Goal: Task Accomplishment & Management: Manage account settings

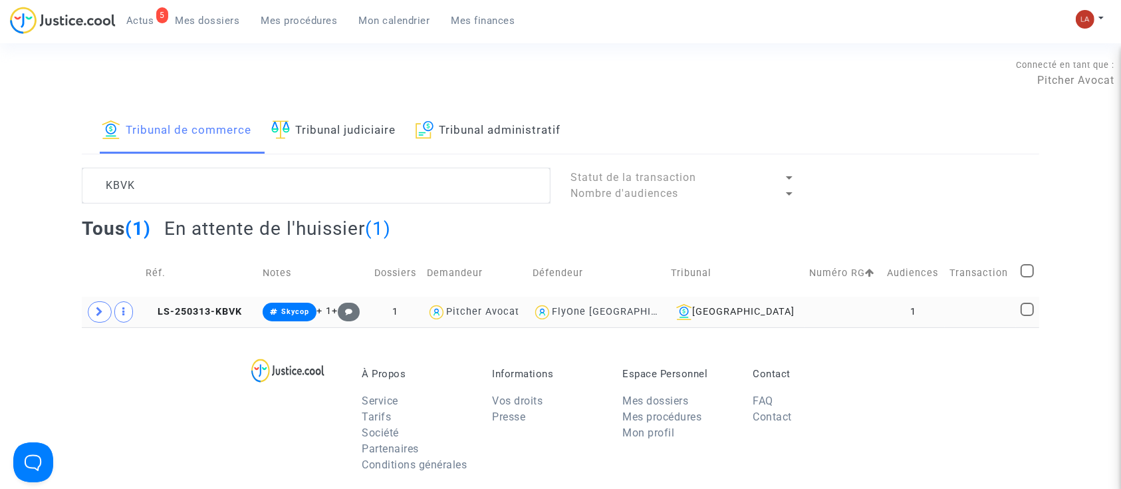
type textarea "KBVK"
drag, startPoint x: 112, startPoint y: 316, endPoint x: 138, endPoint y: 318, distance: 26.7
click at [112, 314] on td at bounding box center [111, 311] width 59 height 31
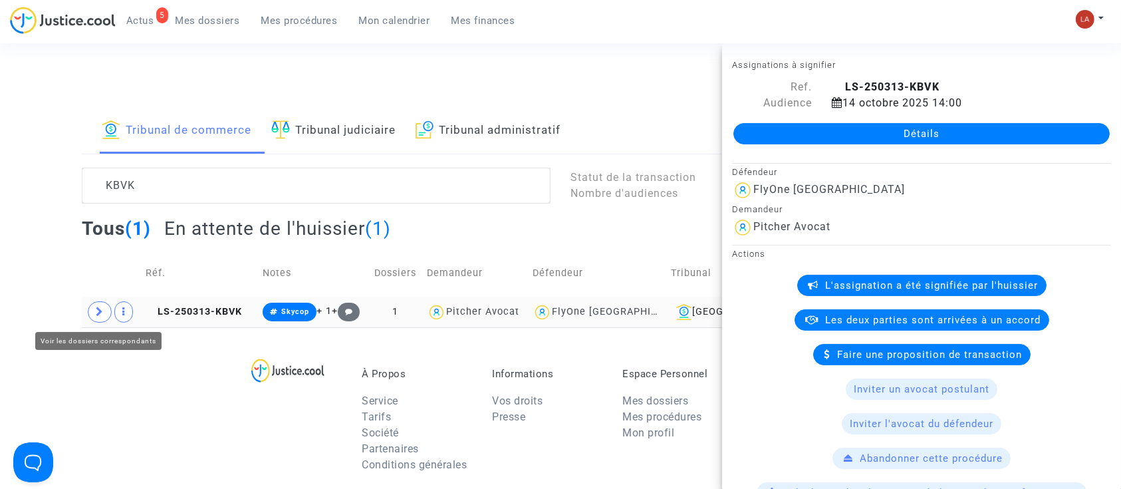
click at [102, 307] on icon at bounding box center [100, 311] width 8 height 10
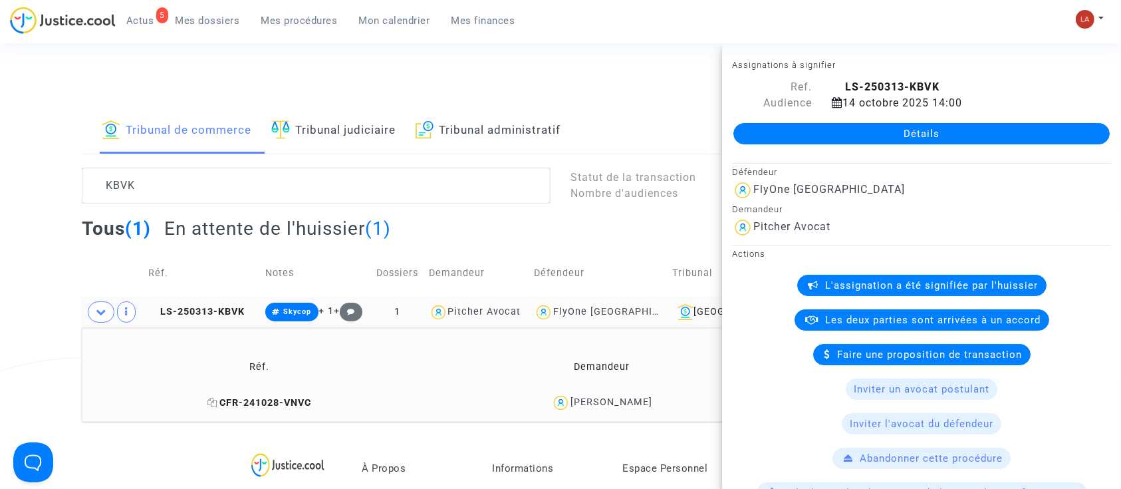
click at [247, 401] on span "CFR-241028-VNVC" at bounding box center [259, 402] width 104 height 11
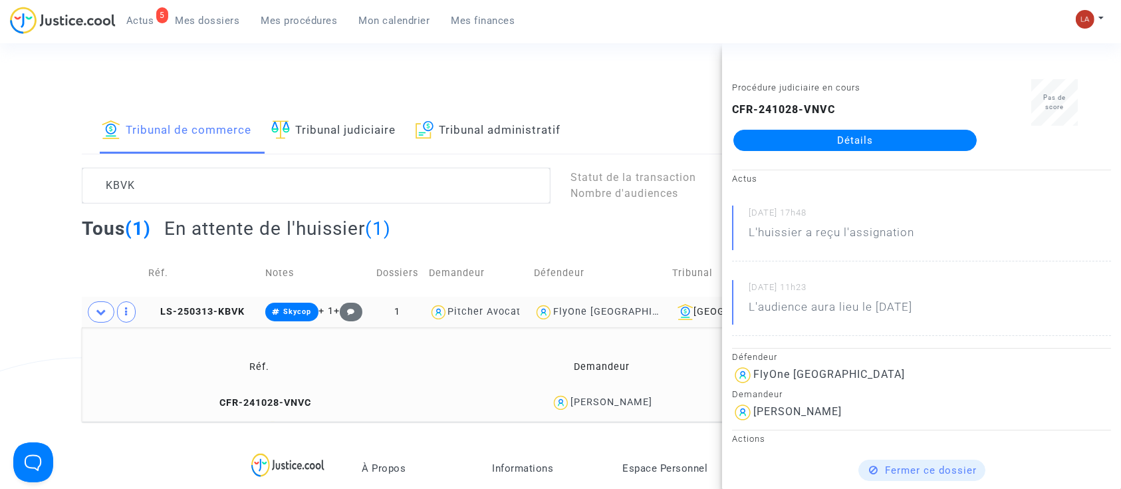
click at [202, 15] on span "Mes dossiers" at bounding box center [207, 21] width 64 height 12
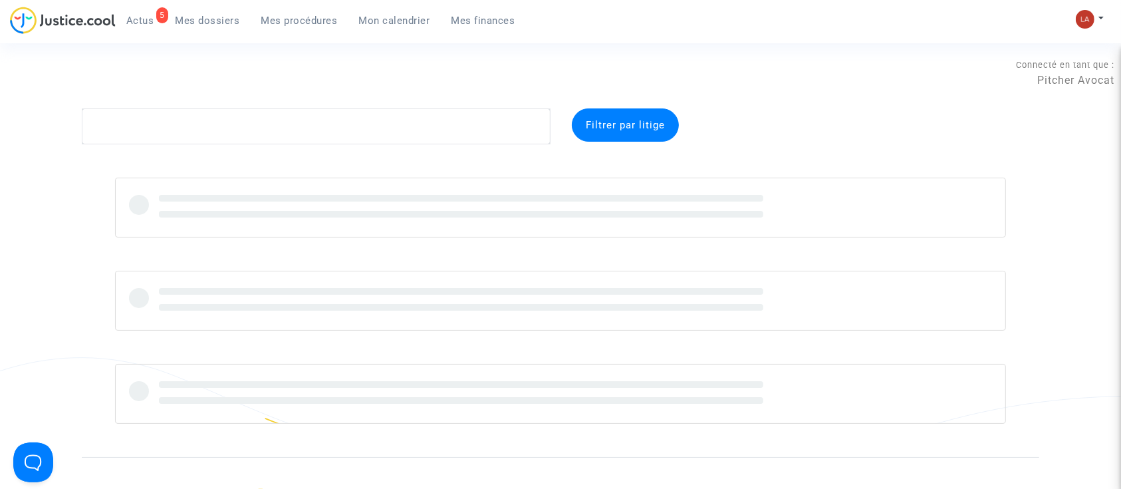
click at [170, 153] on complex-dispute-list "Filtrer par litige" at bounding box center [560, 265] width 957 height 315
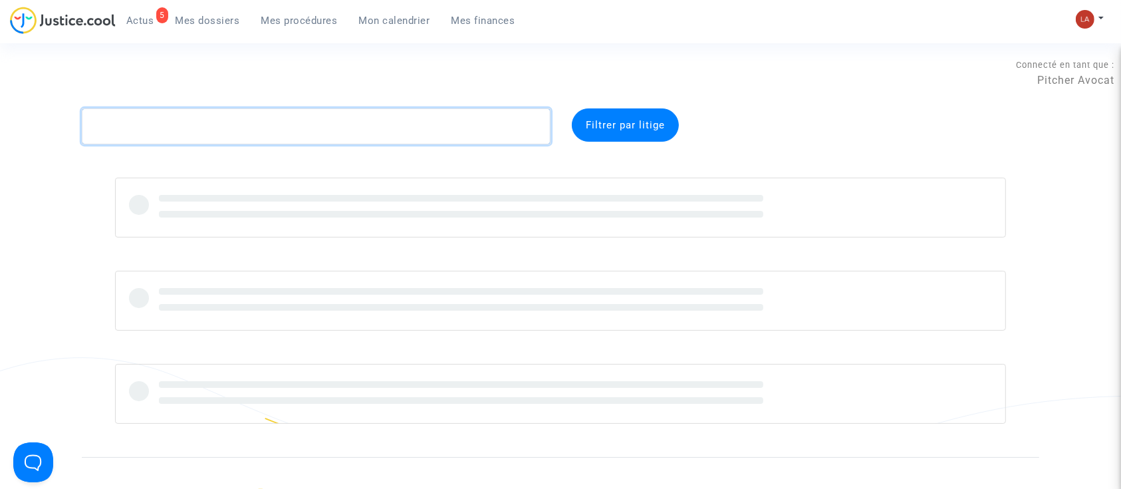
click at [150, 132] on textarea at bounding box center [316, 126] width 469 height 36
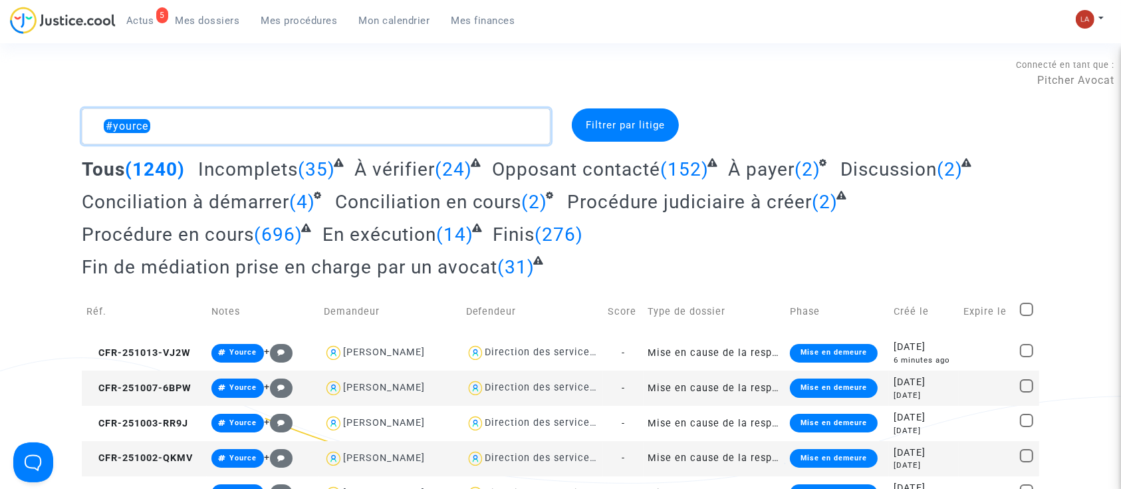
click at [259, 112] on textarea at bounding box center [316, 126] width 469 height 36
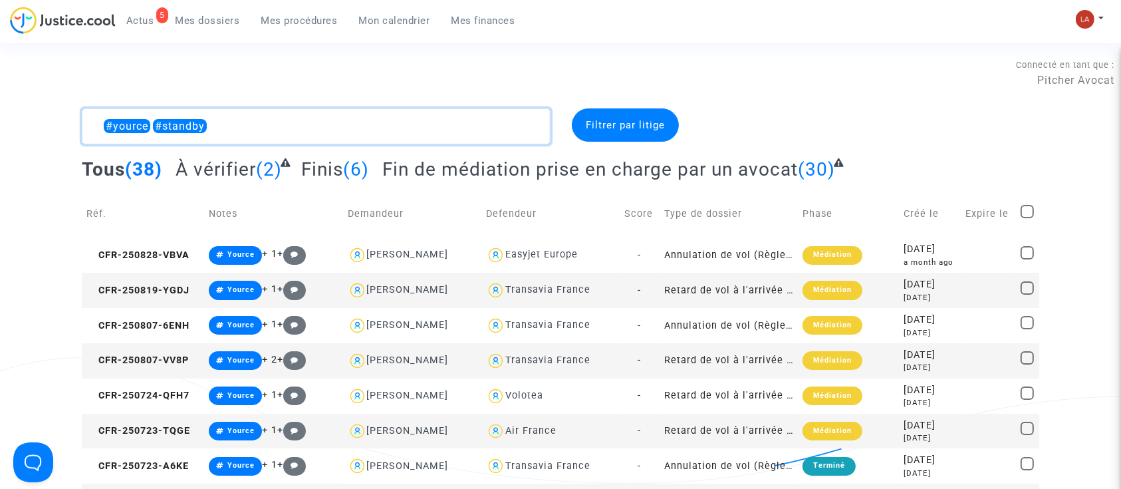
click at [150, 120] on textarea at bounding box center [316, 126] width 469 height 36
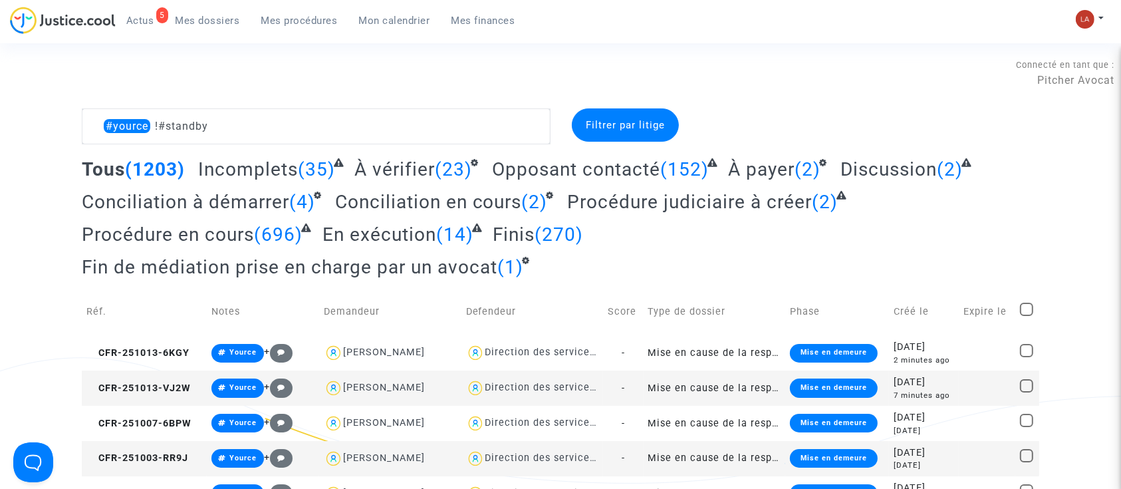
click at [405, 276] on span "Fin de médiation prise en charge par un avocat" at bounding box center [289, 267] width 415 height 22
click at [324, 264] on span "Fin de médiation prise en charge par un avocat" at bounding box center [289, 267] width 415 height 22
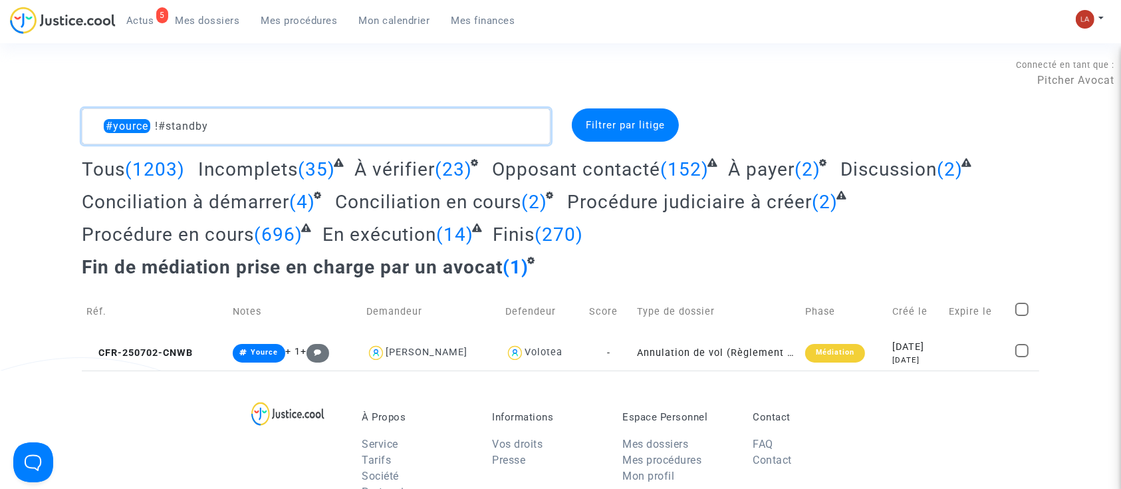
click at [158, 116] on textarea at bounding box center [316, 126] width 469 height 36
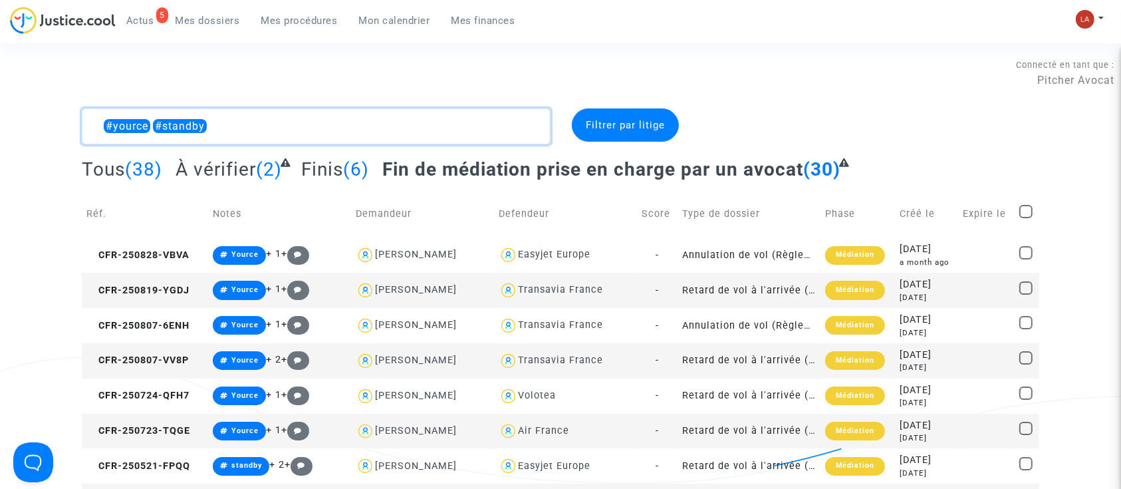
type textarea "#yource #standby"
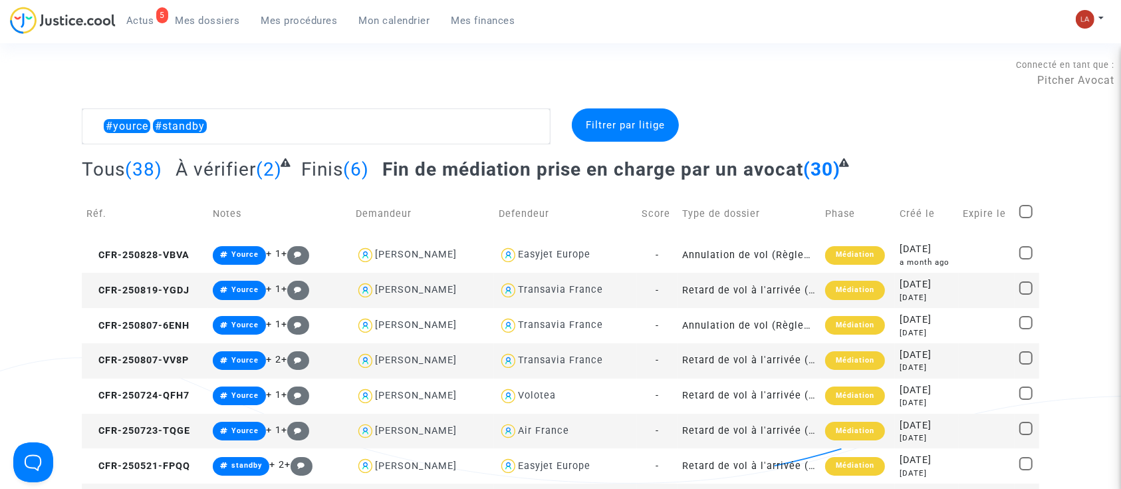
click at [1021, 205] on span at bounding box center [1025, 211] width 13 height 13
click at [1025, 218] on input "checkbox" at bounding box center [1025, 218] width 1 height 1
checkbox input "true"
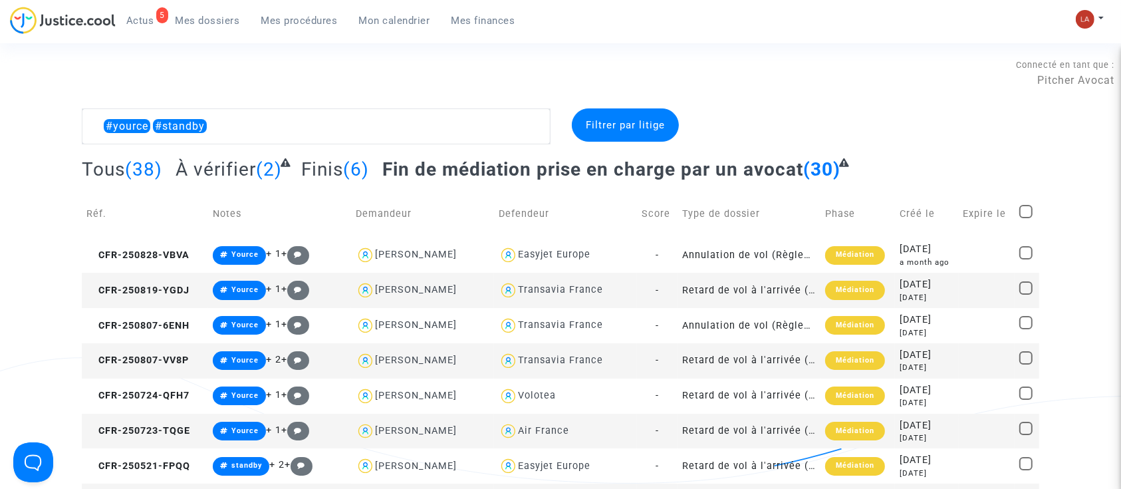
checkbox input "true"
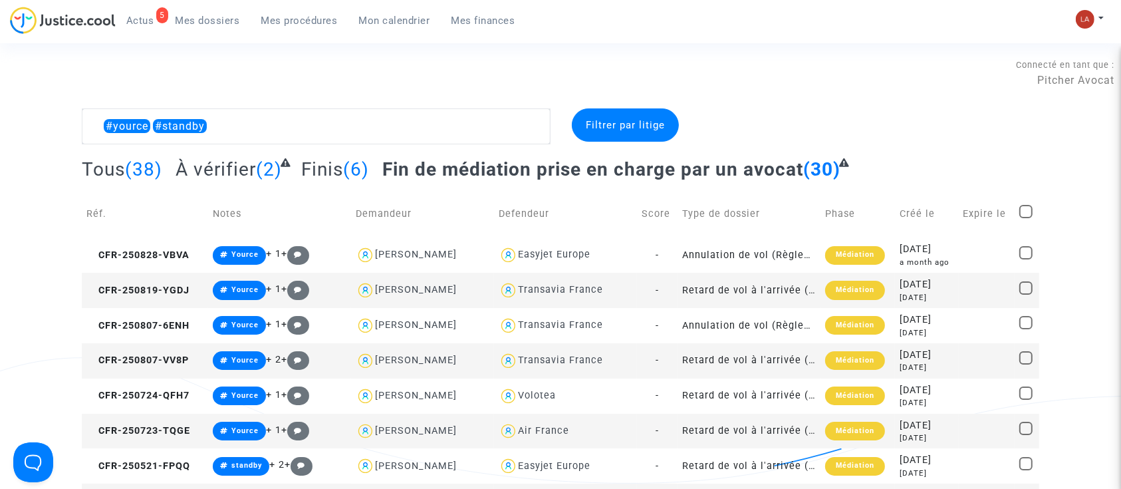
checkbox input "true"
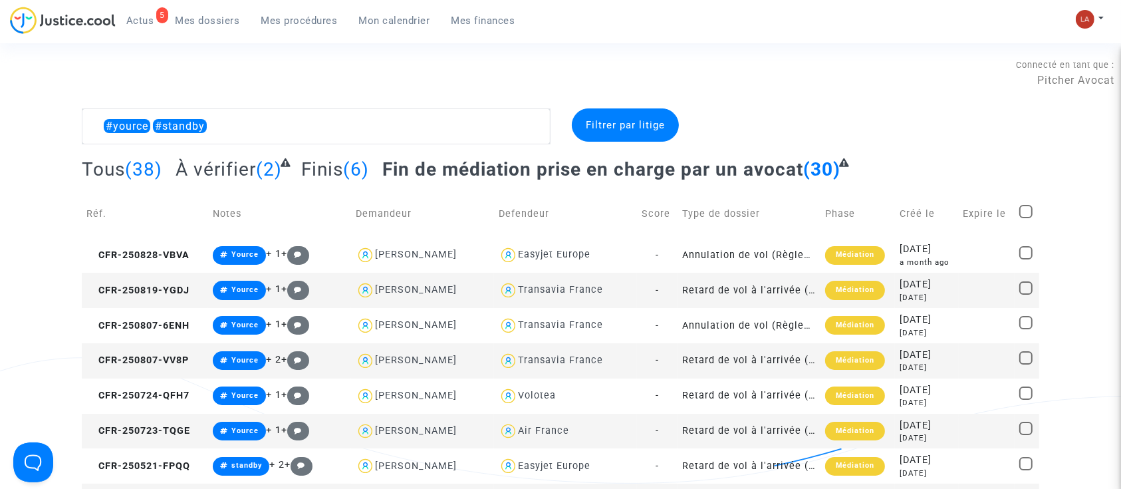
checkbox input "true"
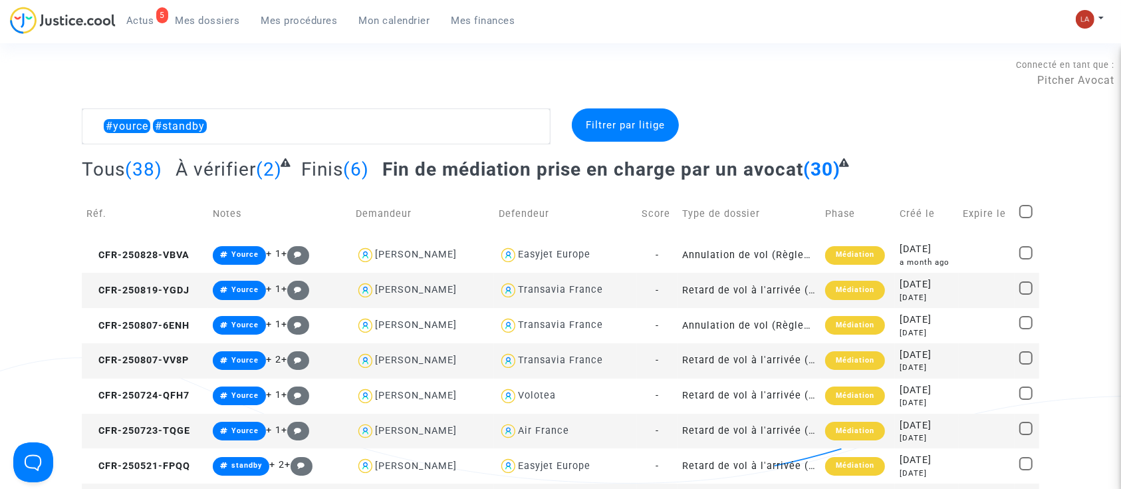
checkbox input "true"
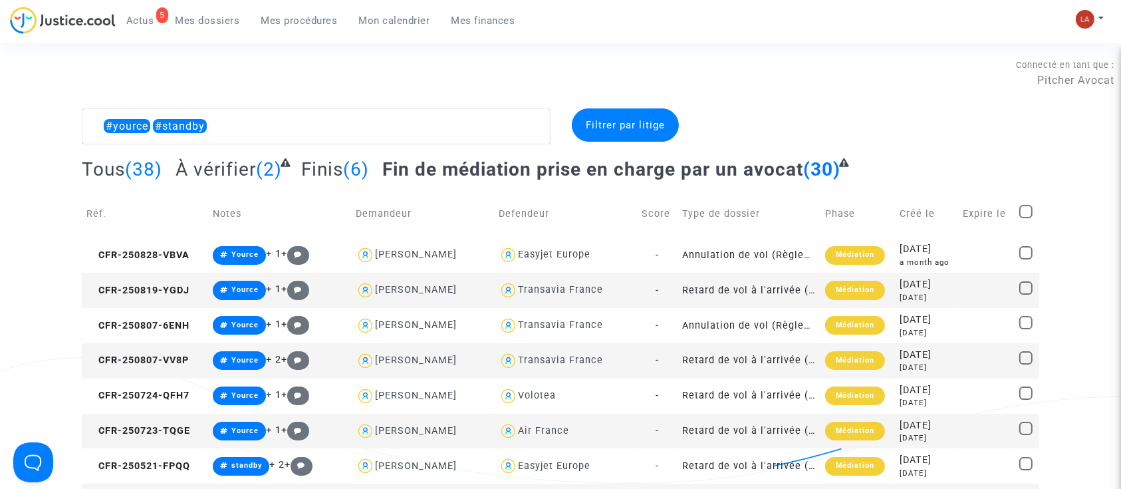
checkbox input "true"
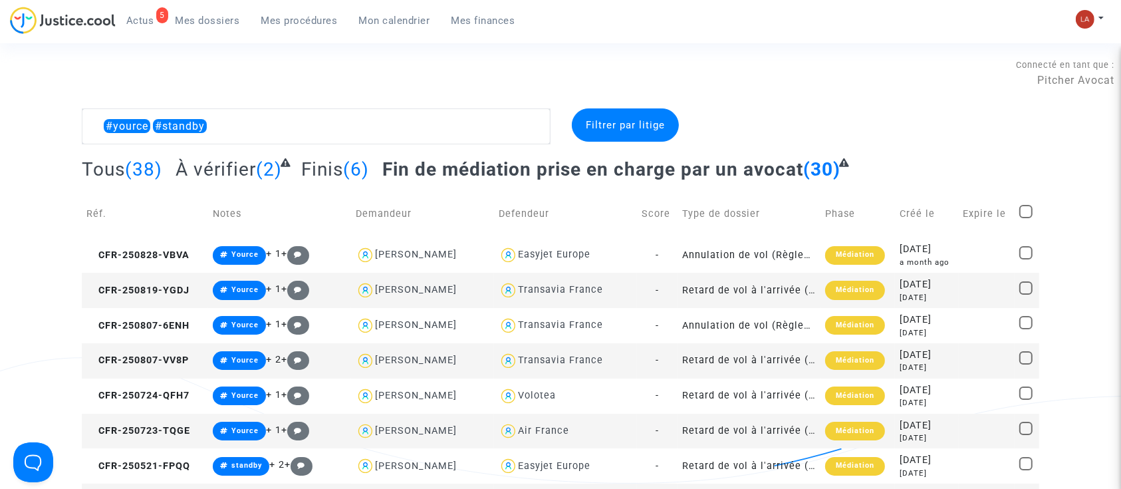
checkbox input "true"
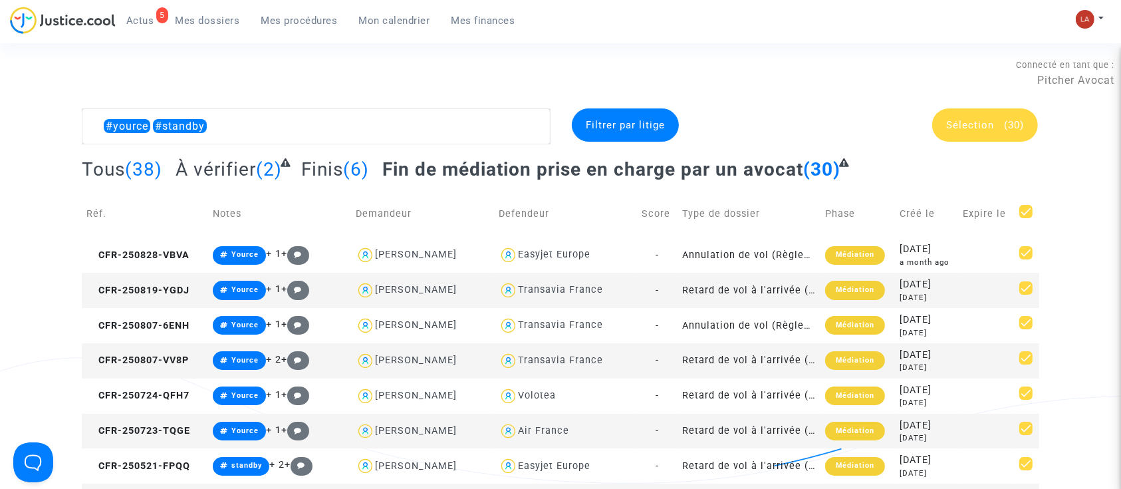
click at [1018, 128] on span "(30)" at bounding box center [1014, 125] width 20 height 12
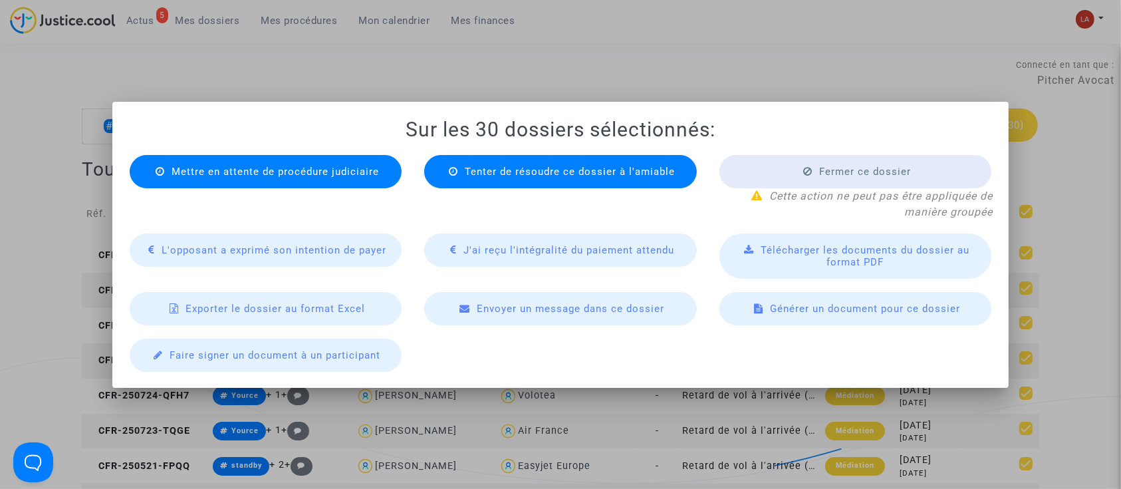
click at [303, 304] on span "Exporter le dossier au format Excel" at bounding box center [274, 308] width 179 height 12
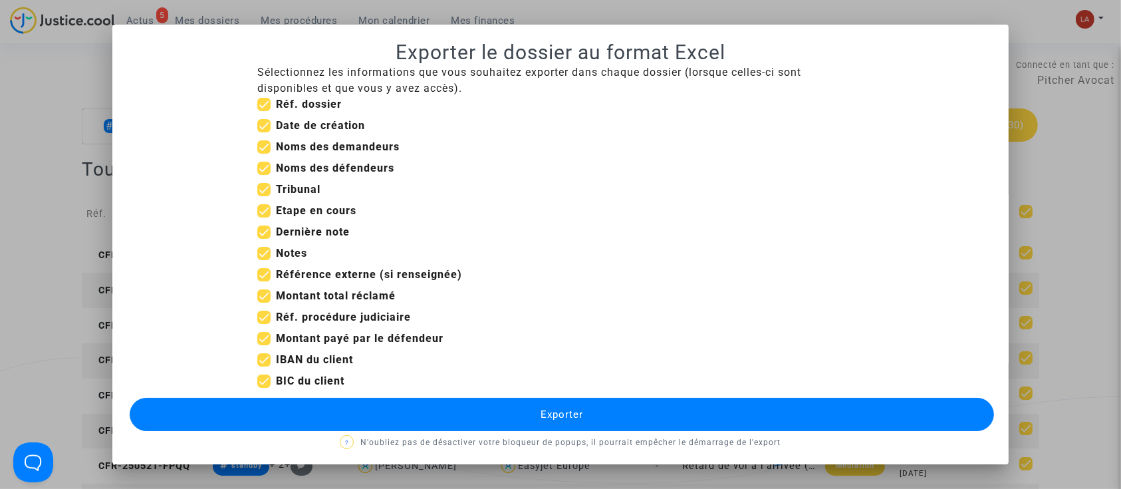
click at [297, 120] on b "Date de création" at bounding box center [320, 125] width 89 height 13
click at [264, 132] on input "Date de création" at bounding box center [263, 132] width 1 height 1
checkbox input "false"
click at [276, 254] on b "Notes" at bounding box center [291, 253] width 31 height 13
click at [264, 260] on input "Notes" at bounding box center [263, 260] width 1 height 1
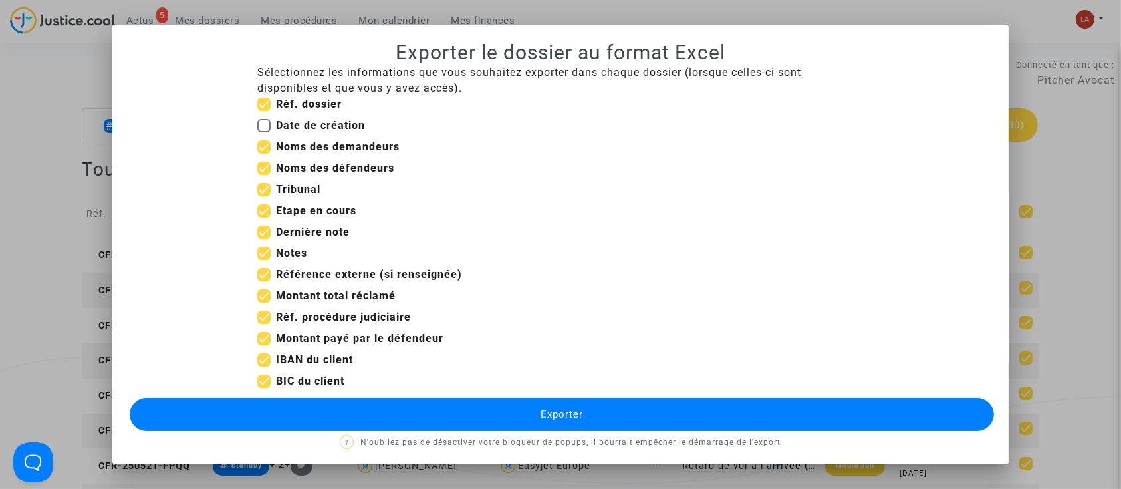
checkbox input "false"
click at [276, 288] on span "Montant total réclamé" at bounding box center [336, 296] width 120 height 16
click at [264, 302] on input "Montant total réclamé" at bounding box center [263, 302] width 1 height 1
click at [296, 301] on b "Montant total réclamé" at bounding box center [336, 295] width 120 height 13
click at [264, 302] on input "Montant total réclamé" at bounding box center [263, 302] width 1 height 1
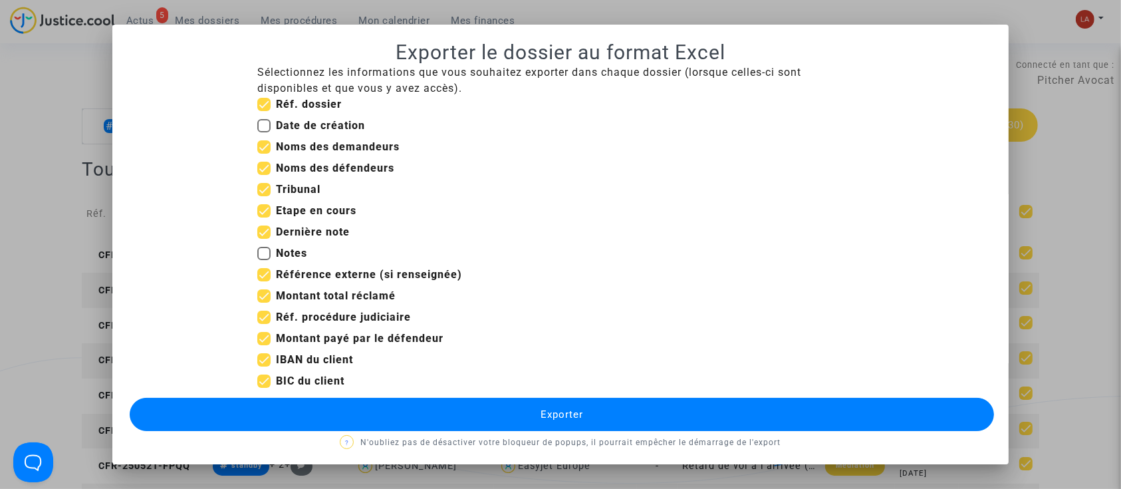
click at [280, 300] on b "Montant total réclamé" at bounding box center [336, 295] width 120 height 13
click at [264, 302] on input "Montant total réclamé" at bounding box center [263, 302] width 1 height 1
checkbox input "false"
click at [280, 320] on b "Réf. procédure judiciaire" at bounding box center [343, 316] width 135 height 13
click at [264, 324] on input "Réf. procédure judiciaire" at bounding box center [263, 324] width 1 height 1
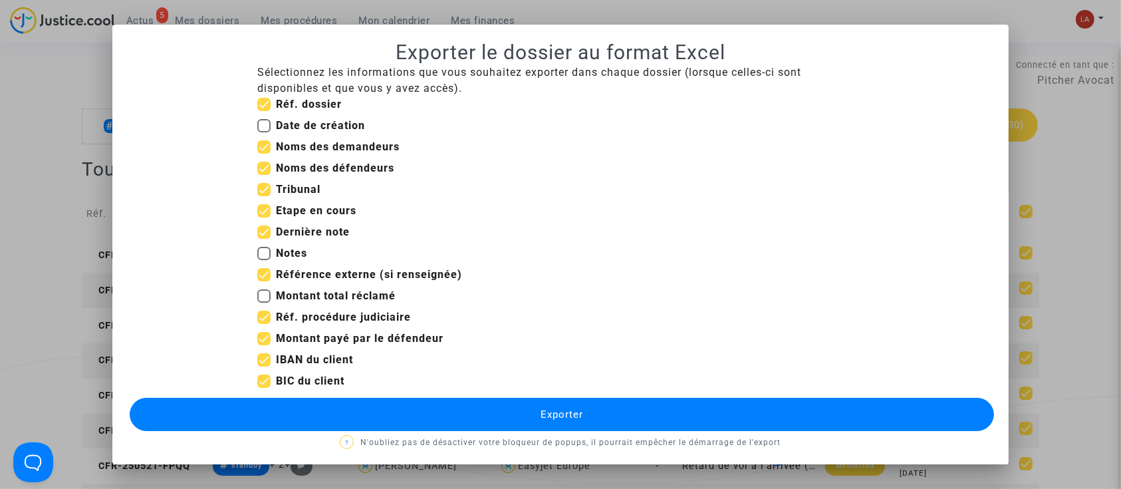
checkbox input "false"
click at [280, 345] on span "Montant payé par le défendeur" at bounding box center [359, 338] width 167 height 16
click at [264, 345] on input "Montant payé par le défendeur" at bounding box center [263, 345] width 1 height 1
checkbox input "false"
click at [290, 361] on b "IBAN du client" at bounding box center [314, 359] width 77 height 13
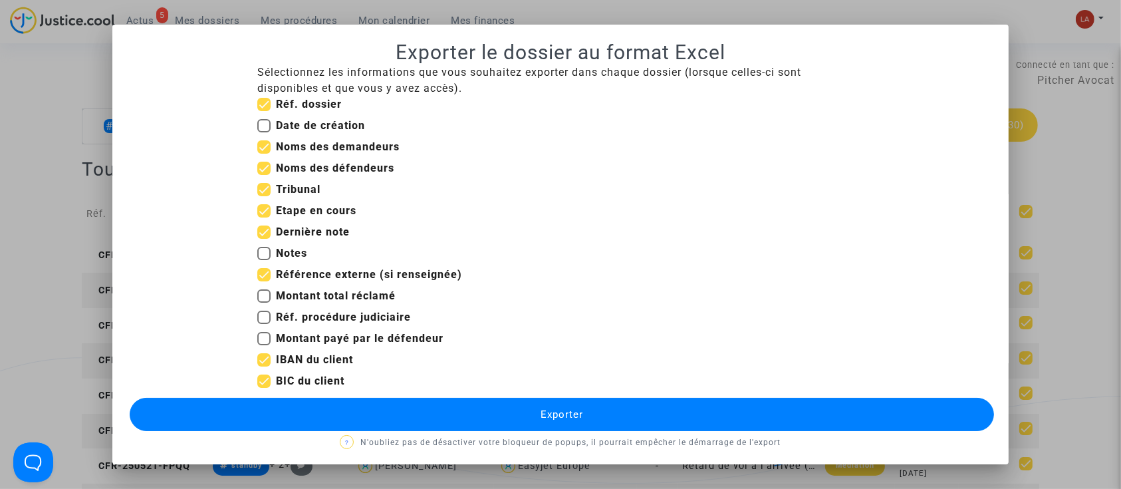
click at [264, 366] on input "IBAN du client" at bounding box center [263, 366] width 1 height 1
checkbox input "false"
click at [289, 376] on b "BIC du client" at bounding box center [310, 380] width 68 height 13
click at [264, 387] on input "BIC du client" at bounding box center [263, 387] width 1 height 1
checkbox input "false"
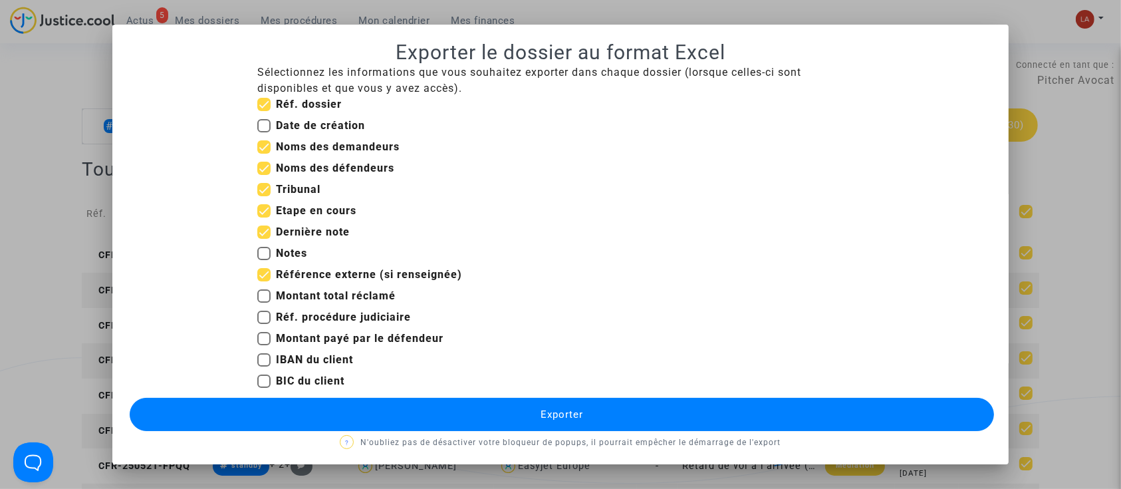
click at [338, 411] on button "Exporter" at bounding box center [562, 413] width 865 height 33
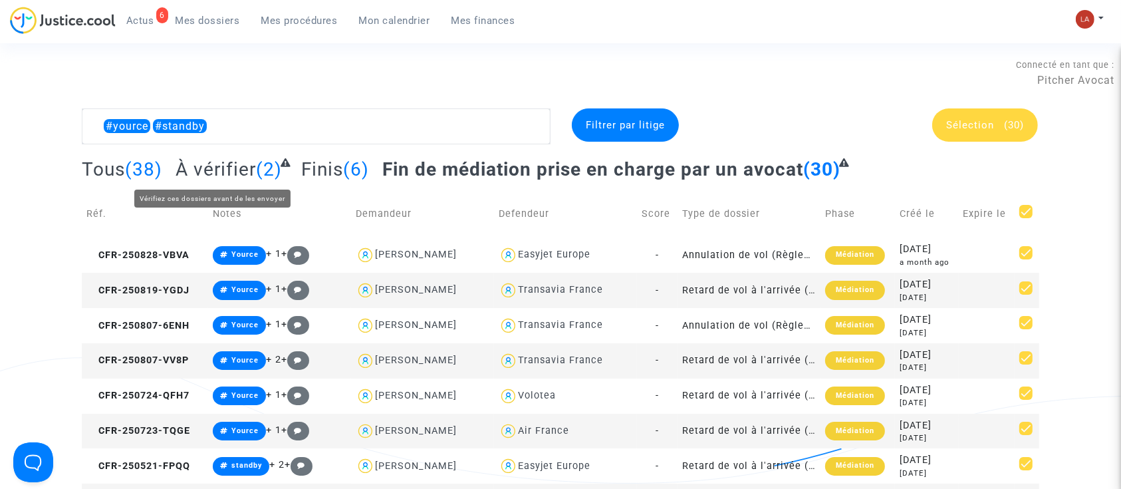
click at [194, 169] on span "À vérifier" at bounding box center [215, 169] width 80 height 22
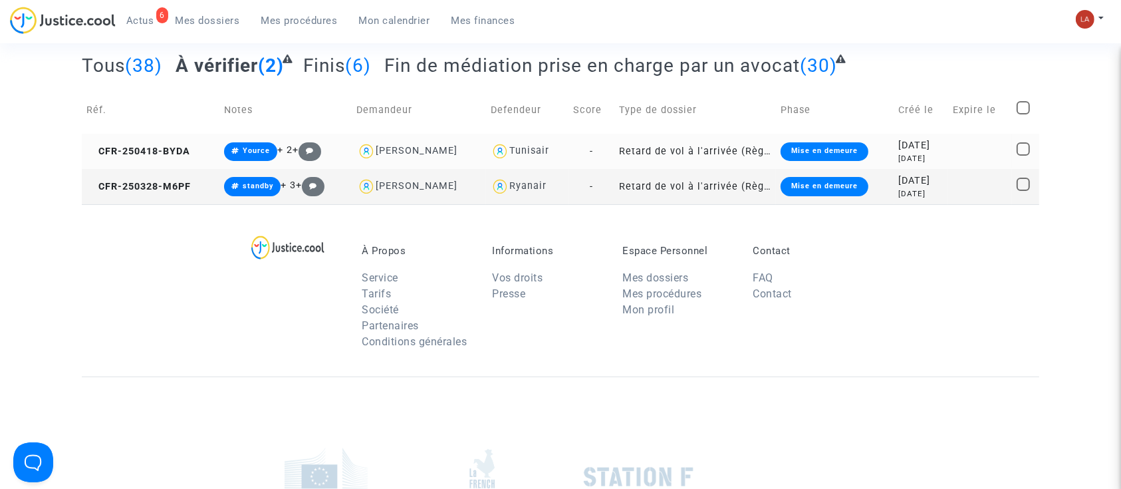
scroll to position [102, 0]
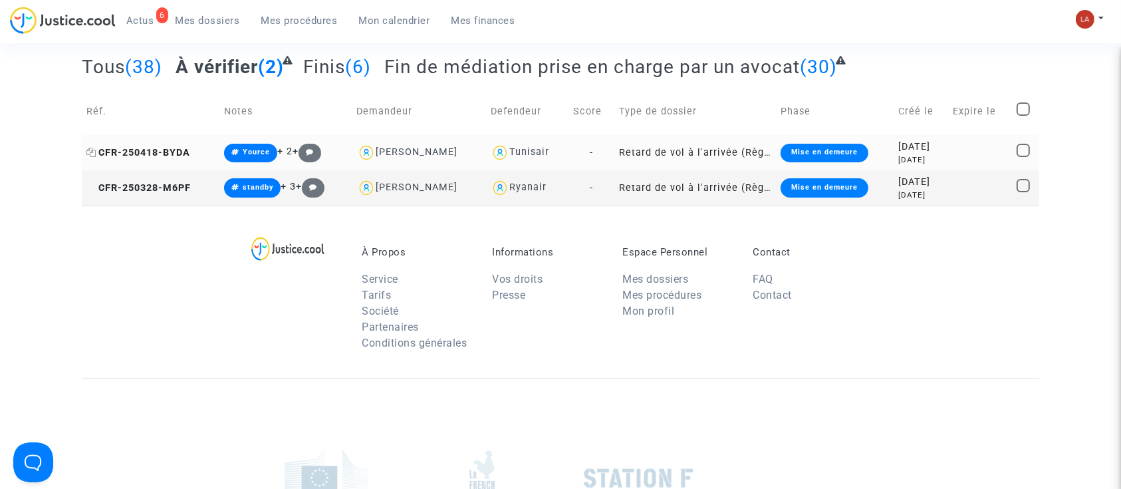
click at [90, 152] on icon at bounding box center [91, 152] width 10 height 9
click at [143, 152] on span "CFR-250418-BYDA" at bounding box center [138, 152] width 104 height 11
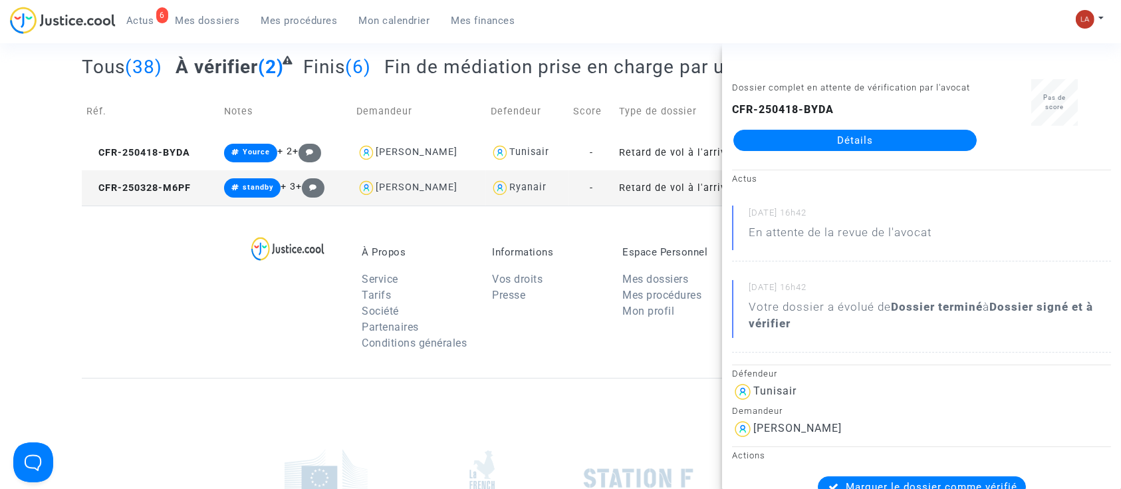
drag, startPoint x: 828, startPoint y: 438, endPoint x: 755, endPoint y: 449, distance: 74.0
click at [755, 439] on div "Maha Farhati" at bounding box center [921, 428] width 379 height 21
copy div "Maha Farhati"
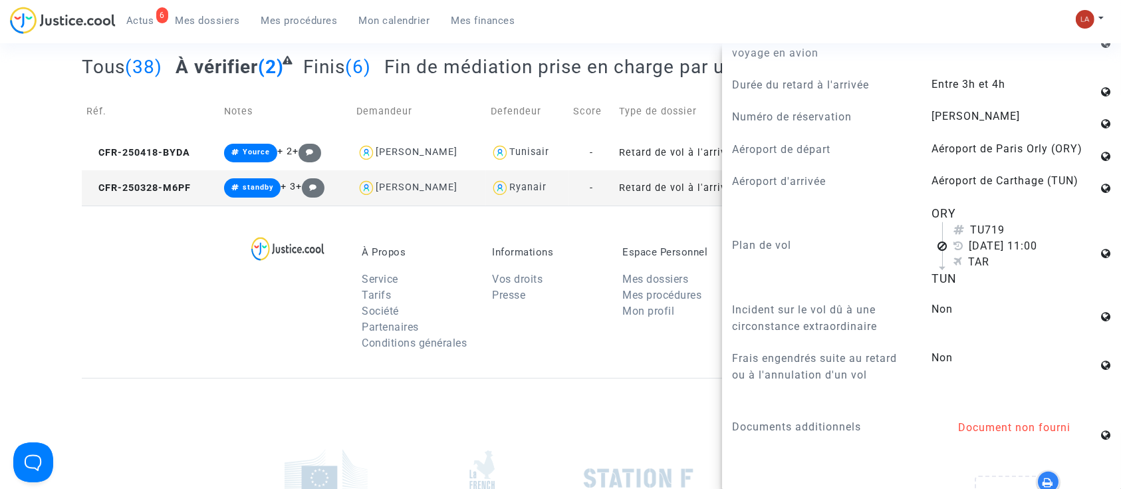
scroll to position [982, 0]
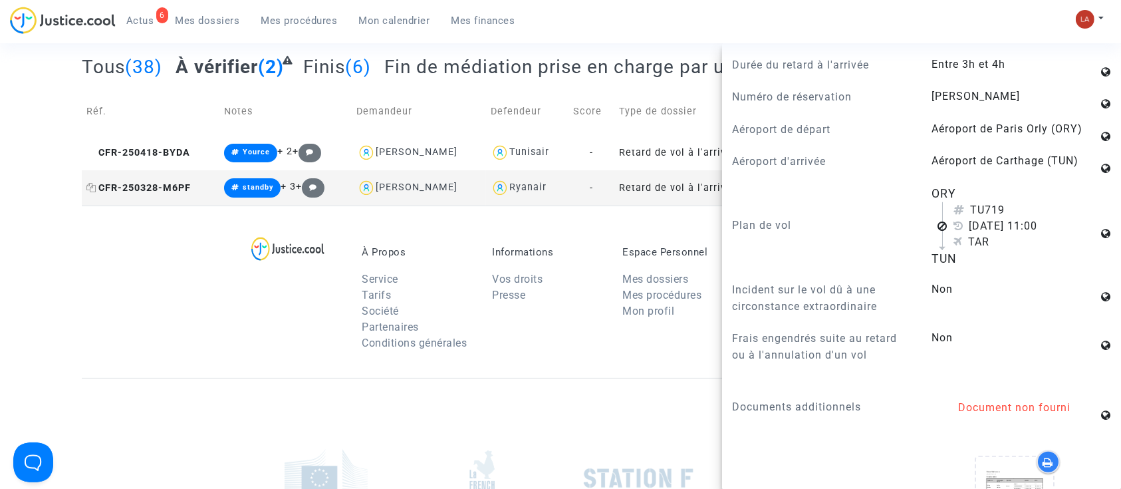
click at [90, 186] on icon at bounding box center [91, 187] width 10 height 9
copy div "Maha Farhati"
click at [171, 189] on span "CFR-250328-M6PF" at bounding box center [138, 187] width 104 height 11
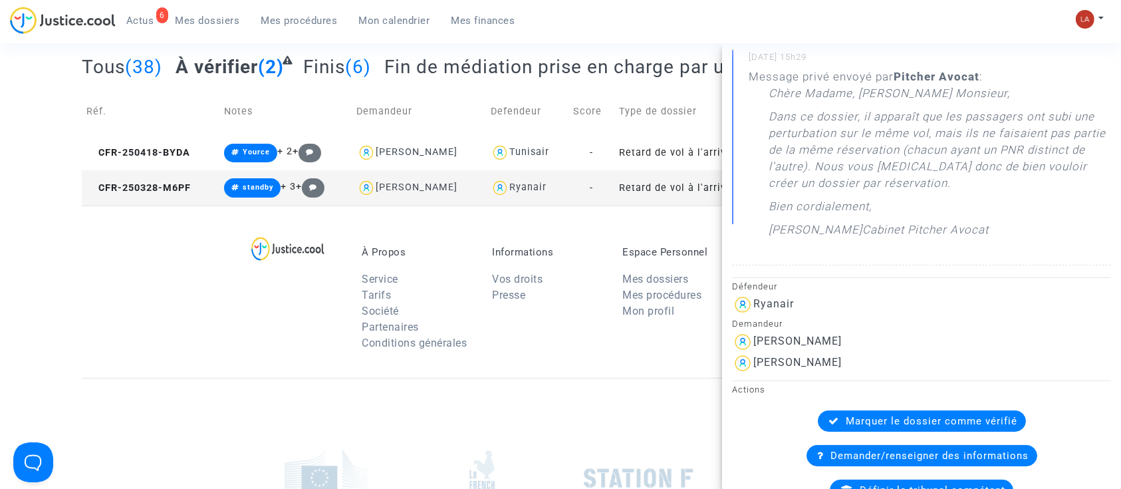
scroll to position [347, 0]
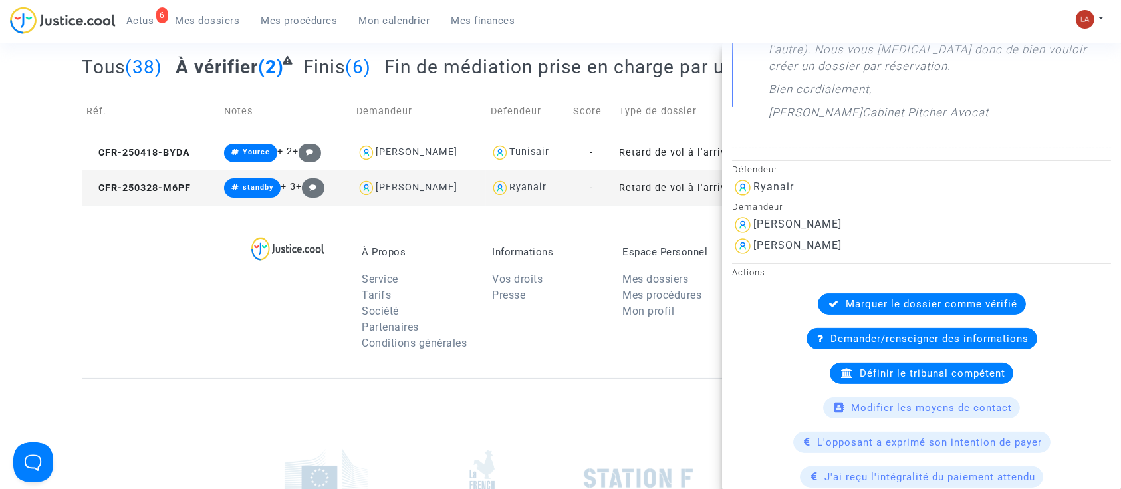
drag, startPoint x: 836, startPoint y: 255, endPoint x: 756, endPoint y: 258, distance: 80.5
click at [756, 235] on div "Anouar Rabhi" at bounding box center [921, 224] width 379 height 21
copy div "Anouar Rabhi"
drag, startPoint x: 867, startPoint y: 269, endPoint x: 750, endPoint y: 279, distance: 117.5
click at [750, 257] on div "Imane Abdellaoui" at bounding box center [921, 245] width 379 height 21
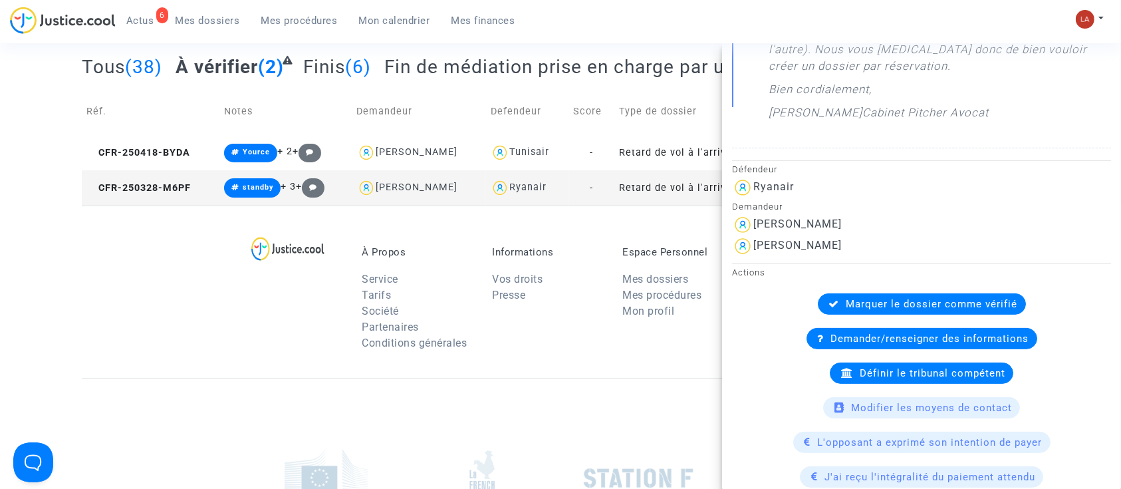
copy div "Imane Abdellaoui"
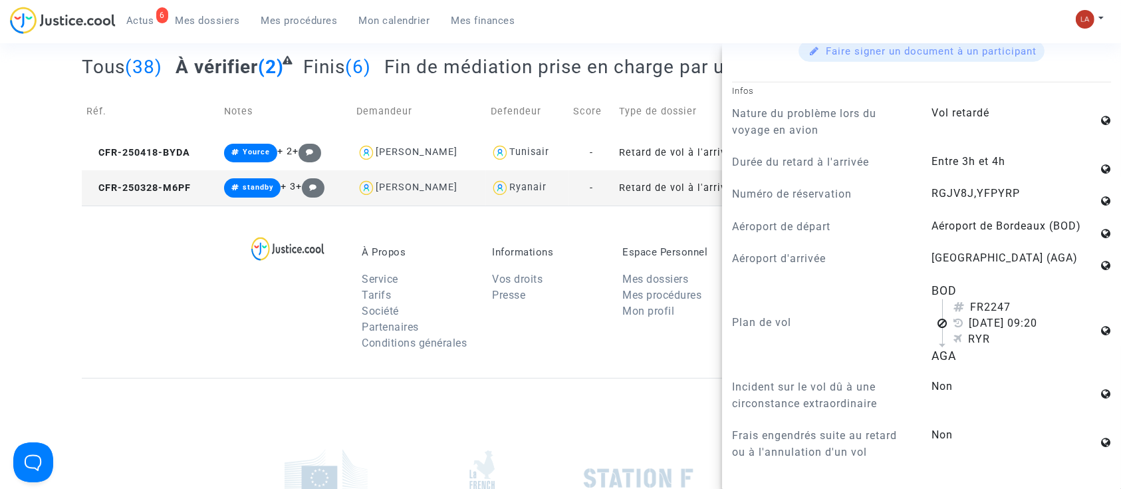
scroll to position [1050, 0]
click at [160, 148] on span "CFR-250418-BYDA" at bounding box center [138, 152] width 104 height 11
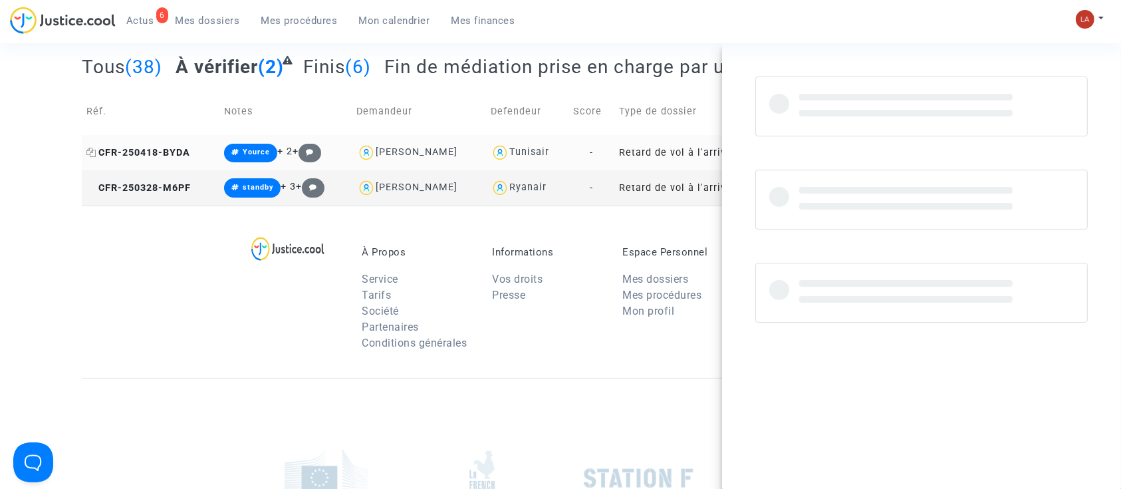
scroll to position [0, 0]
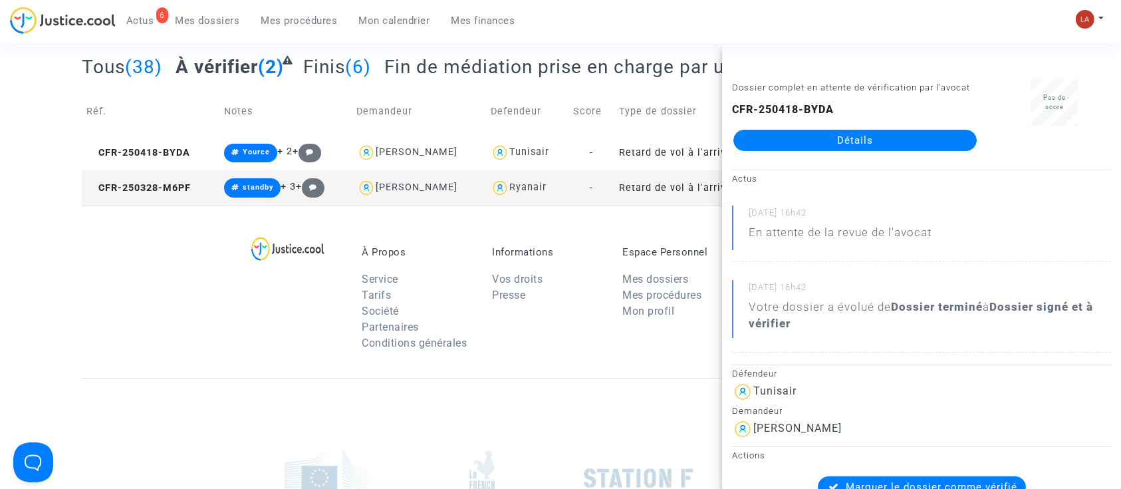
click at [141, 173] on td "CFR-250328-M6PF" at bounding box center [151, 187] width 138 height 35
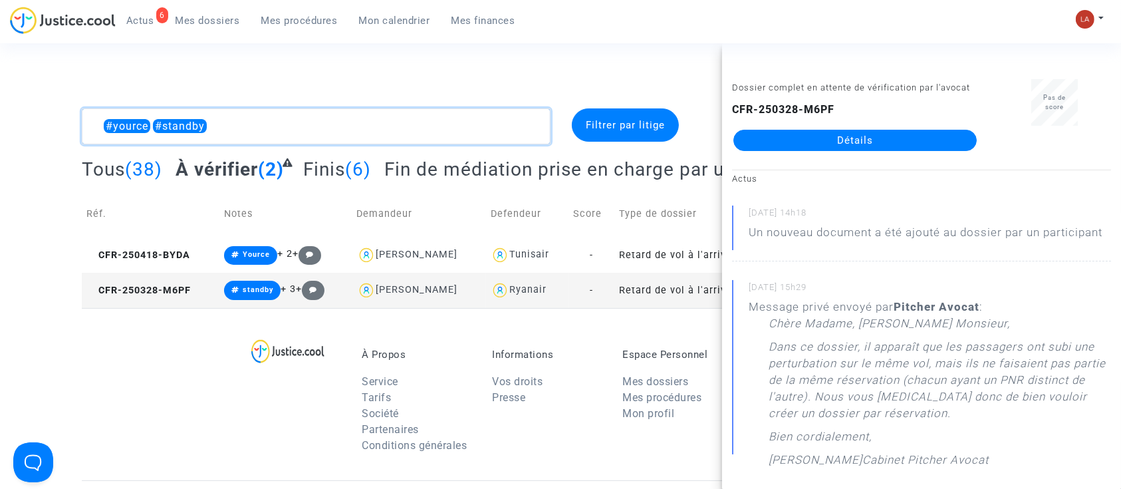
click at [205, 125] on textarea at bounding box center [316, 126] width 469 height 36
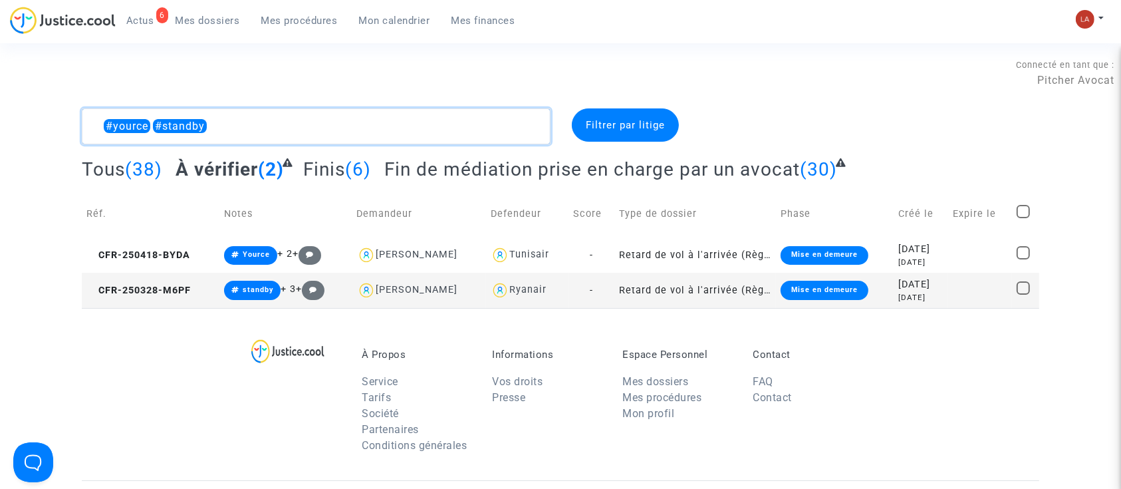
click at [205, 125] on textarea at bounding box center [316, 126] width 469 height 36
paste textarea "CFR-250828-VBVA"
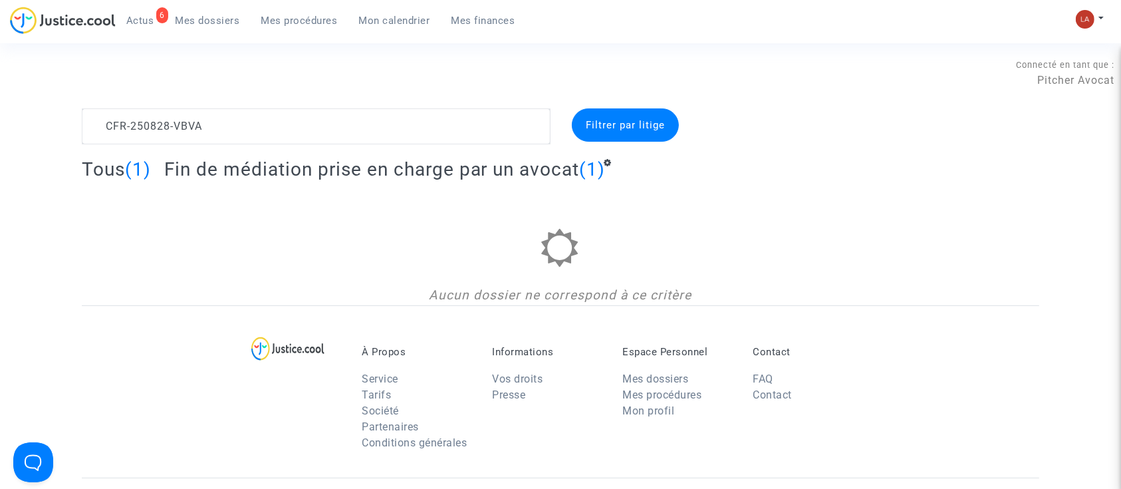
click at [223, 171] on span "Fin de médiation prise en charge par un avocat" at bounding box center [371, 169] width 415 height 22
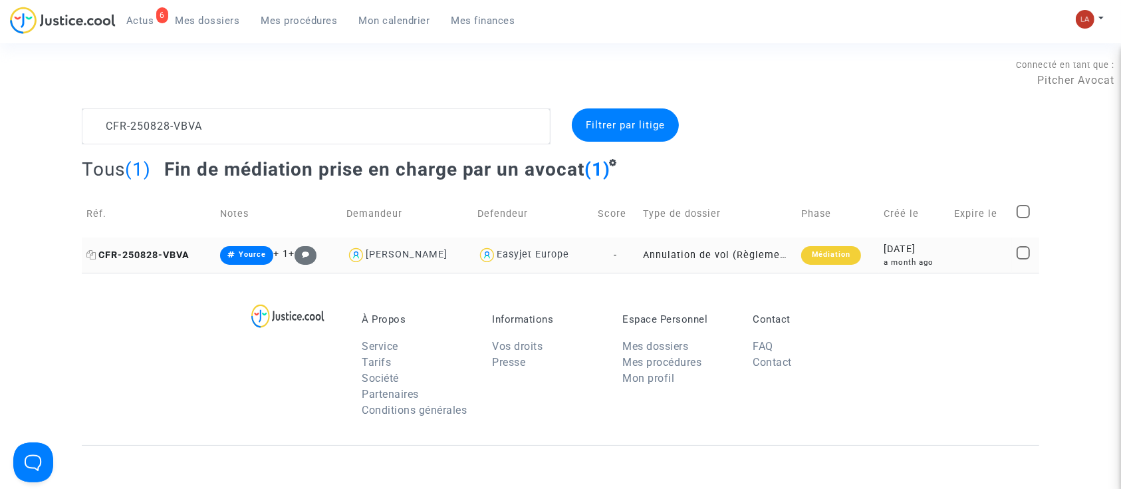
click at [156, 258] on span "CFR-250828-VBVA" at bounding box center [137, 254] width 103 height 11
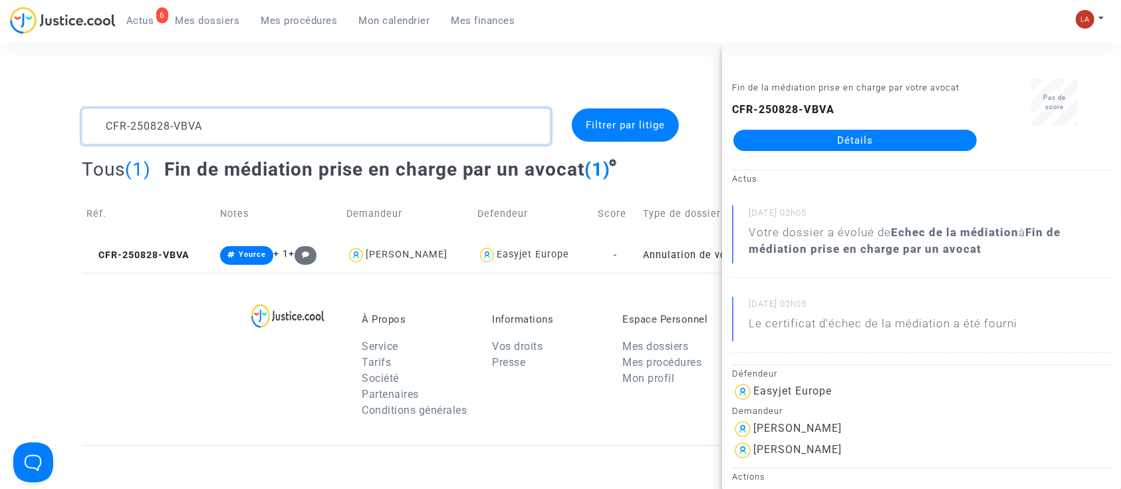
drag, startPoint x: 197, startPoint y: 136, endPoint x: -1, endPoint y: 84, distance: 204.7
click at [0, 84] on html "6 Actus Mes dossiers Mes procédures Mon calendrier Mes finances Mon profil Chan…" at bounding box center [560, 383] width 1121 height 766
paste textarea "19-YGDJ"
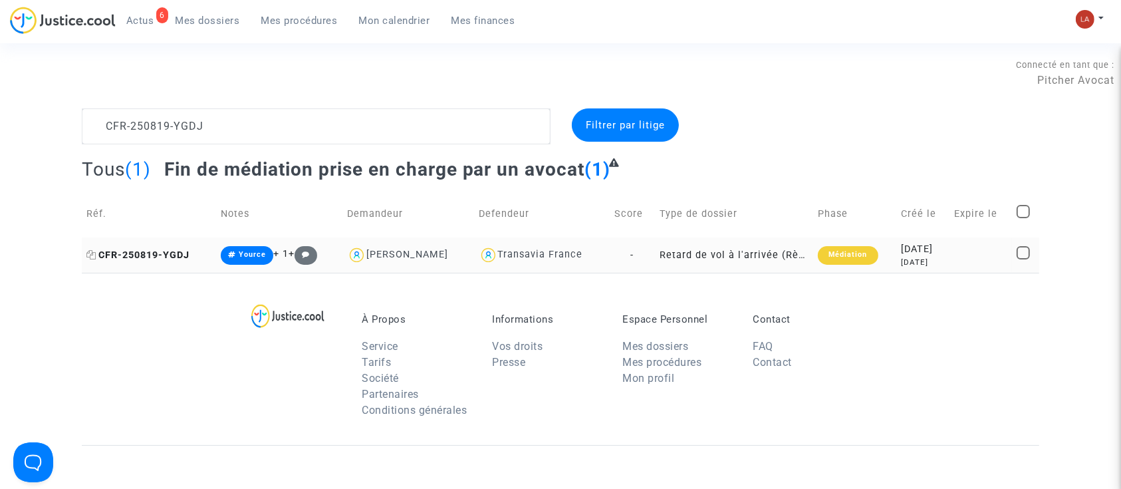
click at [156, 257] on span "CFR-250819-YGDJ" at bounding box center [137, 254] width 103 height 11
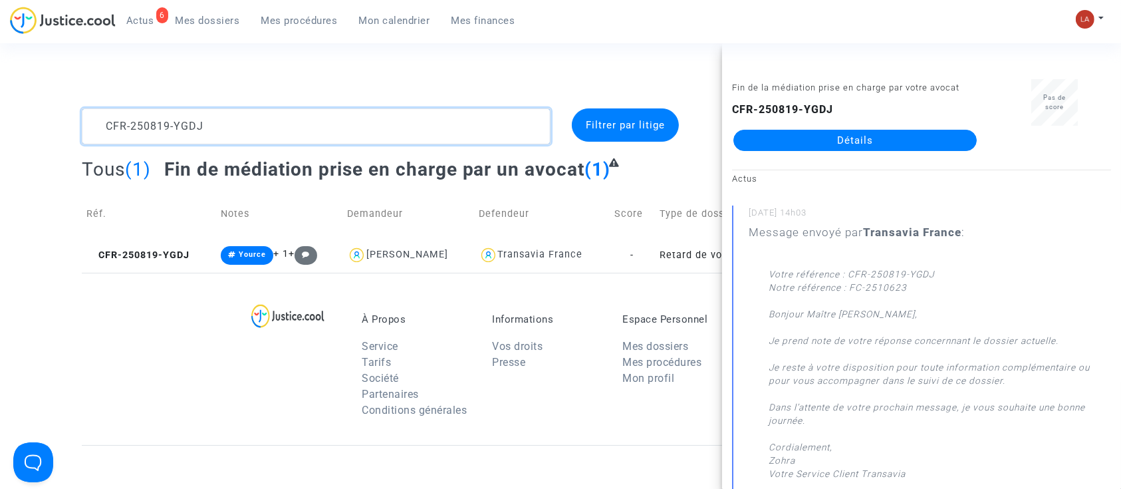
click at [233, 133] on textarea at bounding box center [316, 126] width 469 height 36
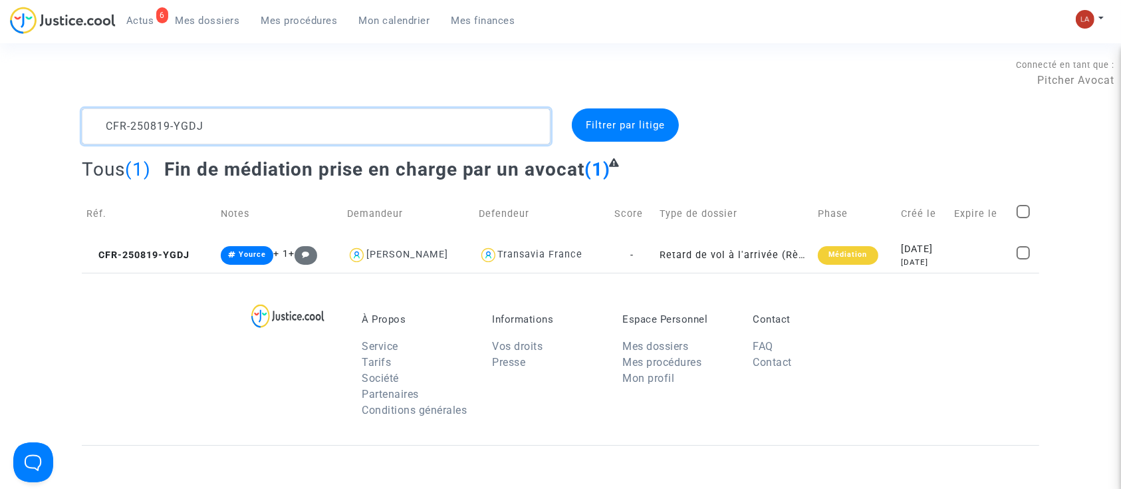
click at [233, 133] on textarea at bounding box center [316, 126] width 469 height 36
paste textarea "07-VV8P"
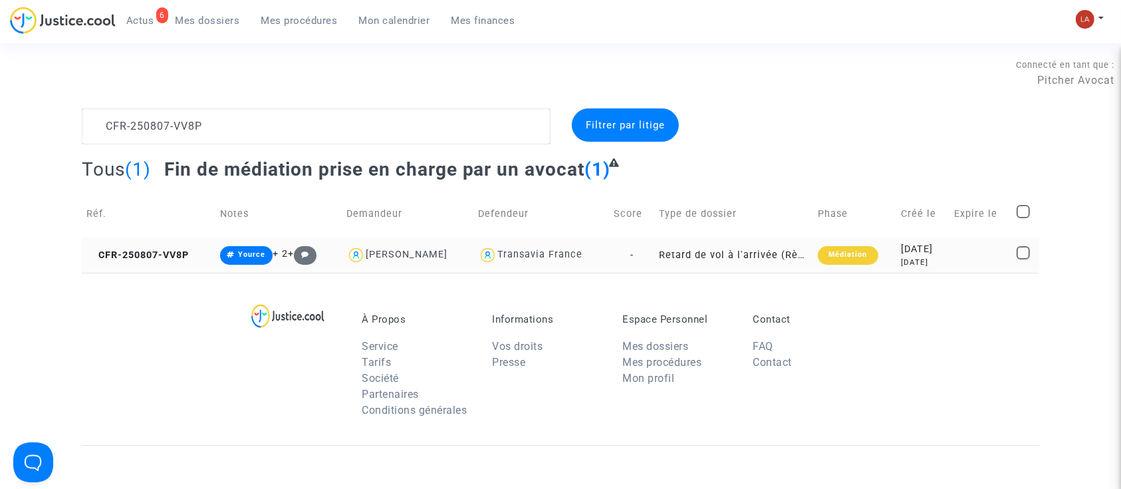
click at [140, 247] on td "CFR-250807-VV8P" at bounding box center [149, 254] width 134 height 35
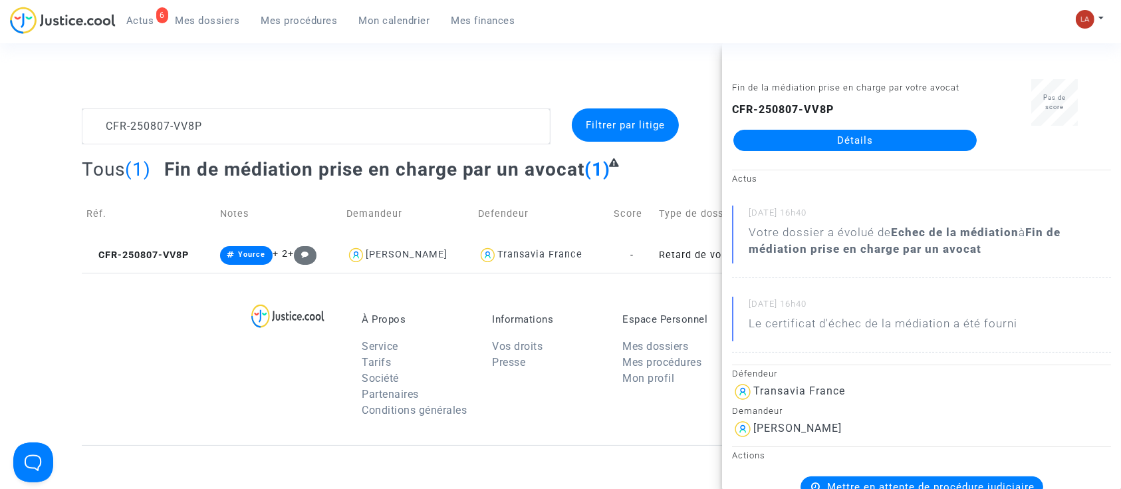
click at [243, 144] on complex-dispute-list "CFR-250807-VV8P Filtrer par litige Tous (1) Fin de médiation prise en charge pa…" at bounding box center [560, 190] width 957 height 164
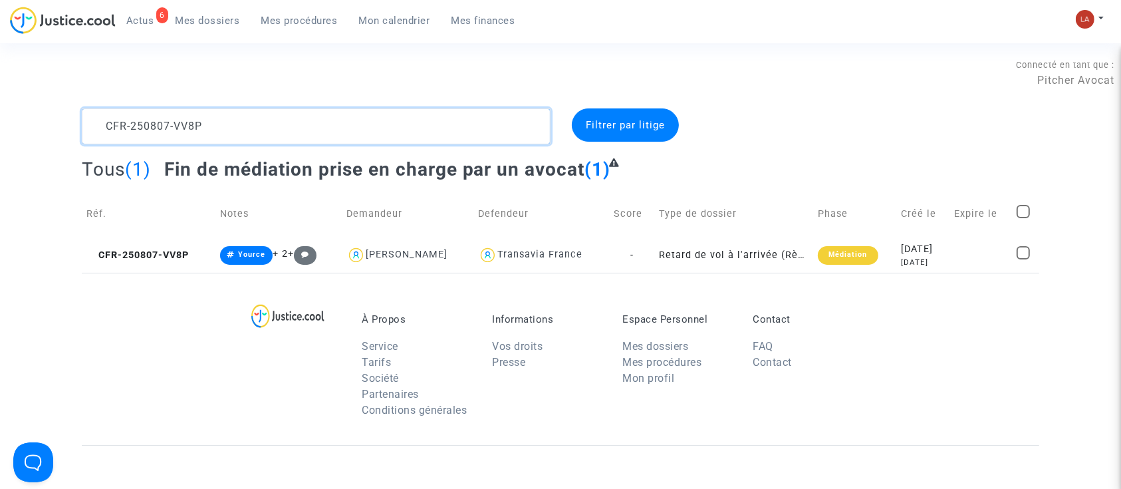
click at [224, 120] on textarea at bounding box center [316, 126] width 469 height 36
paste textarea "6ENH"
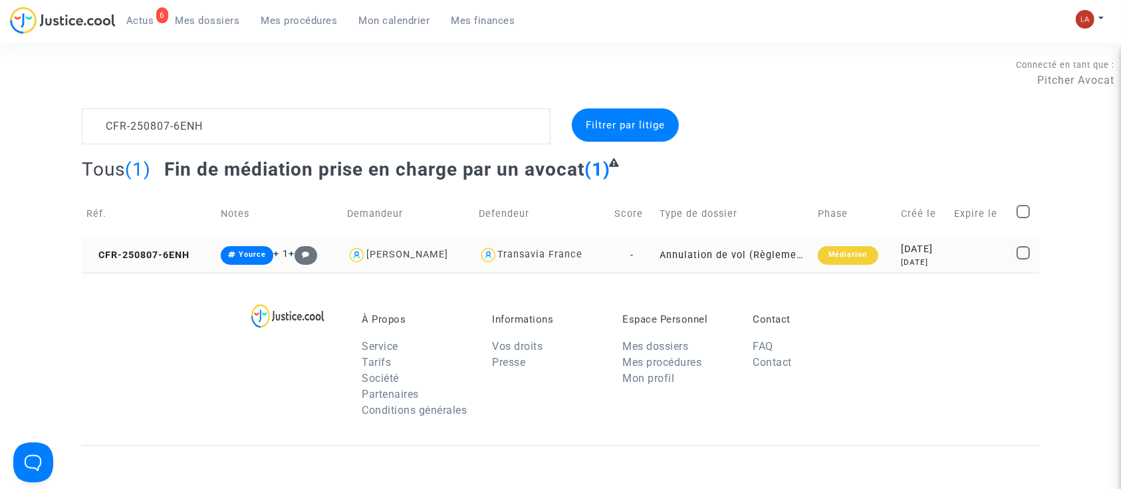
click at [152, 263] on td "CFR-250807-6ENH" at bounding box center [149, 254] width 134 height 35
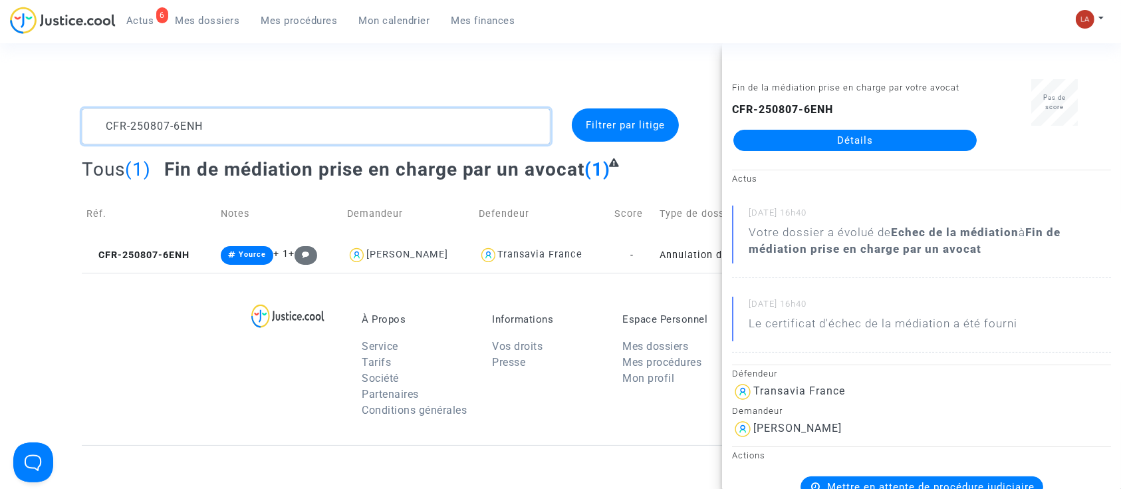
click at [154, 136] on textarea at bounding box center [316, 126] width 469 height 36
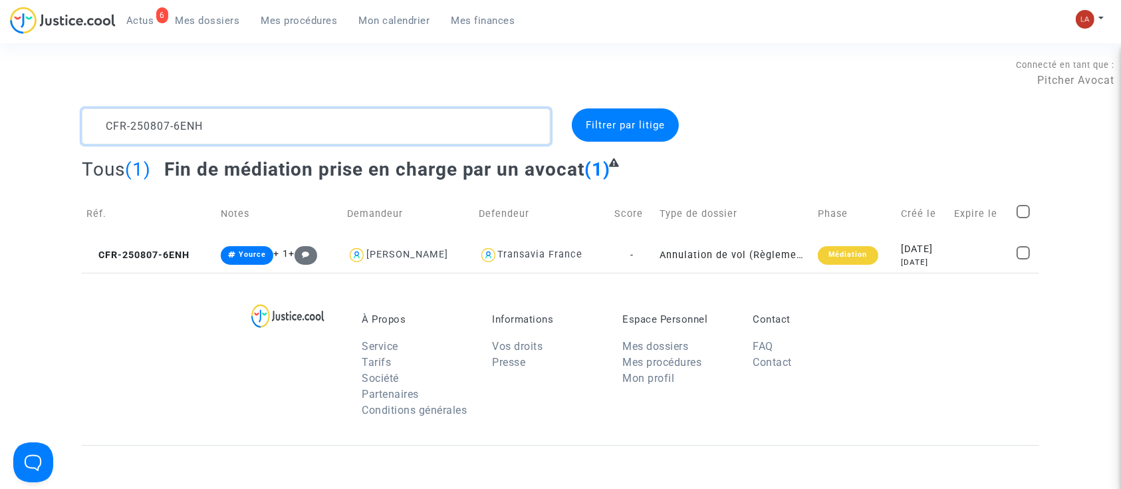
click at [154, 136] on textarea at bounding box center [316, 126] width 469 height 36
paste textarea "724-QFH7"
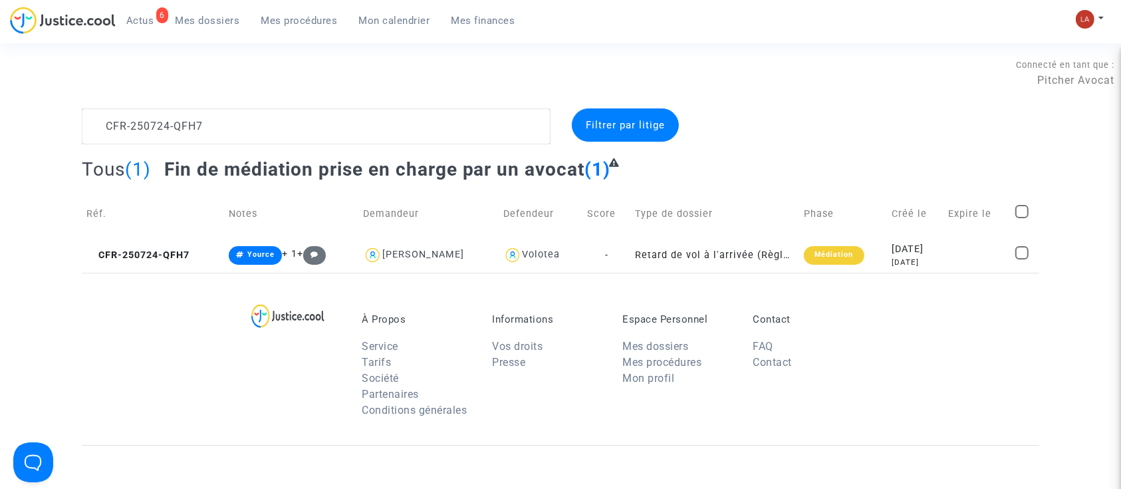
click at [156, 273] on div "À Propos Service Tarifs Société Partenaires Conditions générales Informations V…" at bounding box center [560, 359] width 957 height 172
click at [133, 263] on td "CFR-250724-QFH7" at bounding box center [153, 254] width 142 height 35
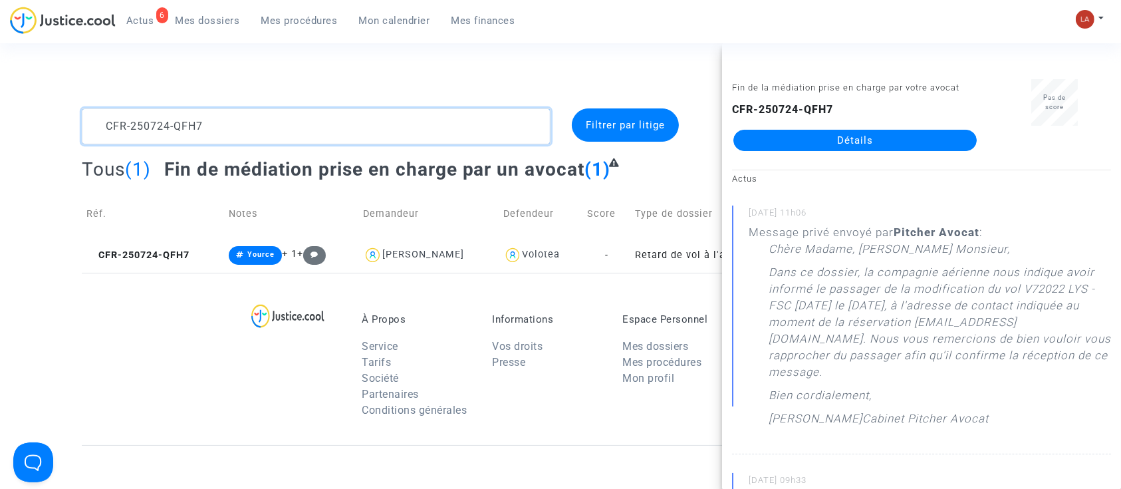
drag, startPoint x: 225, startPoint y: 136, endPoint x: 41, endPoint y: 112, distance: 185.6
click at [41, 112] on div "CFR-250724-QFH7 Filtrer par litige Tous (1) Fin de médiation prise en charge pa…" at bounding box center [560, 190] width 1121 height 164
paste textarea "3-TQGE"
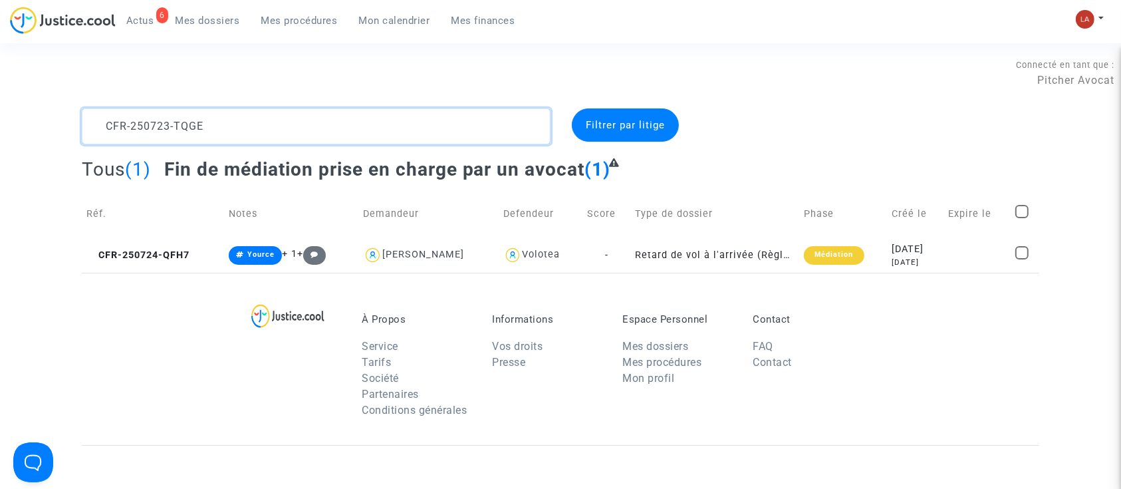
scroll to position [16, 0]
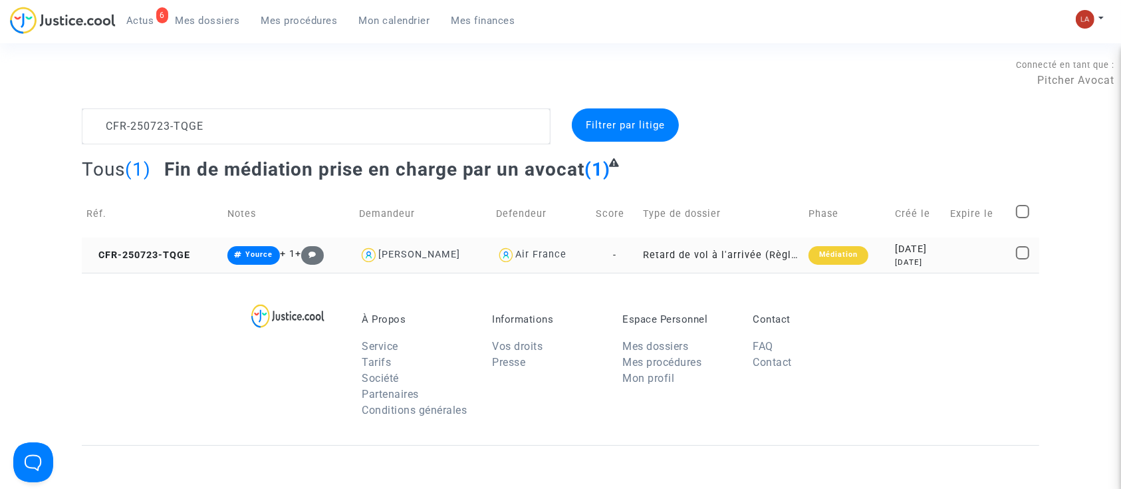
click at [146, 267] on td "CFR-250723-TQGE" at bounding box center [152, 254] width 141 height 35
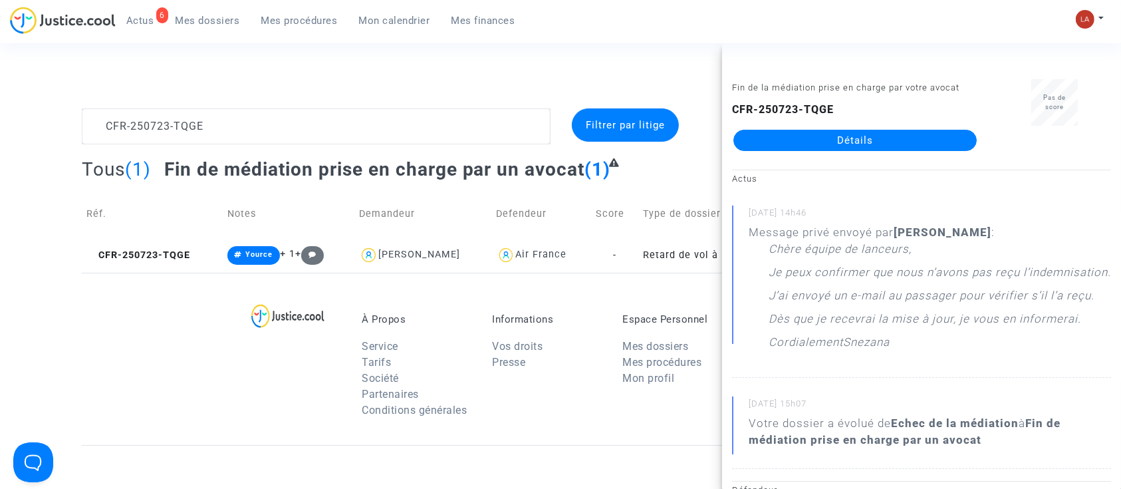
click at [196, 148] on complex-dispute-list "CFR-250723-TQGE Filtrer par litige Tous (1) Fin de médiation prise en charge pa…" at bounding box center [560, 190] width 957 height 164
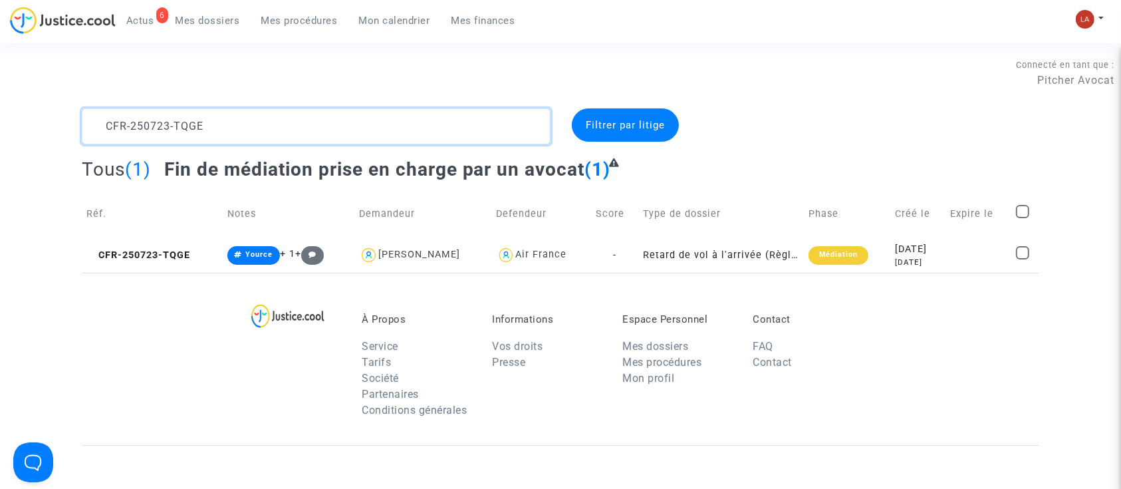
drag, startPoint x: 193, startPoint y: 140, endPoint x: 31, endPoint y: 71, distance: 176.0
click at [31, 71] on section "Connecté en tant que : Pitcher Avocat CFR-250723-TQGE Filtrer par litige Tous (…" at bounding box center [560, 383] width 1121 height 766
paste textarea "620-7NBK"
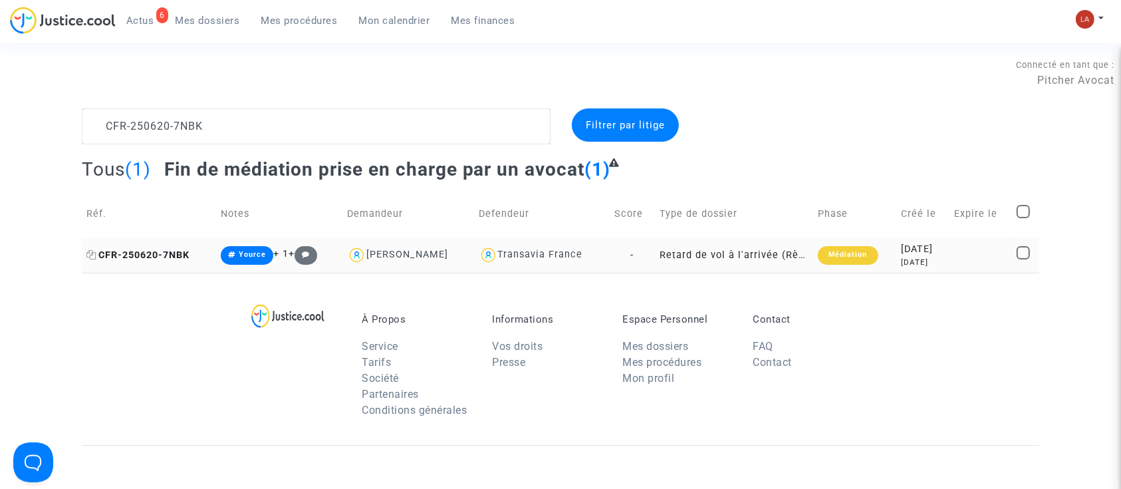
click at [152, 249] on span "CFR-250620-7NBK" at bounding box center [137, 254] width 103 height 11
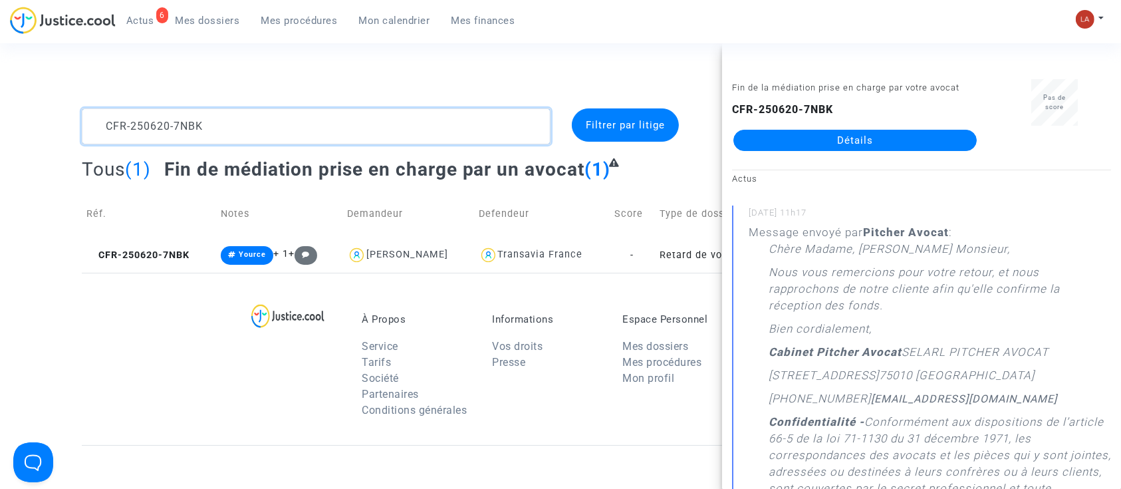
drag, startPoint x: 209, startPoint y: 121, endPoint x: 19, endPoint y: 85, distance: 193.5
click at [19, 85] on section "Connecté en tant que : Pitcher Avocat CFR-250620-7NBK Filtrer par litige Tous (…" at bounding box center [560, 383] width 1121 height 766
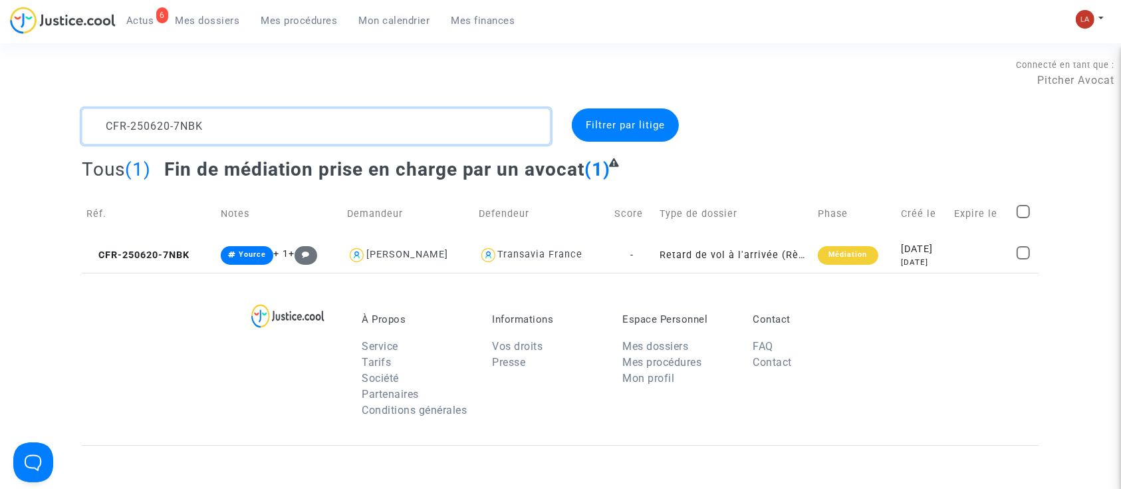
paste textarea "18-RCDJ"
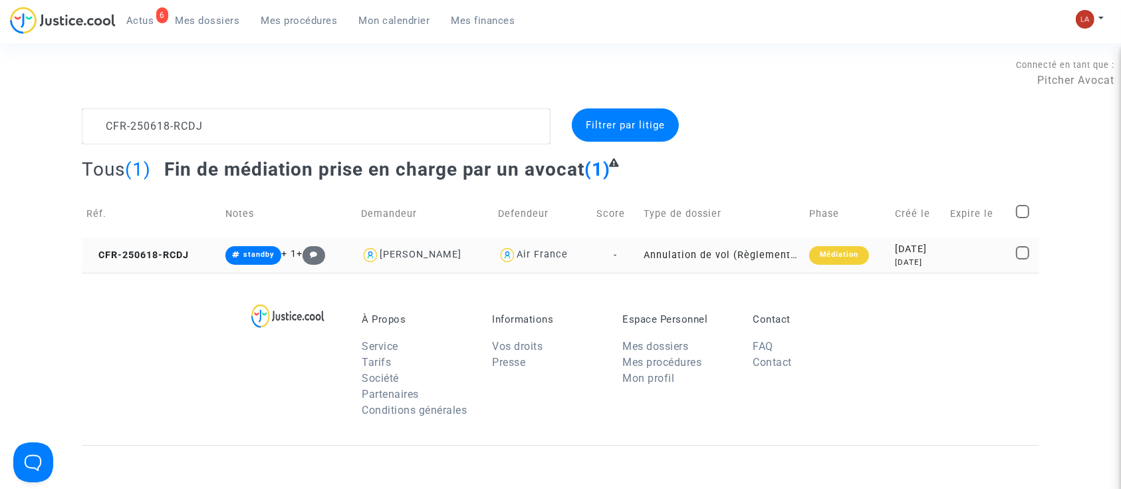
click at [203, 247] on td "CFR-250618-RCDJ" at bounding box center [151, 254] width 139 height 35
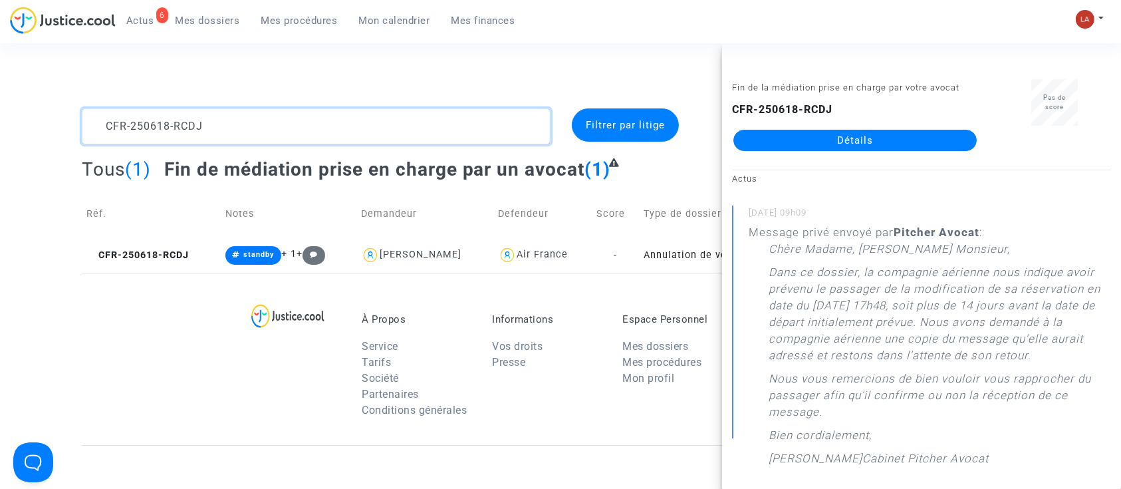
drag, startPoint x: 200, startPoint y: 130, endPoint x: 11, endPoint y: 62, distance: 201.4
click at [11, 62] on section "Connecté en tant que : Pitcher Avocat CFR-250618-RCDJ Filtrer par litige Tous (…" at bounding box center [560, 383] width 1121 height 766
paste textarea "526-PEEQ"
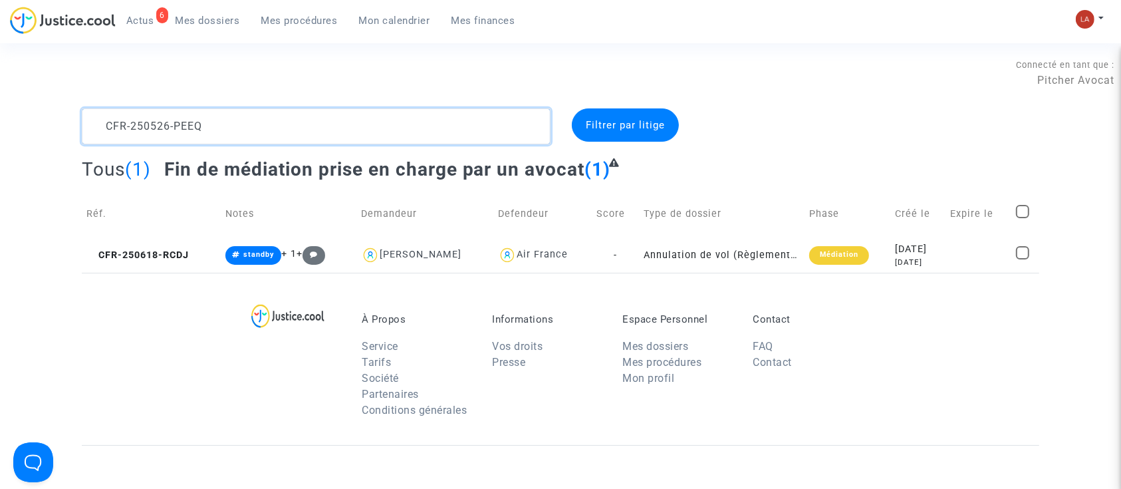
scroll to position [16, 0]
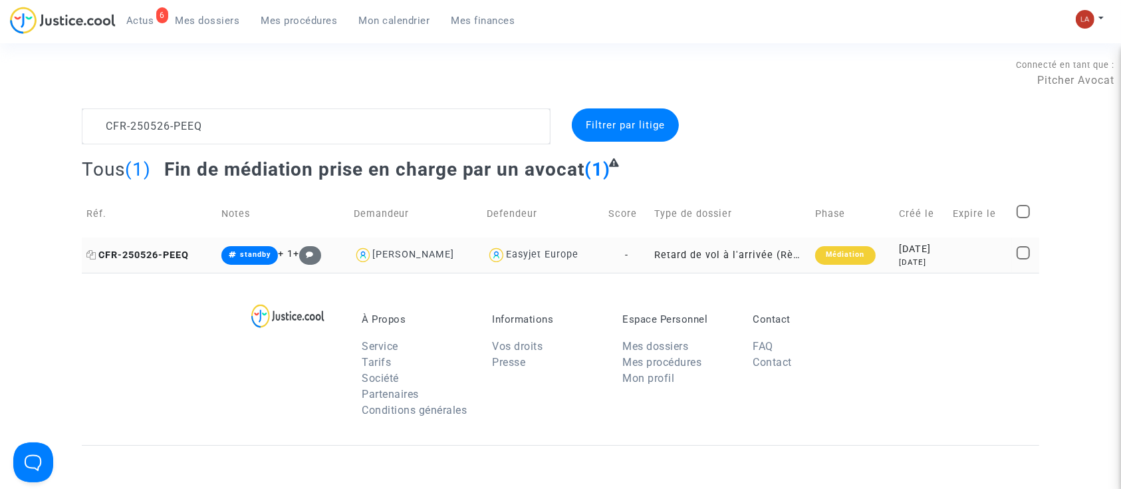
click at [151, 253] on span "CFR-250526-PEEQ" at bounding box center [137, 254] width 102 height 11
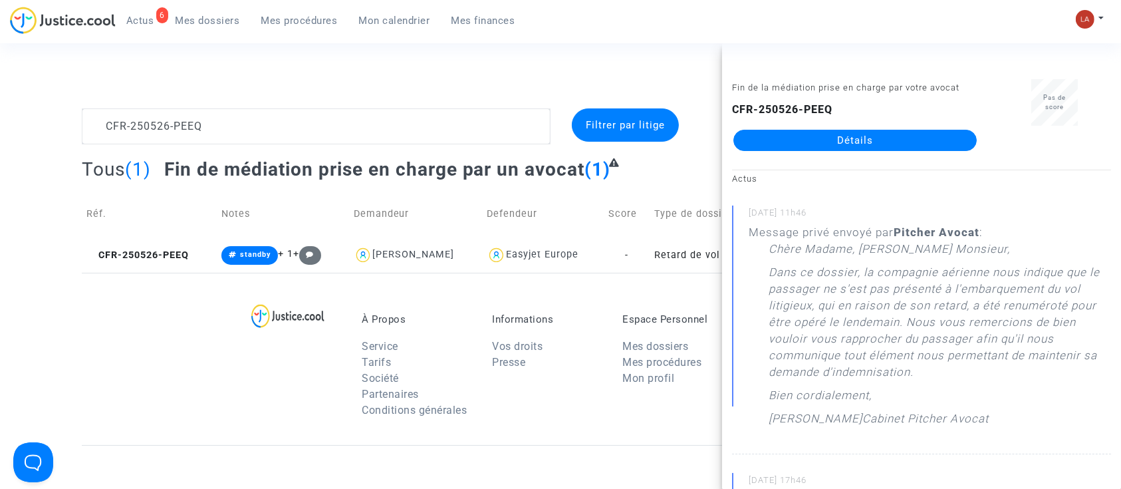
drag, startPoint x: 861, startPoint y: 271, endPoint x: 897, endPoint y: 322, distance: 62.0
click at [897, 322] on p "Dans ce dossier, la compagnie aérienne nous indique que le passager ne s'est pa…" at bounding box center [939, 325] width 342 height 123
copy p "la compagnie aérienne nous indique que le passager ne s'est pas présenté à l'em…"
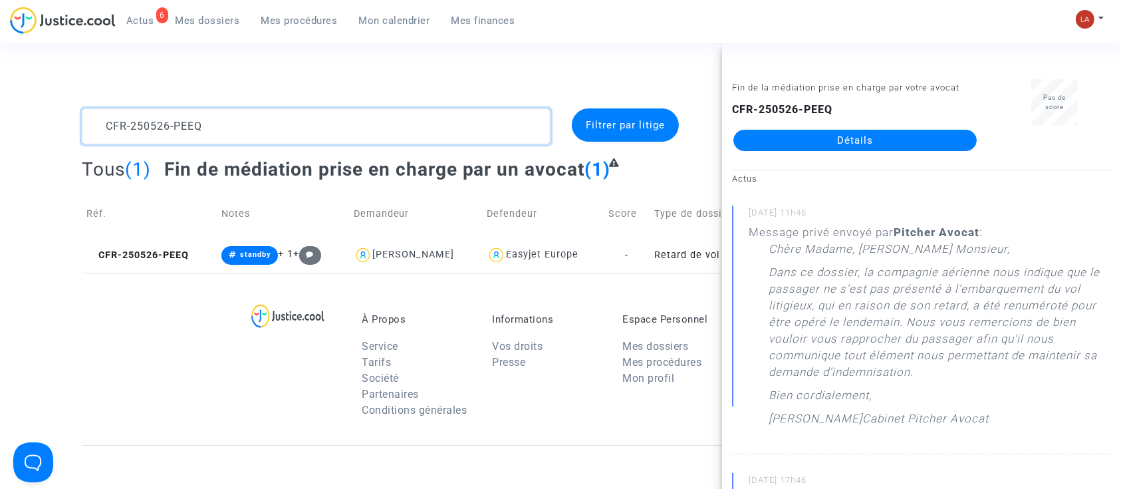
drag, startPoint x: 206, startPoint y: 136, endPoint x: -2, endPoint y: 61, distance: 221.0
click at [0, 61] on html "6 Actus Mes dossiers Mes procédures Mon calendrier Mes finances Mon profil Chan…" at bounding box center [560, 383] width 1121 height 766
paste textarea "1-JECX"
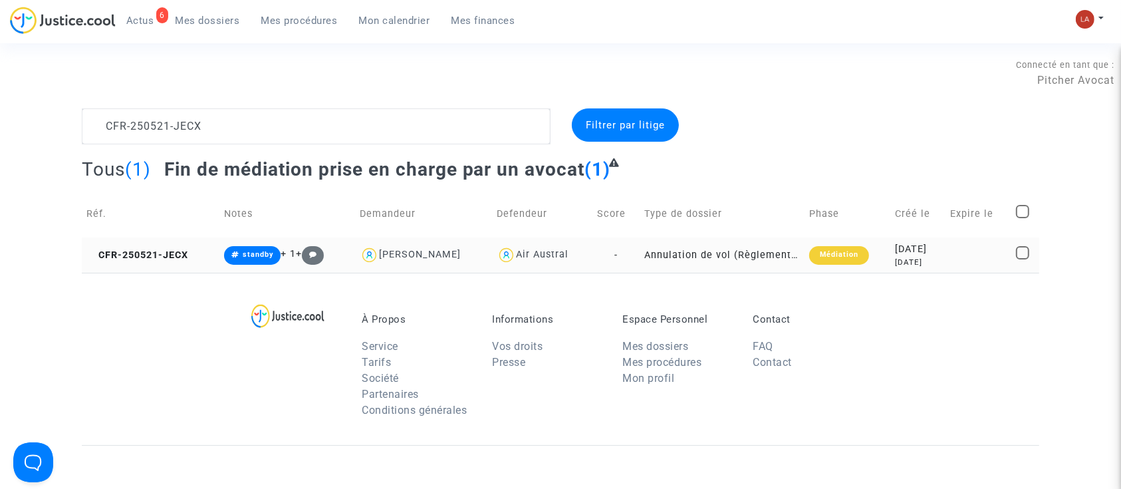
click at [137, 263] on td "CFR-250521-JECX" at bounding box center [151, 254] width 138 height 35
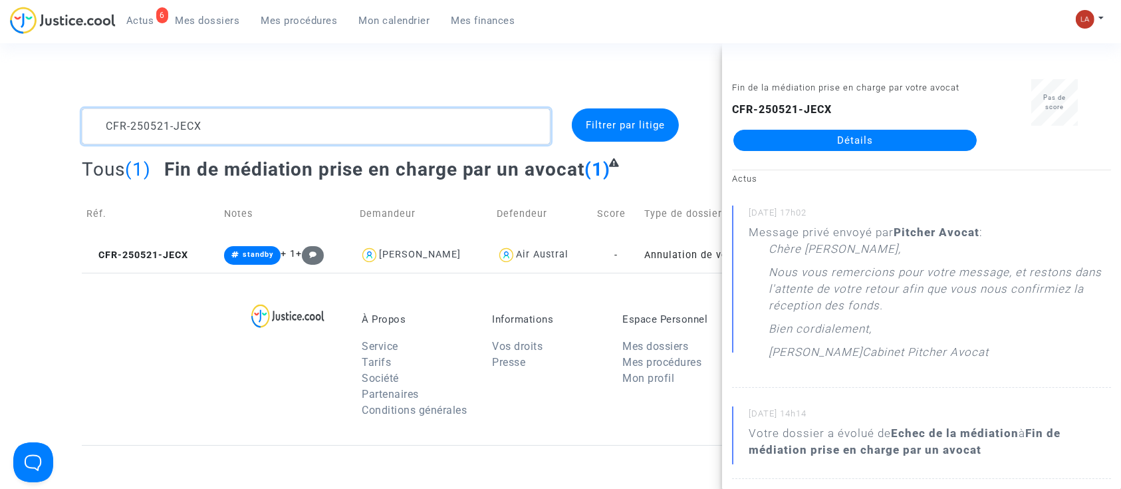
drag, startPoint x: 189, startPoint y: 128, endPoint x: 31, endPoint y: 60, distance: 171.5
click at [31, 60] on section "Connecté en tant que : Pitcher Avocat CFR-250521-JECX Filtrer par litige Tous (…" at bounding box center [560, 383] width 1121 height 766
paste textarea "FPQQ"
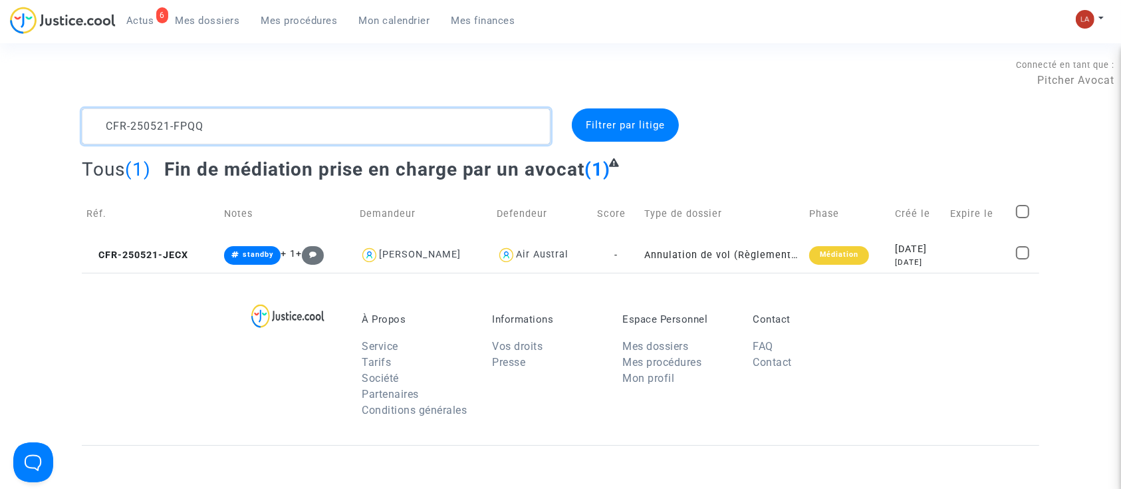
scroll to position [16, 0]
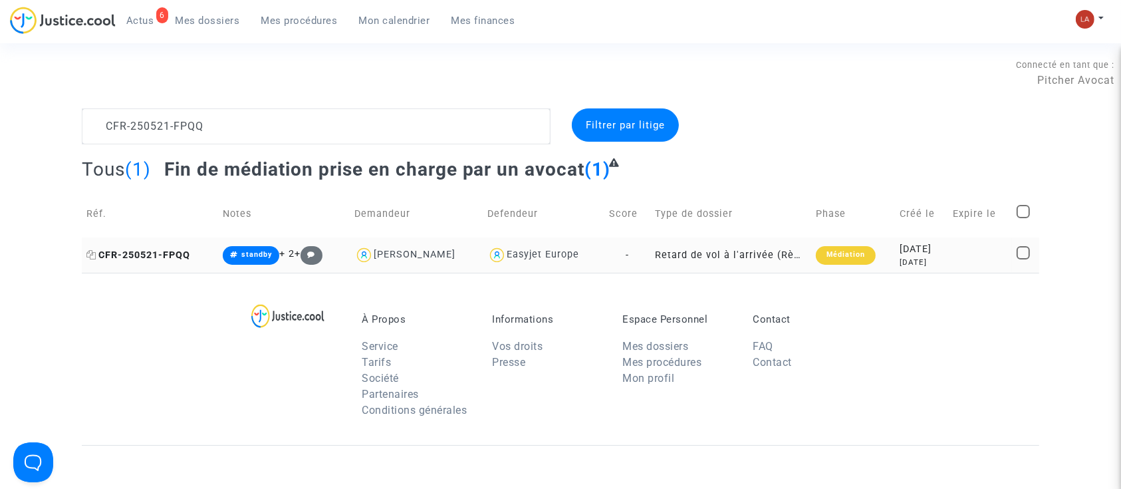
click at [178, 249] on span "CFR-250521-FPQQ" at bounding box center [138, 254] width 104 height 11
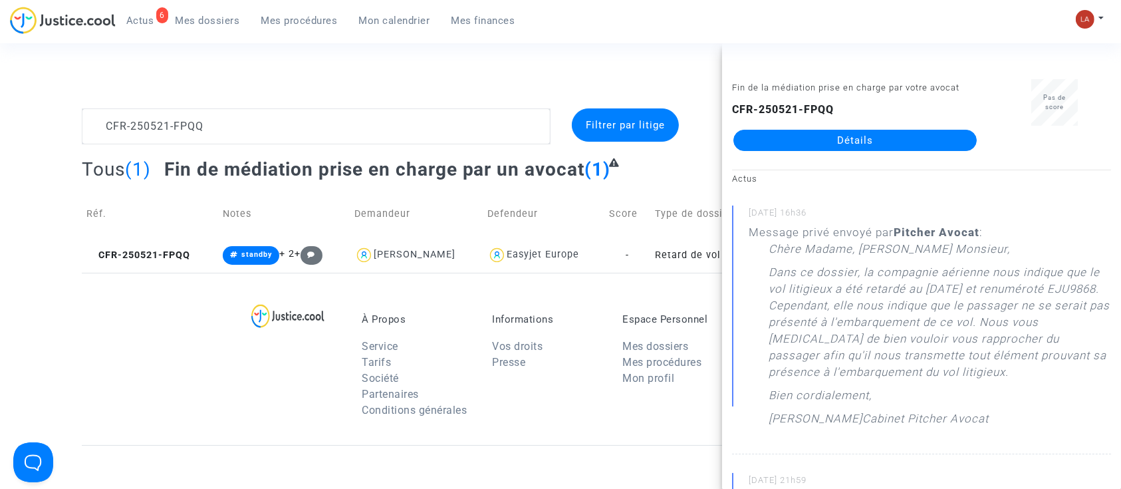
drag, startPoint x: 864, startPoint y: 275, endPoint x: 1069, endPoint y: 364, distance: 224.1
click at [1069, 364] on p "Dans ce dossier, la compagnie aérienne nous indique que le vol litigieux a été …" at bounding box center [939, 325] width 342 height 123
drag, startPoint x: 1074, startPoint y: 366, endPoint x: 861, endPoint y: 273, distance: 233.0
click at [861, 273] on p "Dans ce dossier, la compagnie aérienne nous indique que le vol litigieux a été …" at bounding box center [939, 325] width 342 height 123
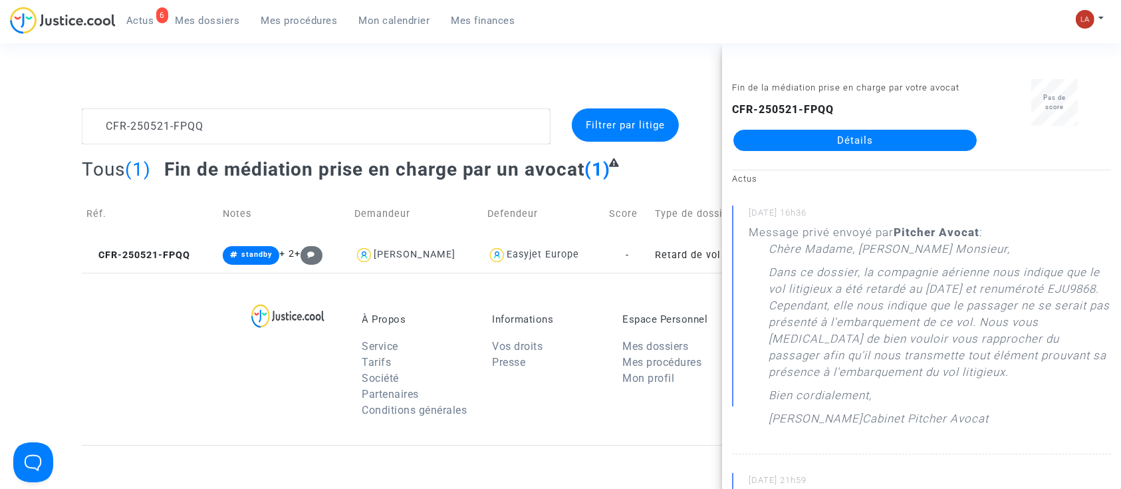
copy p "la compagnie aérienne nous indique que le vol litigieux a été retardé au 17 fév…"
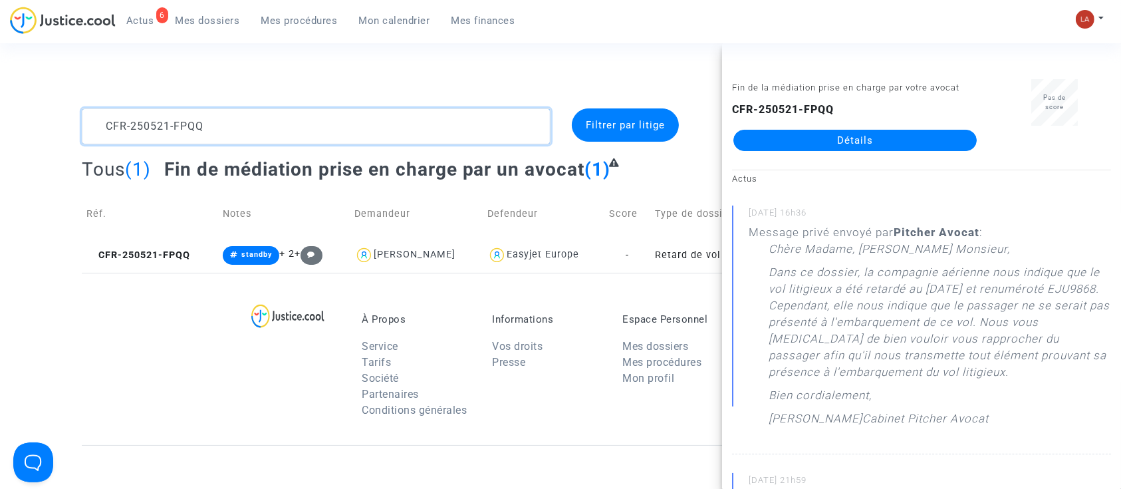
drag, startPoint x: 219, startPoint y: 138, endPoint x: 56, endPoint y: 66, distance: 177.4
click at [56, 66] on section "Connecté en tant que : Pitcher Avocat CFR-250521-FPQQ Filtrer par litige Tous (…" at bounding box center [560, 383] width 1121 height 766
paste textarea "49VU"
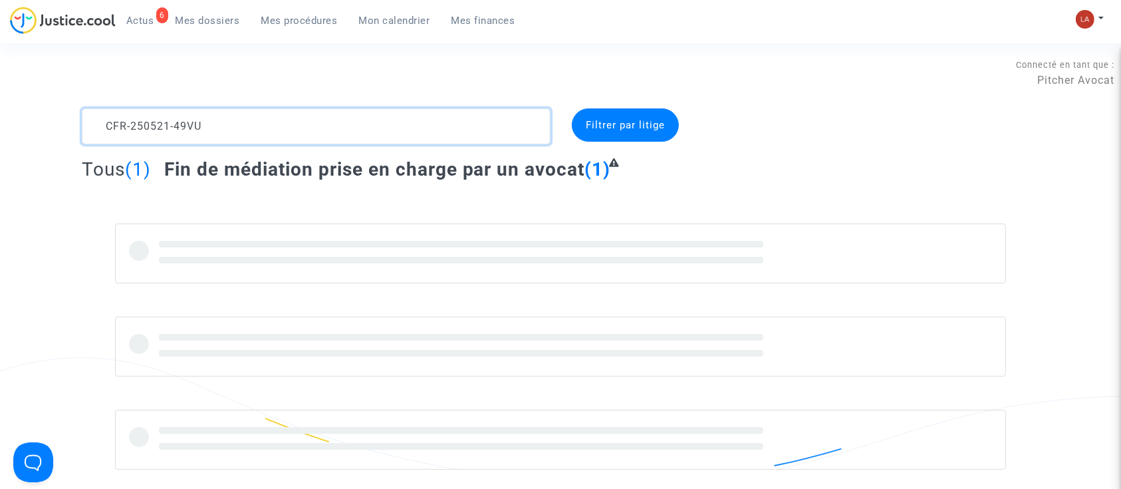
scroll to position [11, 0]
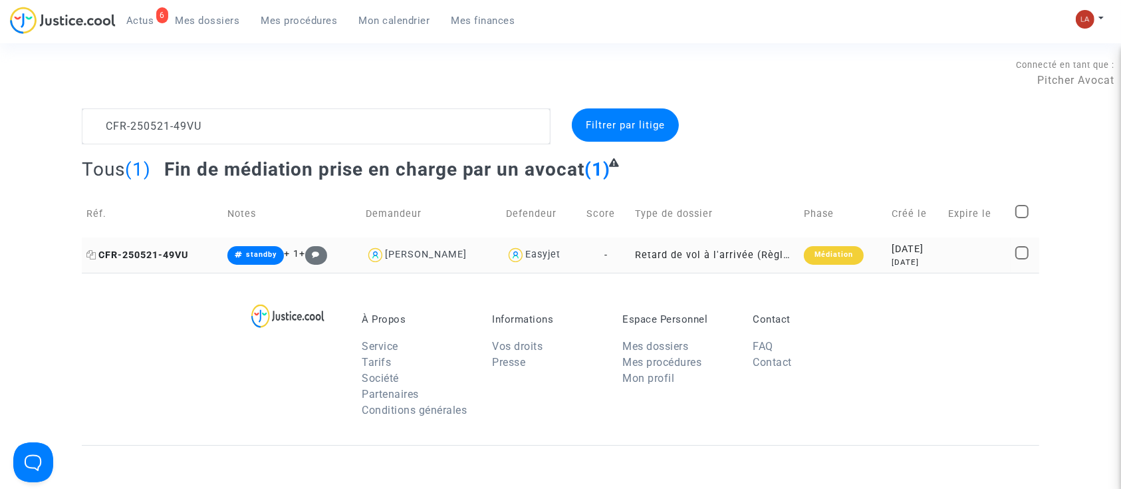
click at [166, 251] on span "CFR-250521-49VU" at bounding box center [137, 254] width 102 height 11
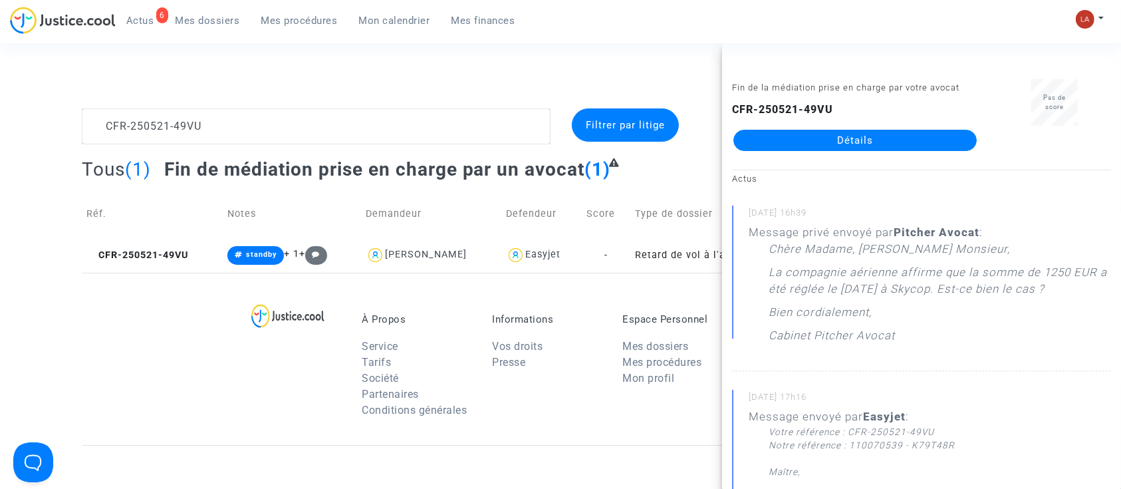
click at [245, 150] on complex-dispute-list "CFR-250521-49VU Filtrer par litige Tous (1) Fin de médiation prise en charge pa…" at bounding box center [560, 190] width 957 height 164
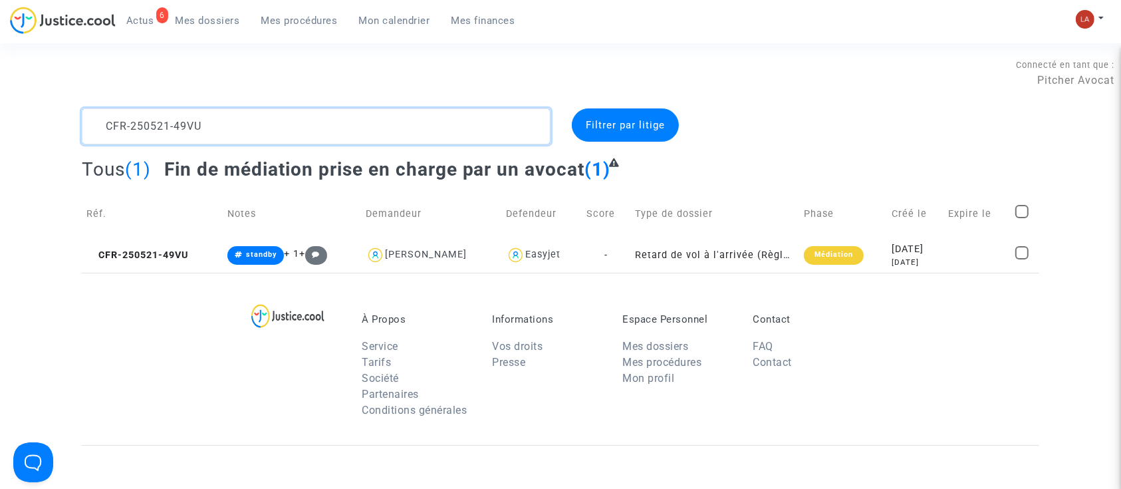
click at [221, 131] on textarea at bounding box center [316, 126] width 469 height 36
paste textarea "16-JKRA"
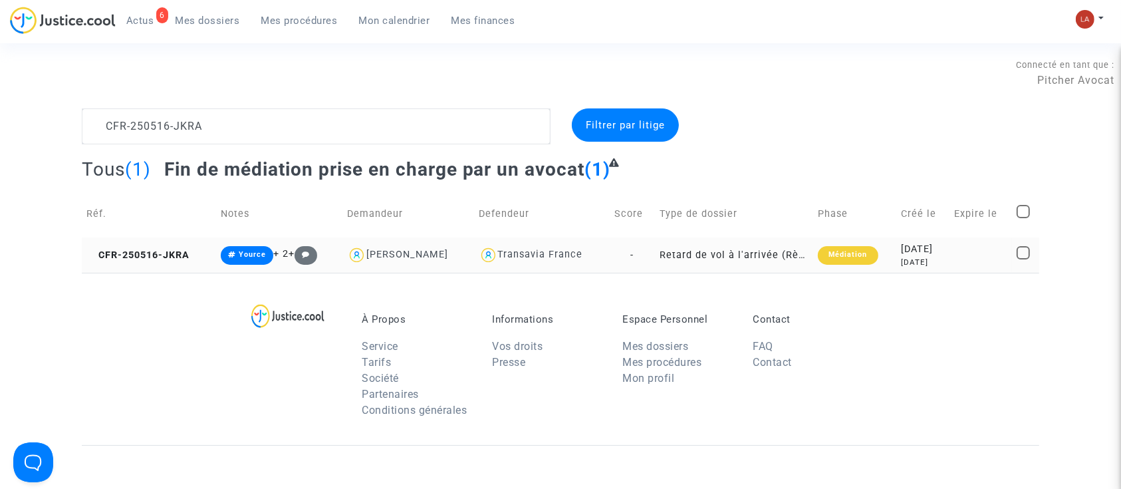
click at [150, 260] on td "CFR-250516-JKRA" at bounding box center [149, 254] width 134 height 35
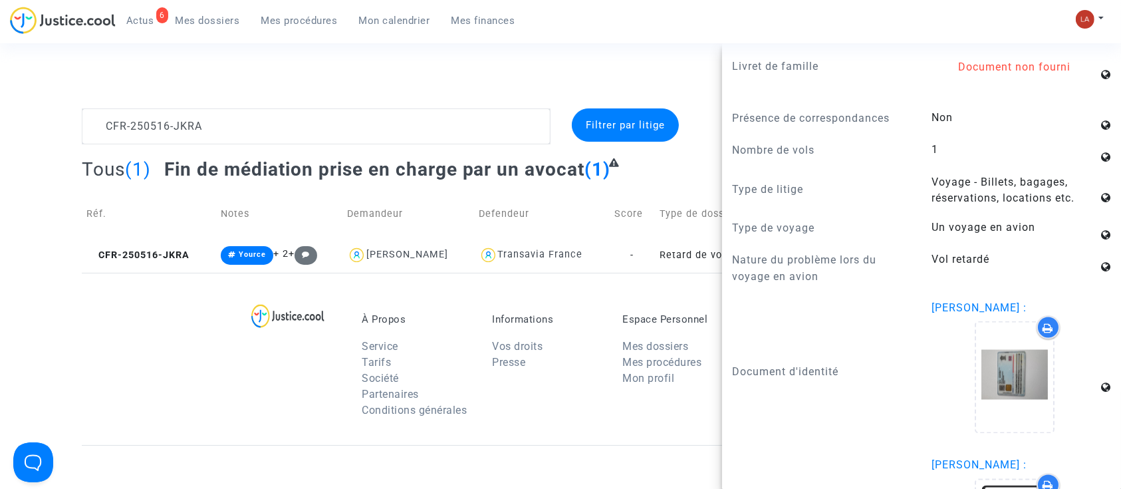
scroll to position [2037, 0]
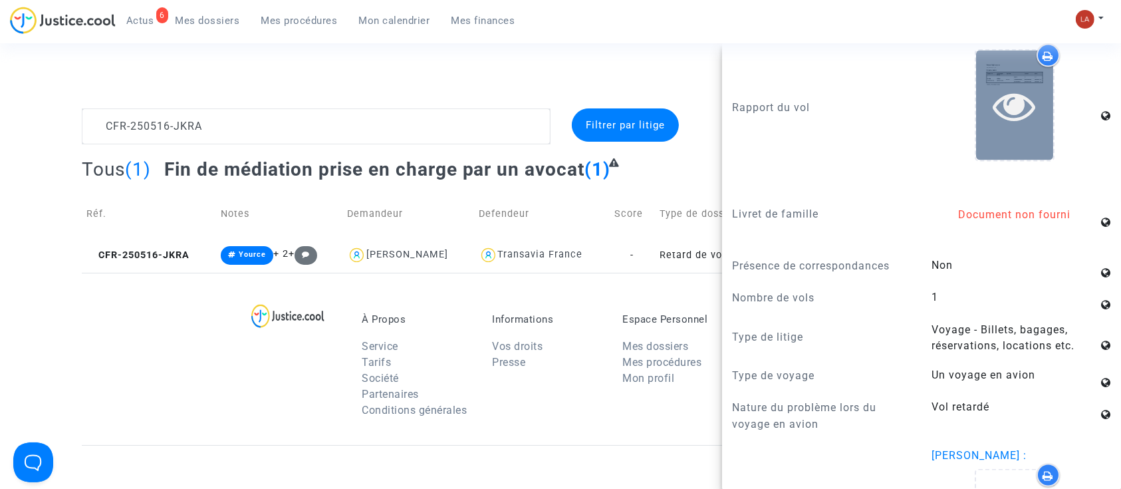
click at [994, 112] on icon at bounding box center [1014, 105] width 43 height 43
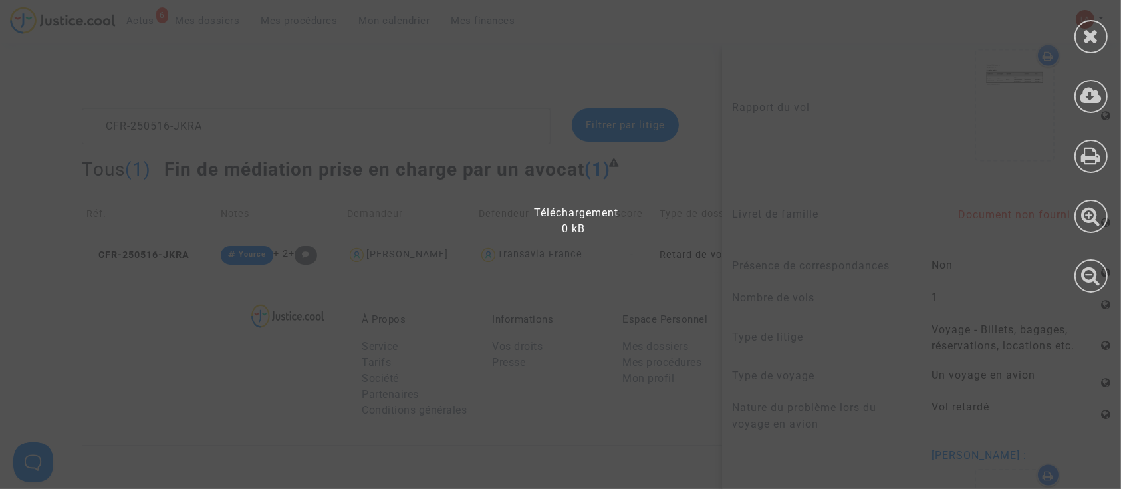
click at [758, 327] on div at bounding box center [568, 250] width 1137 height 475
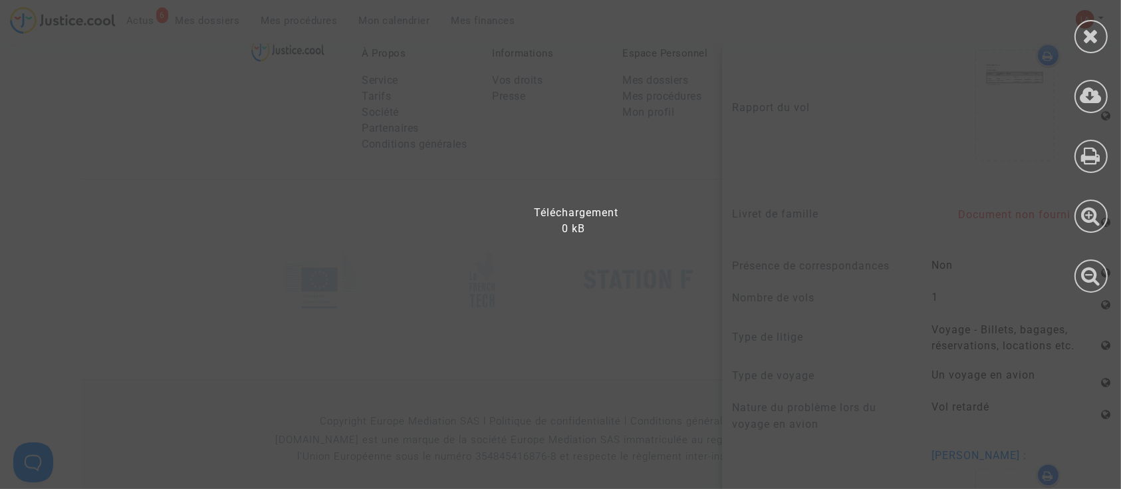
scroll to position [0, 0]
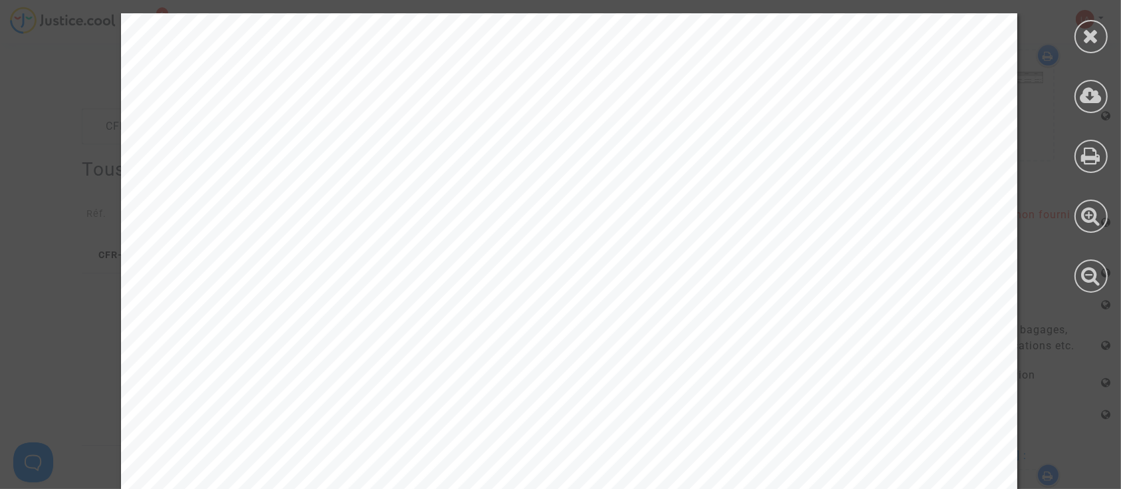
click at [1077, 21] on div at bounding box center [1091, 153] width 60 height 306
click at [1087, 38] on icon at bounding box center [1091, 36] width 17 height 20
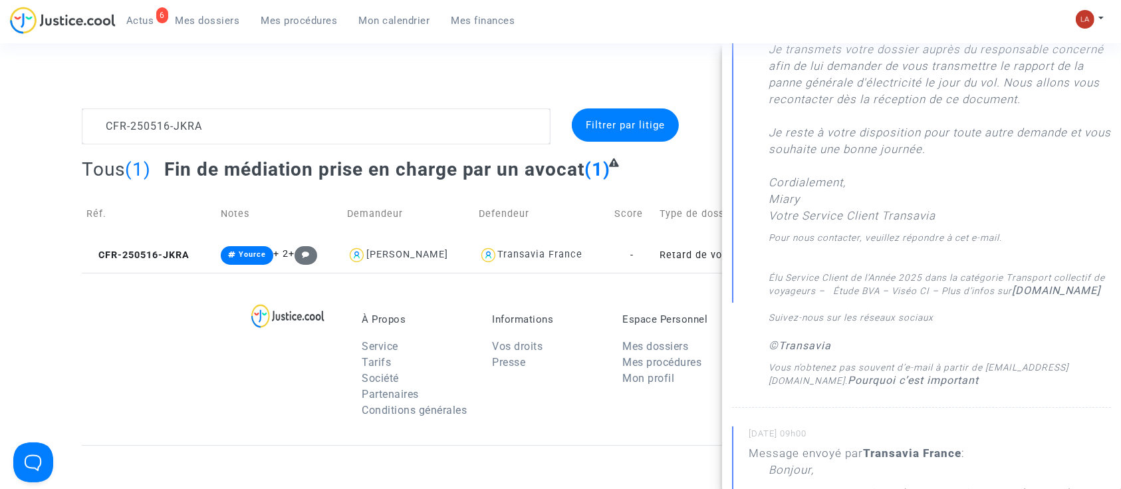
scroll to position [334, 0]
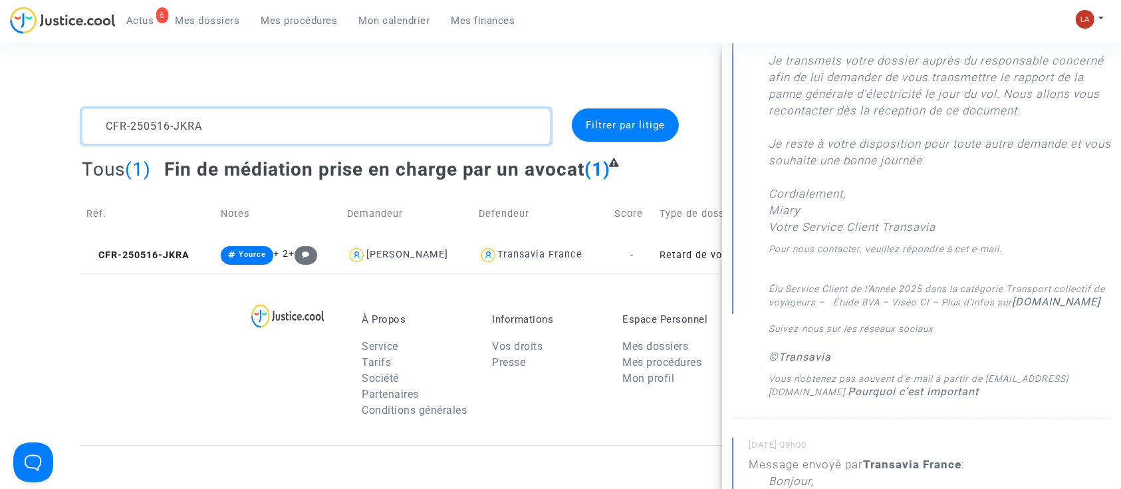
click at [226, 120] on textarea at bounding box center [316, 126] width 469 height 36
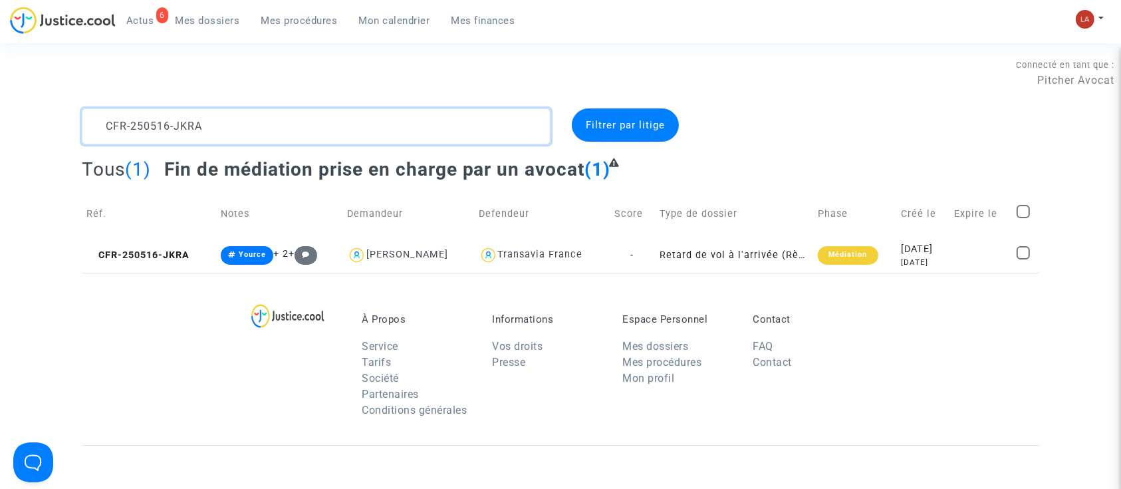
scroll to position [0, 0]
click at [226, 120] on textarea at bounding box center [316, 126] width 469 height 36
paste textarea "418-T9FF"
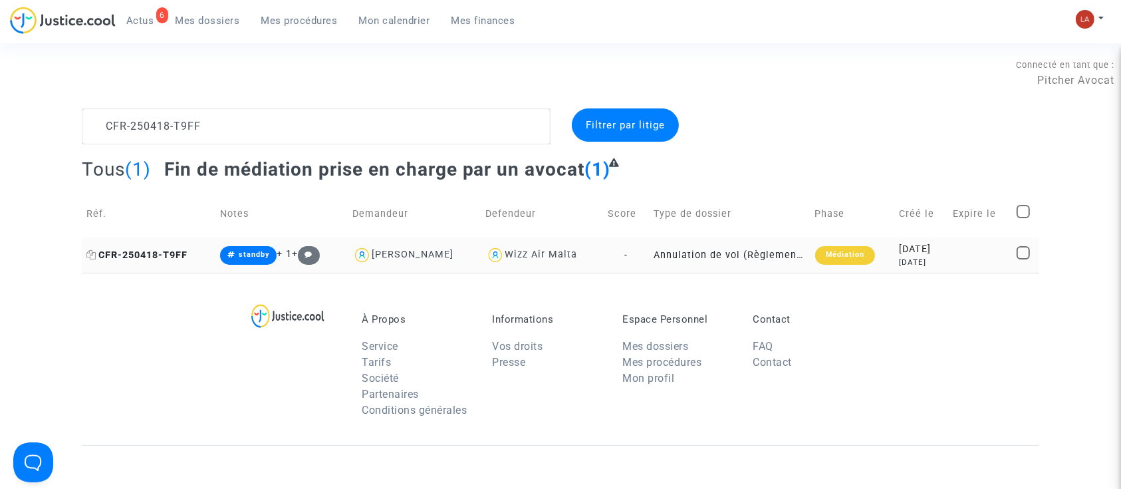
click at [164, 249] on span "CFR-250418-T9FF" at bounding box center [136, 254] width 101 height 11
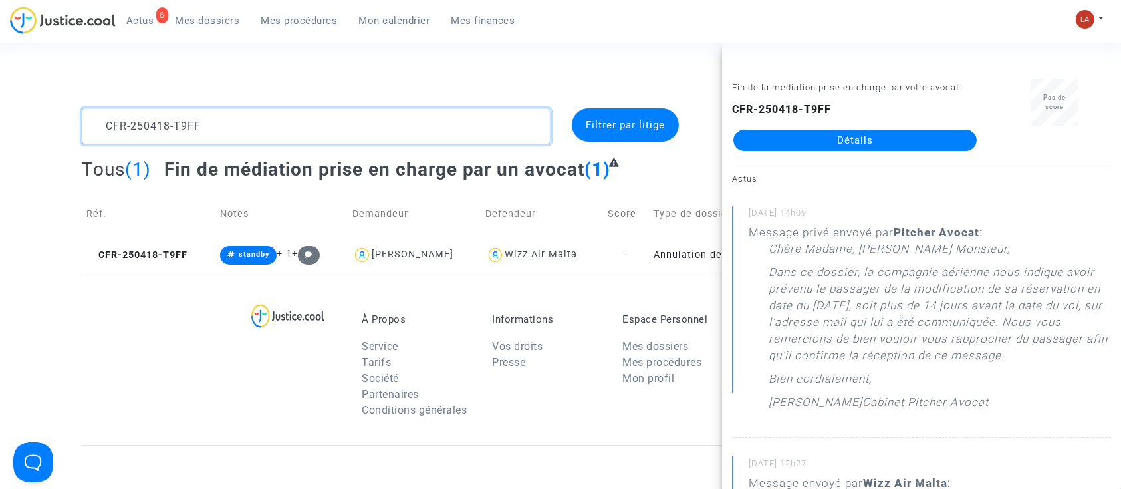
click at [188, 123] on textarea at bounding box center [316, 126] width 469 height 36
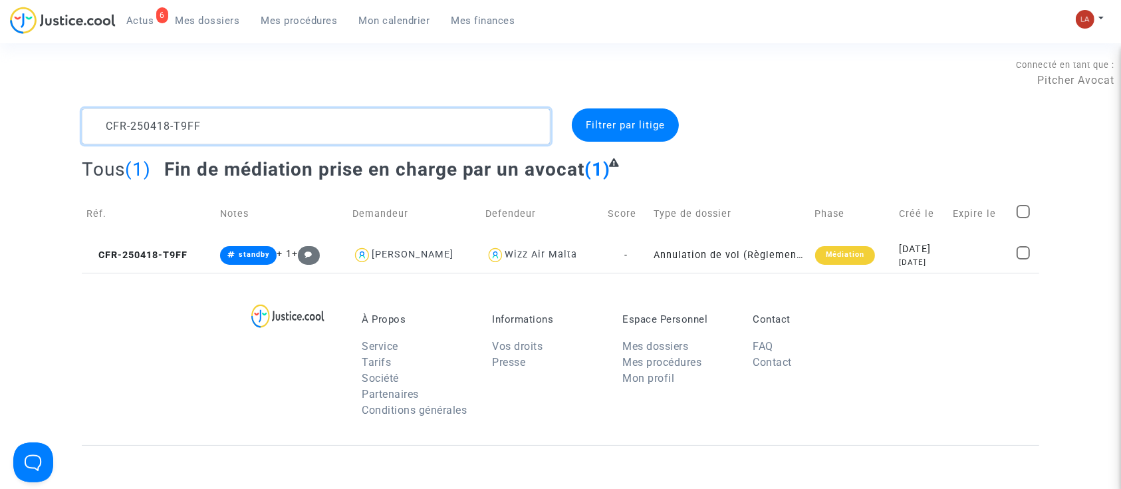
click at [188, 123] on textarea at bounding box center [316, 126] width 469 height 36
paste textarea "509-NF4C"
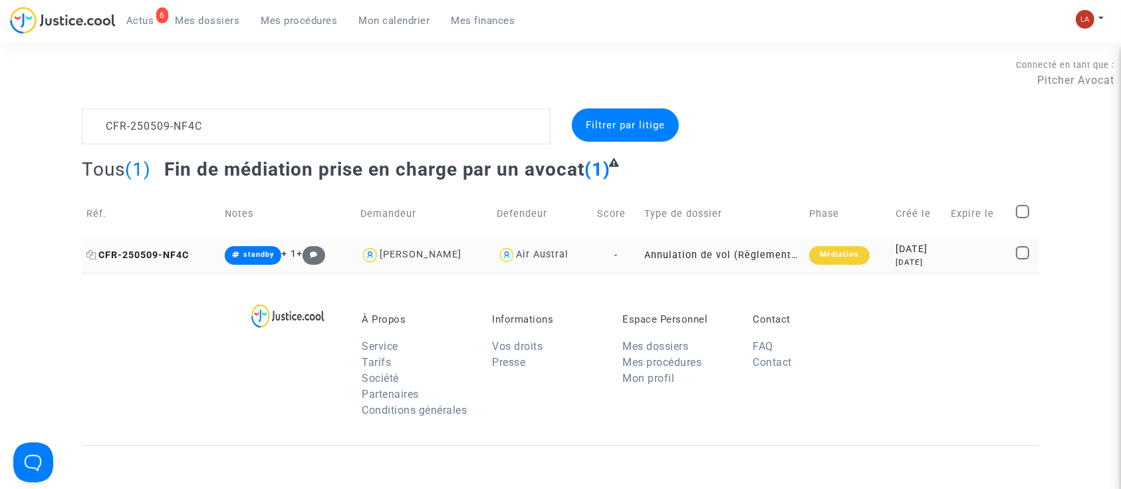
click at [169, 255] on span "CFR-250509-NF4C" at bounding box center [137, 254] width 102 height 11
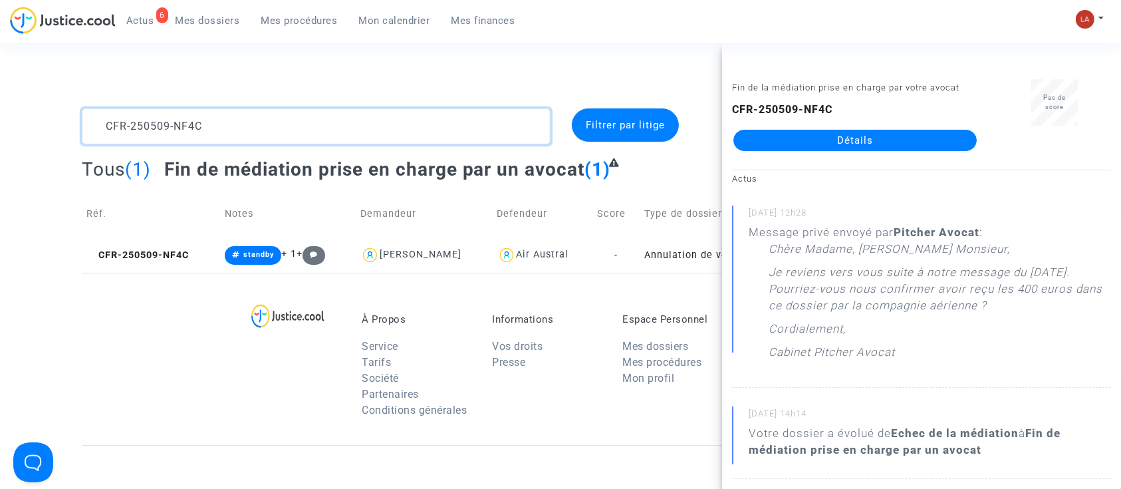
click at [330, 125] on textarea at bounding box center [316, 126] width 469 height 36
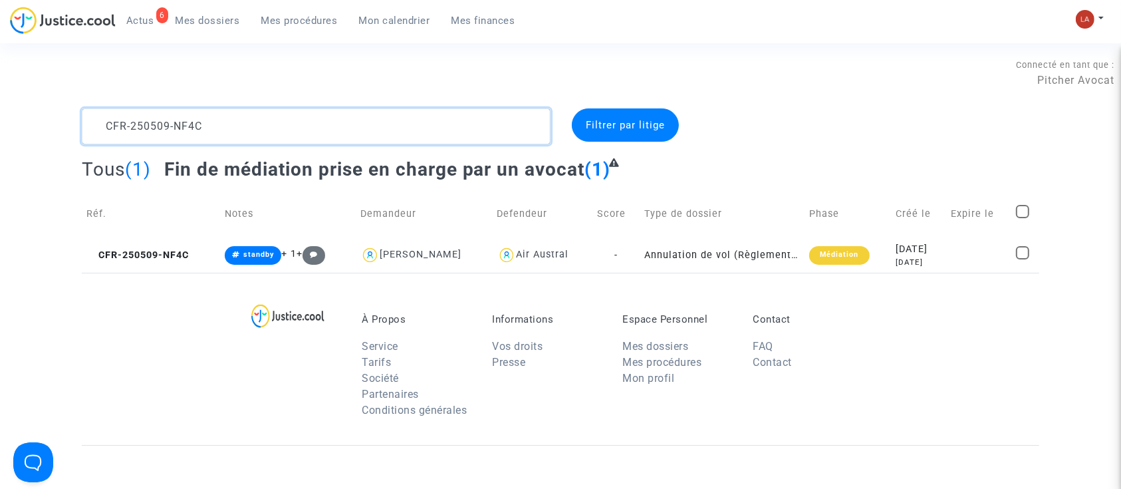
click at [330, 125] on textarea at bounding box center [316, 126] width 469 height 36
paste textarea "331-AUT4"
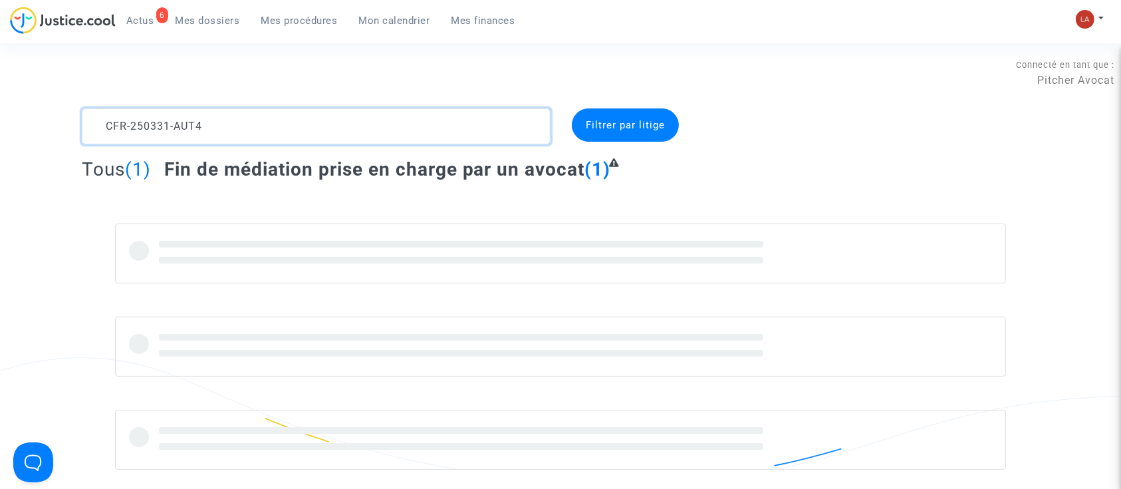
click at [330, 125] on textarea at bounding box center [316, 126] width 469 height 36
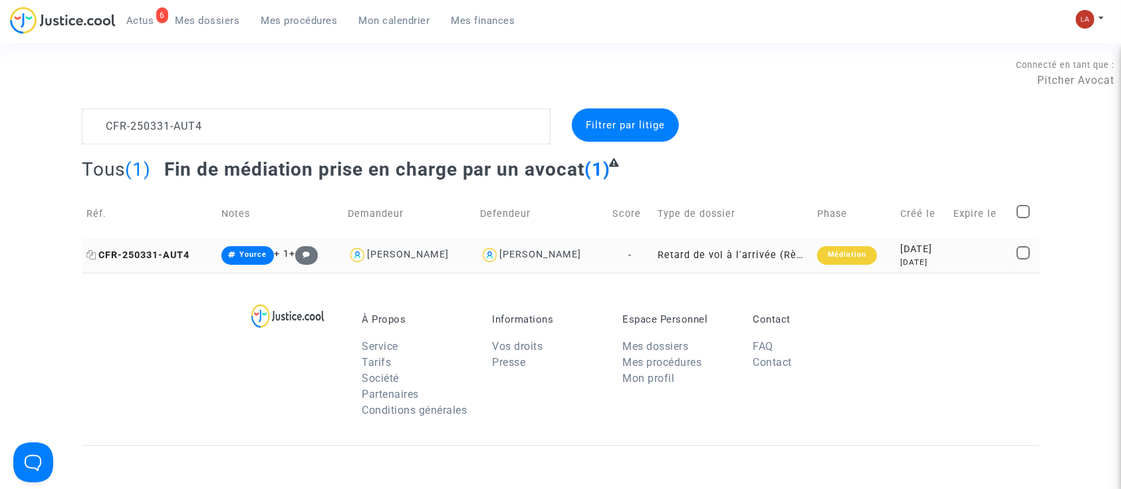
click at [179, 249] on span "CFR-250331-AUT4" at bounding box center [137, 254] width 103 height 11
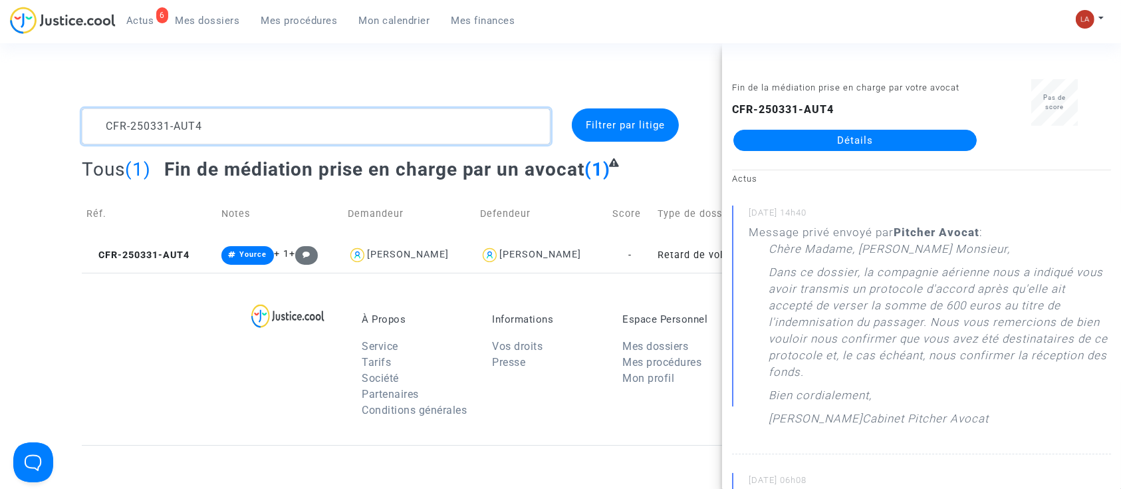
click at [191, 130] on textarea at bounding box center [316, 126] width 469 height 36
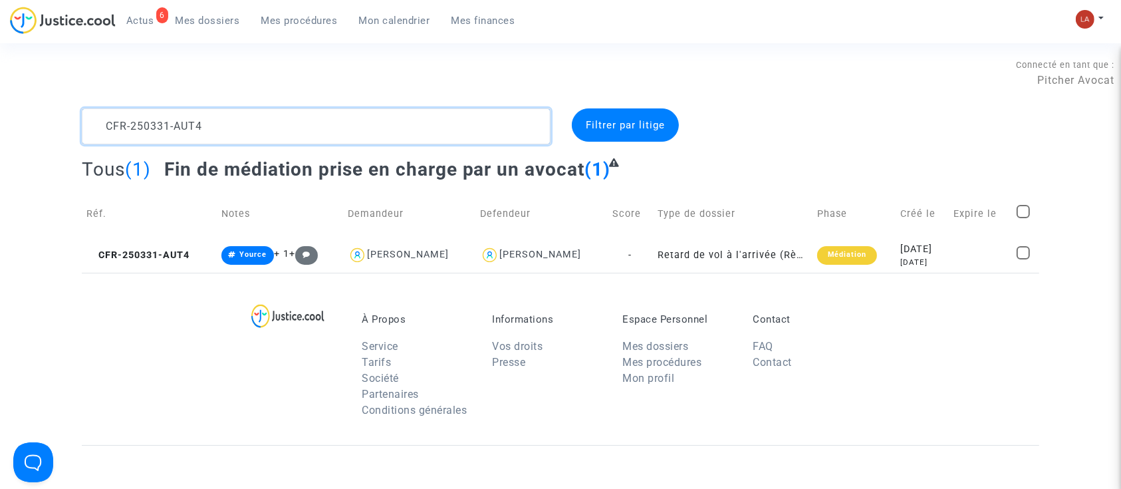
click at [191, 130] on textarea at bounding box center [316, 126] width 469 height 36
paste textarea "12-9WBX"
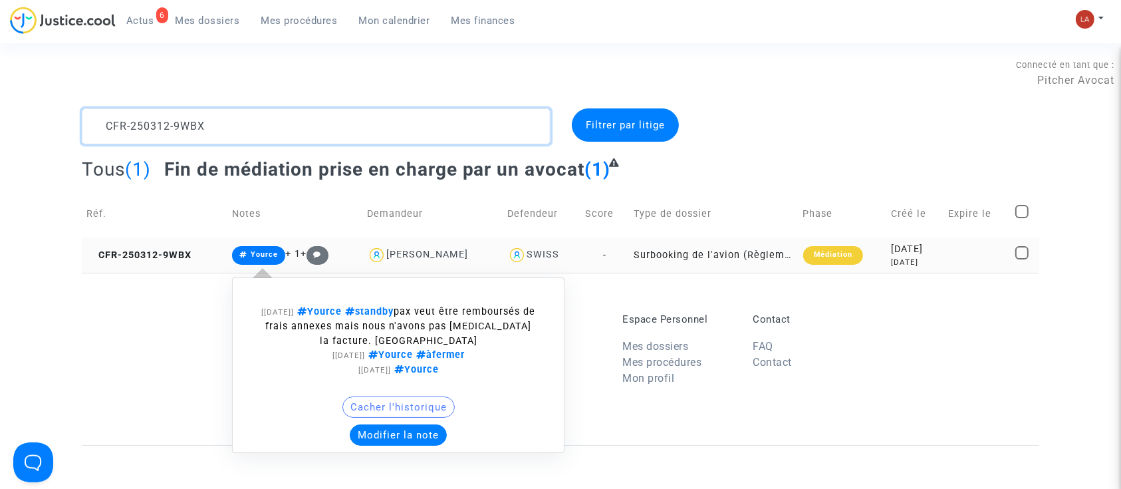
type textarea "CFR-250312-9WBX"
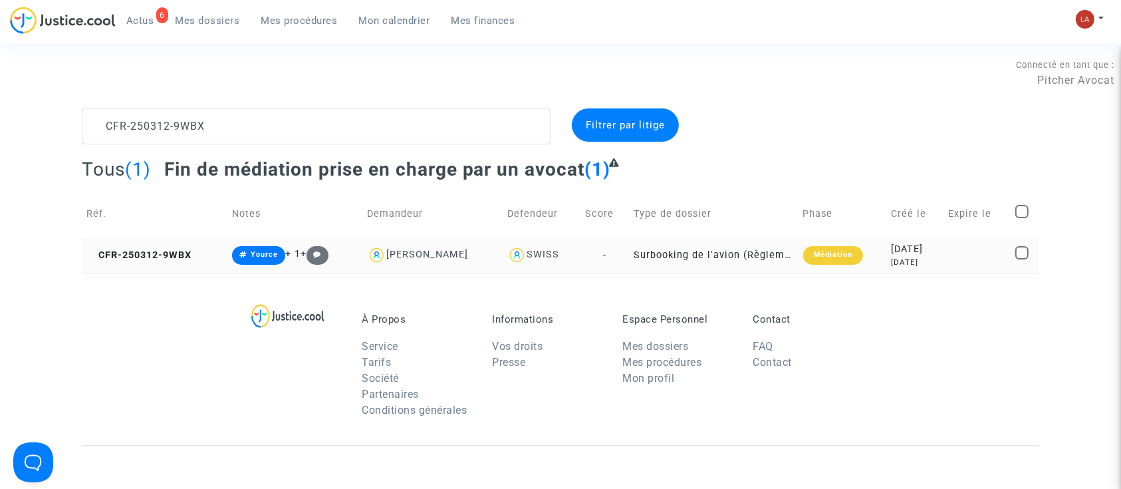
click at [138, 262] on td "CFR-250312-9WBX" at bounding box center [155, 254] width 146 height 35
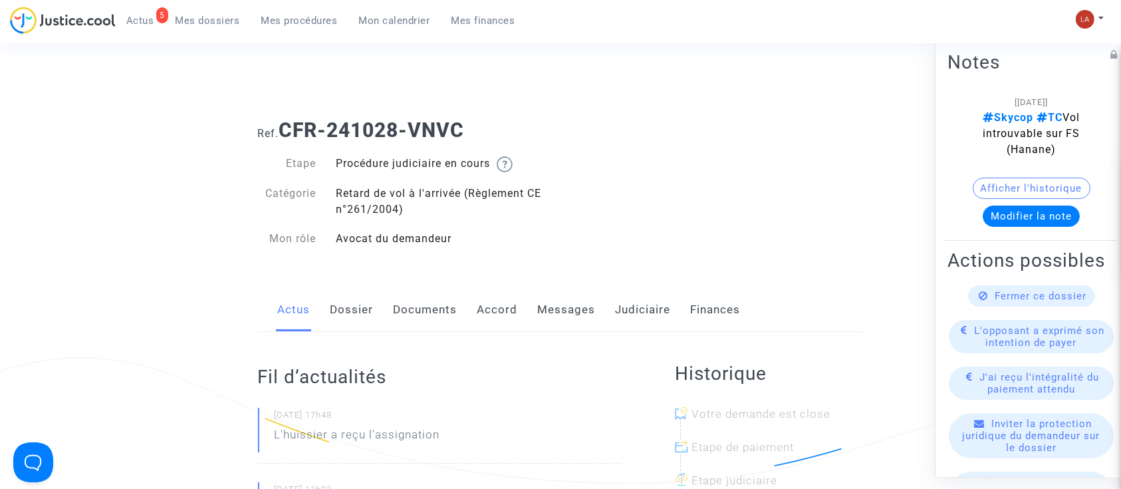
click at [361, 314] on link "Dossier" at bounding box center [351, 310] width 43 height 44
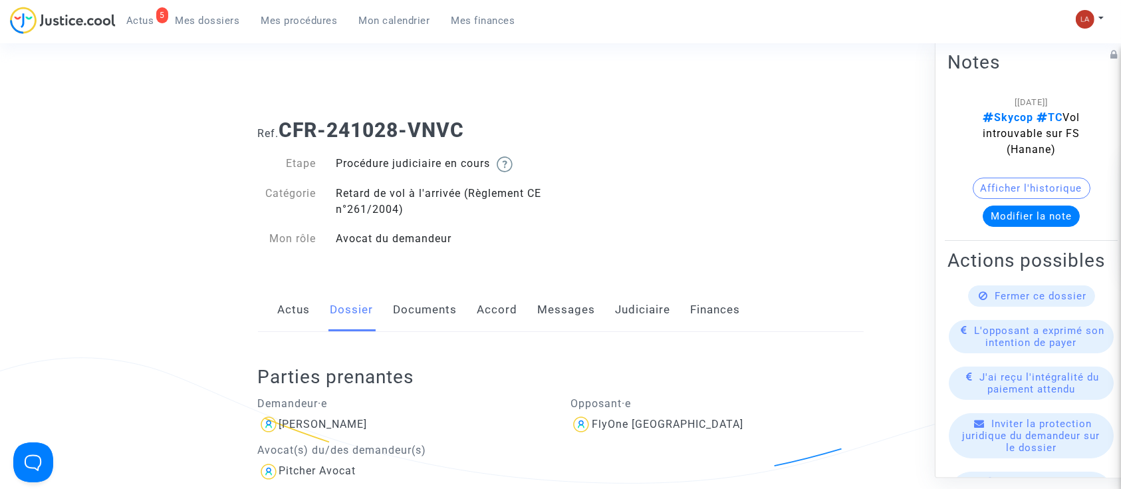
click at [560, 318] on link "Messages" at bounding box center [567, 310] width 58 height 44
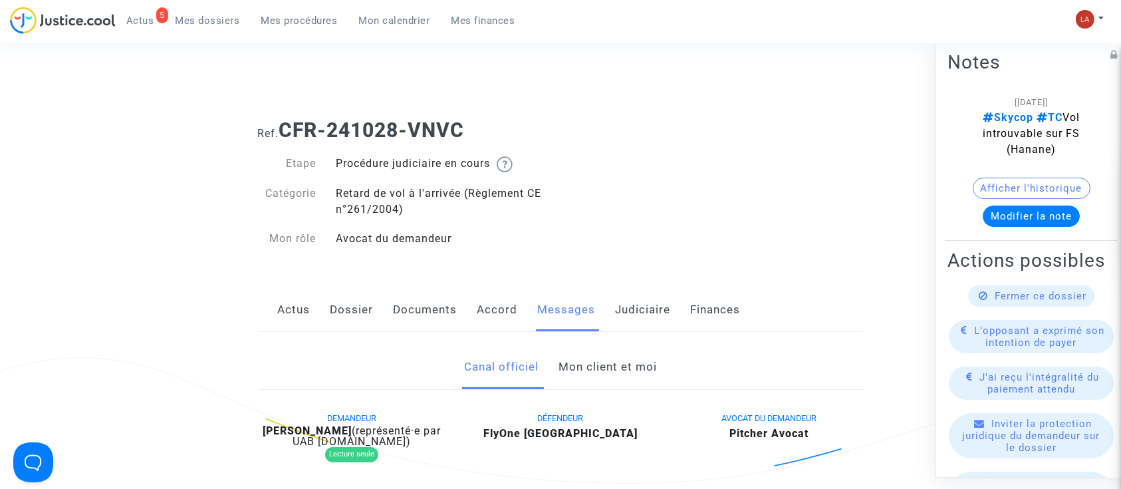
click at [609, 372] on link "Mon client et moi" at bounding box center [607, 367] width 98 height 44
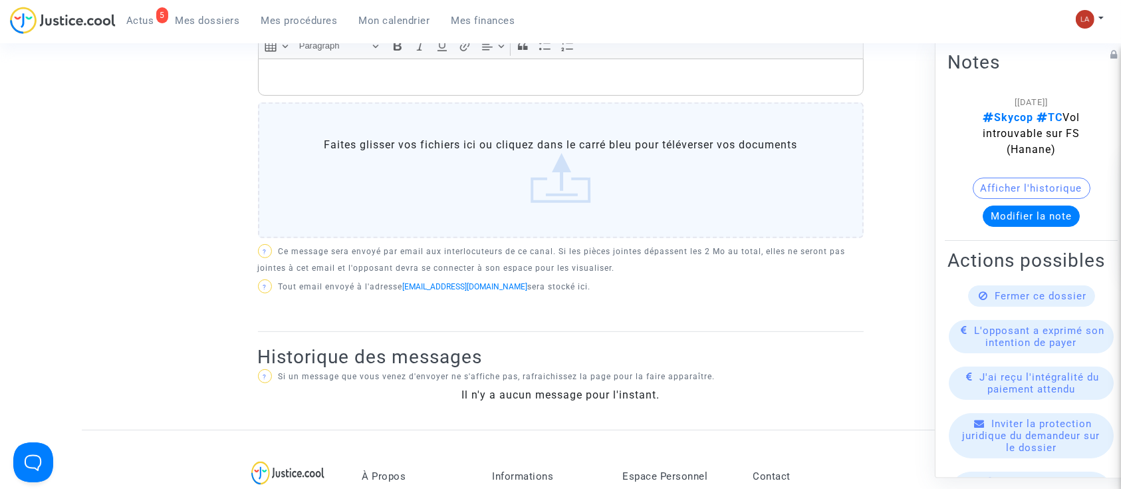
scroll to position [354, 0]
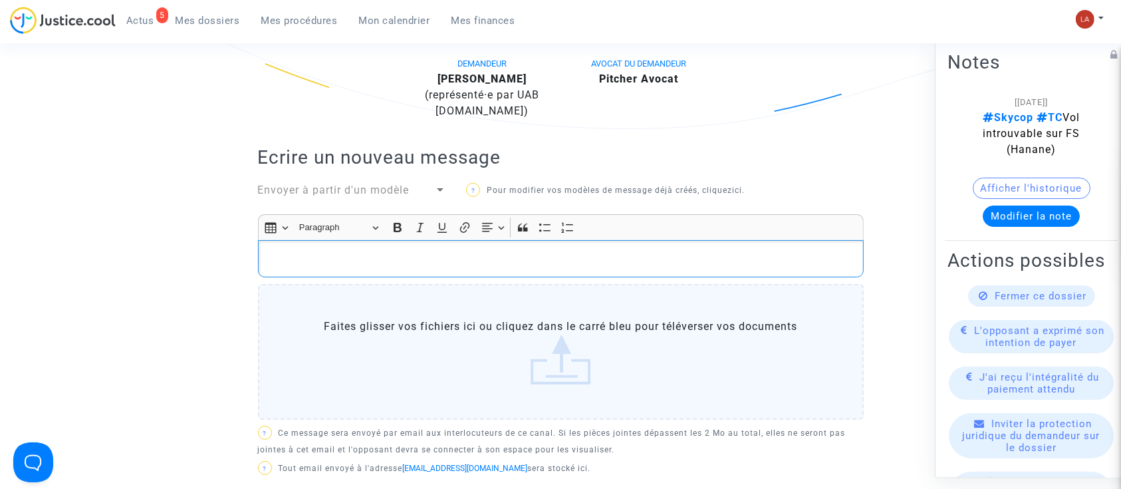
click at [475, 253] on p "Rich Text Editor, main" at bounding box center [561, 259] width 592 height 17
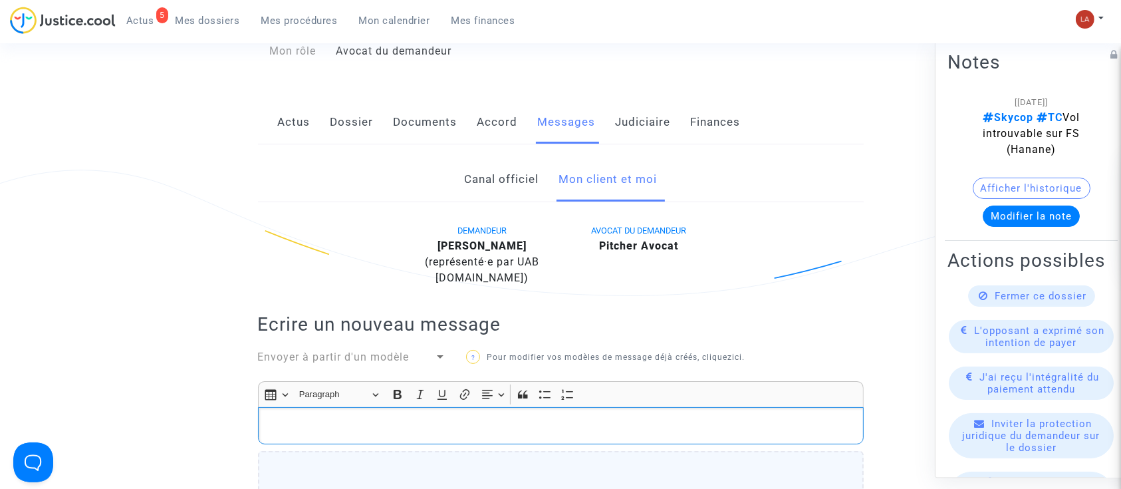
scroll to position [182, 0]
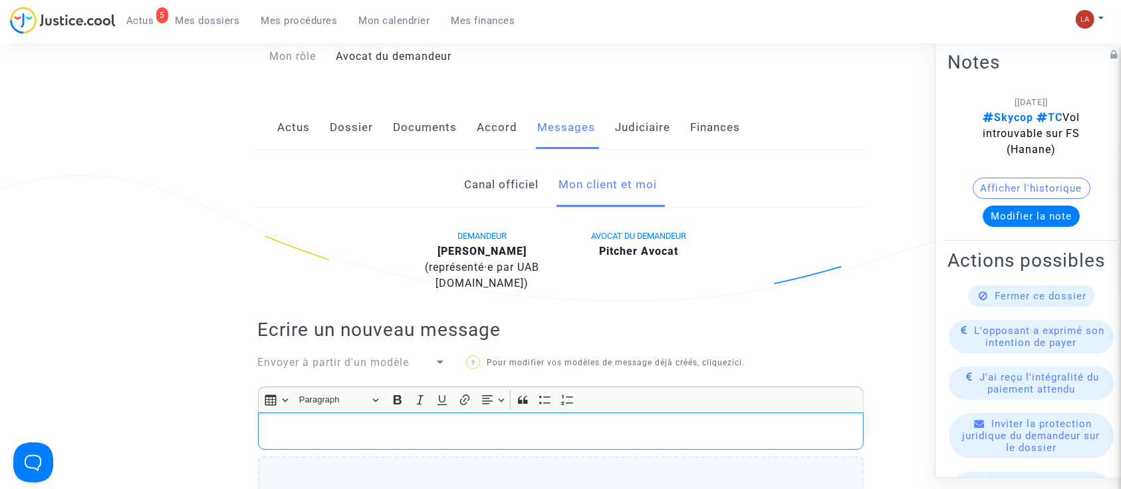
click at [507, 124] on link "Accord" at bounding box center [497, 128] width 41 height 44
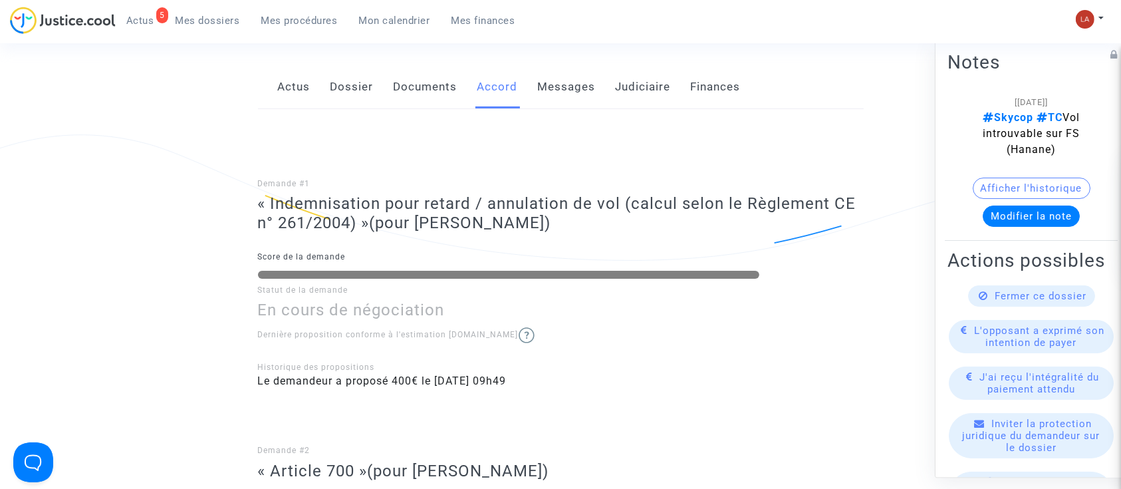
scroll to position [213, 0]
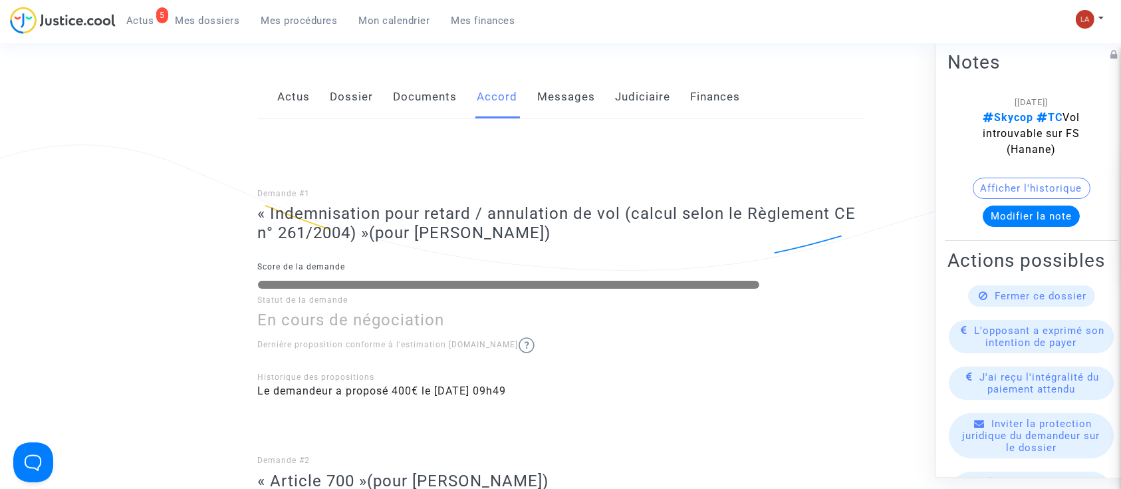
click at [566, 93] on link "Messages" at bounding box center [567, 97] width 58 height 44
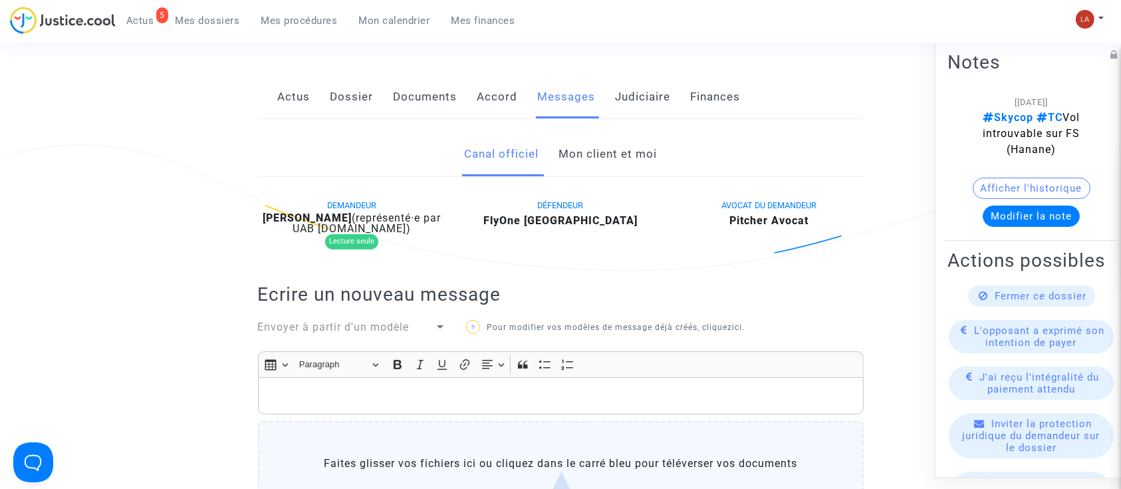
click at [611, 167] on link "Mon client et moi" at bounding box center [607, 154] width 98 height 44
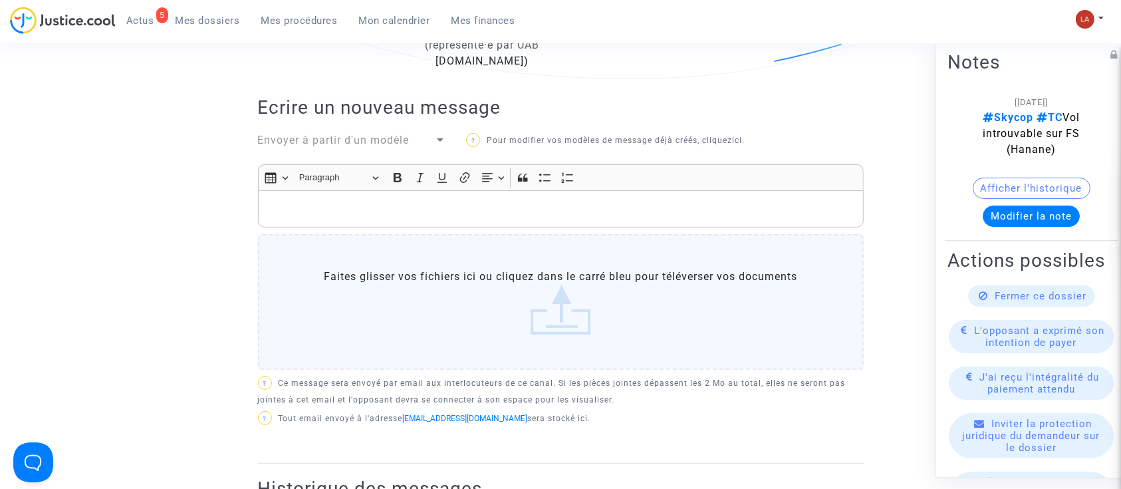
scroll to position [429, 0]
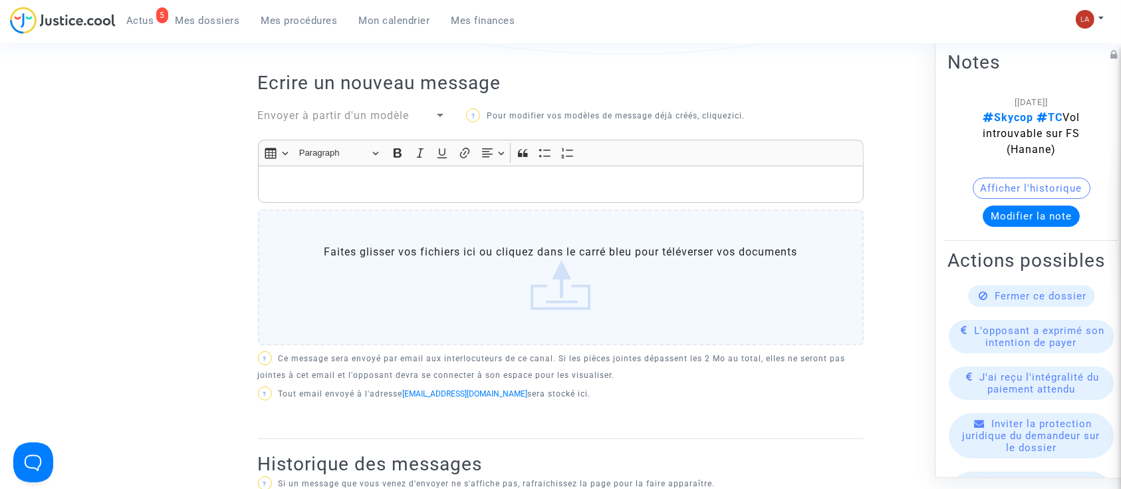
click at [548, 189] on p "Rich Text Editor, main" at bounding box center [561, 184] width 592 height 17
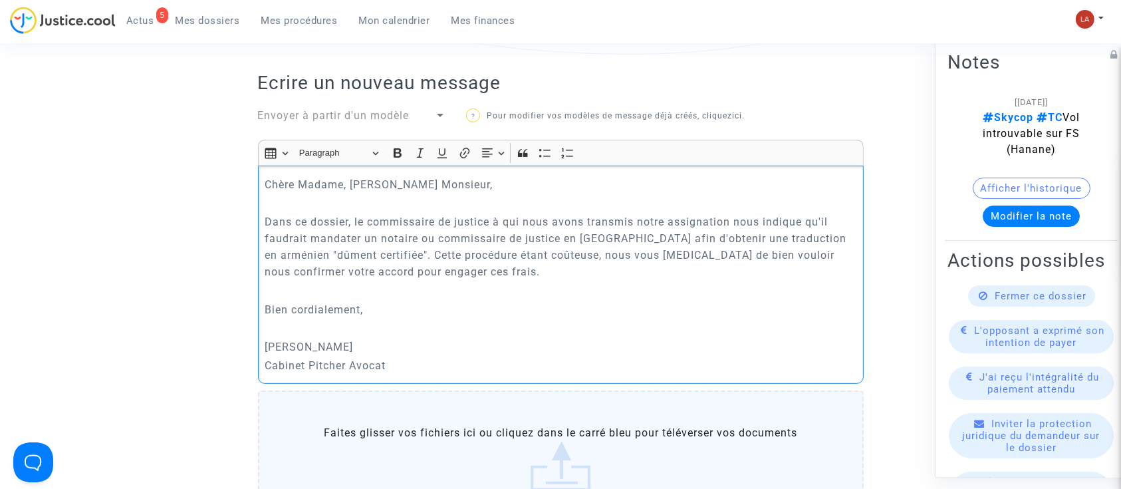
click at [470, 269] on p "Dans ce dossier, le commissaire de justice à qui nous avons transmis notre assi…" at bounding box center [561, 246] width 592 height 66
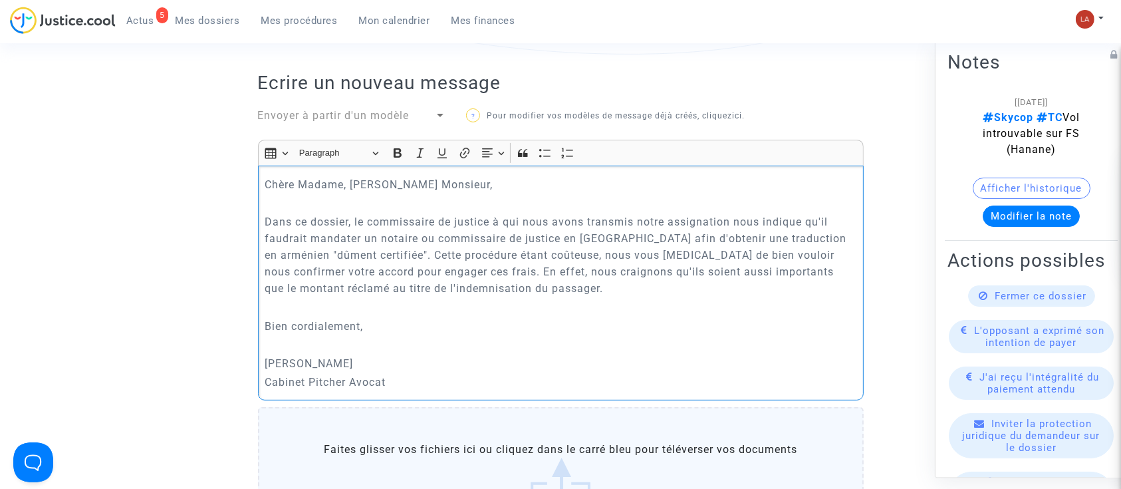
click at [422, 272] on p "Dans ce dossier, le commissaire de justice à qui nous avons transmis notre assi…" at bounding box center [561, 254] width 592 height 83
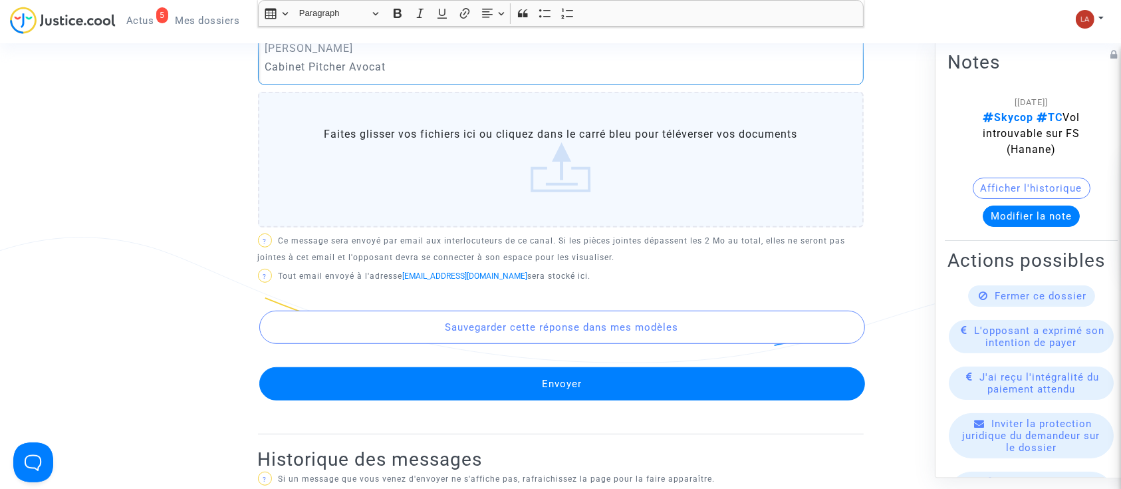
scroll to position [744, 0]
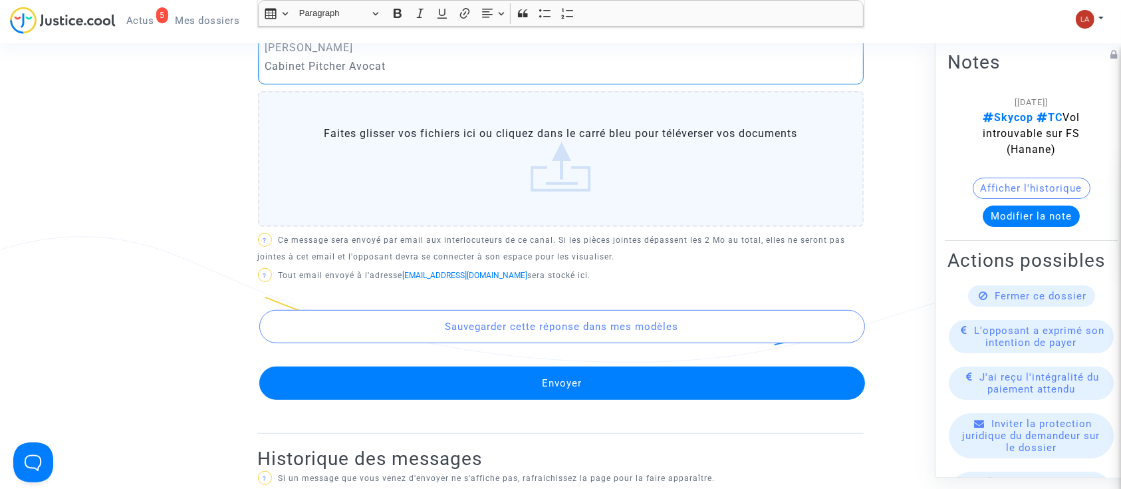
click at [390, 374] on button "Envoyer" at bounding box center [562, 382] width 606 height 33
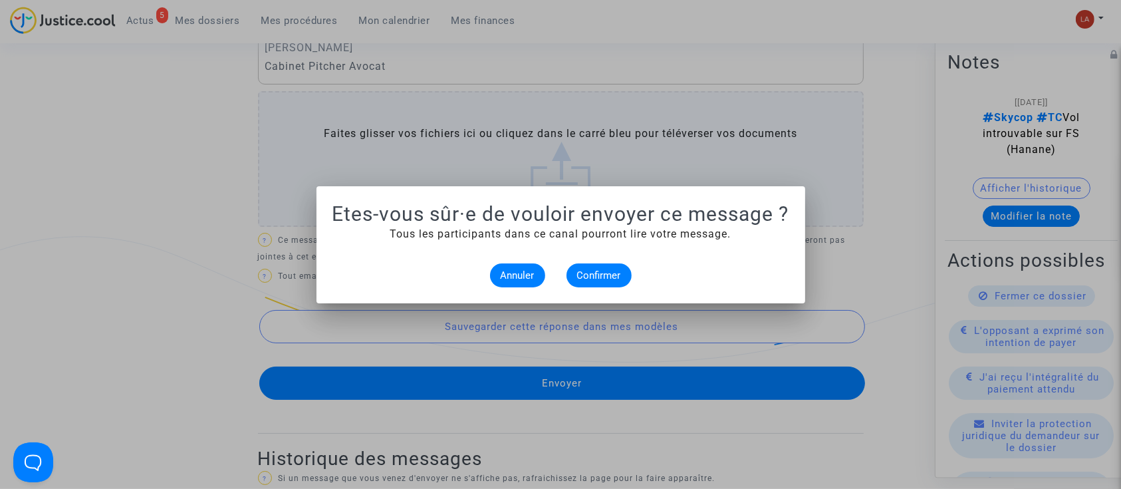
scroll to position [0, 0]
click at [601, 276] on span "Confirmer" at bounding box center [599, 275] width 44 height 12
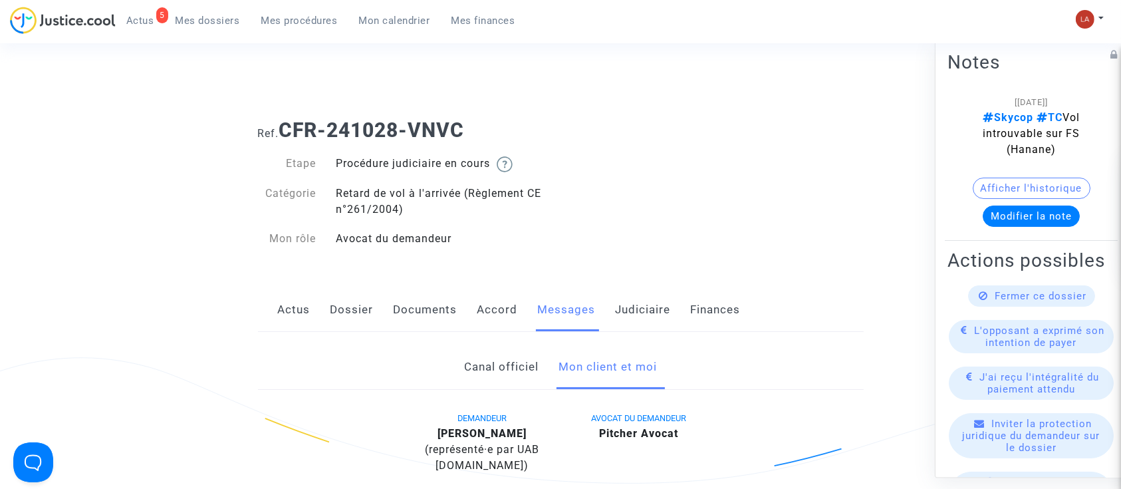
scroll to position [744, 0]
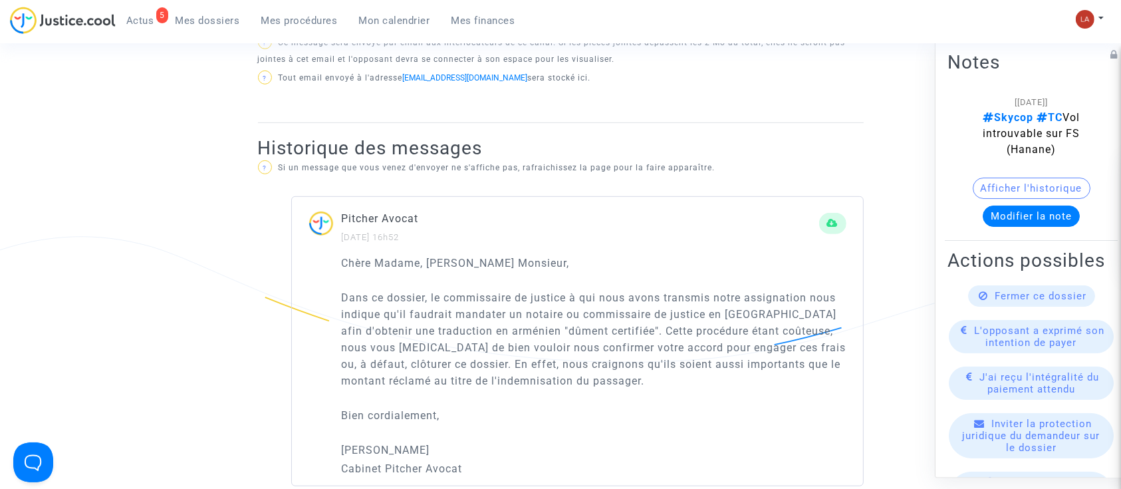
click at [199, 18] on span "Mes dossiers" at bounding box center [207, 21] width 64 height 12
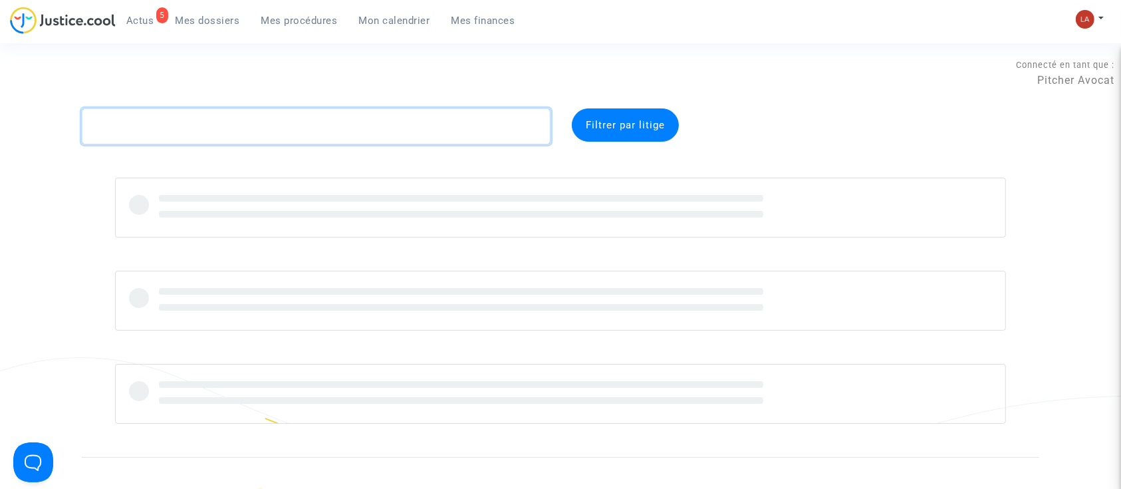
click at [181, 128] on textarea at bounding box center [316, 126] width 469 height 36
paste textarea "CNQ9"
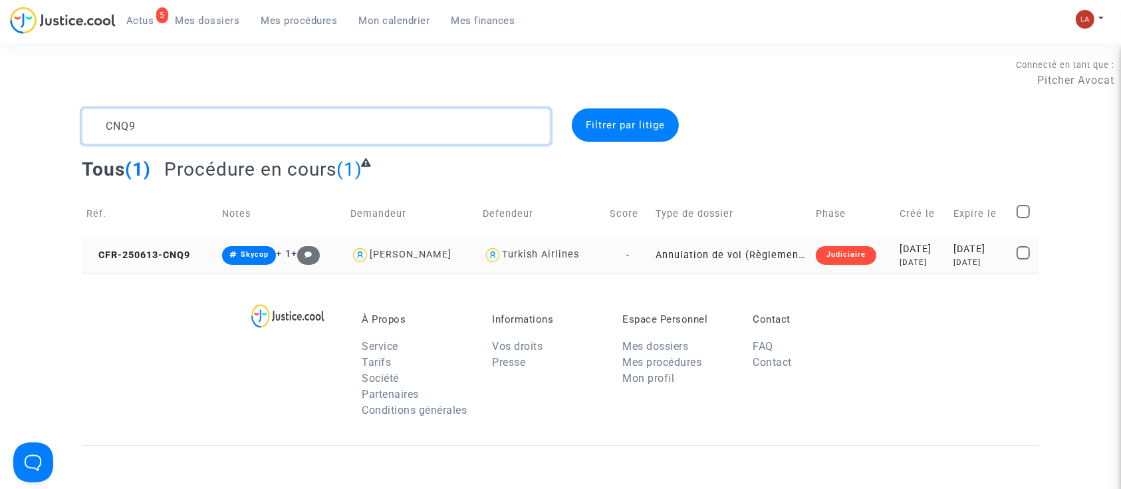
type textarea "CNQ9"
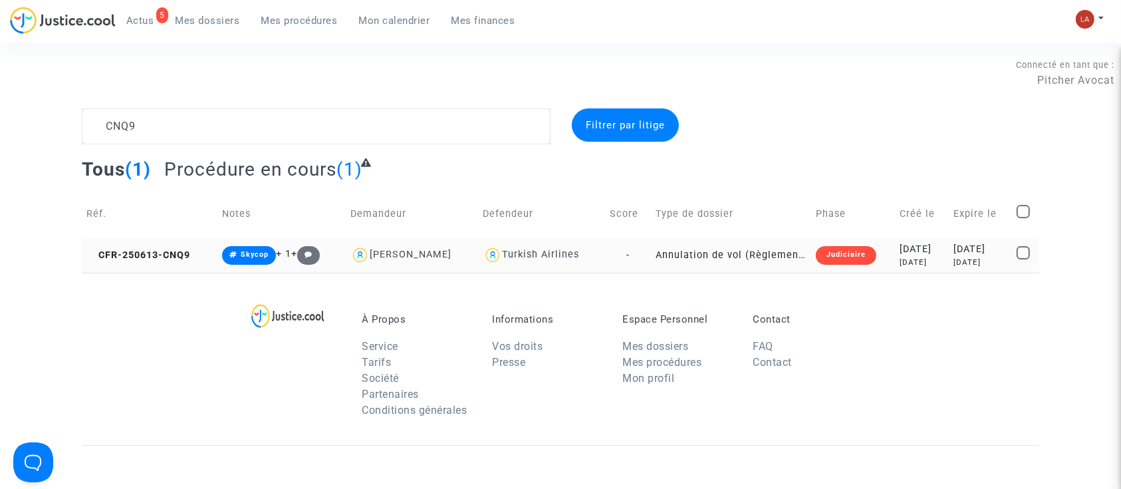
click at [134, 261] on td "CFR-250613-CNQ9" at bounding box center [150, 254] width 136 height 35
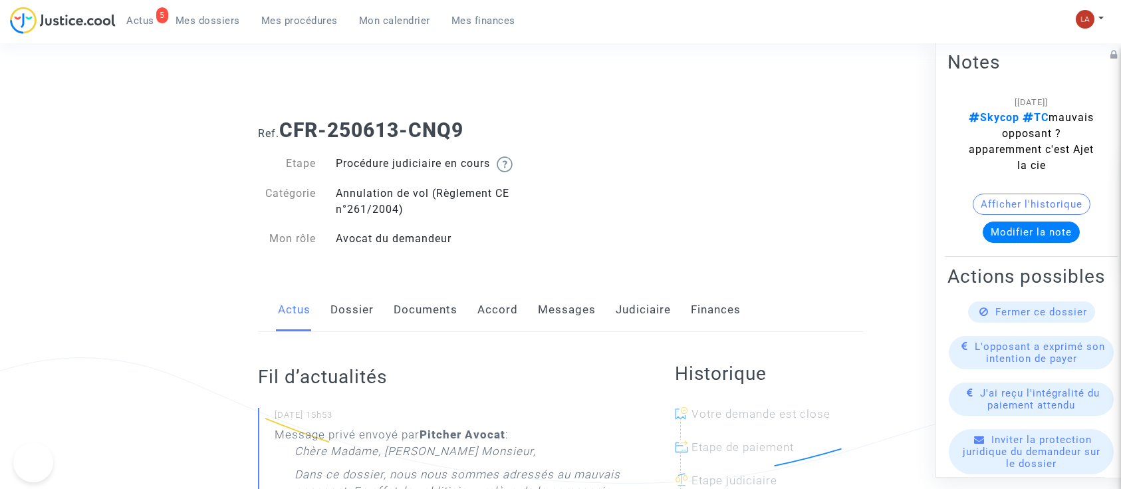
drag, startPoint x: 0, startPoint y: 0, endPoint x: 547, endPoint y: 326, distance: 636.6
click at [547, 326] on link "Messages" at bounding box center [567, 310] width 58 height 44
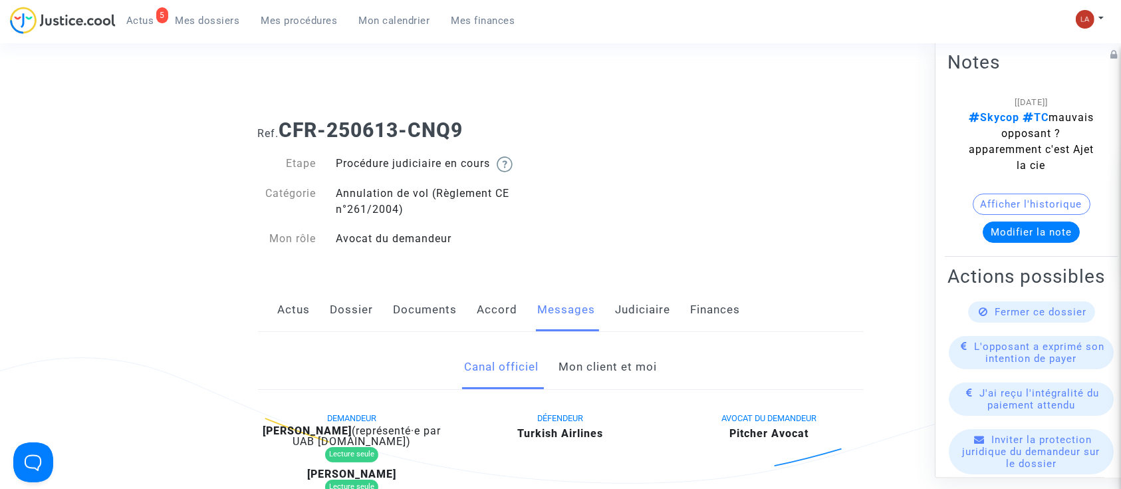
click at [349, 308] on link "Dossier" at bounding box center [351, 310] width 43 height 44
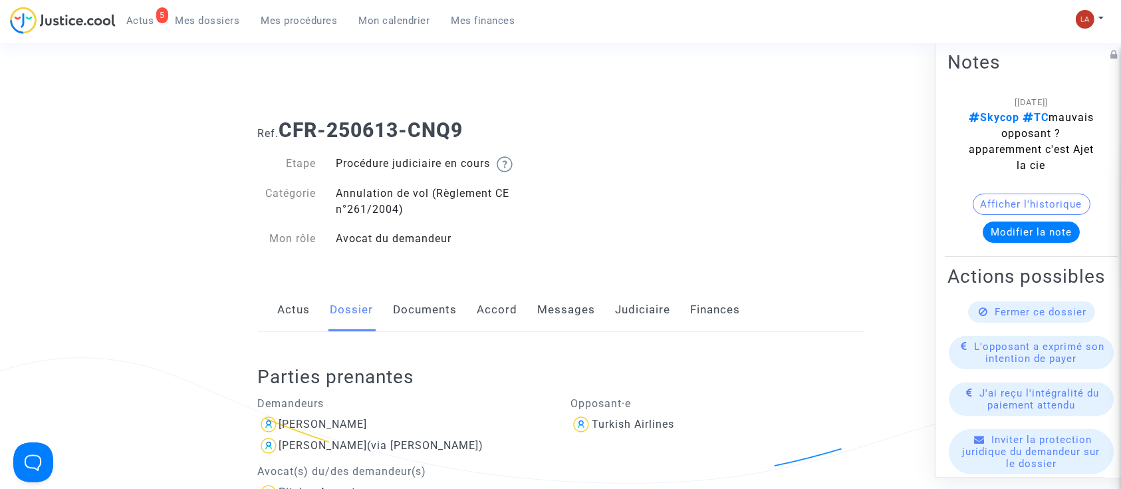
click at [427, 328] on link "Documents" at bounding box center [425, 310] width 64 height 44
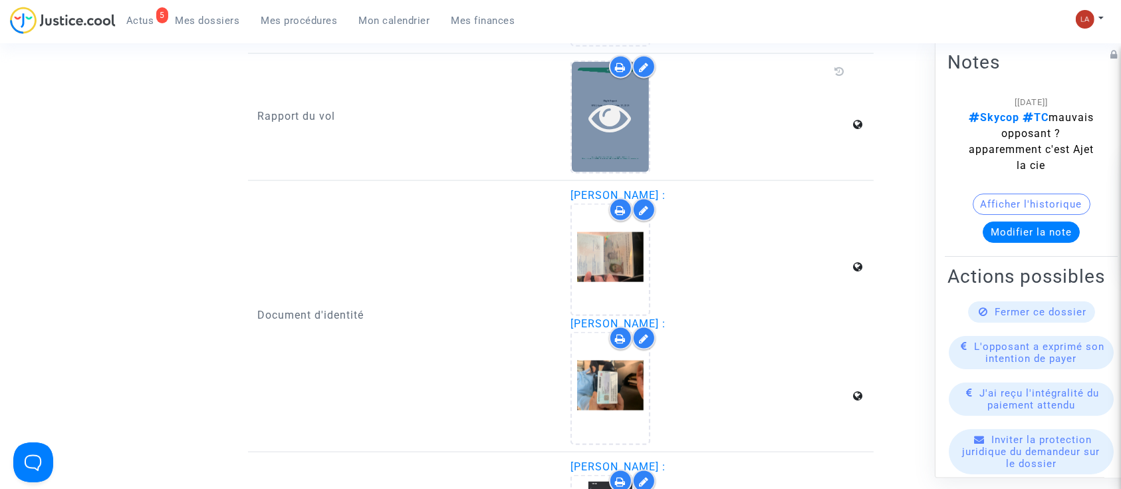
scroll to position [1733, 0]
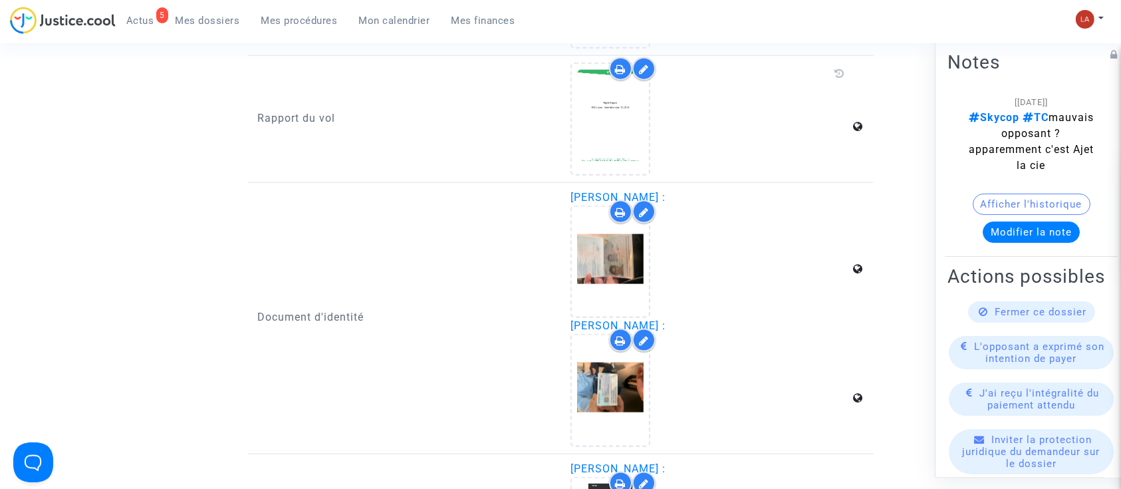
click at [645, 64] on icon at bounding box center [644, 69] width 10 height 11
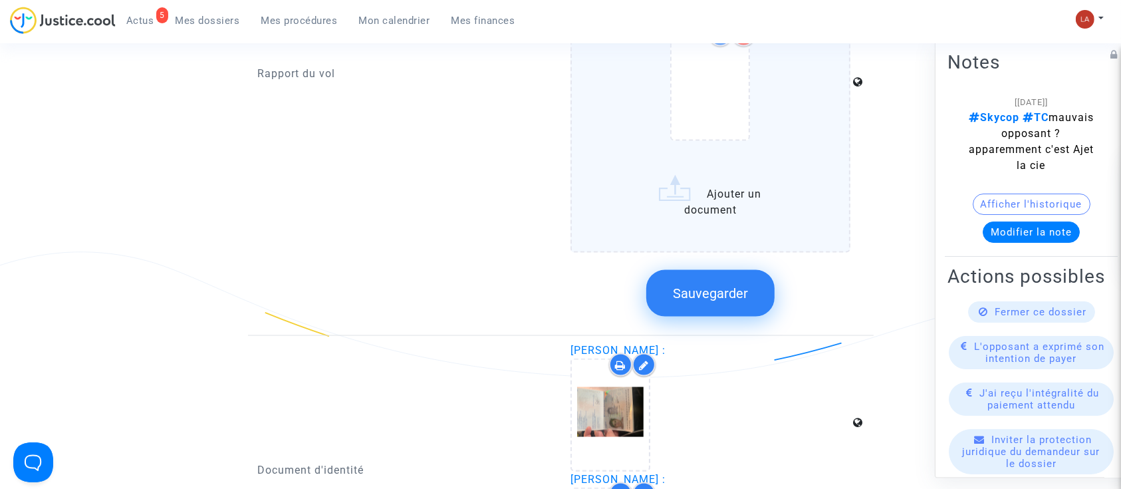
scroll to position [1968, 0]
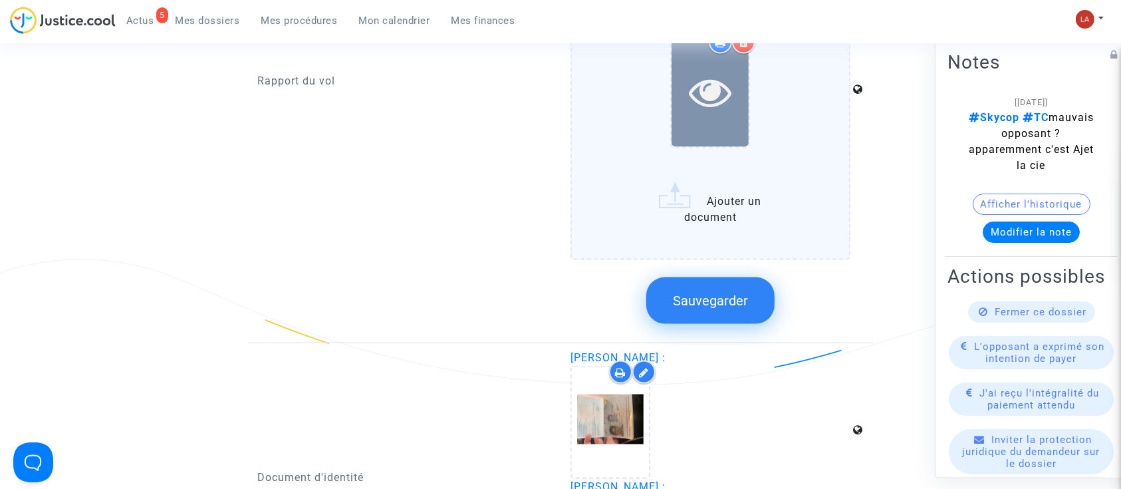
click at [717, 102] on icon at bounding box center [710, 91] width 43 height 43
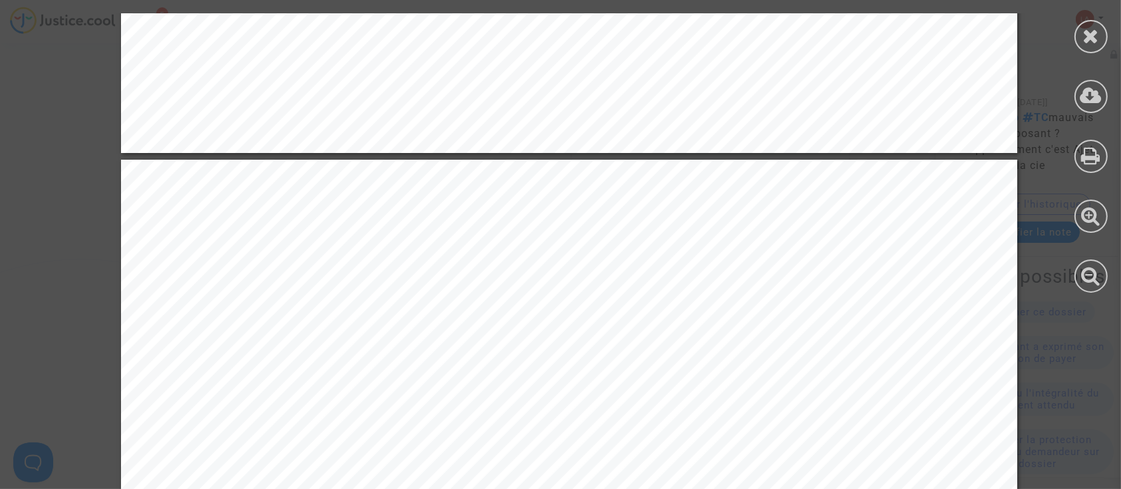
scroll to position [2393, 0]
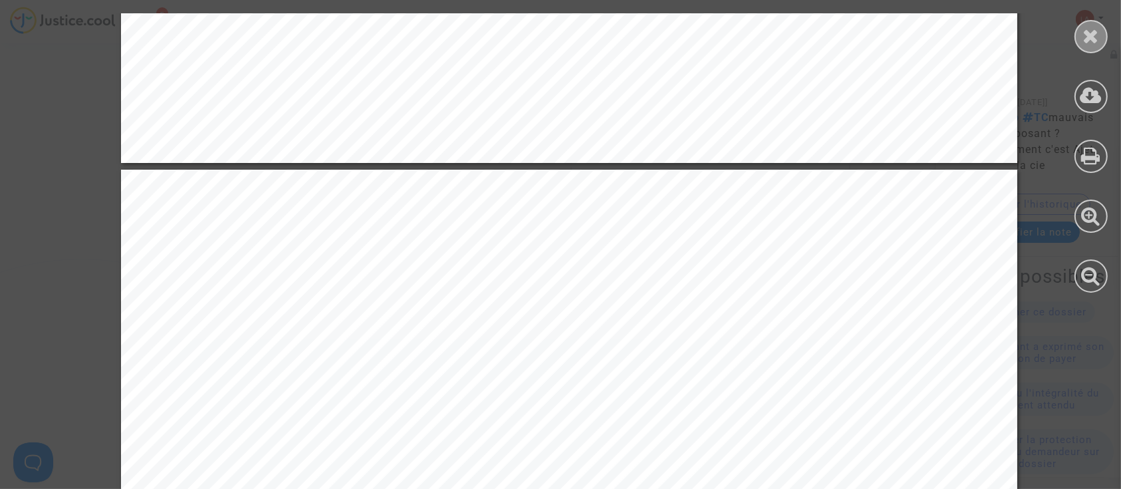
click at [1093, 29] on icon at bounding box center [1091, 36] width 17 height 20
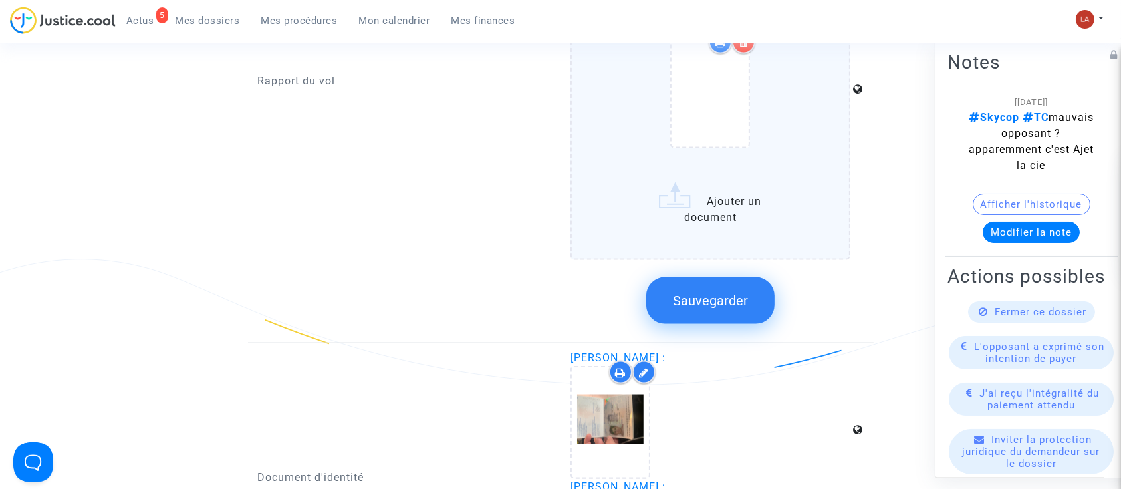
click at [730, 292] on span "Sauvegarder" at bounding box center [710, 300] width 75 height 16
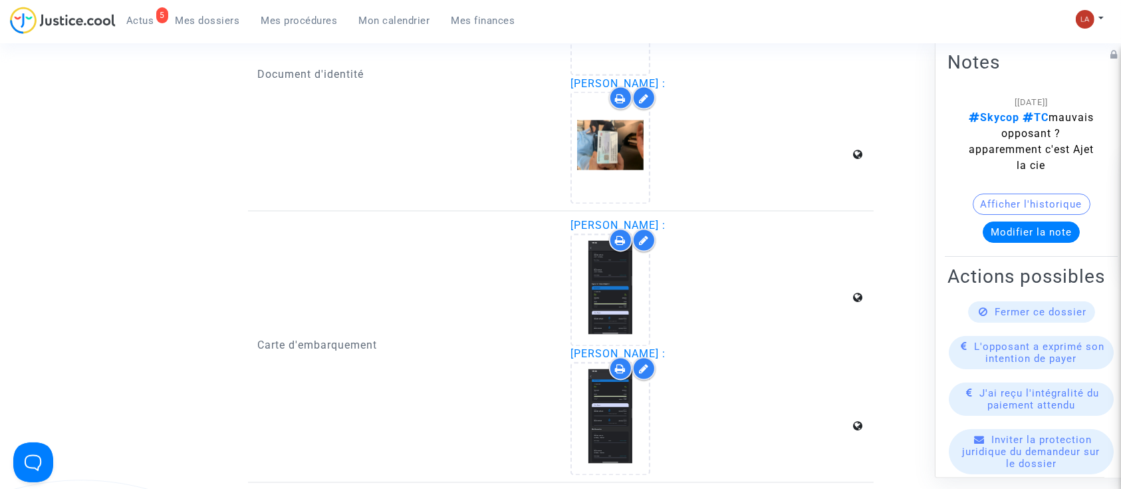
scroll to position [2379, 0]
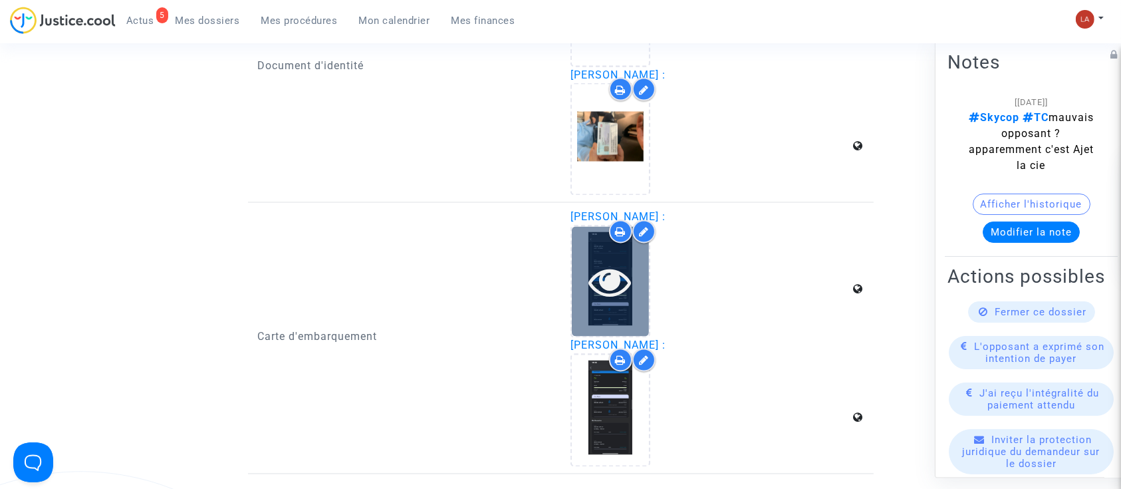
click at [602, 306] on div at bounding box center [610, 282] width 77 height 110
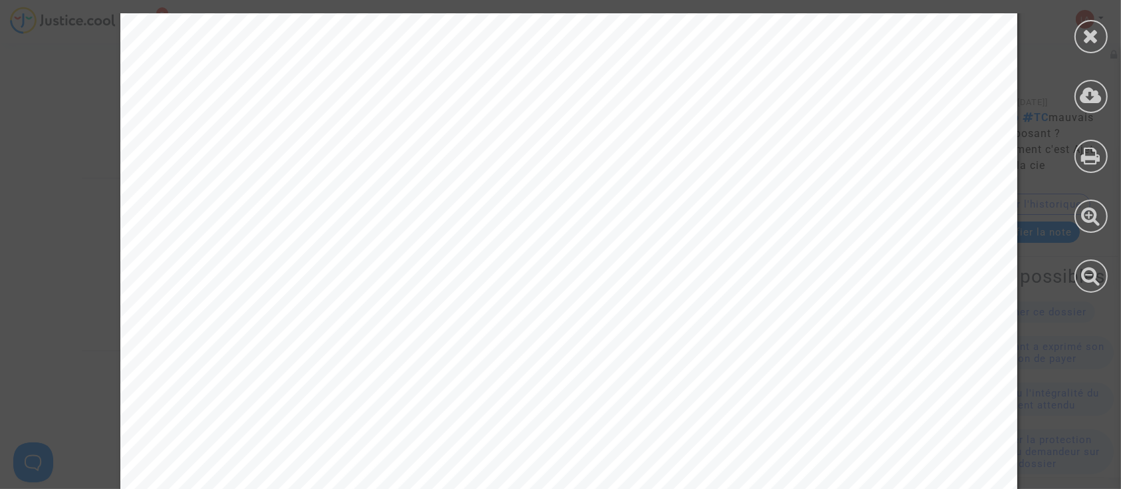
scroll to position [0, 0]
click at [1088, 39] on icon at bounding box center [1091, 36] width 17 height 20
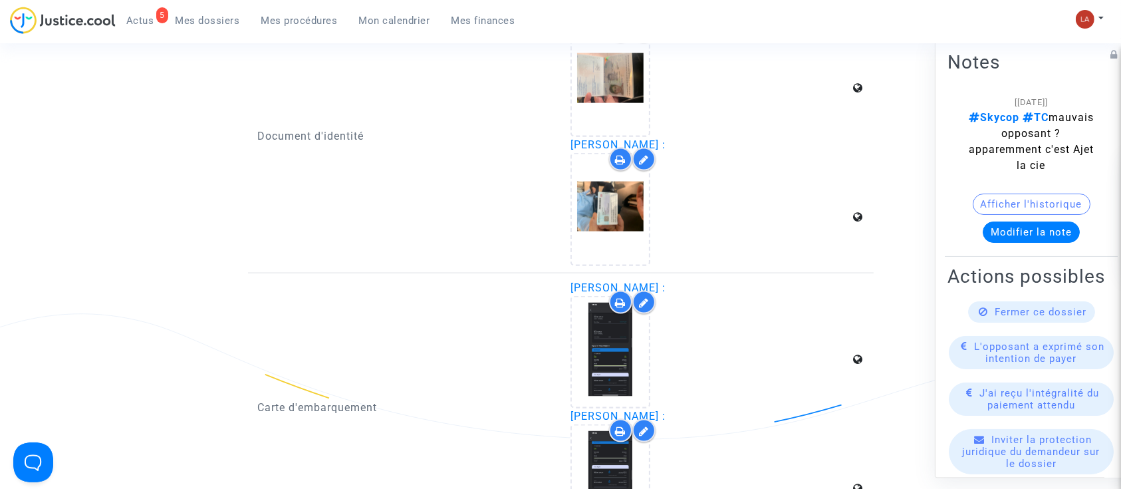
scroll to position [1912, 0]
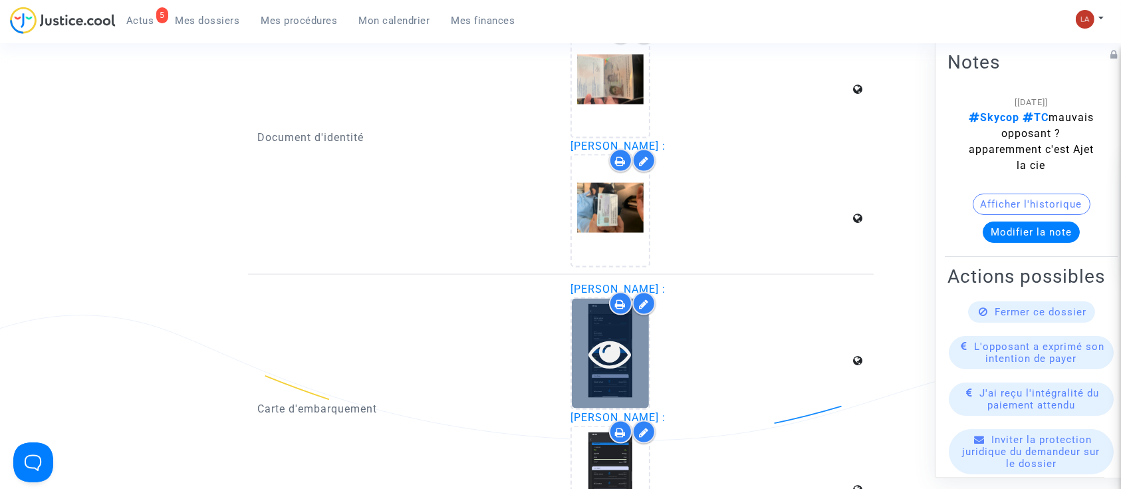
click at [614, 372] on div at bounding box center [610, 353] width 77 height 110
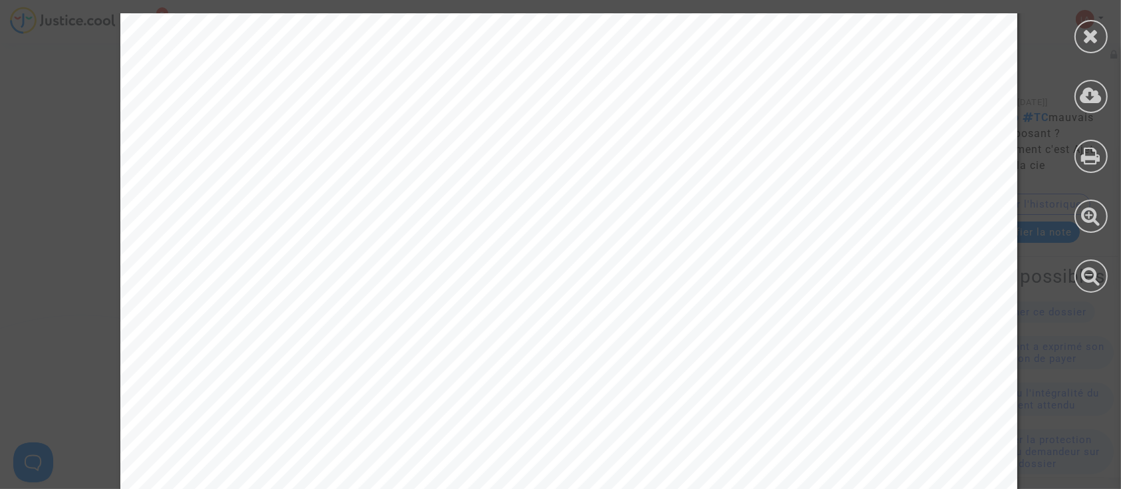
scroll to position [516, 0]
click at [1092, 40] on icon at bounding box center [1091, 36] width 17 height 20
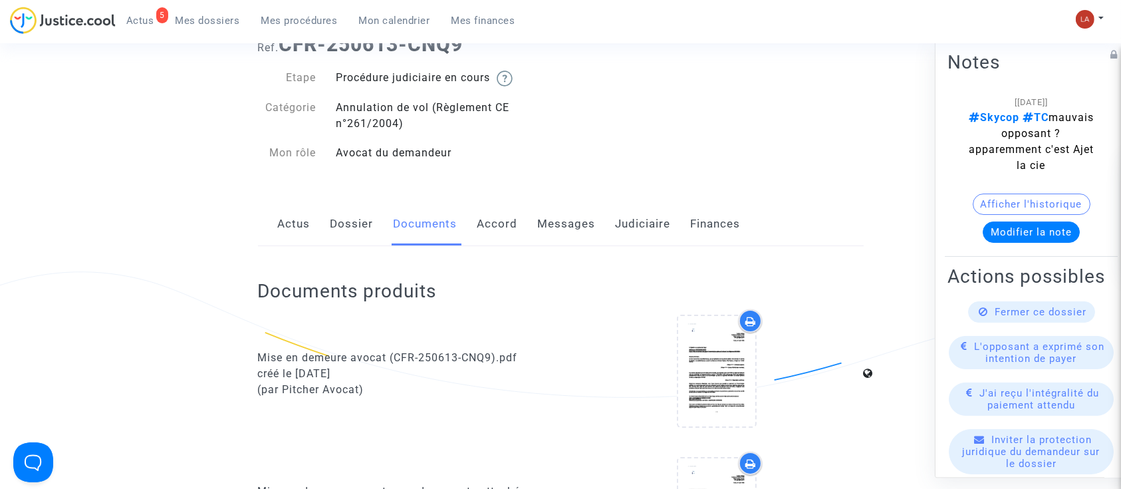
scroll to position [0, 0]
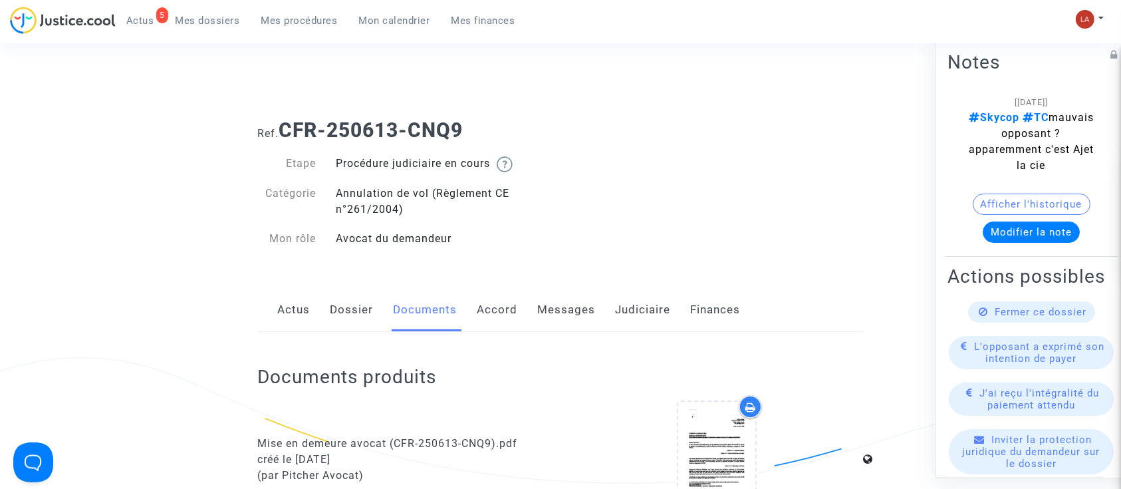
click at [341, 299] on link "Dossier" at bounding box center [351, 310] width 43 height 44
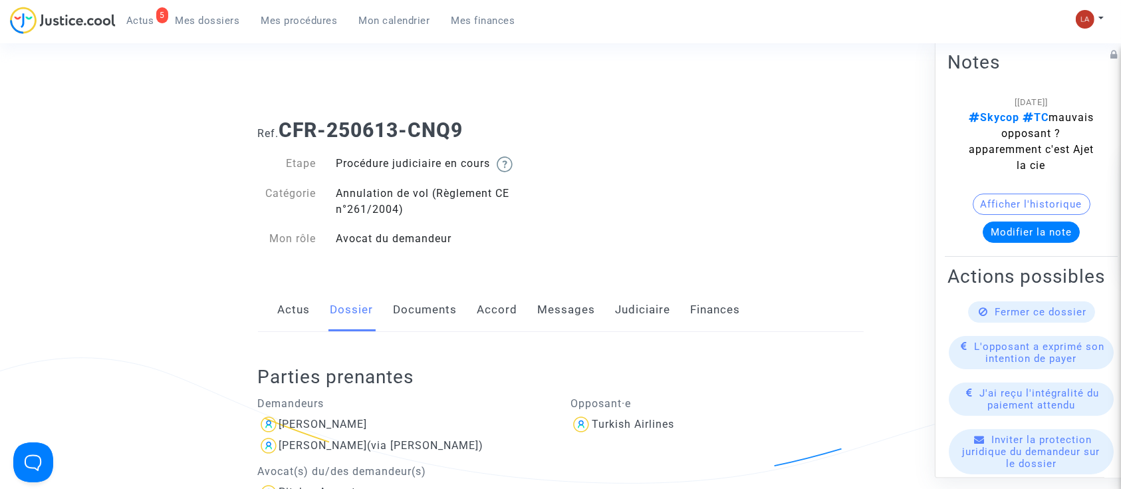
click at [440, 297] on link "Documents" at bounding box center [425, 310] width 64 height 44
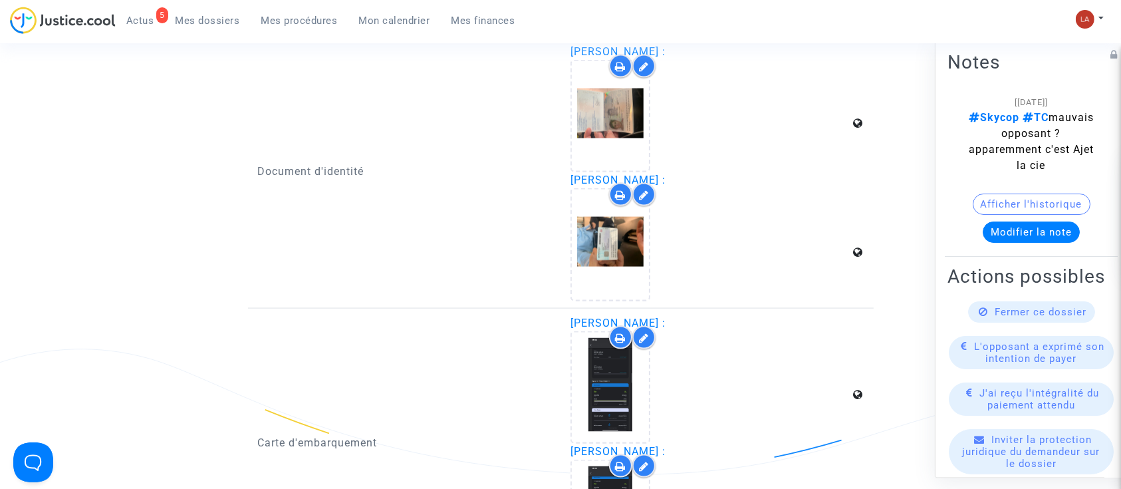
scroll to position [1880, 0]
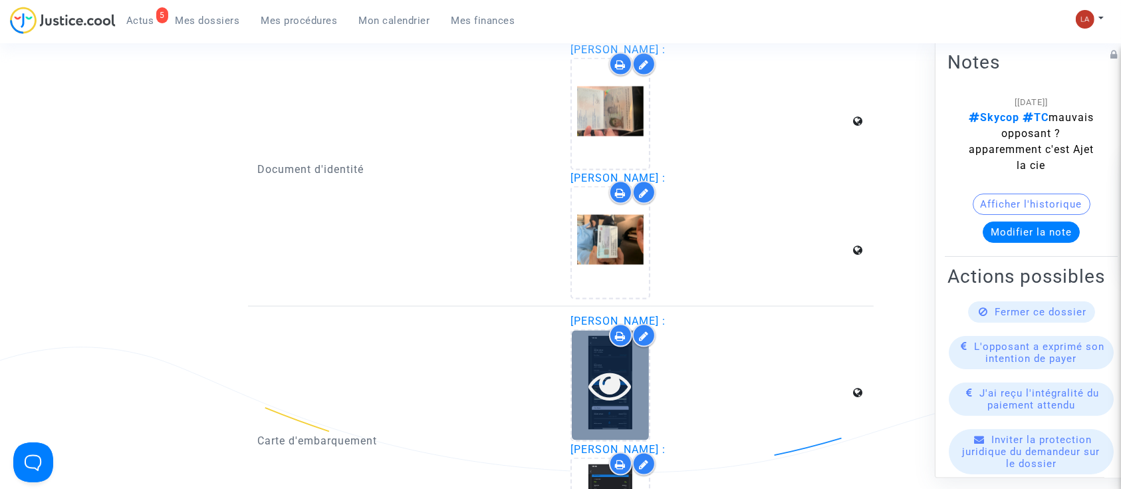
click at [594, 380] on icon at bounding box center [610, 385] width 43 height 43
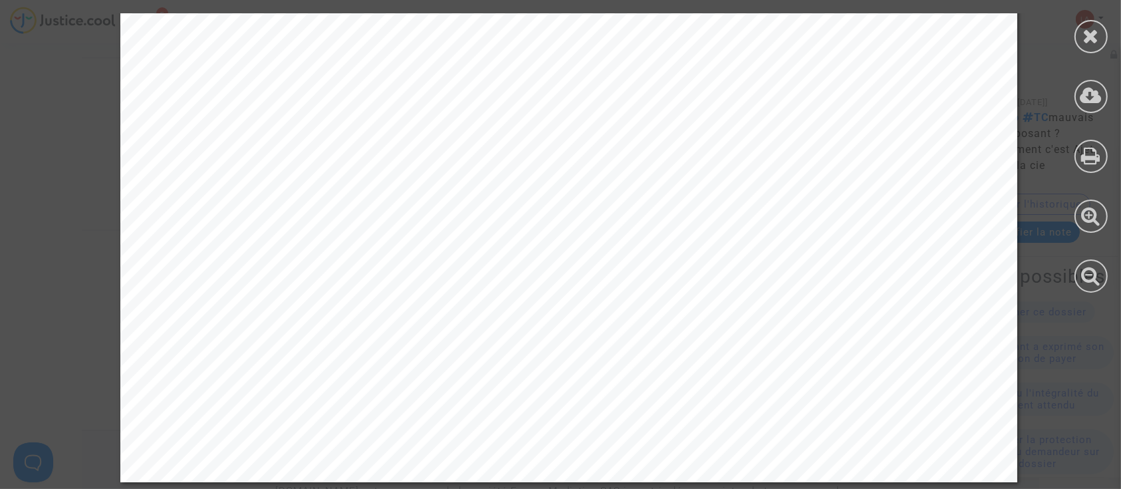
scroll to position [2500, 0]
click at [1088, 45] on icon at bounding box center [1091, 36] width 17 height 20
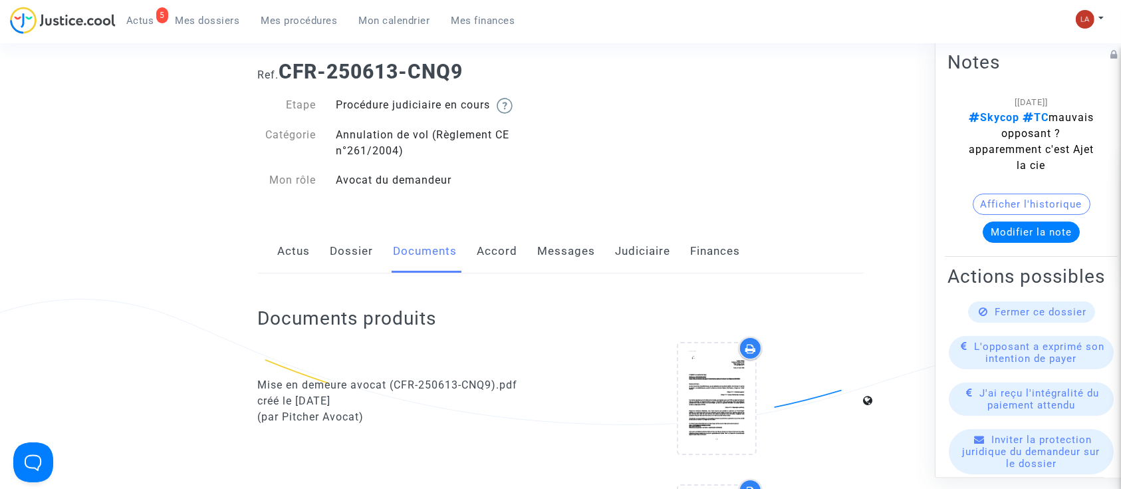
scroll to position [0, 0]
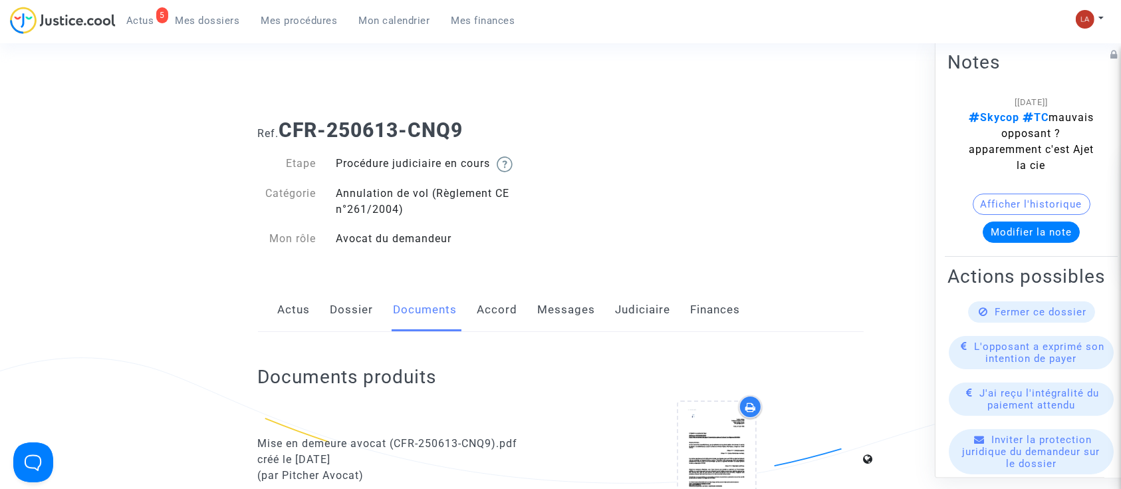
click at [563, 325] on link "Messages" at bounding box center [567, 310] width 58 height 44
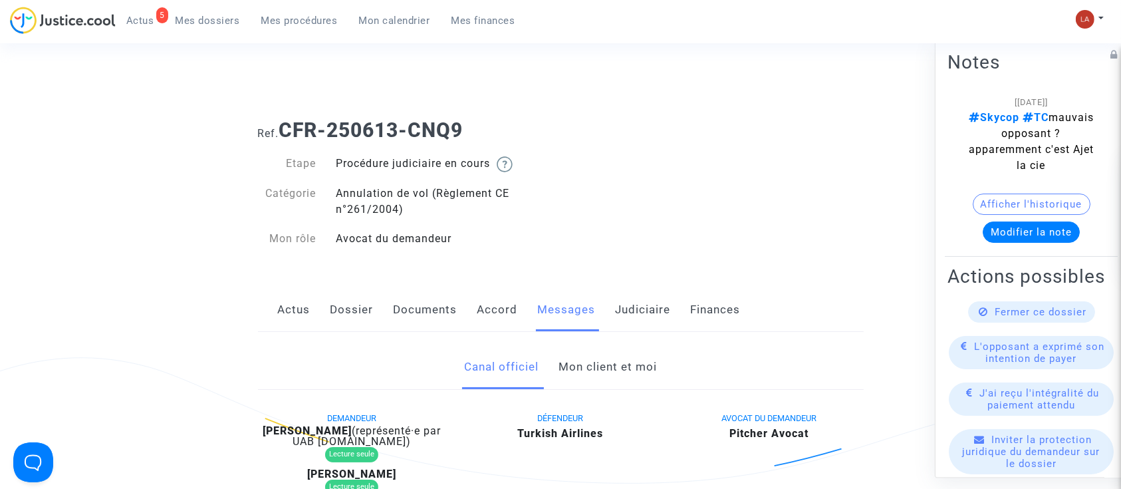
click at [593, 355] on link "Mon client et moi" at bounding box center [607, 367] width 98 height 44
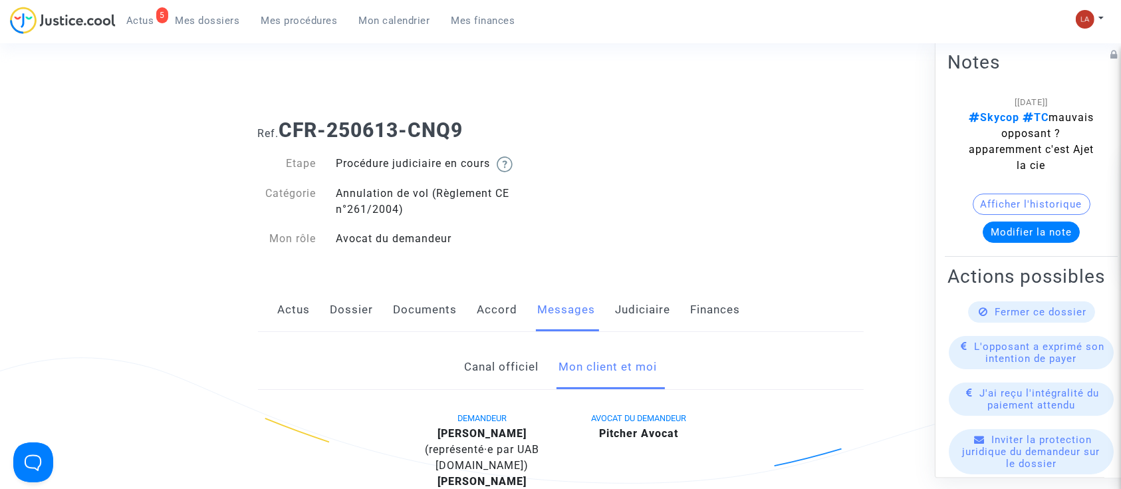
click at [407, 314] on link "Documents" at bounding box center [425, 310] width 64 height 44
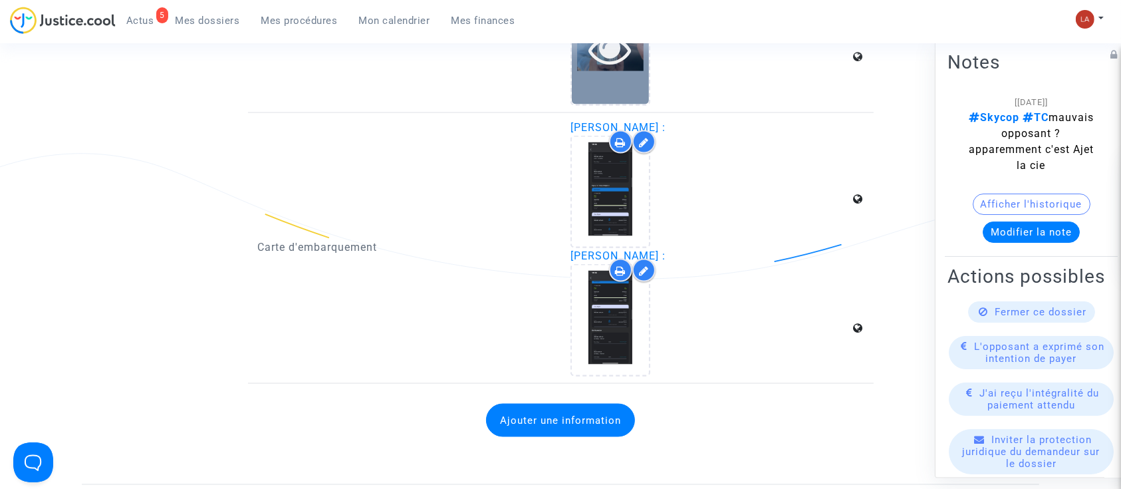
scroll to position [2068, 0]
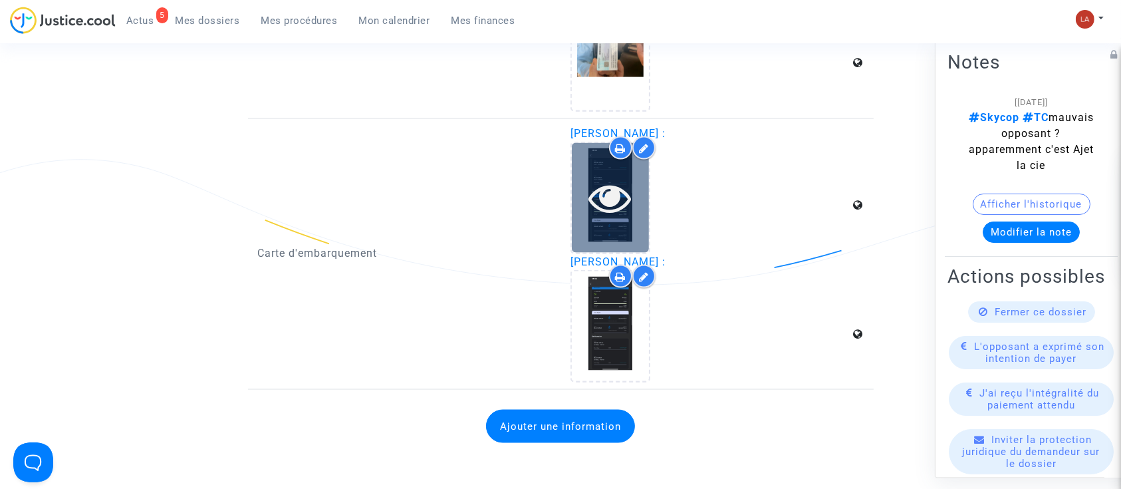
click at [627, 185] on icon at bounding box center [610, 197] width 43 height 43
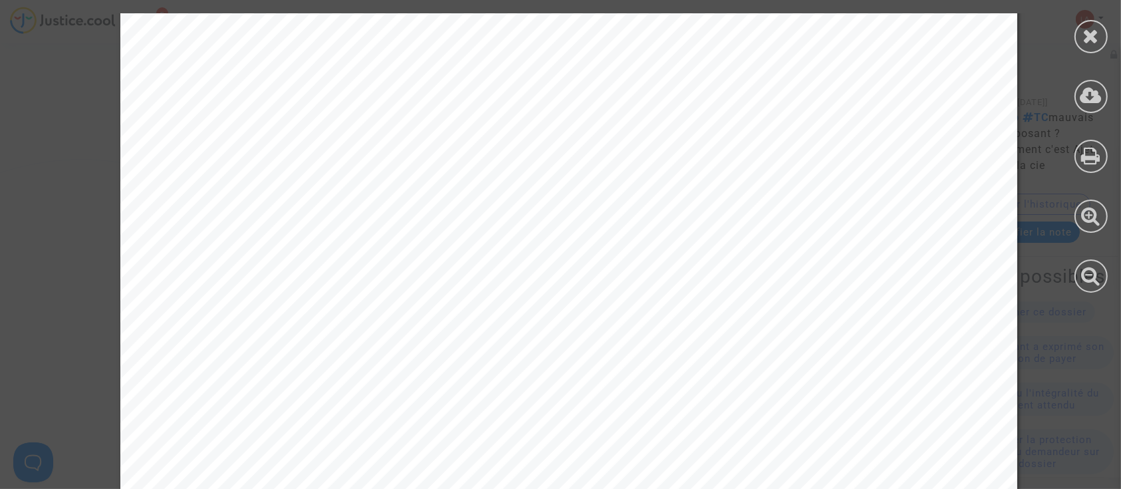
scroll to position [42, 0]
click at [1103, 29] on div at bounding box center [1090, 36] width 33 height 33
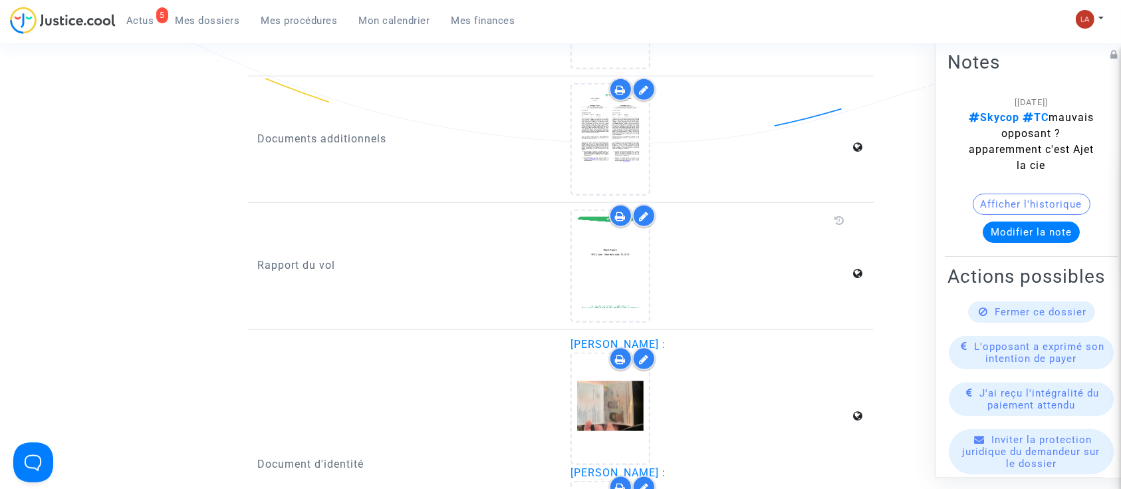
scroll to position [1574, 0]
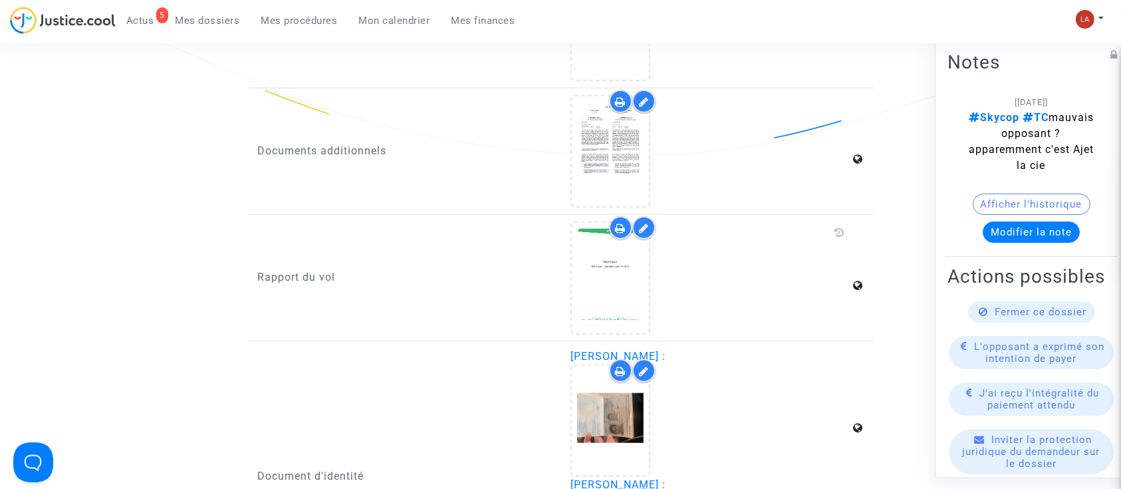
click at [653, 219] on div at bounding box center [643, 227] width 23 height 23
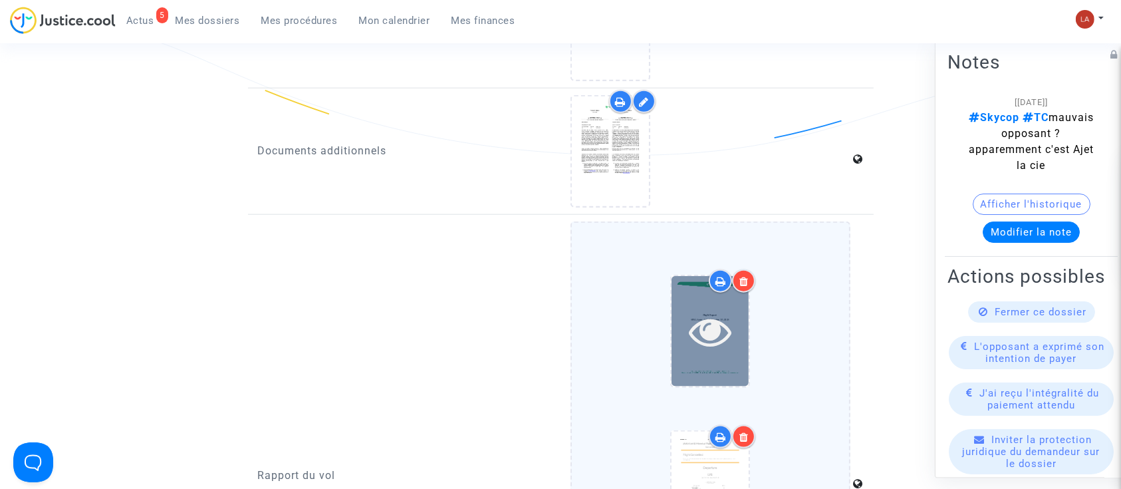
scroll to position [1724, 0]
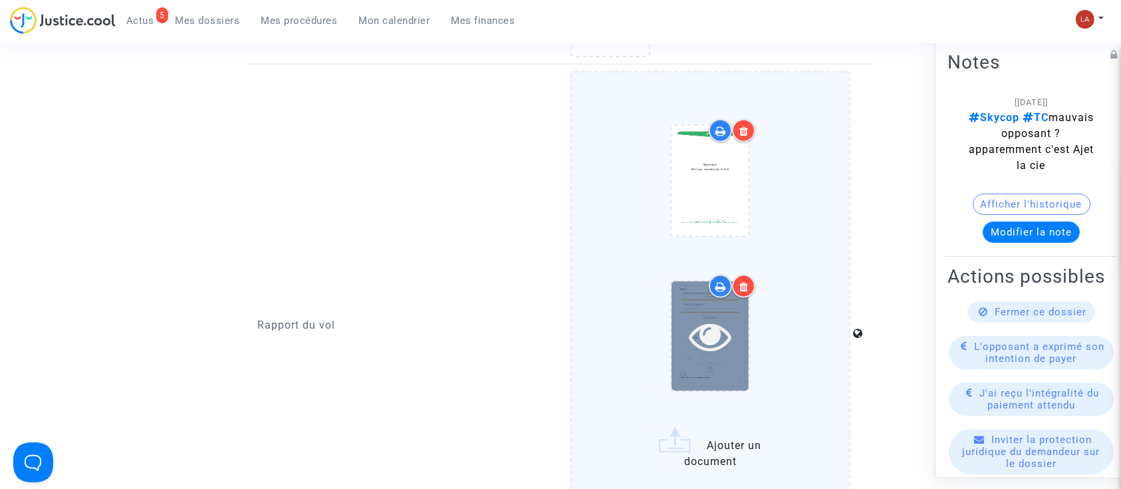
click at [706, 346] on icon at bounding box center [710, 335] width 43 height 43
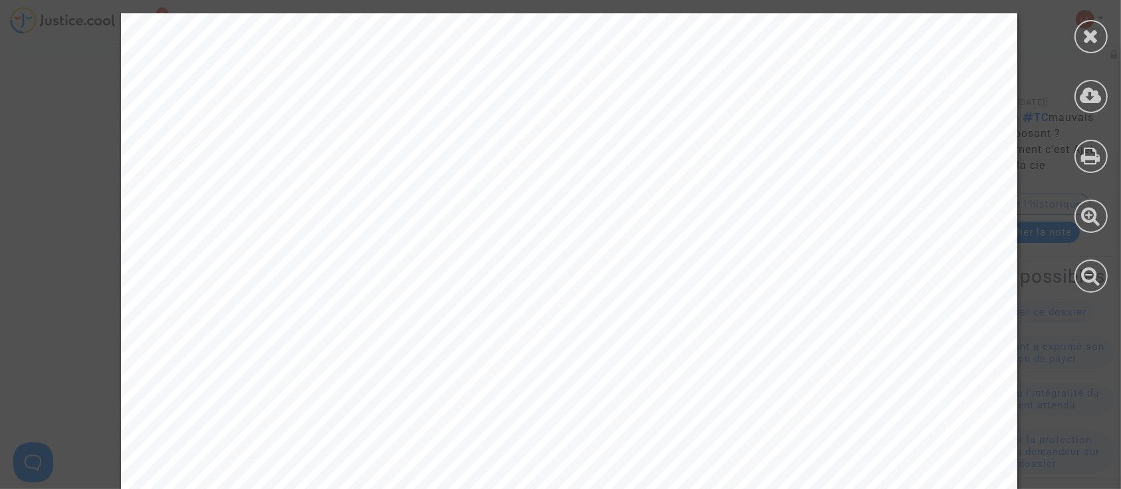
scroll to position [1598, 0]
click at [1087, 27] on icon at bounding box center [1091, 36] width 17 height 20
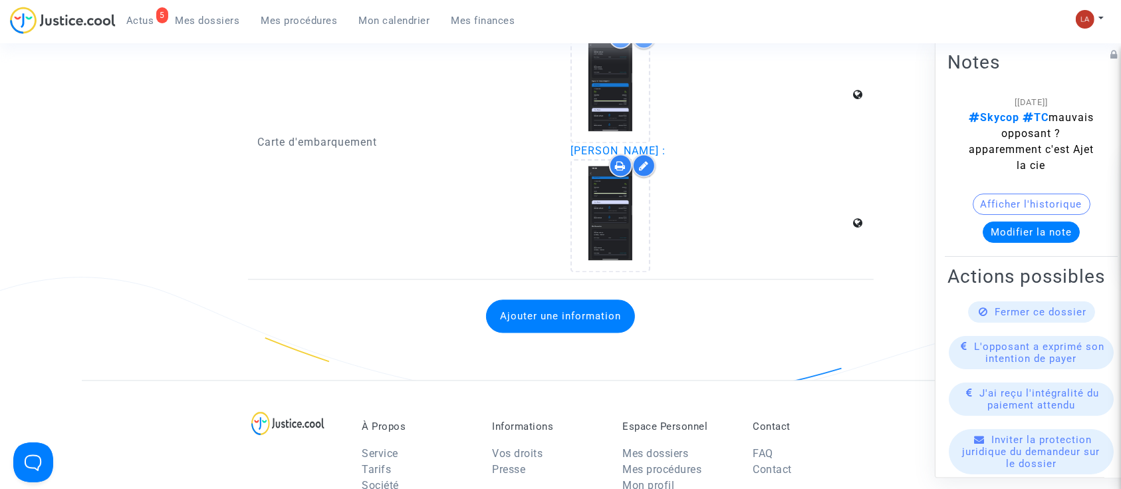
scroll to position [2408, 0]
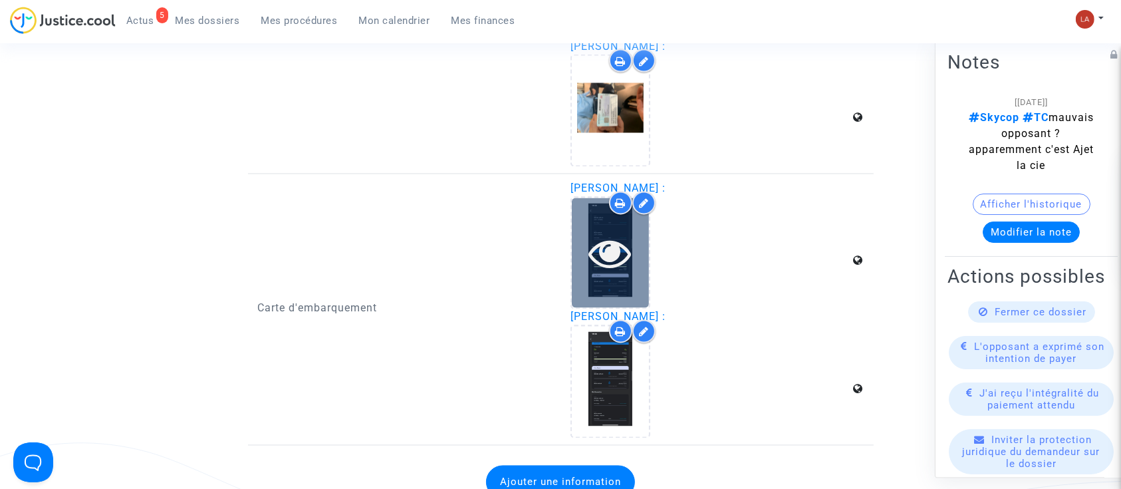
click at [599, 232] on icon at bounding box center [610, 253] width 43 height 43
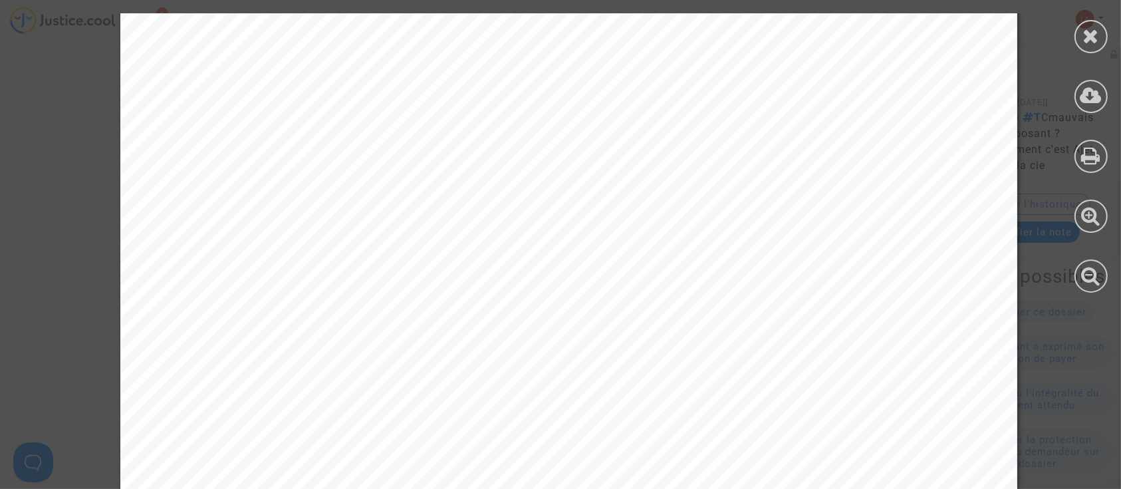
scroll to position [813, 0]
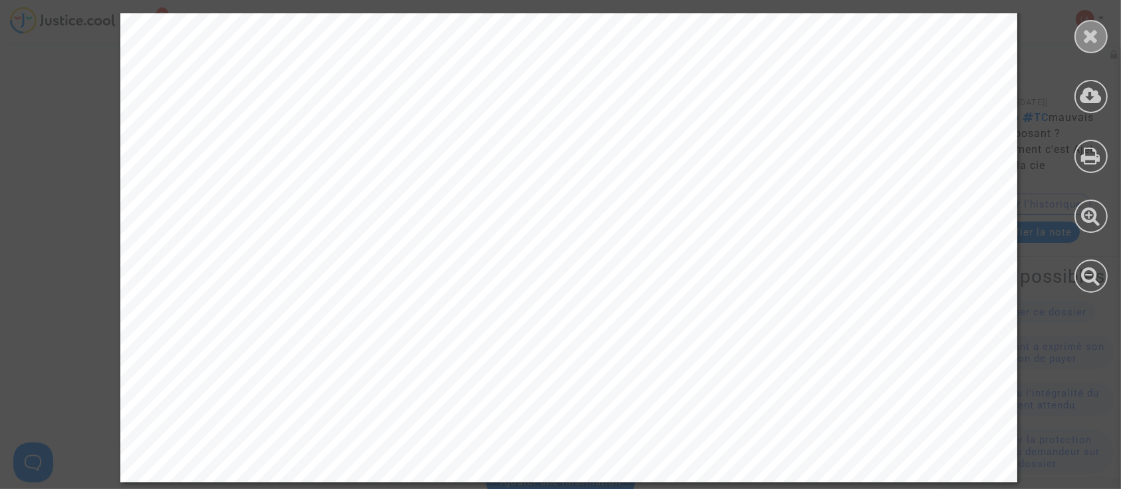
click at [1093, 39] on icon at bounding box center [1091, 36] width 17 height 20
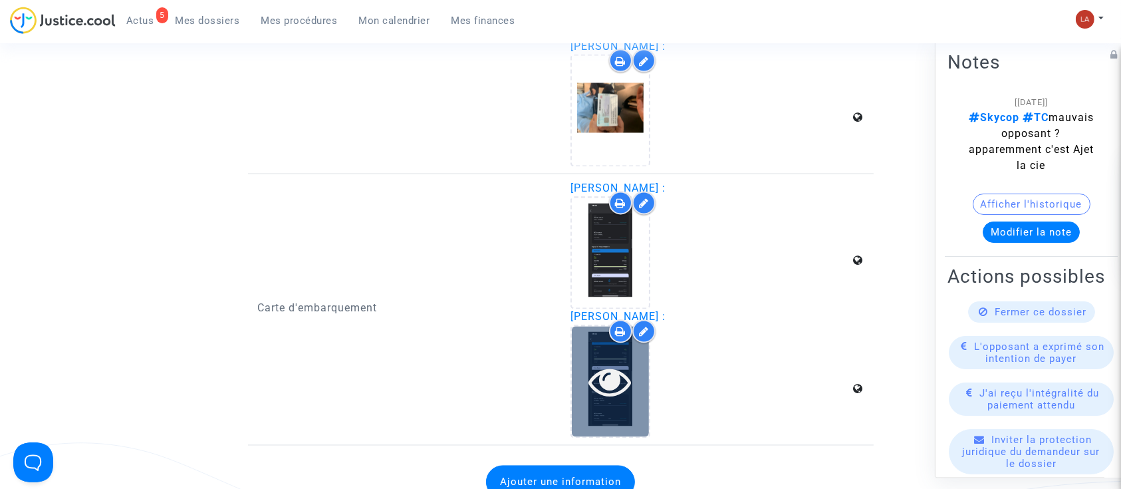
click at [606, 395] on icon at bounding box center [610, 381] width 43 height 43
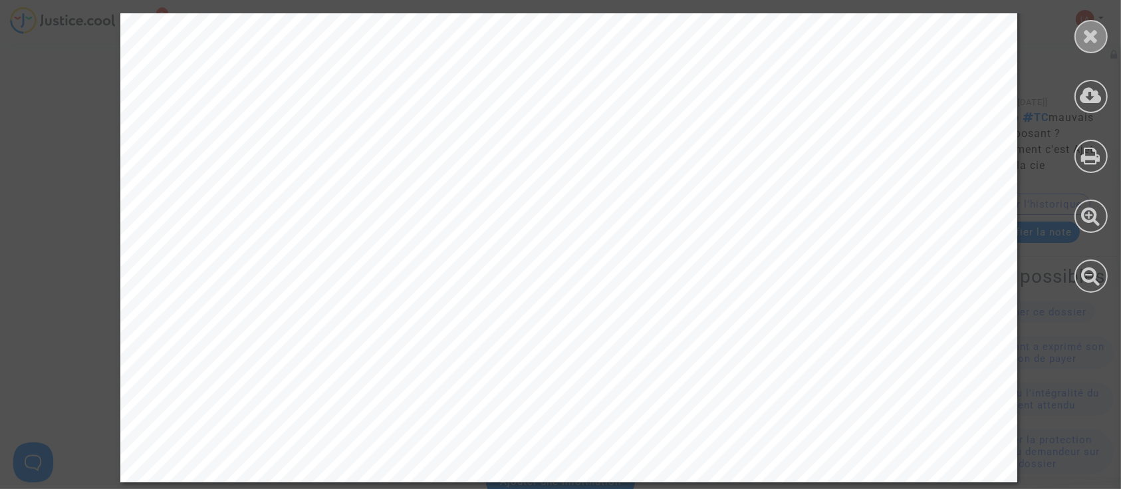
click at [1085, 45] on icon at bounding box center [1091, 36] width 17 height 20
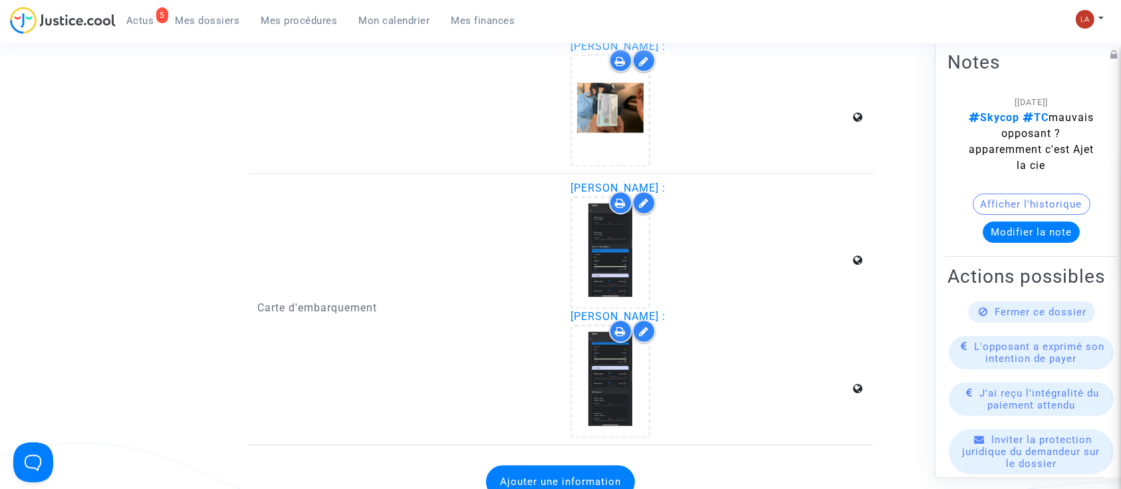
scroll to position [2356, 0]
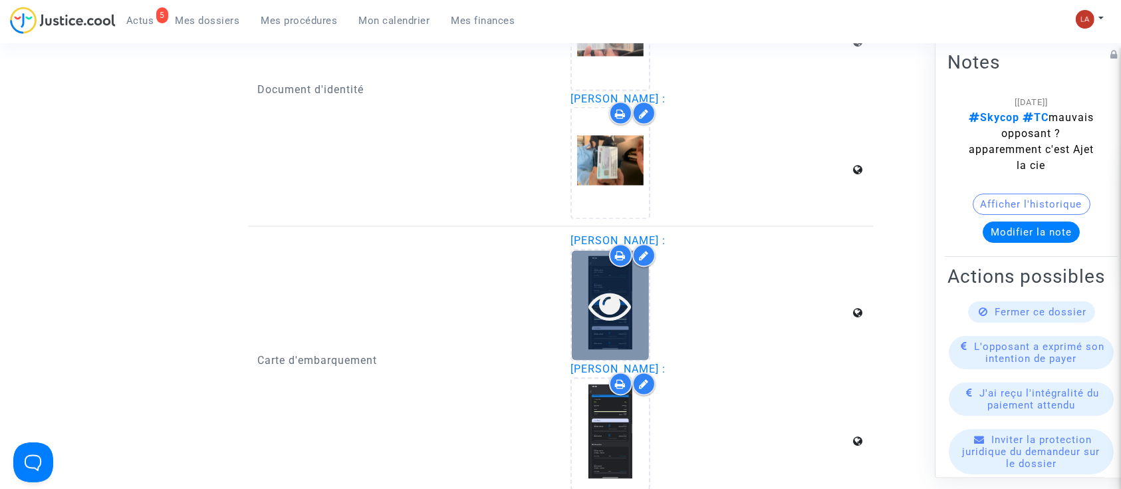
click at [607, 299] on icon at bounding box center [610, 305] width 43 height 43
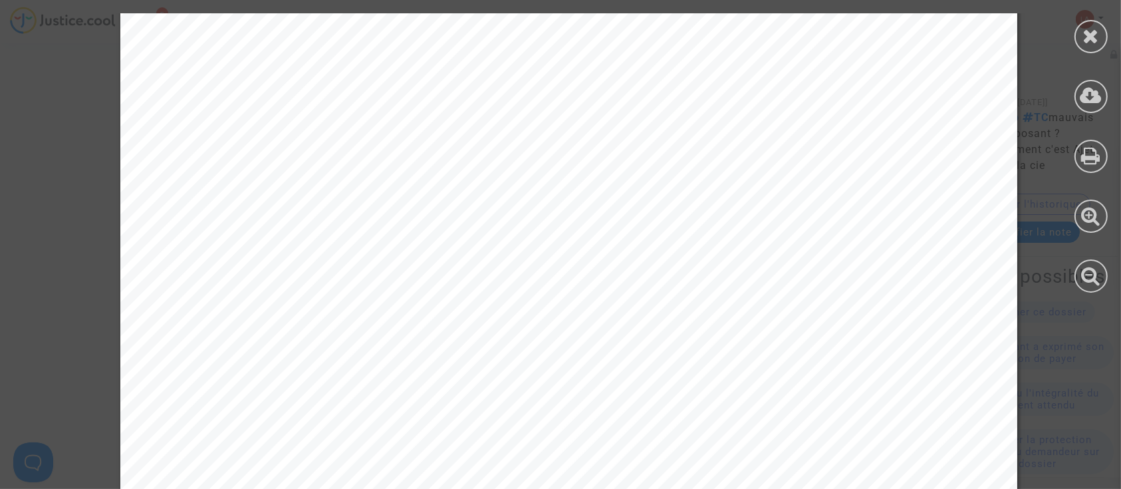
scroll to position [337, 0]
click at [1103, 45] on div at bounding box center [1090, 36] width 33 height 33
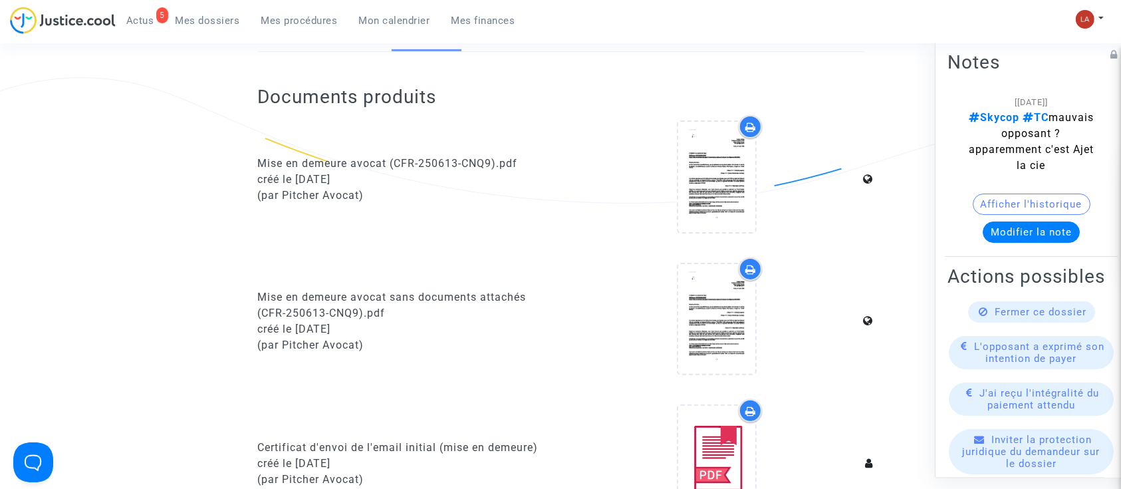
scroll to position [0, 0]
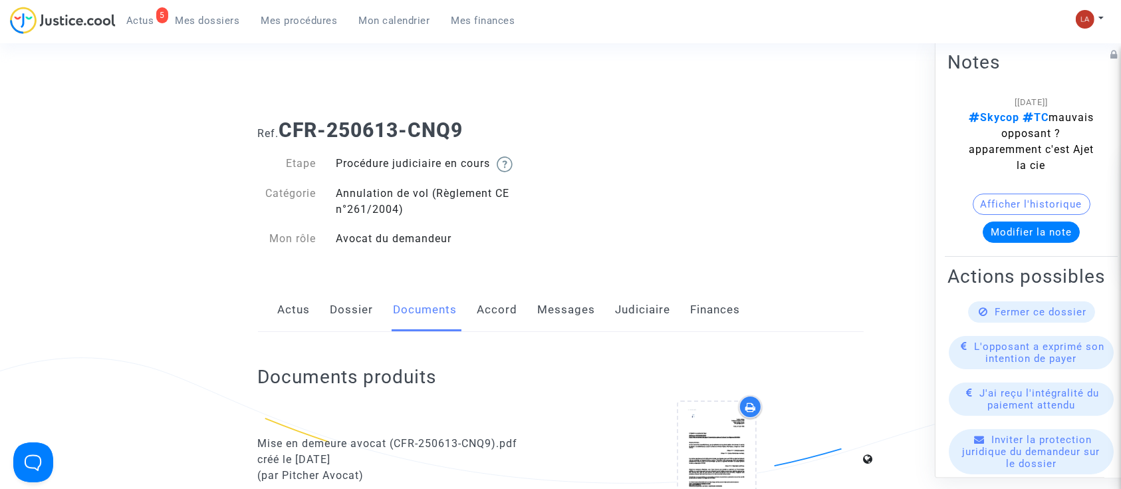
click at [1032, 197] on button "Afficher l'historique" at bounding box center [1031, 203] width 118 height 21
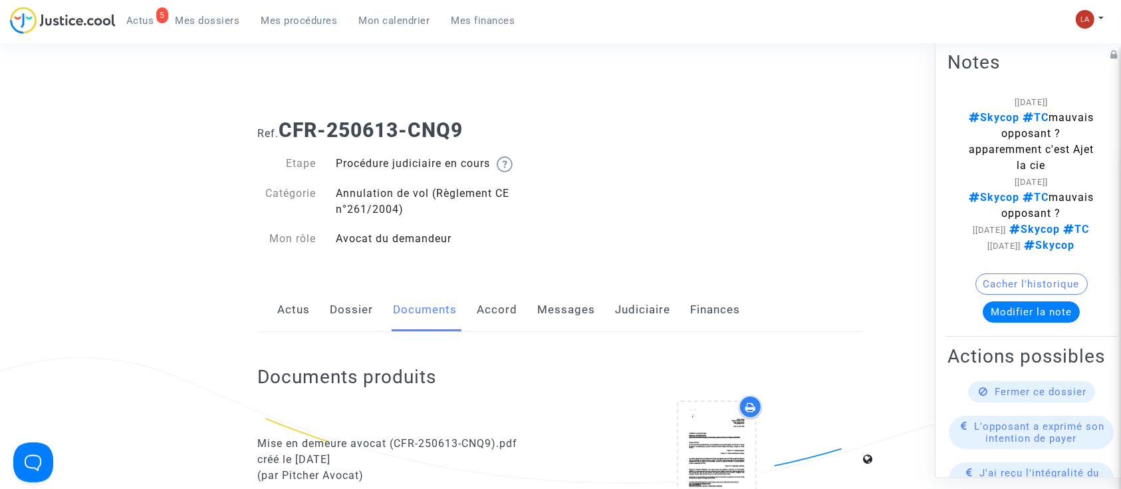
click at [578, 302] on link "Messages" at bounding box center [567, 310] width 58 height 44
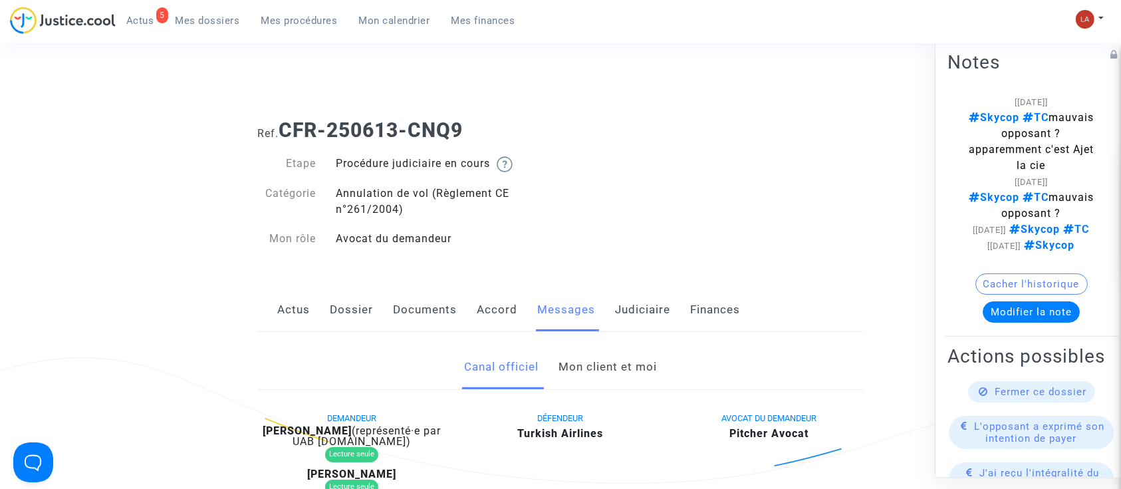
click at [617, 371] on link "Mon client et moi" at bounding box center [607, 367] width 98 height 44
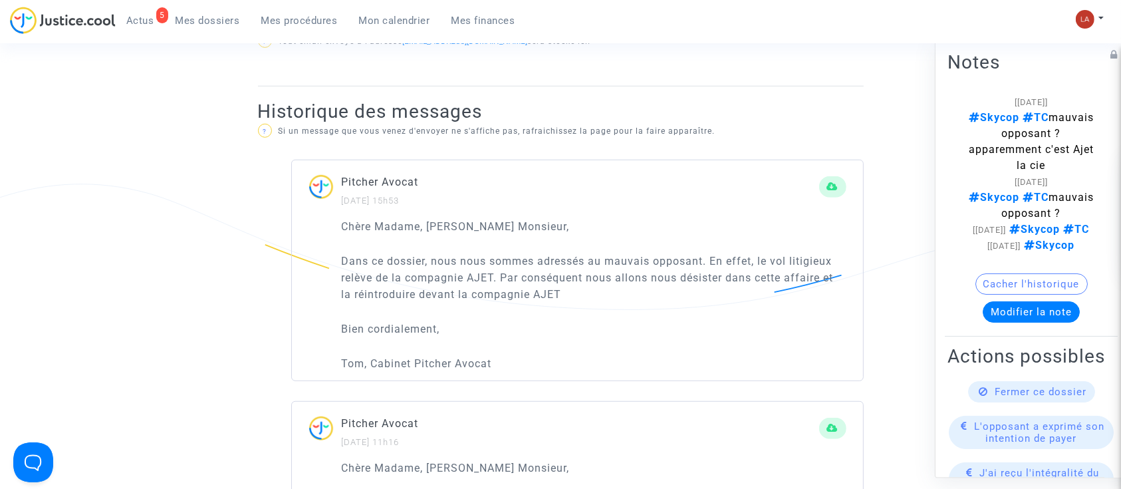
scroll to position [796, 0]
click at [286, 28] on link "Mes procédures" at bounding box center [300, 21] width 98 height 20
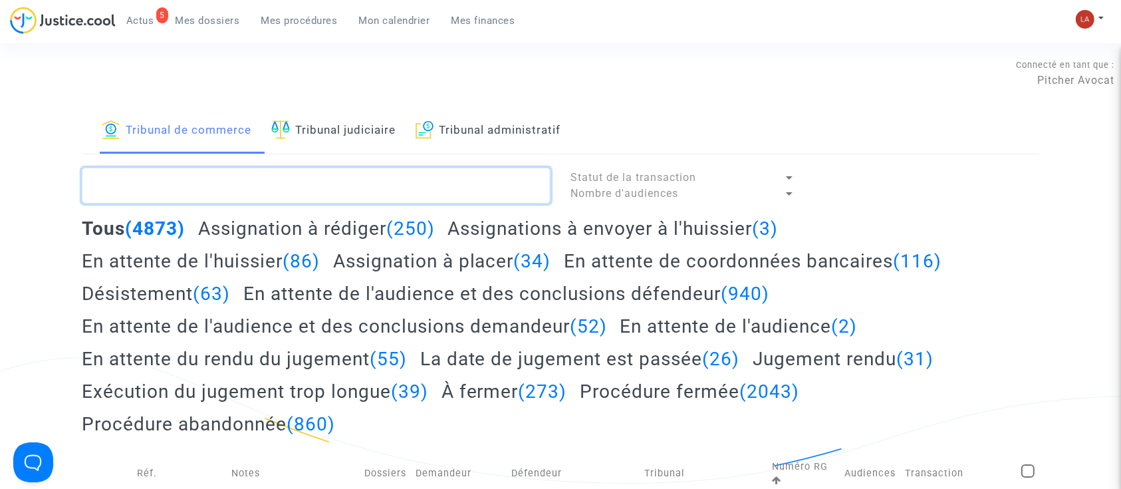
click at [205, 179] on textarea at bounding box center [316, 185] width 469 height 36
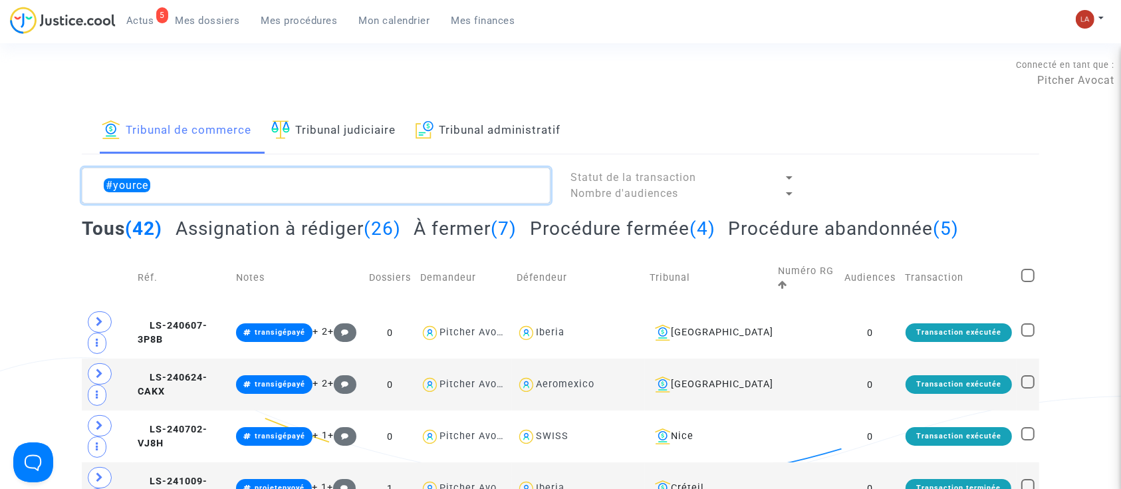
type textarea "#yource"
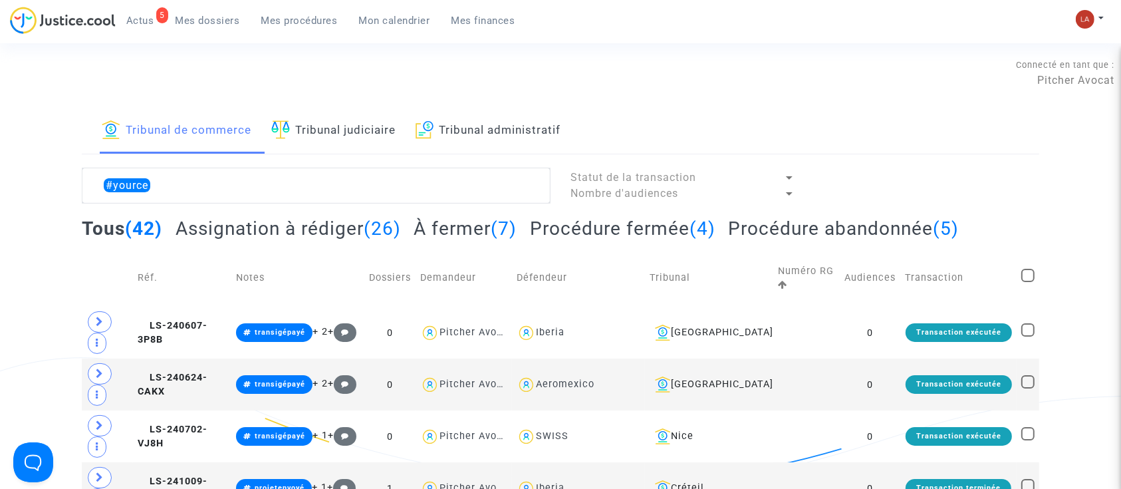
click at [261, 235] on h2 "Assignation à rédiger (26)" at bounding box center [287, 228] width 225 height 23
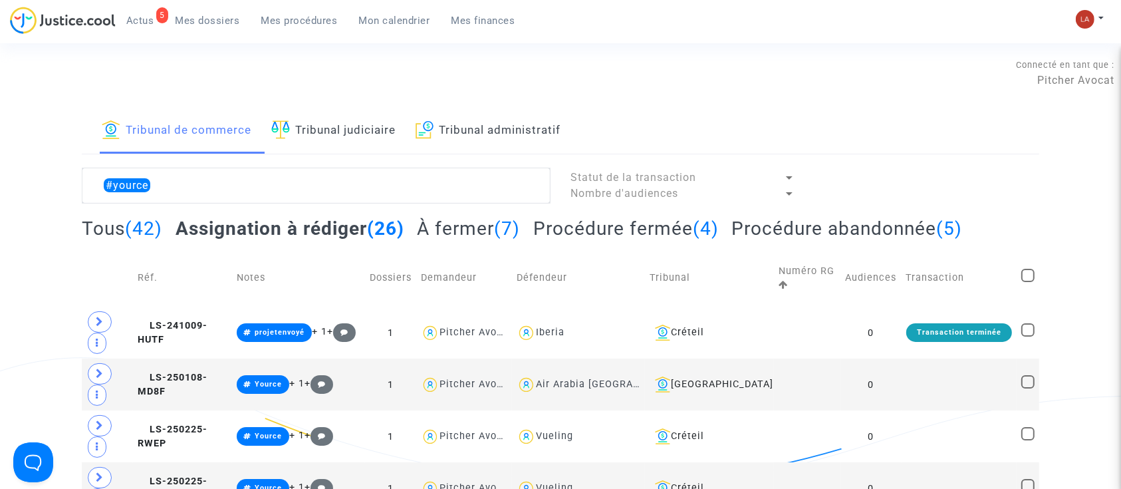
scroll to position [134, 0]
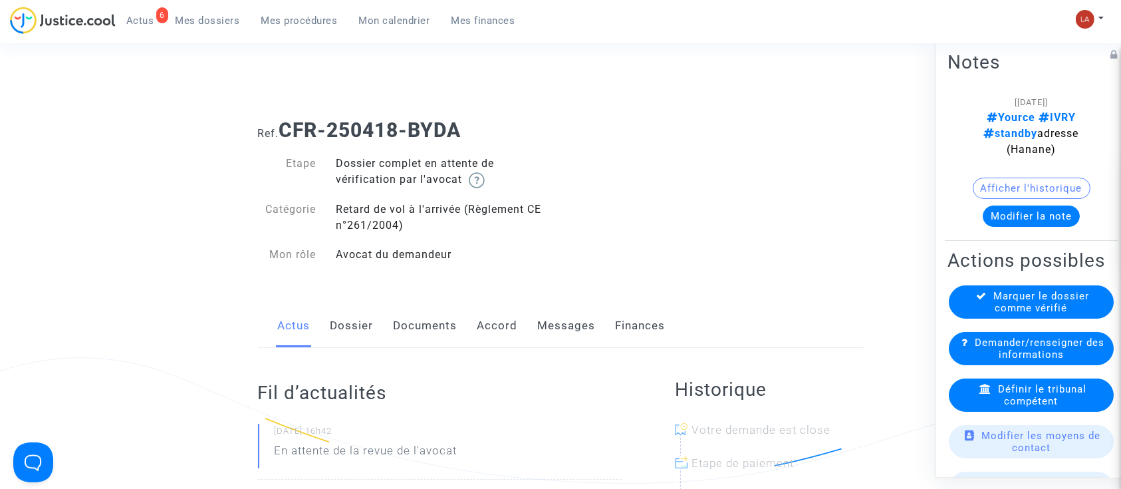
click at [577, 328] on link "Messages" at bounding box center [567, 326] width 58 height 44
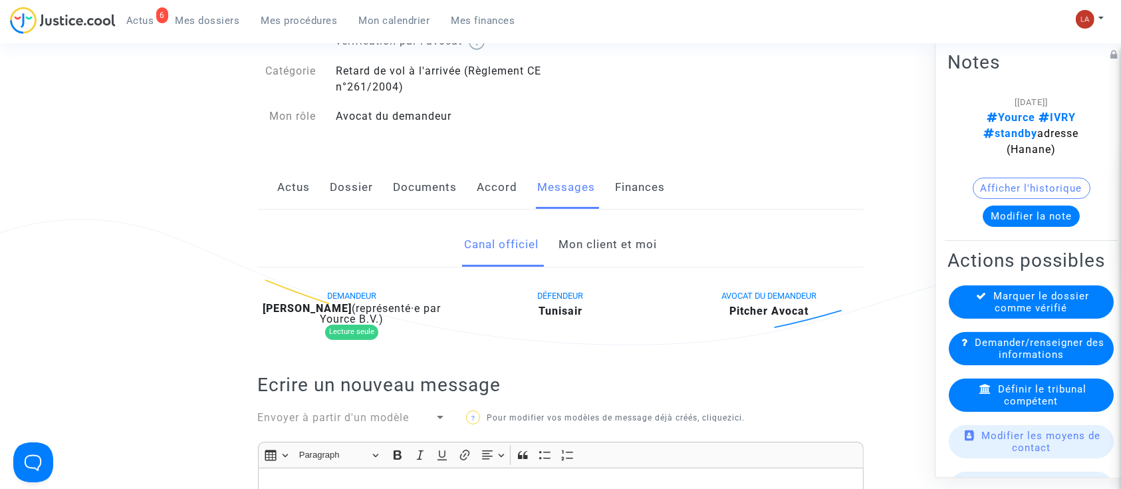
scroll to position [128, 0]
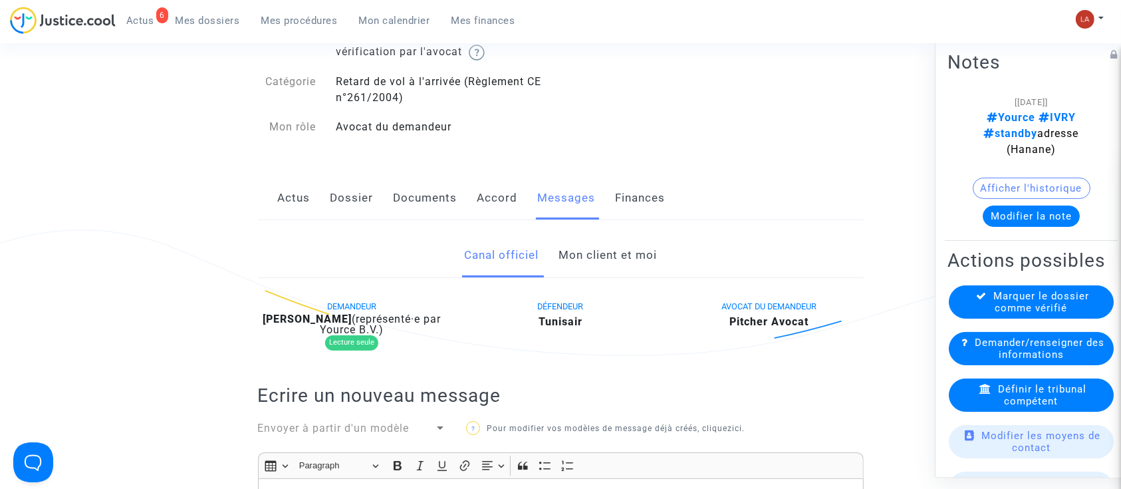
click at [602, 238] on link "Mon client et moi" at bounding box center [607, 255] width 98 height 44
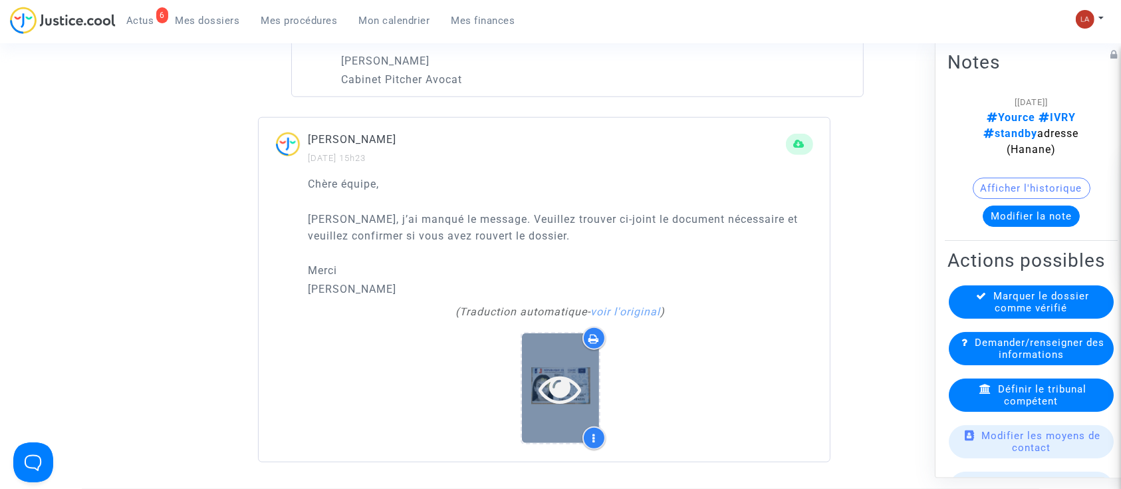
scroll to position [1081, 0]
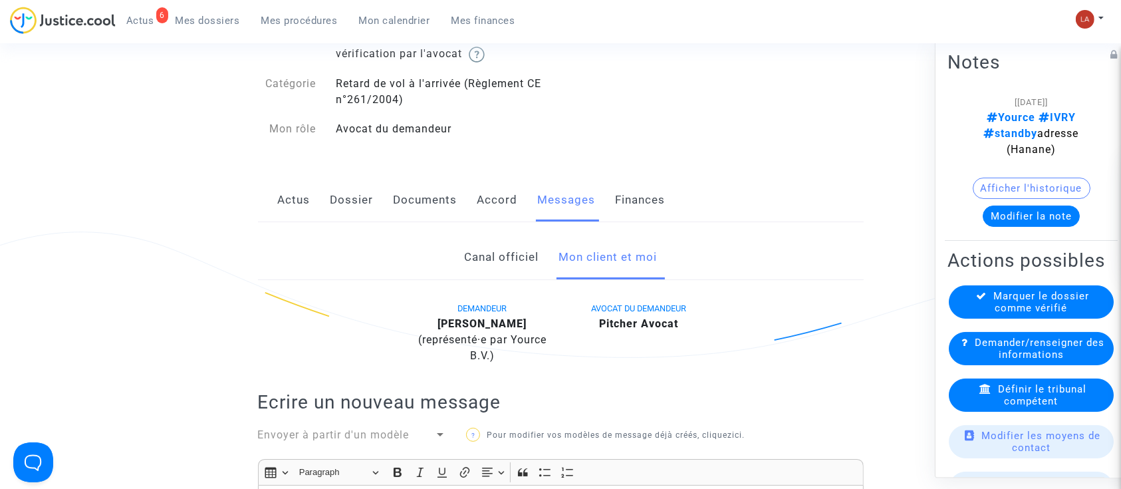
click at [420, 205] on link "Documents" at bounding box center [425, 200] width 64 height 44
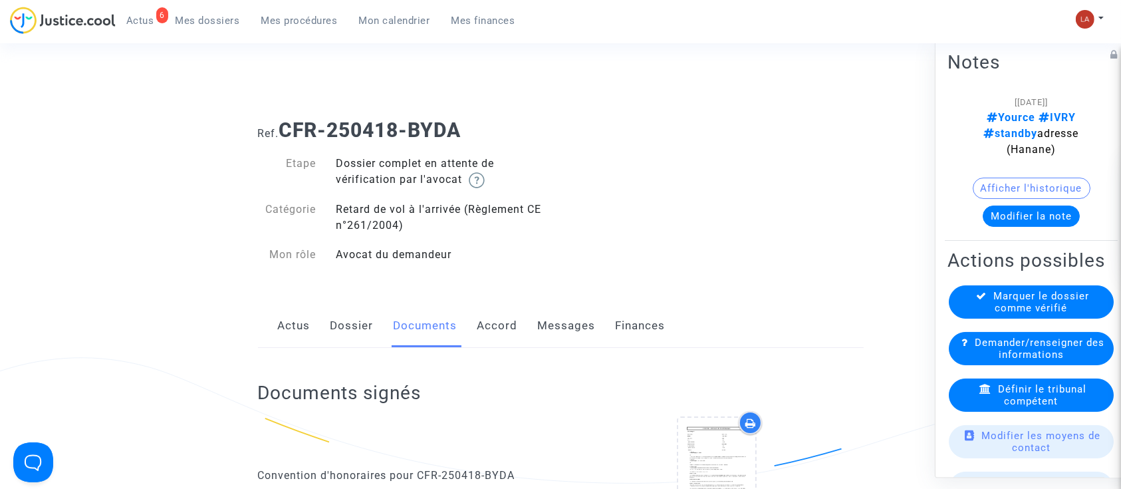
click at [575, 332] on link "Messages" at bounding box center [567, 326] width 58 height 44
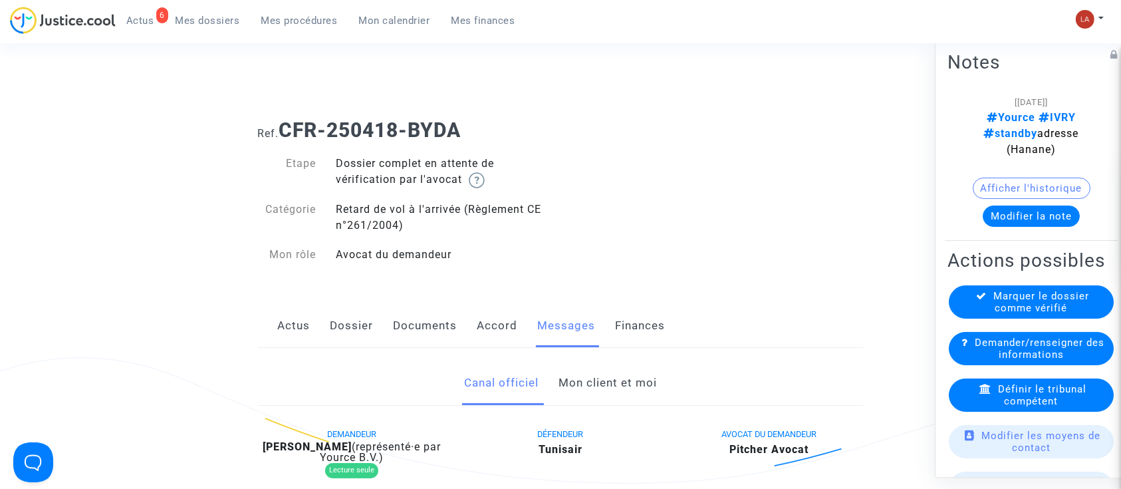
click at [621, 384] on link "Mon client et moi" at bounding box center [607, 383] width 98 height 44
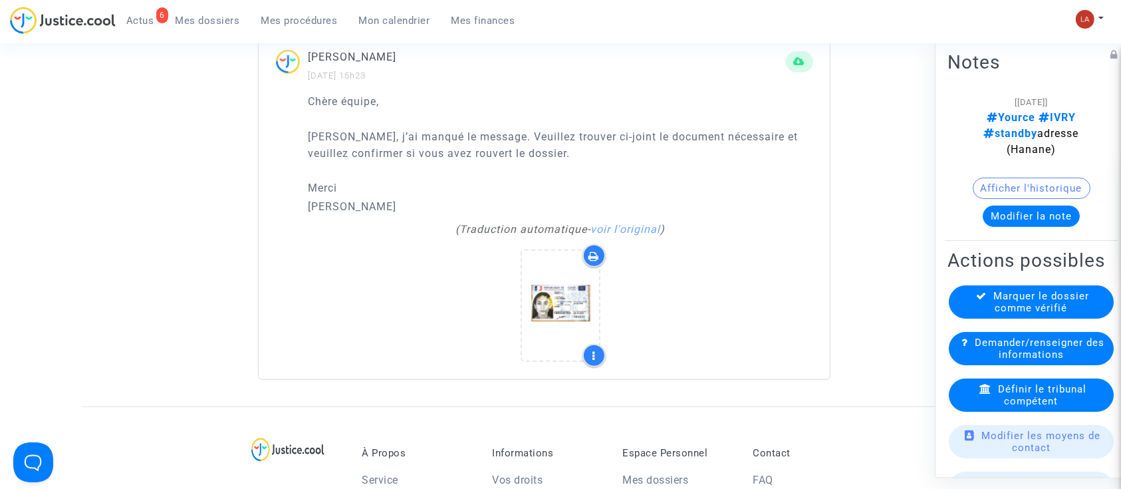
scroll to position [1169, 0]
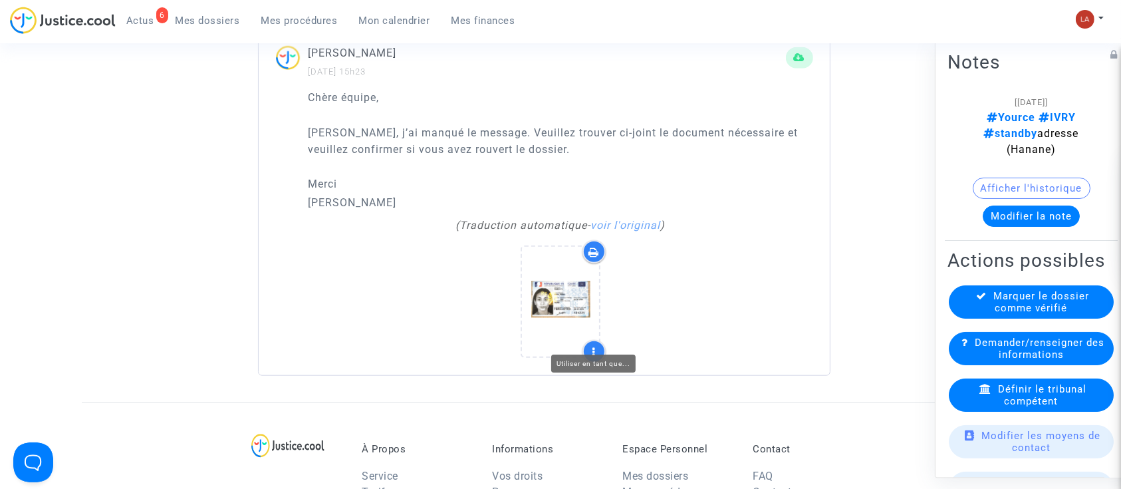
click at [590, 340] on div at bounding box center [593, 351] width 23 height 23
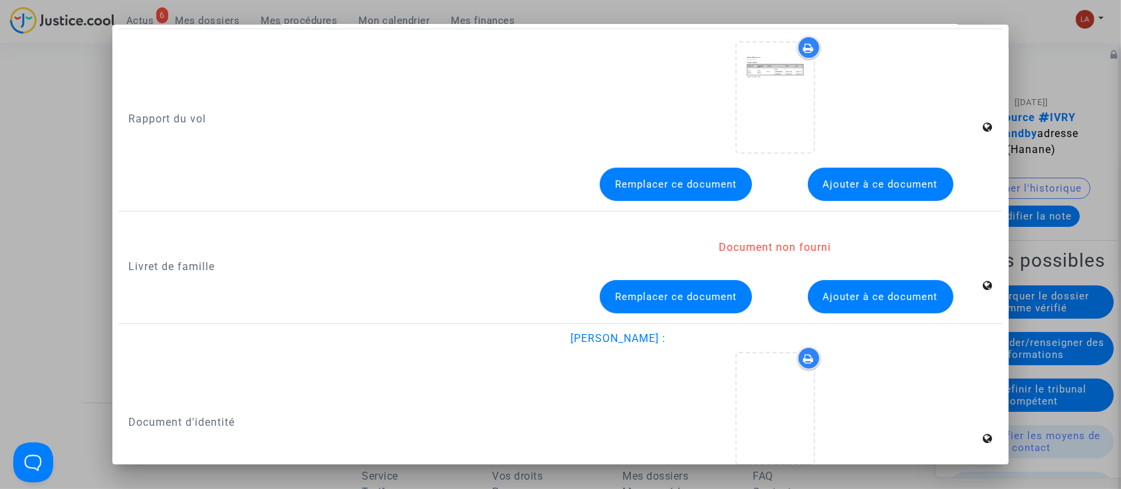
scroll to position [346, 0]
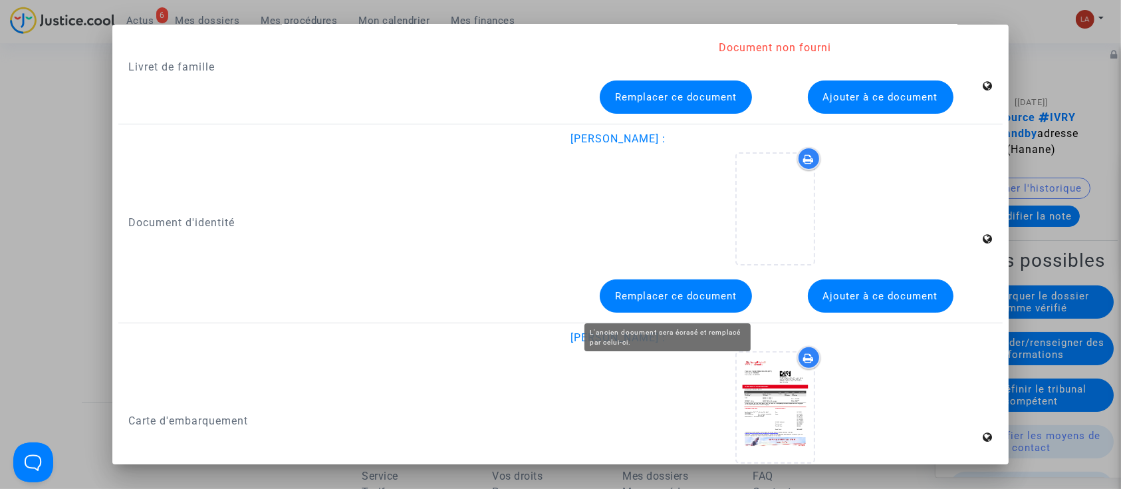
click at [686, 294] on span "Remplacer ce document" at bounding box center [676, 296] width 122 height 12
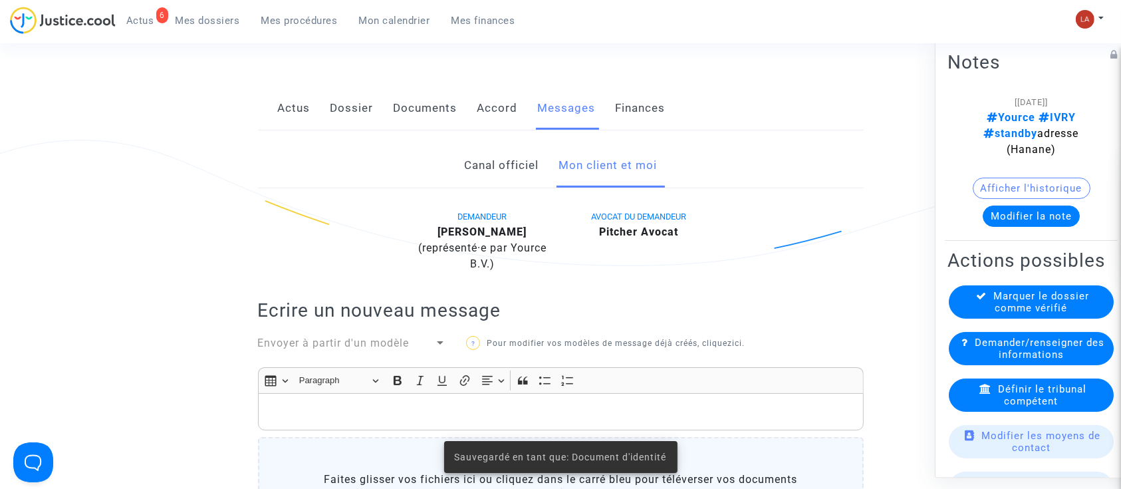
scroll to position [213, 0]
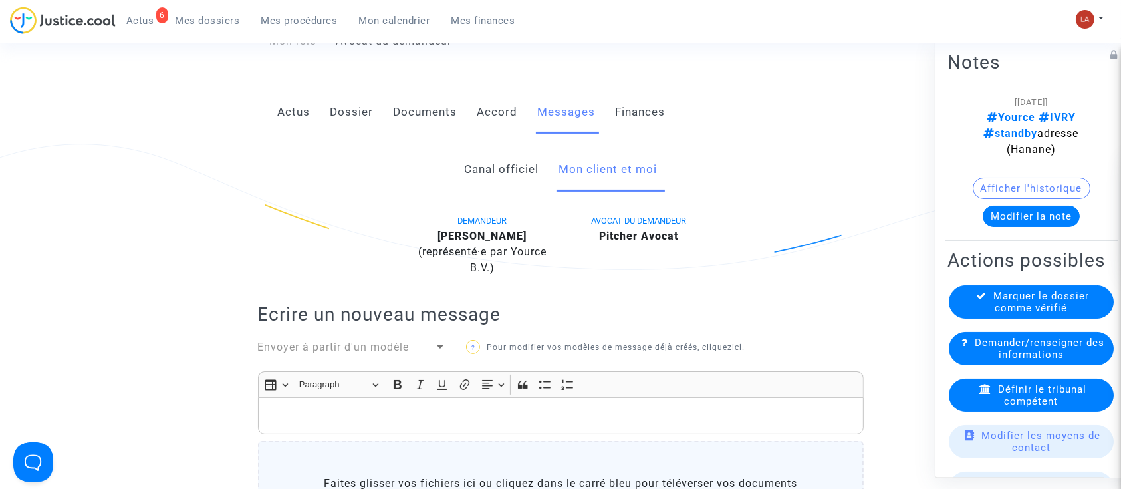
click at [417, 127] on link "Documents" at bounding box center [425, 112] width 64 height 44
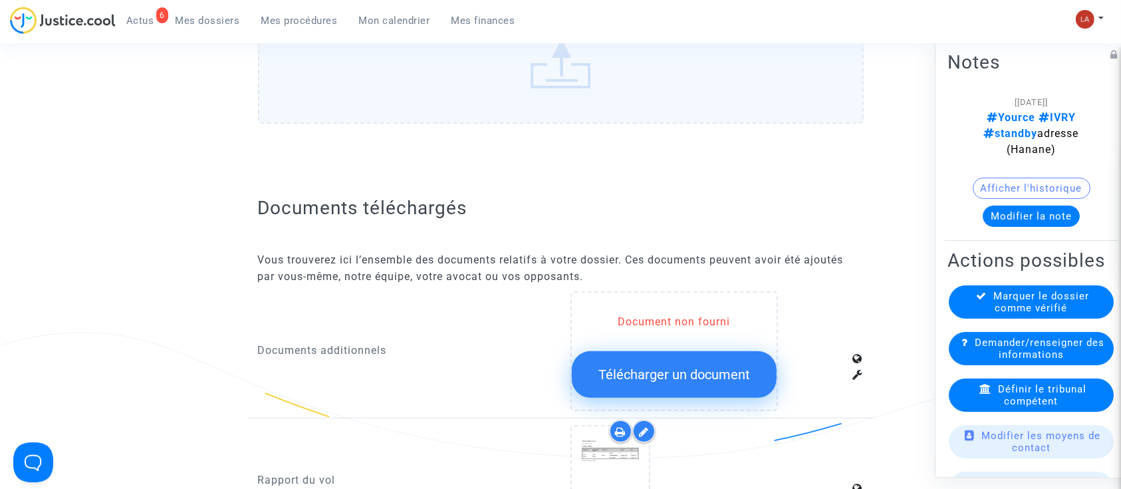
scroll to position [649, 0]
click at [996, 205] on button "Modifier la note" at bounding box center [1030, 215] width 97 height 21
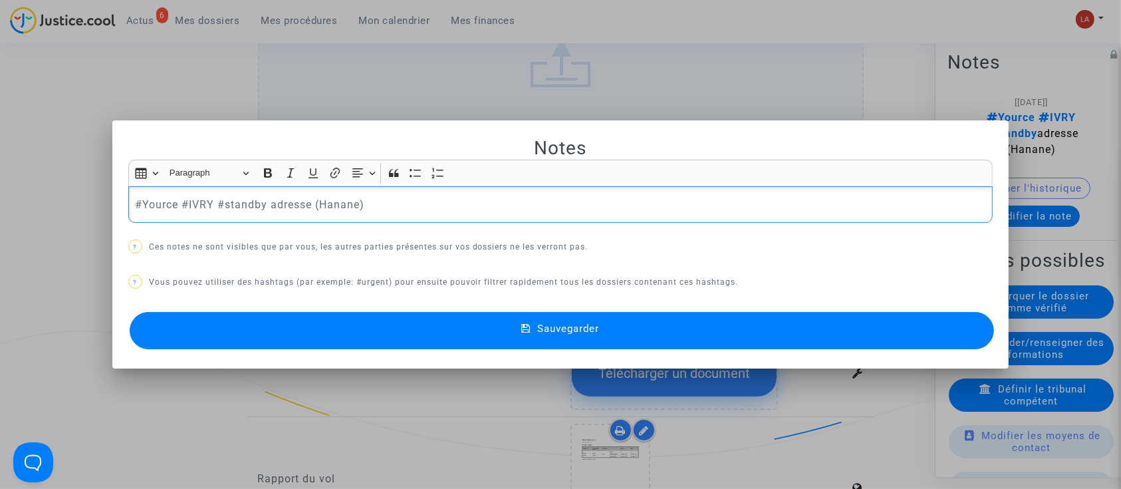
scroll to position [0, 0]
drag, startPoint x: 218, startPoint y: 194, endPoint x: 417, endPoint y: 214, distance: 199.7
click at [417, 214] on div "#Yource #IVRY #standby adresse (Hanane)" at bounding box center [560, 204] width 865 height 37
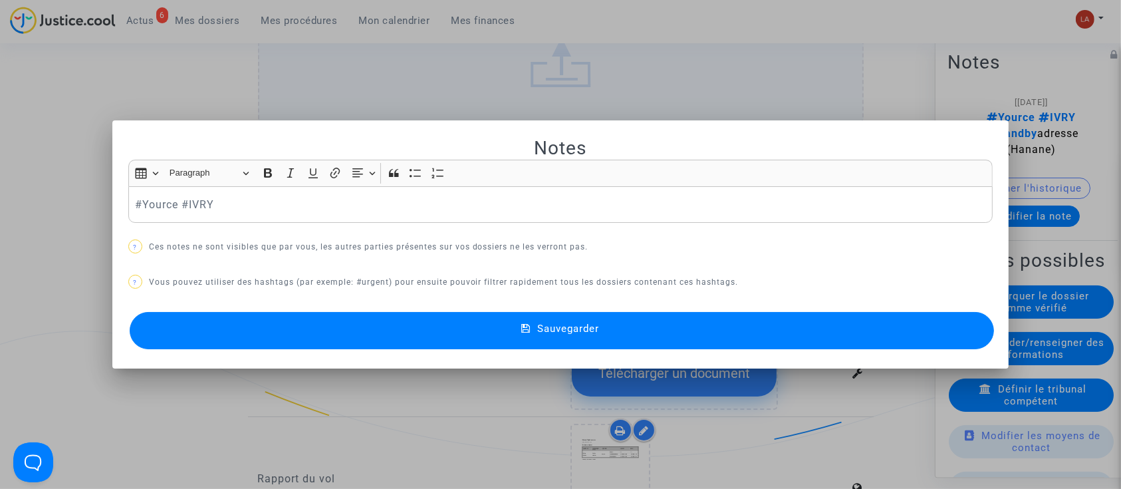
click at [438, 316] on button "Sauvegarder" at bounding box center [562, 330] width 865 height 37
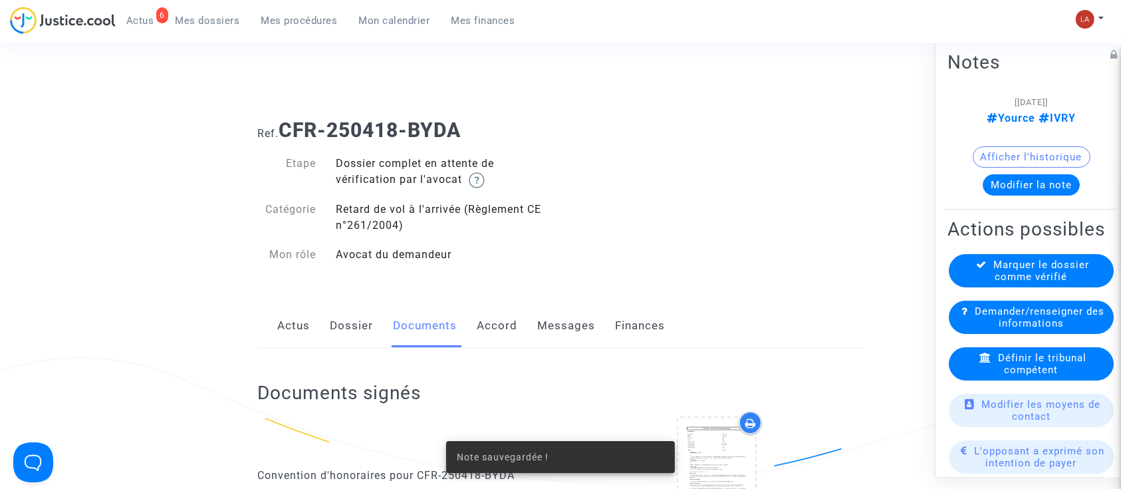
scroll to position [649, 0]
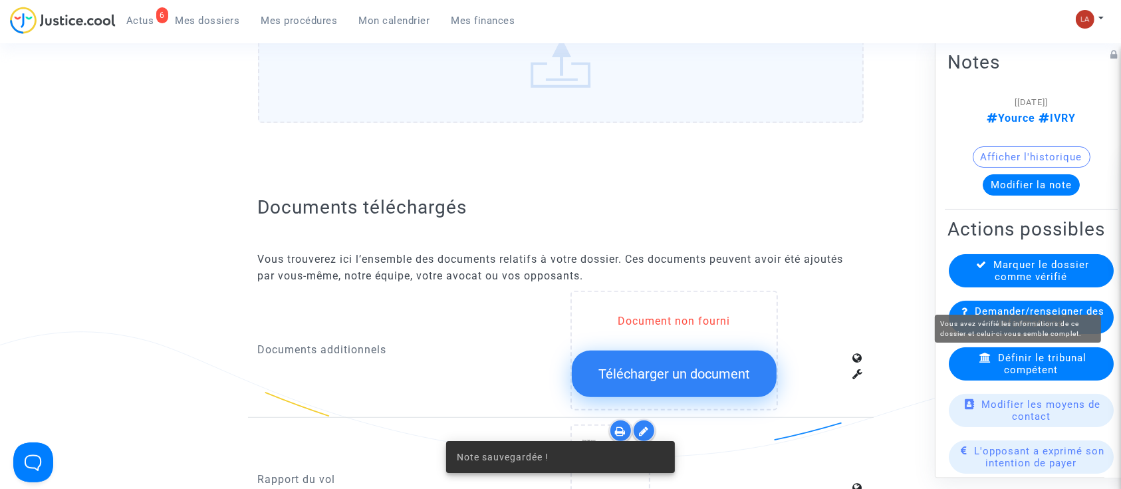
click at [1008, 282] on span "Marquer le dossier comme vérifié" at bounding box center [1042, 271] width 96 height 24
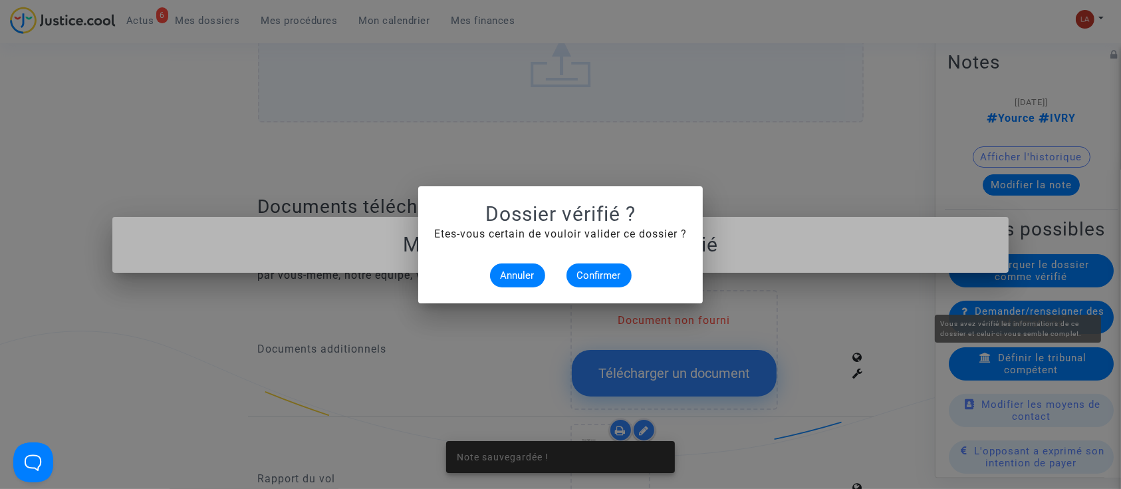
scroll to position [0, 0]
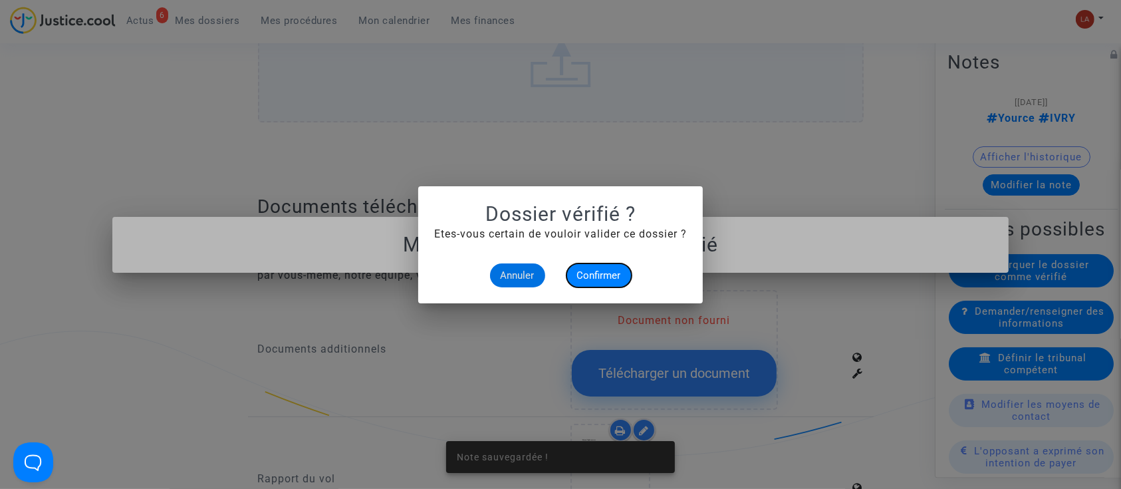
click at [593, 286] on button "Confirmer" at bounding box center [598, 275] width 65 height 24
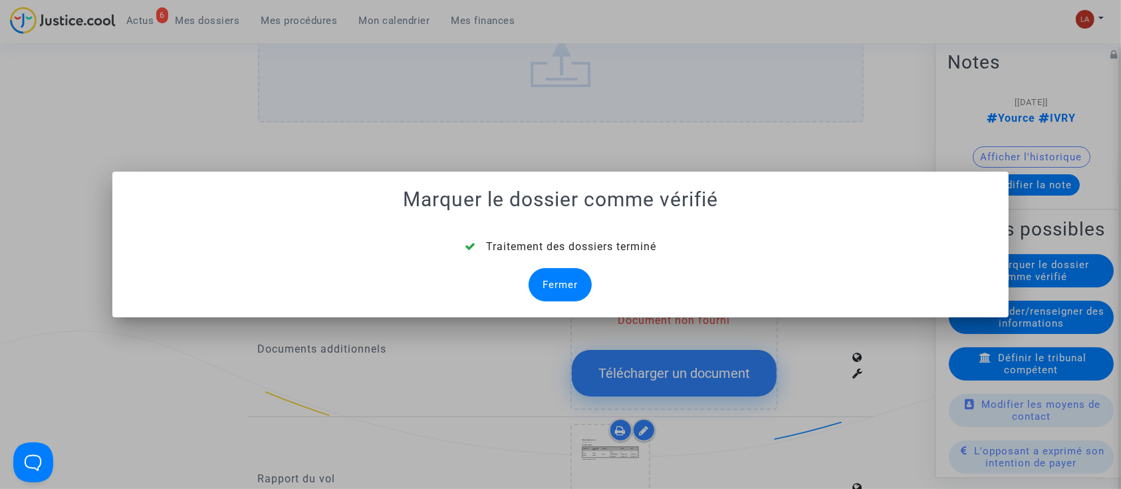
click at [568, 284] on div "Fermer" at bounding box center [559, 284] width 63 height 33
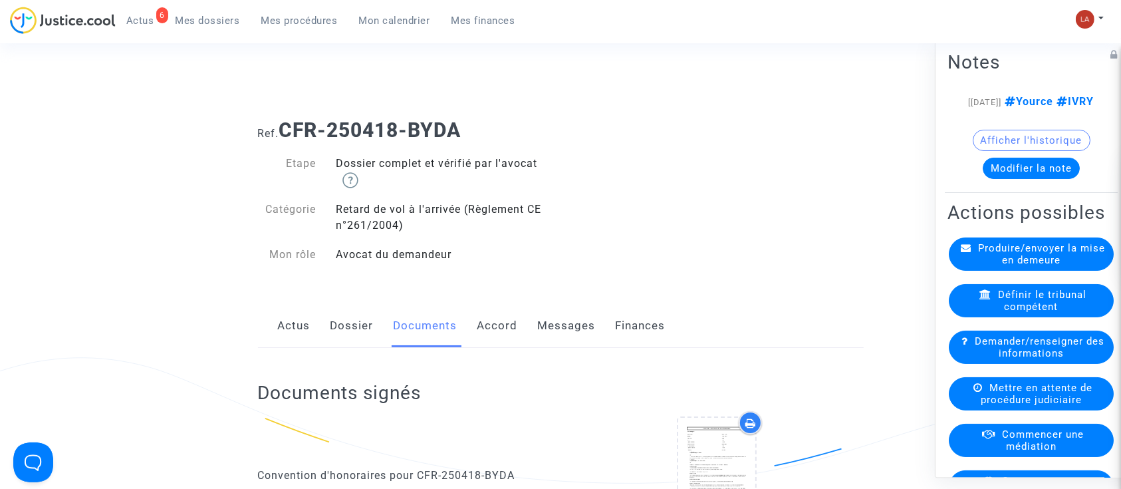
click at [352, 318] on link "Dossier" at bounding box center [351, 326] width 43 height 44
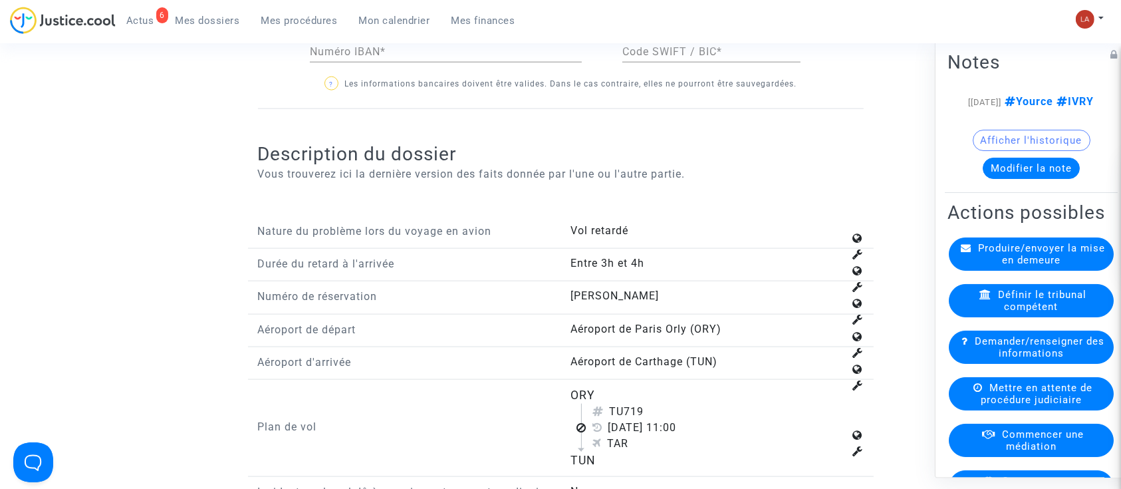
scroll to position [1739, 0]
click at [1021, 312] on span "Définir le tribunal compétent" at bounding box center [1042, 300] width 88 height 24
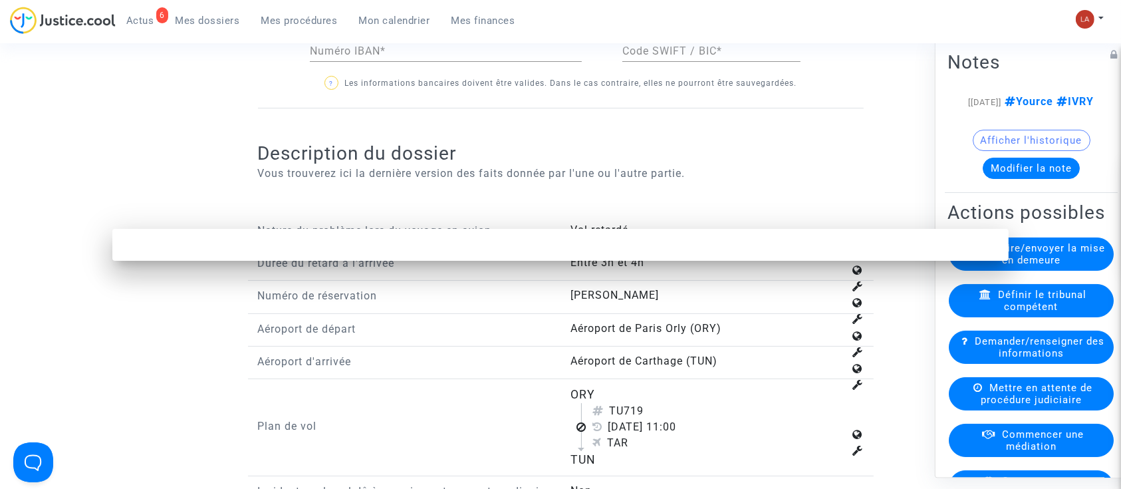
scroll to position [0, 0]
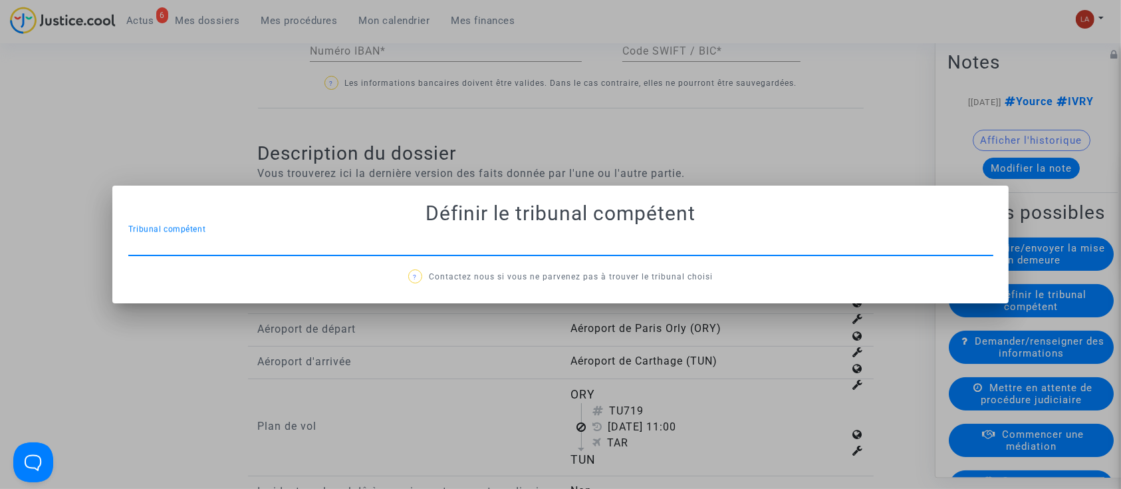
type input "v"
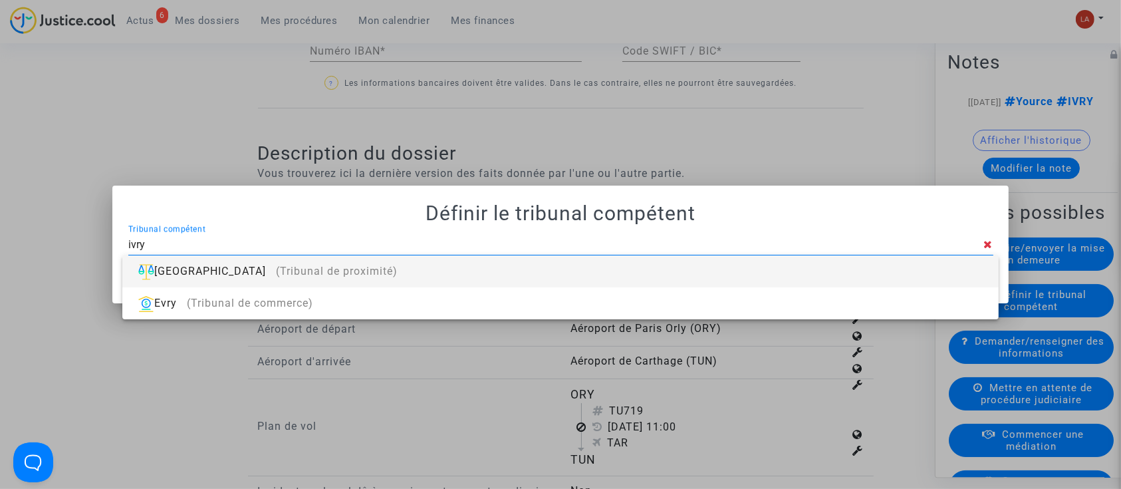
type input "ivry"
click at [760, 275] on div "Ivry-sur-Seine (Tribunal de proximité)" at bounding box center [560, 271] width 854 height 32
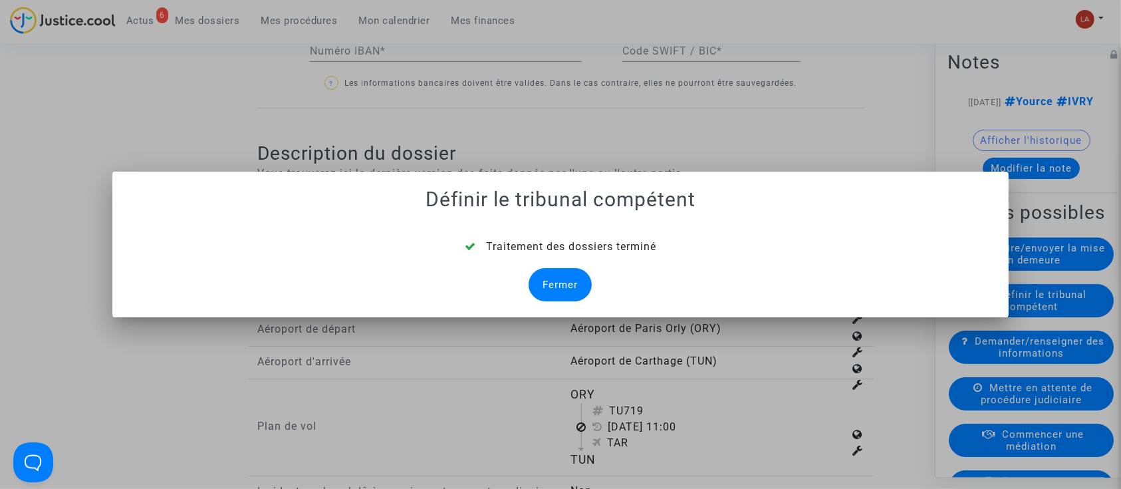
click at [552, 280] on div "Fermer" at bounding box center [559, 284] width 63 height 33
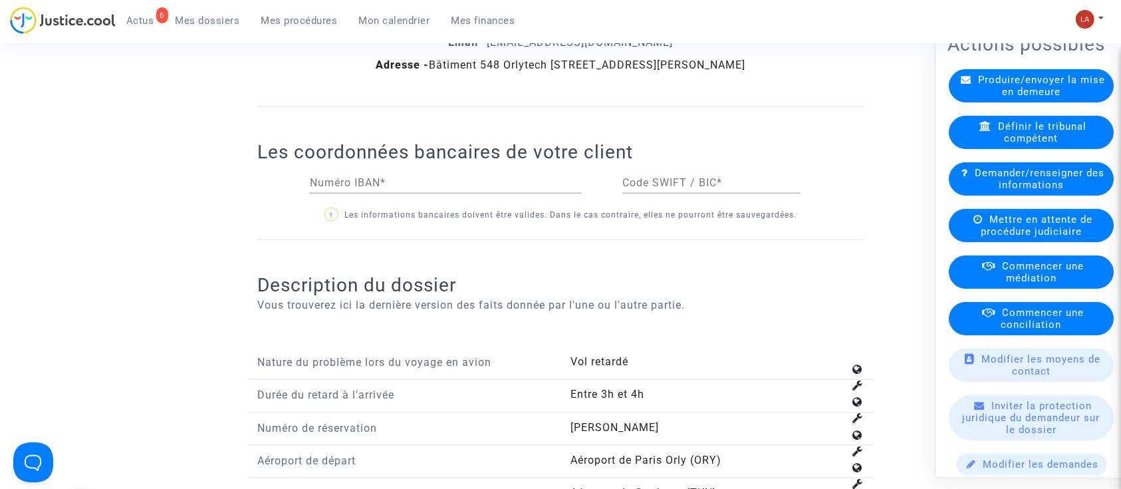
scroll to position [169, 0]
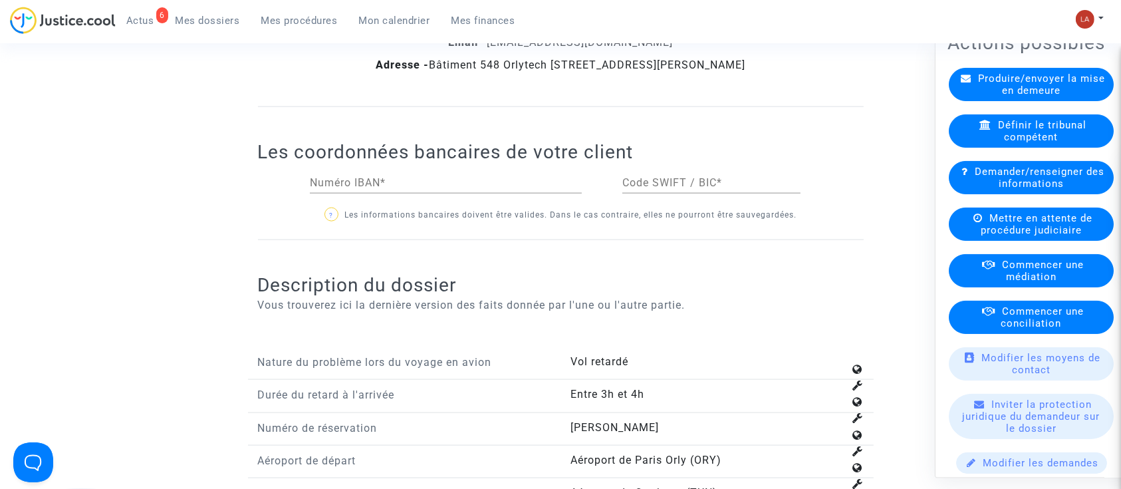
click at [994, 287] on div "Commencer une médiation" at bounding box center [1030, 270] width 165 height 33
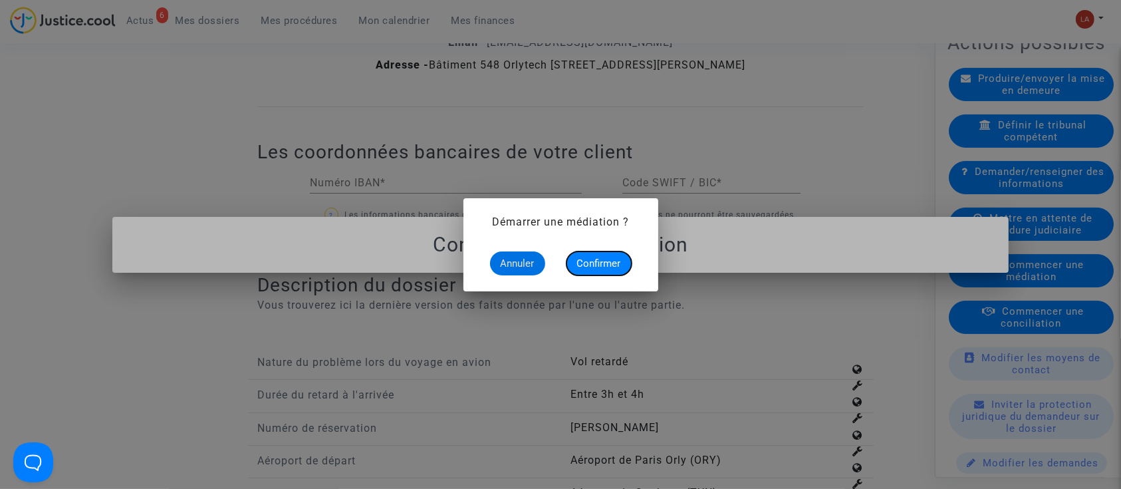
click at [600, 268] on span "Confirmer" at bounding box center [599, 263] width 44 height 12
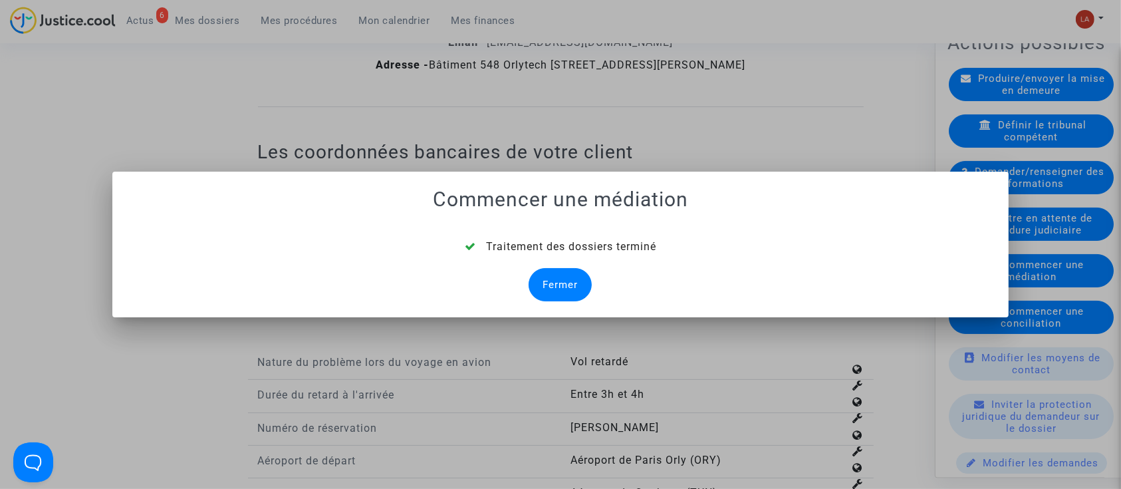
click at [560, 298] on div "Fermer" at bounding box center [559, 284] width 63 height 33
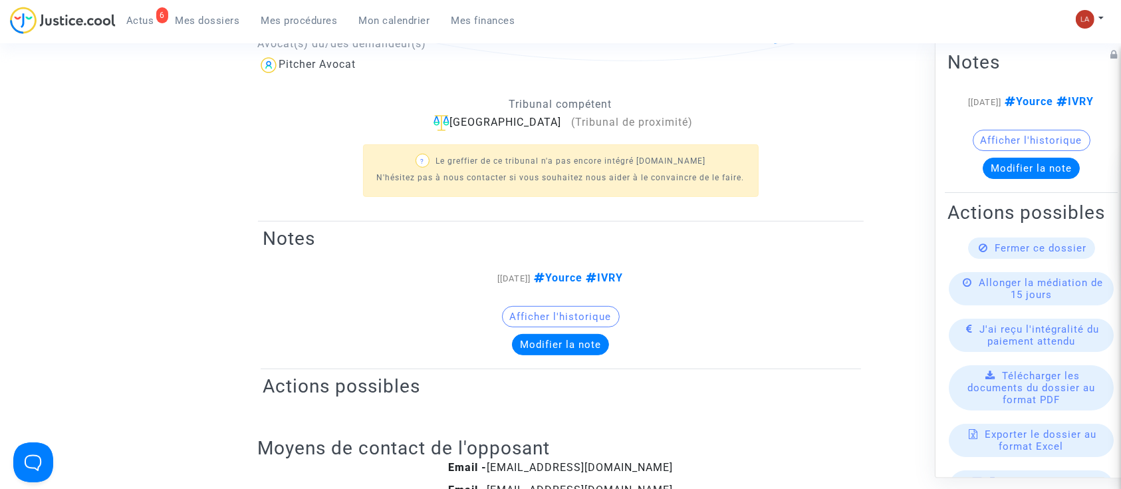
scroll to position [1739, 0]
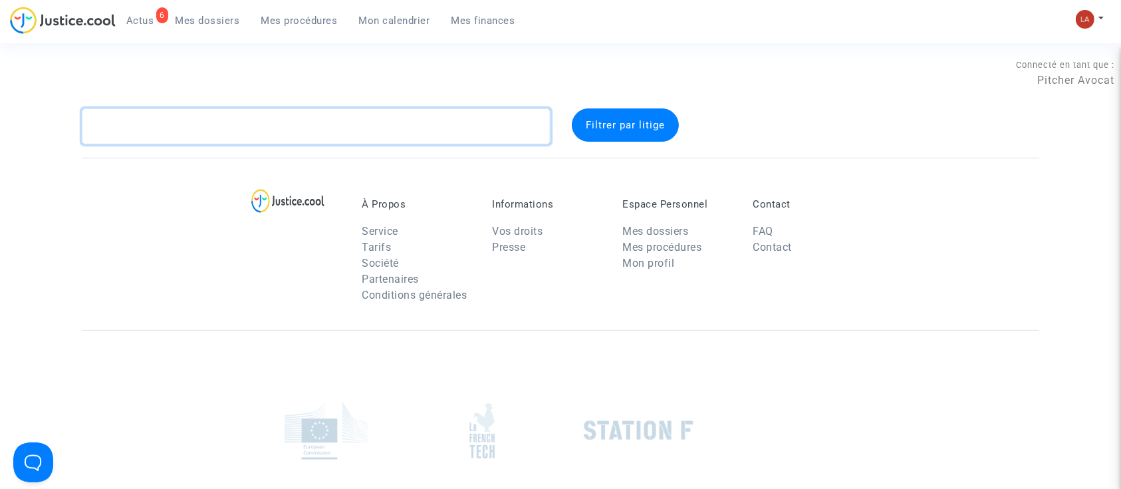
click at [328, 113] on textarea at bounding box center [316, 126] width 469 height 36
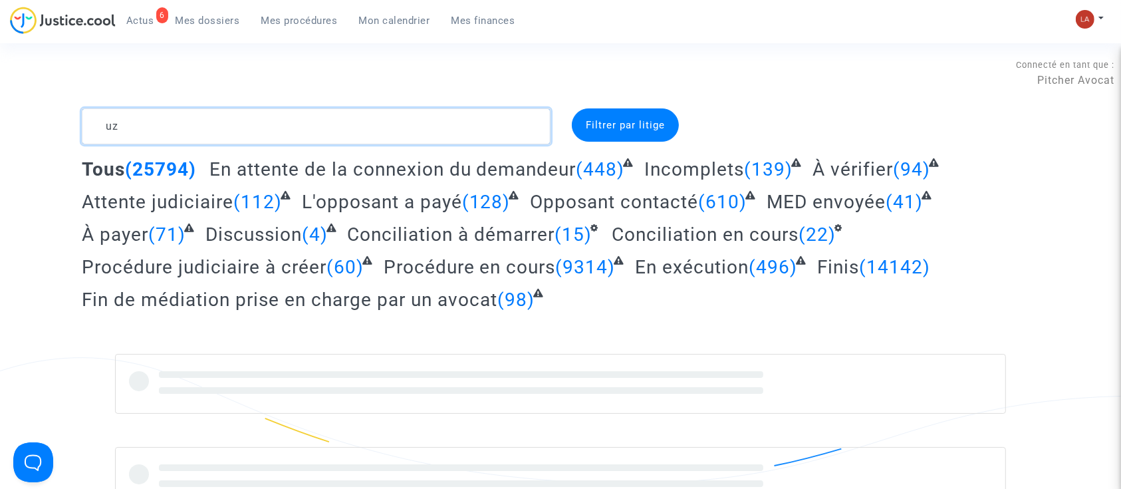
type textarea "uz"
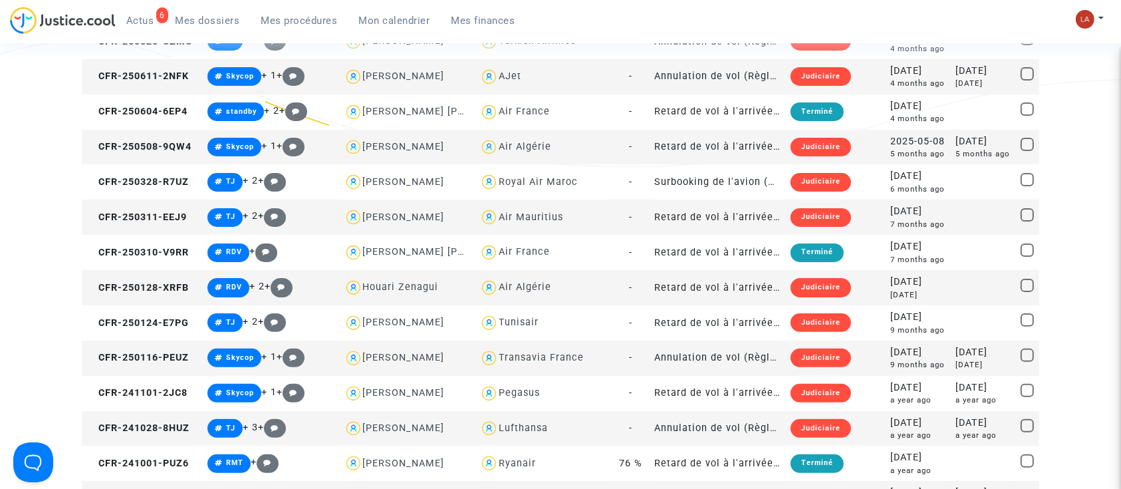
scroll to position [324, 0]
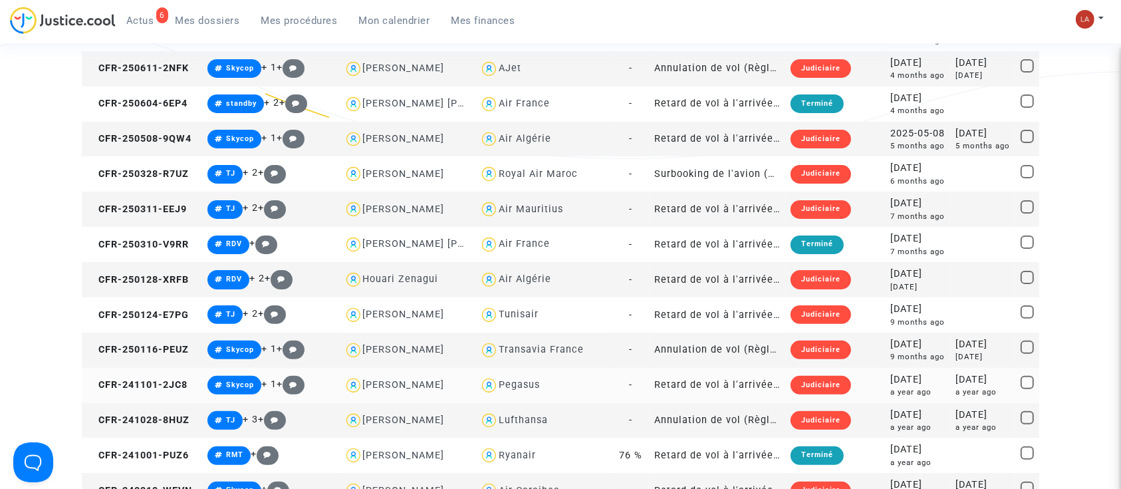
click at [123, 370] on td "CFR-241101-2JC8" at bounding box center [142, 385] width 121 height 35
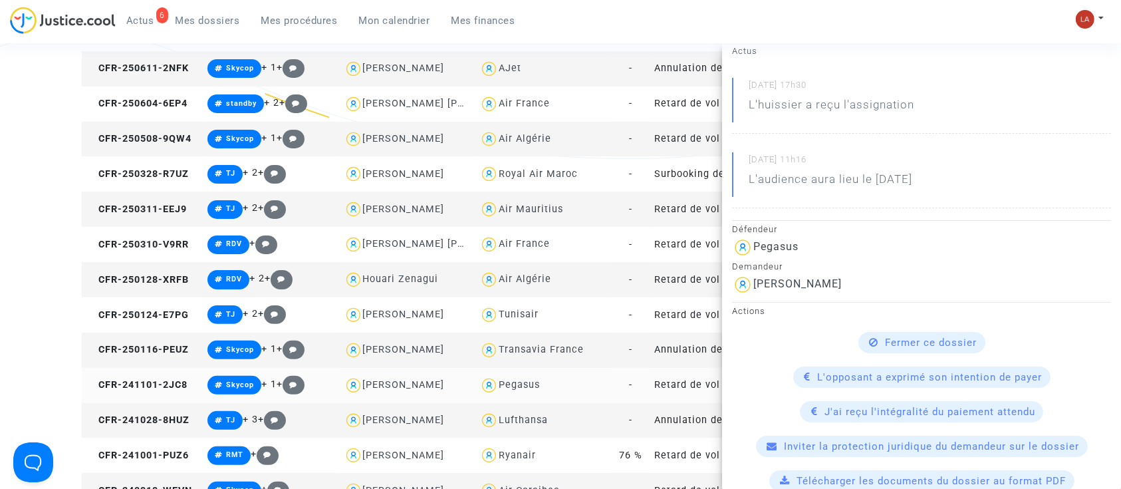
scroll to position [0, 0]
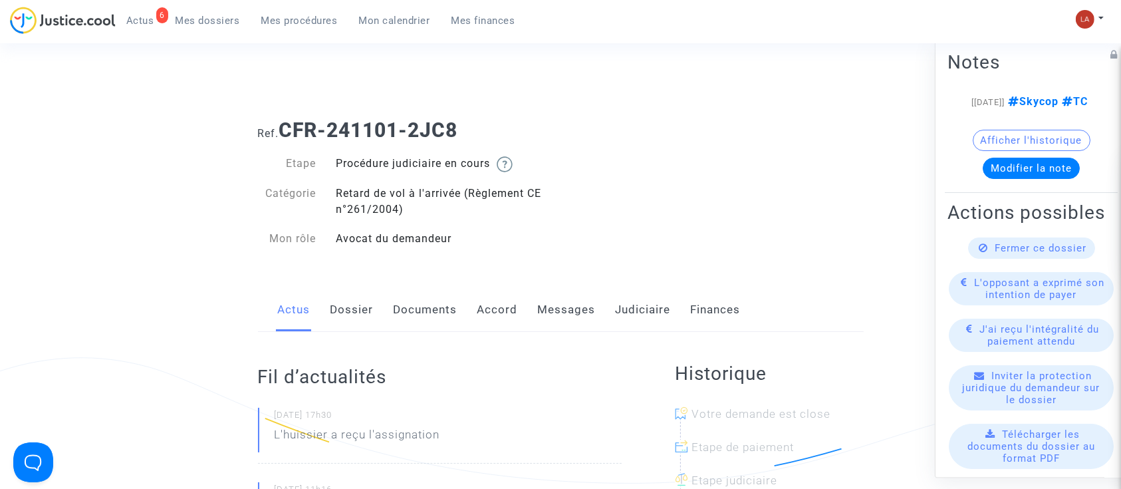
click at [649, 306] on link "Judiciaire" at bounding box center [642, 310] width 55 height 44
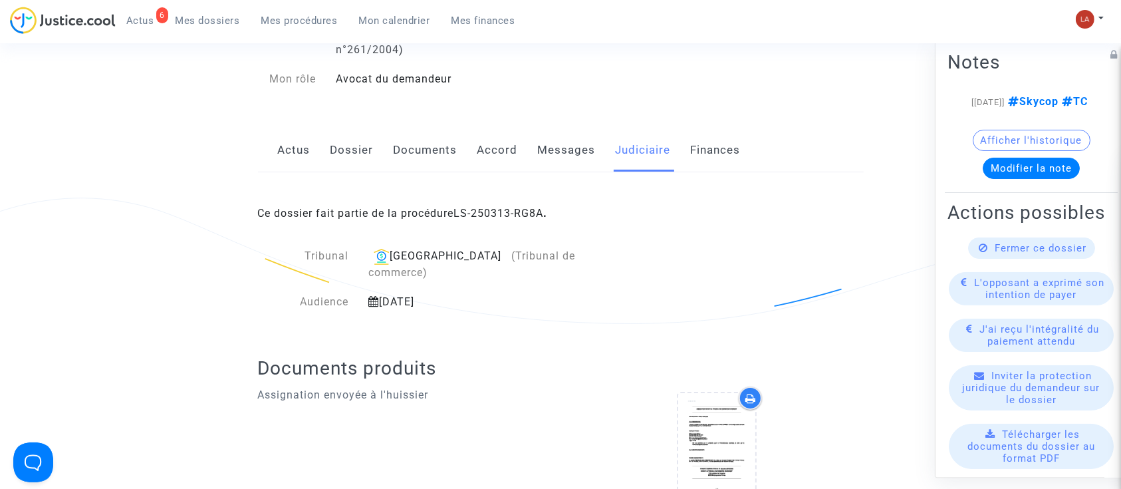
scroll to position [158, 0]
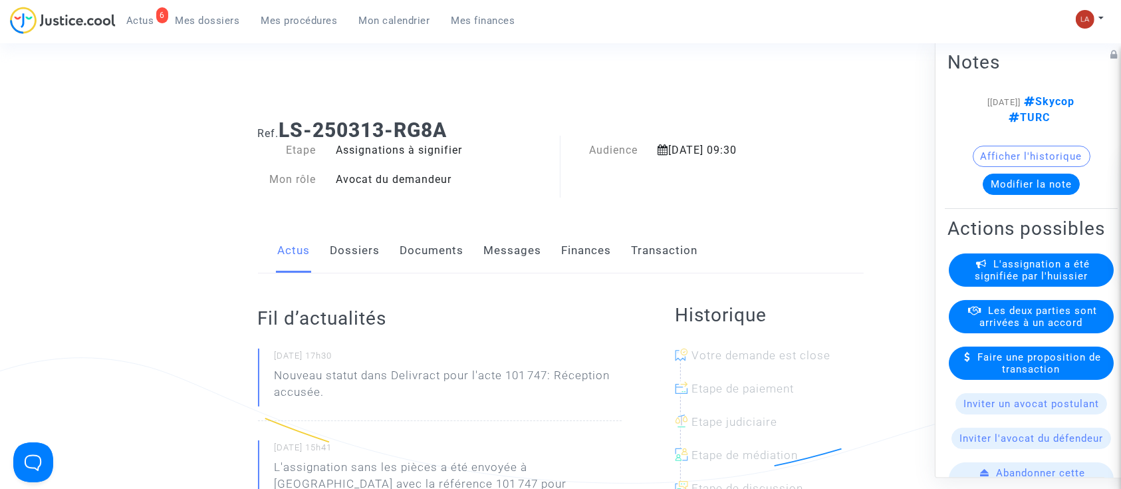
click at [417, 241] on link "Documents" at bounding box center [432, 251] width 64 height 44
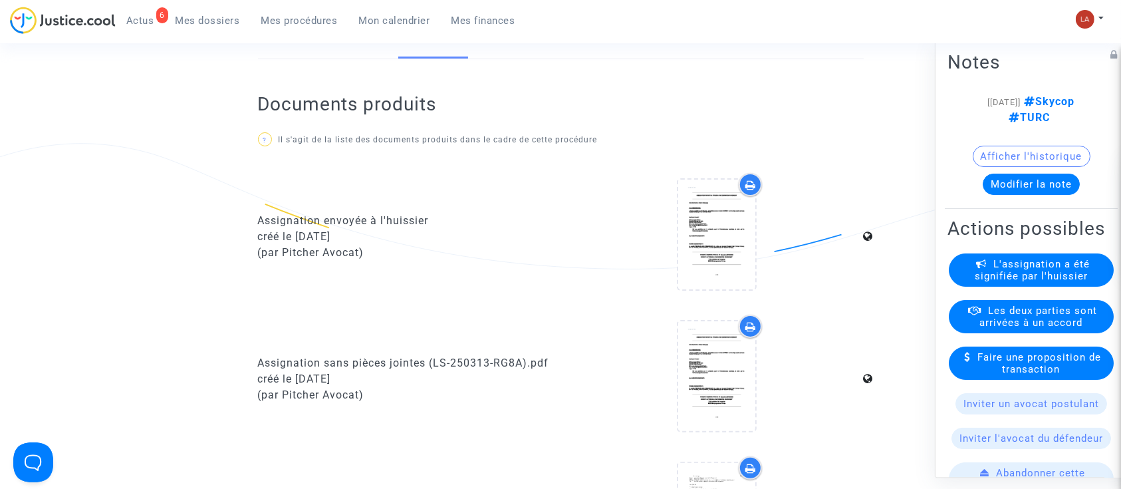
scroll to position [182, 0]
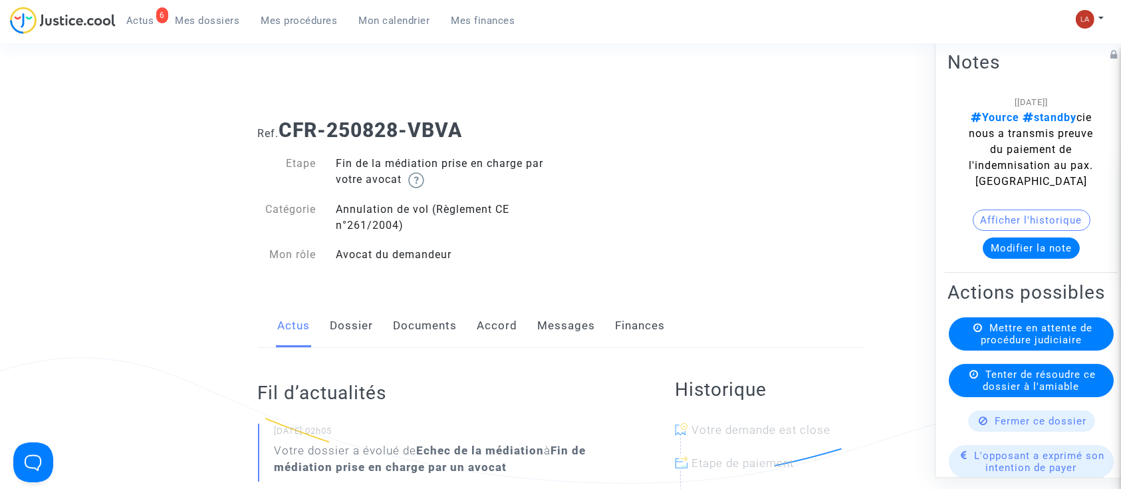
click at [551, 326] on link "Messages" at bounding box center [567, 326] width 58 height 44
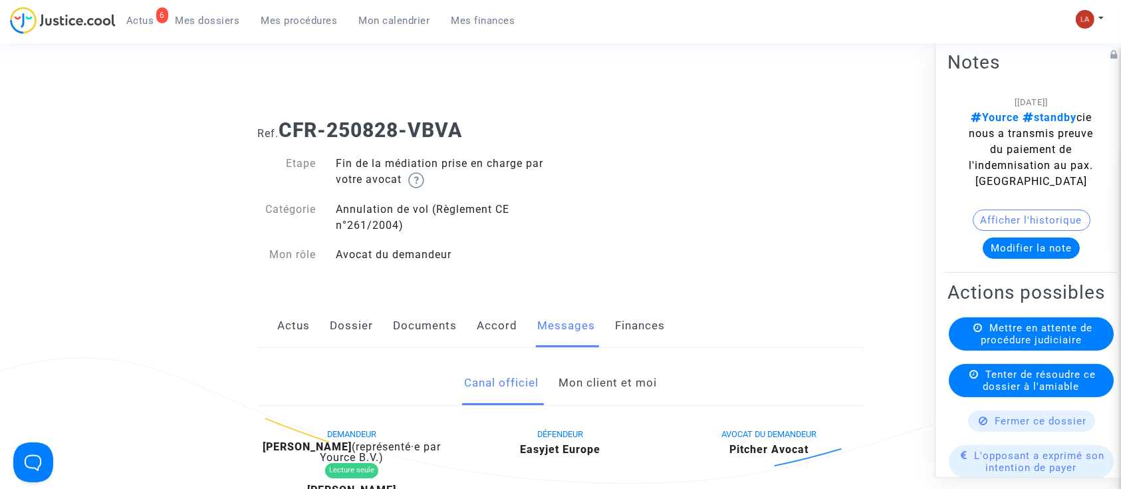
click at [594, 384] on link "Mon client et moi" at bounding box center [607, 383] width 98 height 44
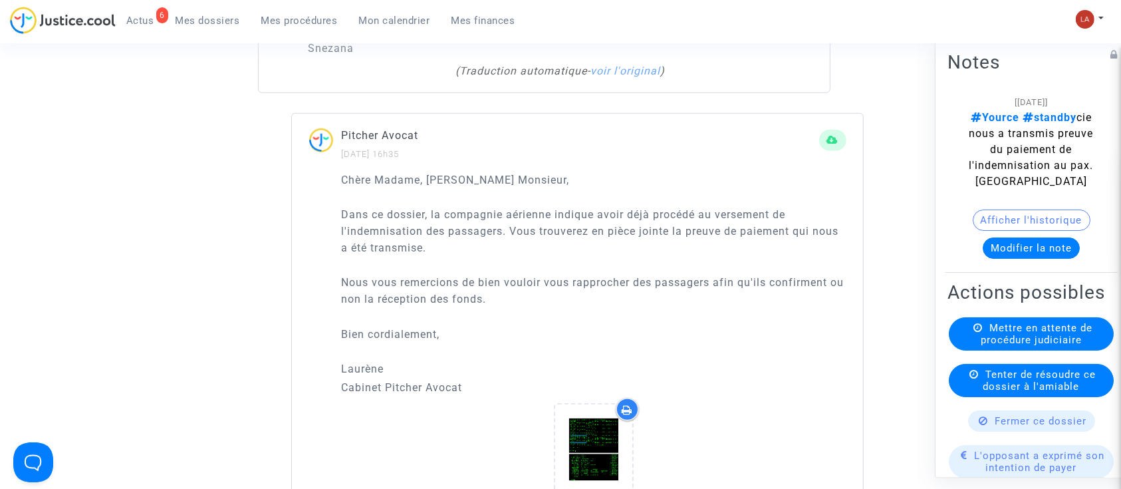
scroll to position [1069, 0]
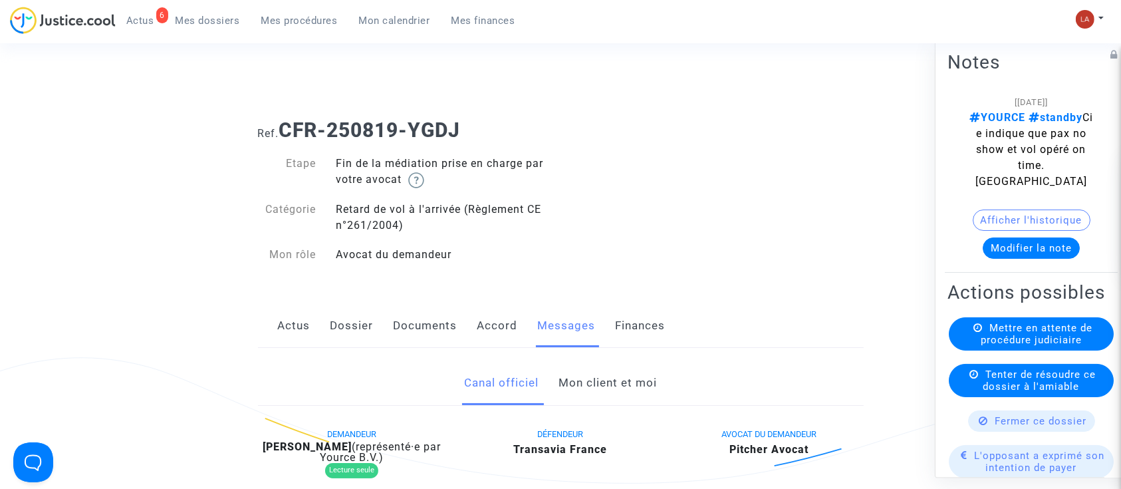
click at [598, 380] on link "Mon client et moi" at bounding box center [607, 383] width 98 height 44
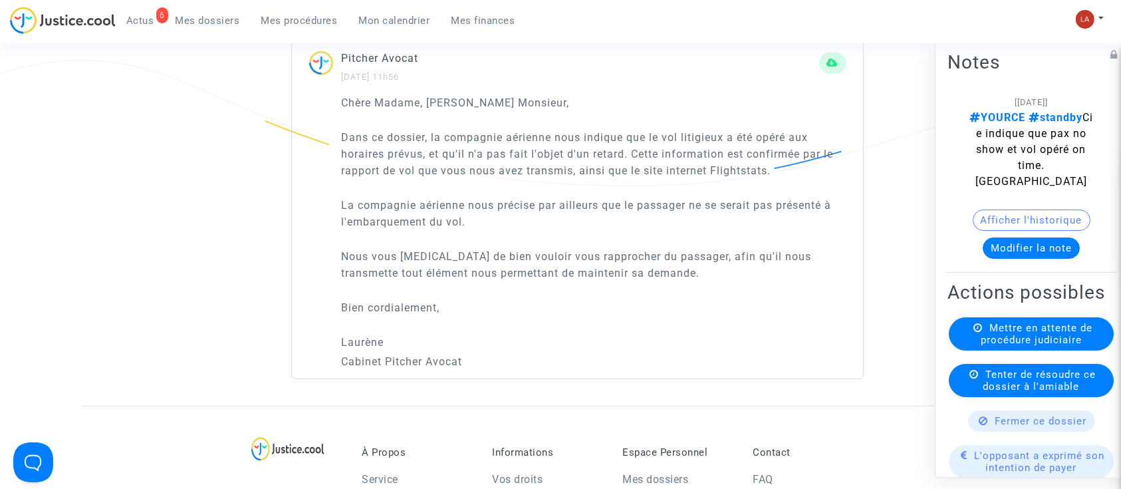
scroll to position [923, 0]
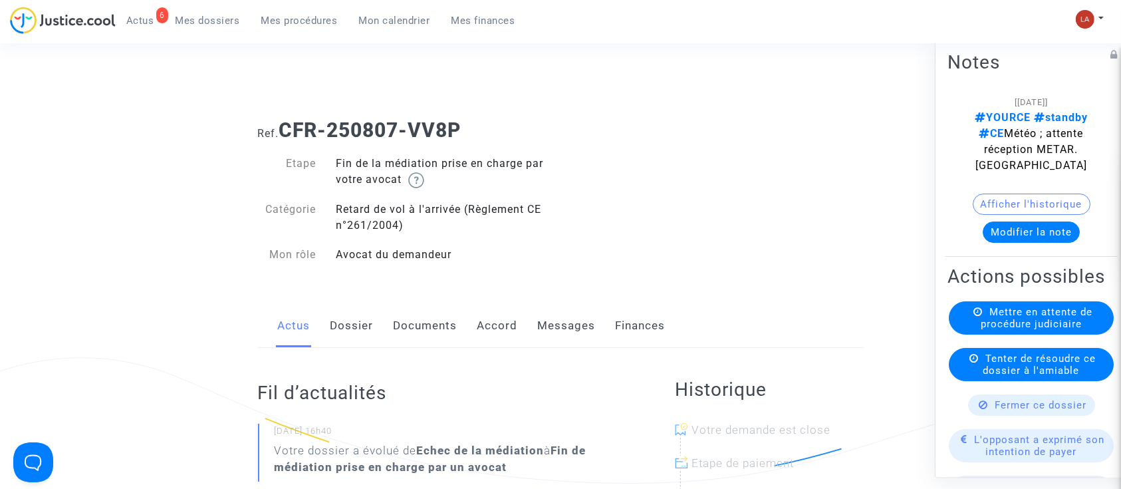
click at [558, 329] on link "Messages" at bounding box center [567, 326] width 58 height 44
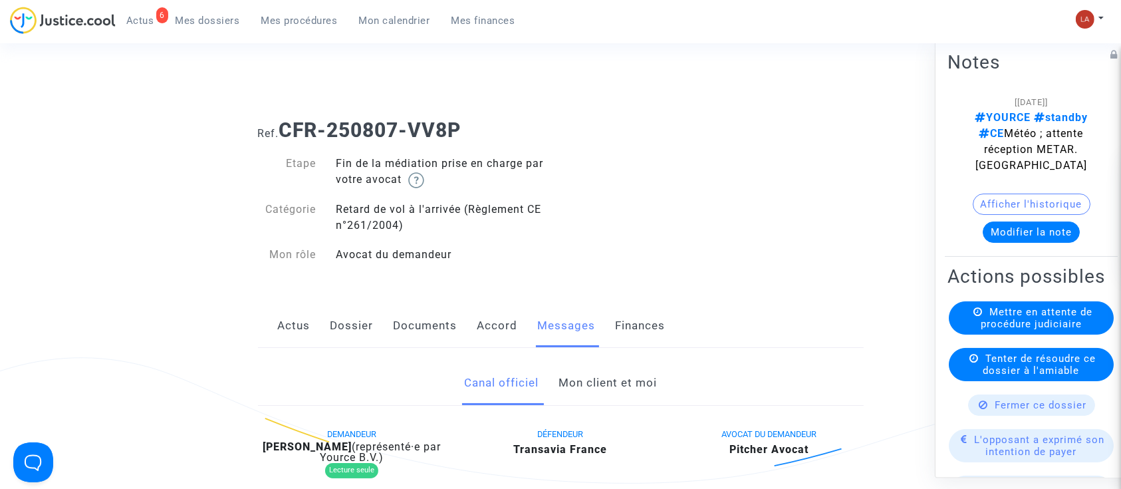
click at [588, 384] on link "Mon client et moi" at bounding box center [607, 383] width 98 height 44
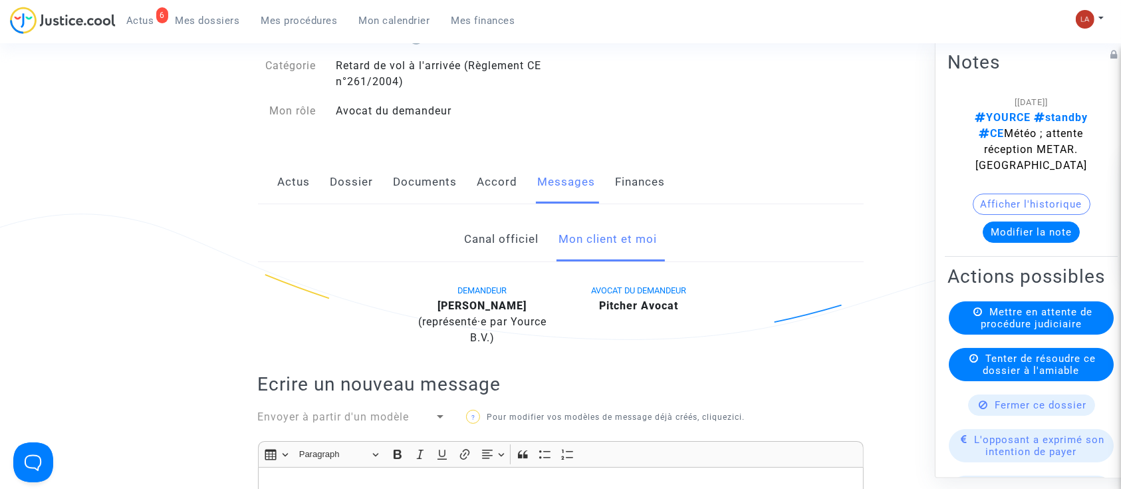
click at [511, 244] on link "Canal officiel" at bounding box center [501, 239] width 74 height 44
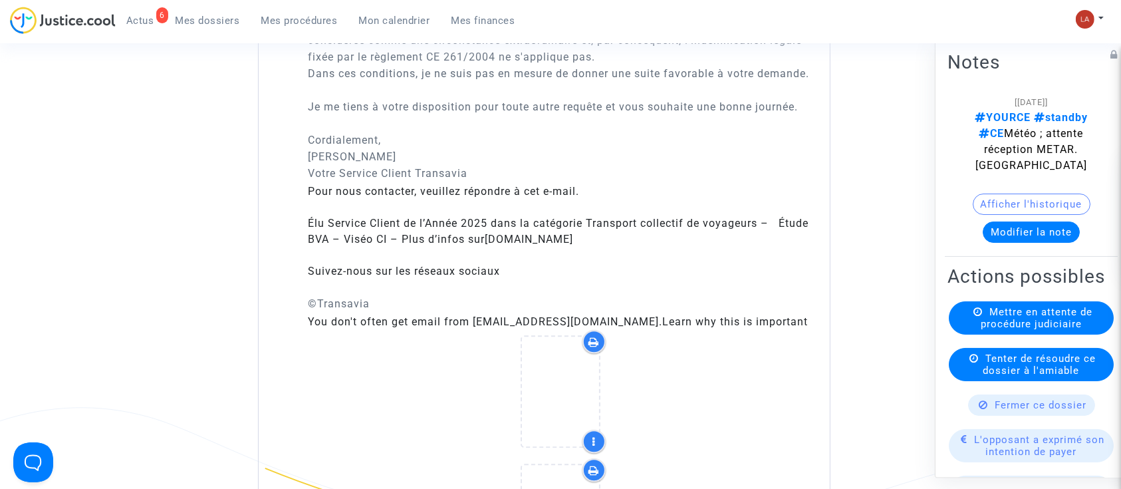
scroll to position [2871, 0]
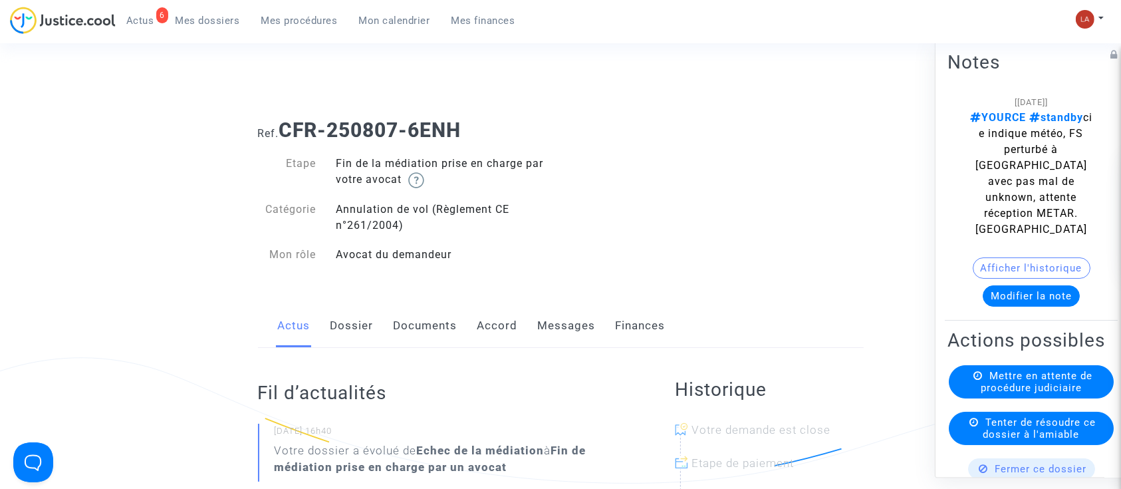
click at [554, 328] on link "Messages" at bounding box center [567, 326] width 58 height 44
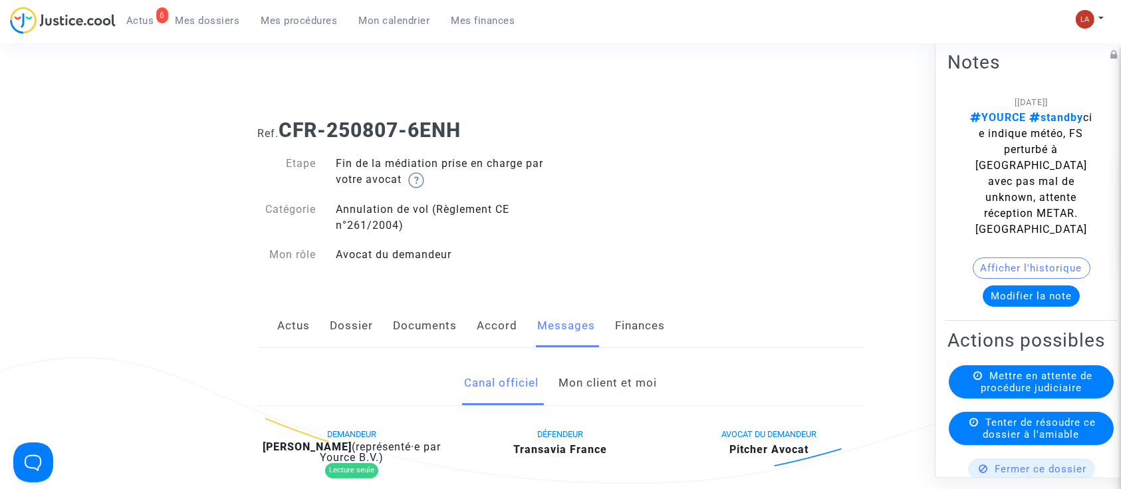
click at [600, 379] on link "Mon client et moi" at bounding box center [607, 383] width 98 height 44
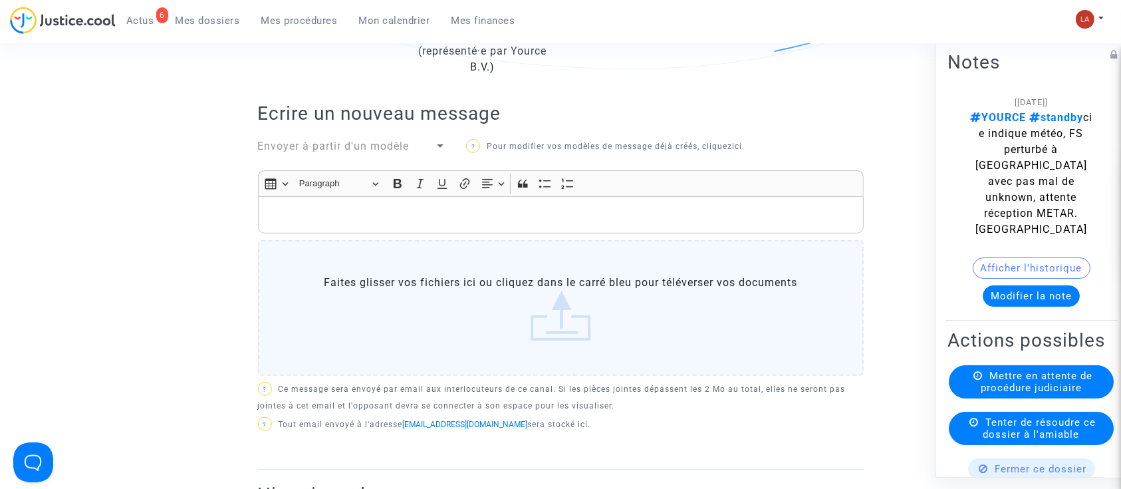
scroll to position [381, 0]
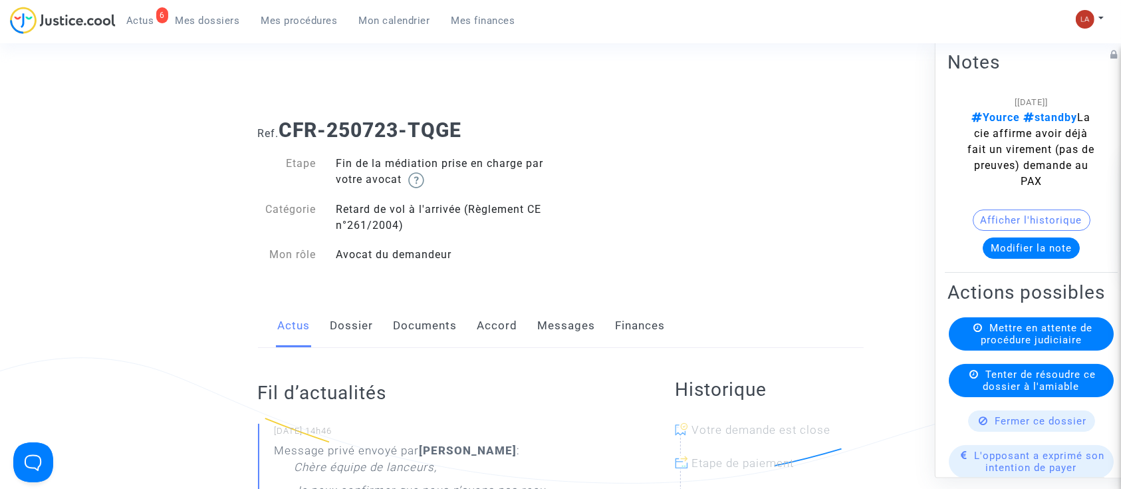
click at [573, 316] on link "Messages" at bounding box center [567, 326] width 58 height 44
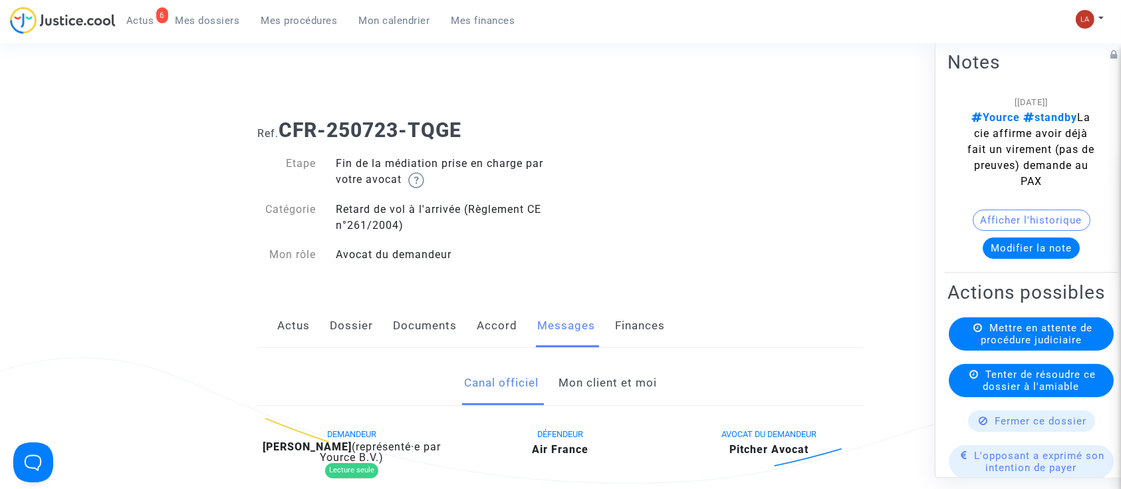
click at [597, 396] on link "Mon client et moi" at bounding box center [607, 383] width 98 height 44
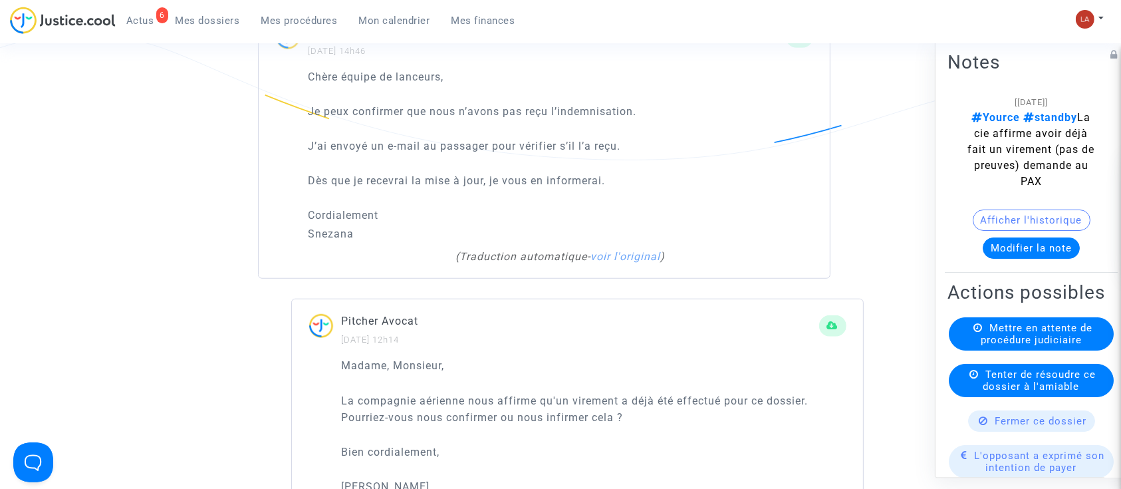
scroll to position [947, 0]
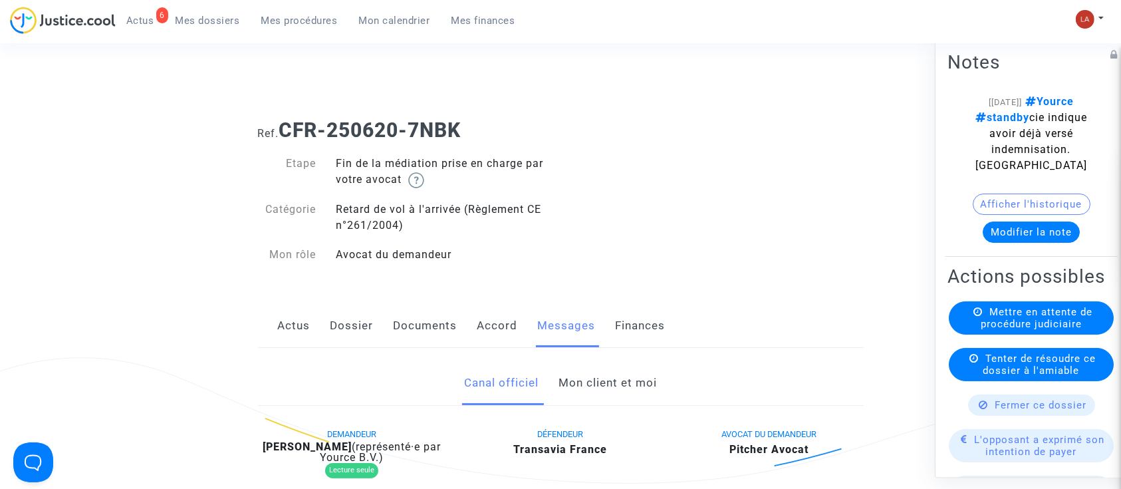
click at [588, 390] on link "Mon client et moi" at bounding box center [607, 383] width 98 height 44
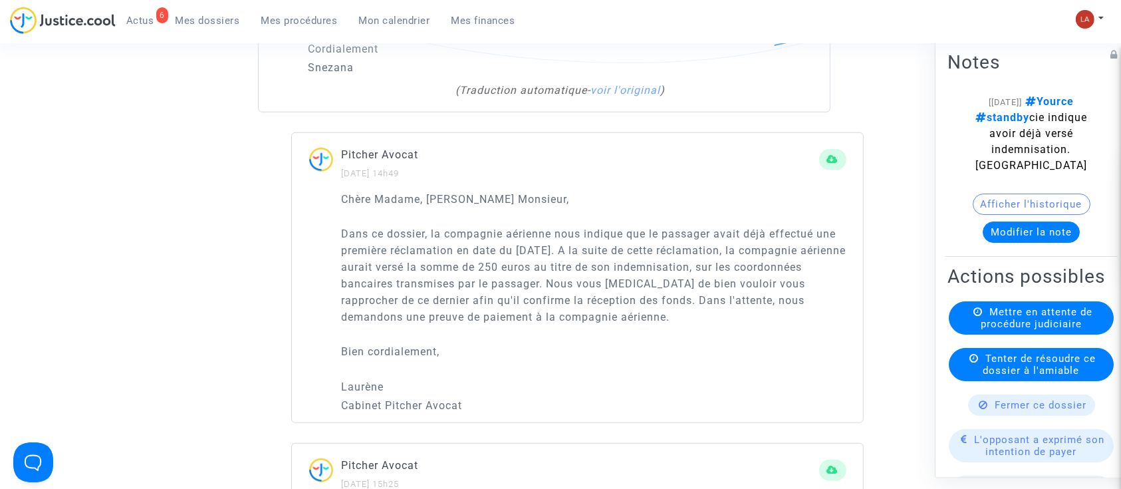
scroll to position [1043, 0]
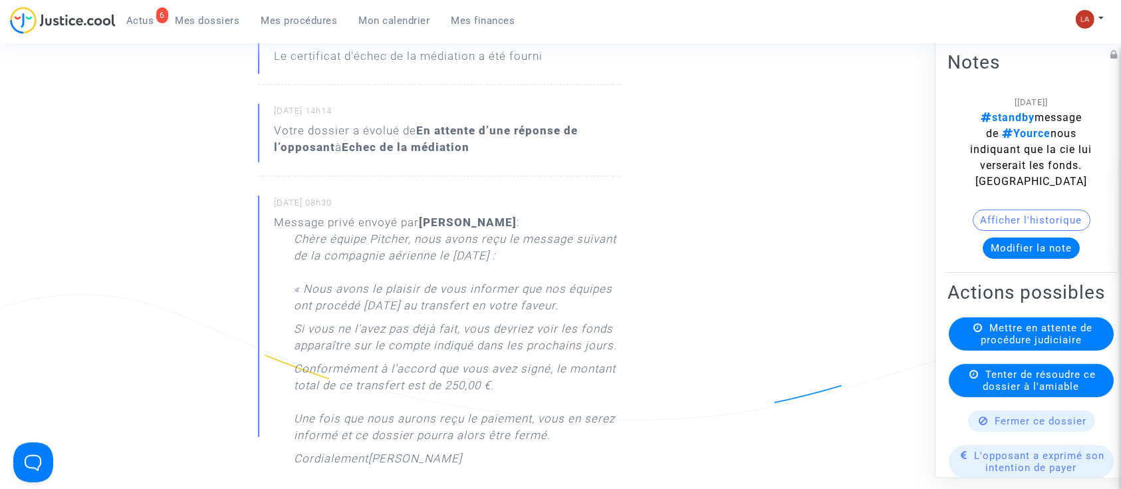
scroll to position [687, 0]
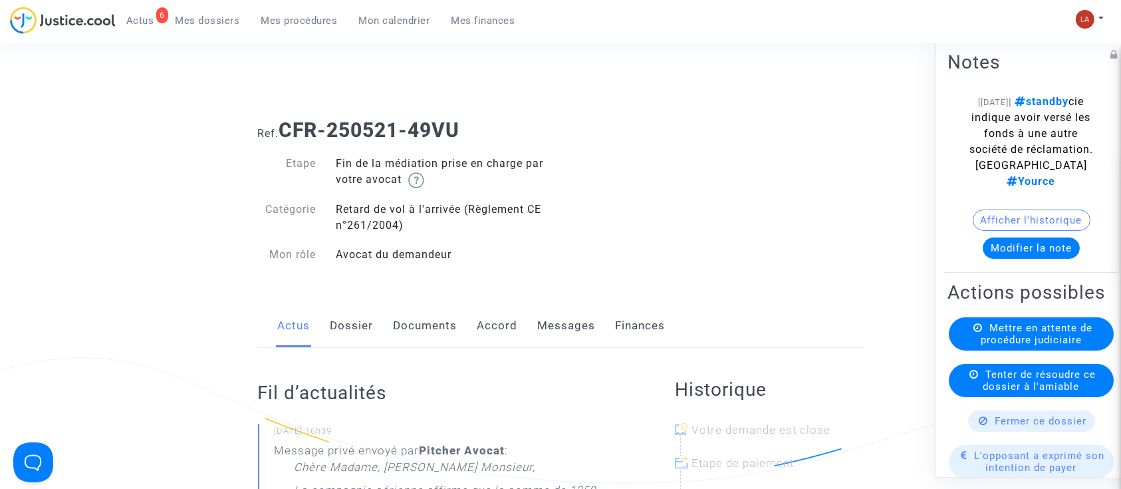
click at [550, 331] on link "Messages" at bounding box center [567, 326] width 58 height 44
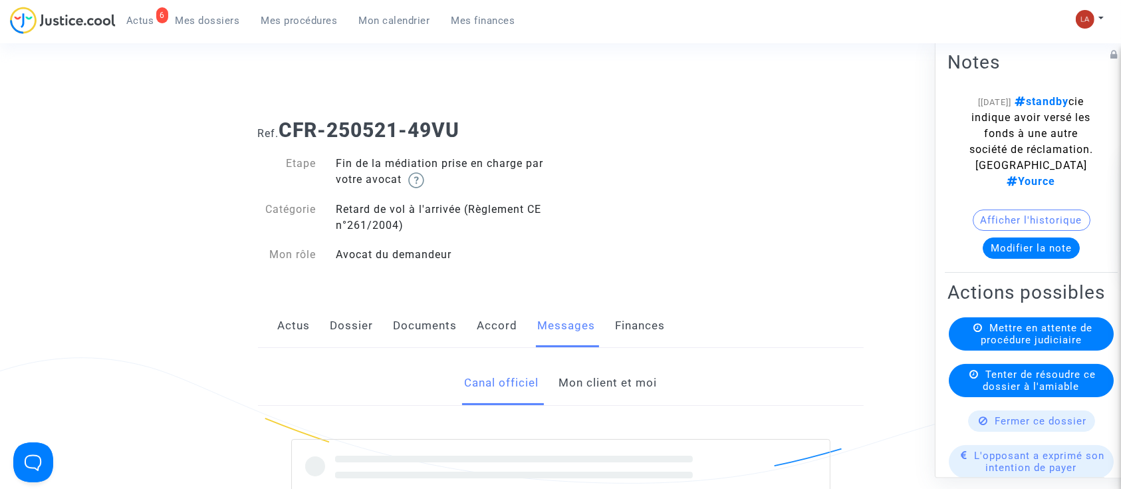
click at [615, 380] on link "Mon client et moi" at bounding box center [607, 383] width 98 height 44
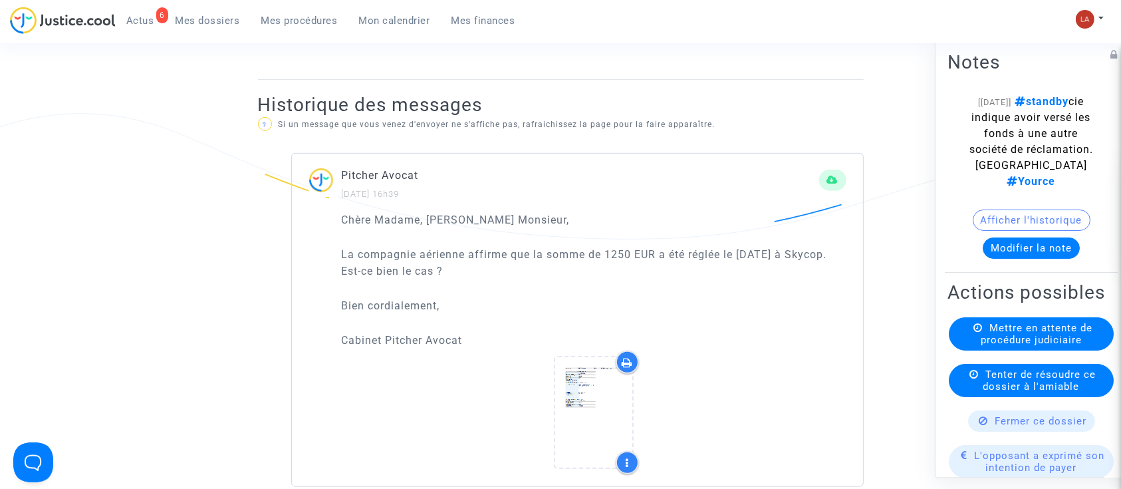
scroll to position [867, 0]
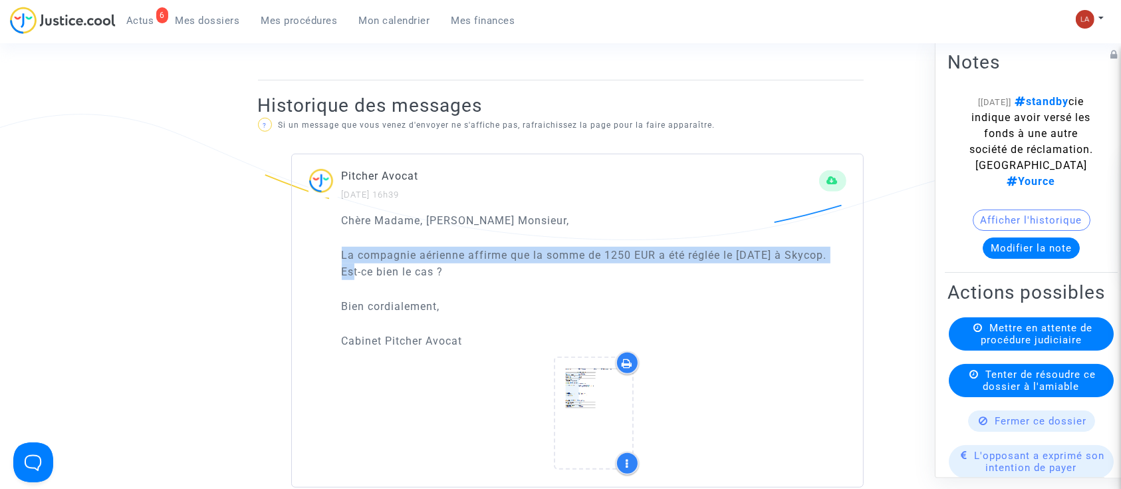
drag, startPoint x: 340, startPoint y: 253, endPoint x: 379, endPoint y: 269, distance: 42.1
click at [379, 269] on div "Chère Madame, Cher Monsieur, La compagnie aérienne affirme que la somme de 1250…" at bounding box center [577, 349] width 571 height 275
copy p "La compagnie aérienne affirme que la somme de 1250 EUR a été réglée le 22/08/20…"
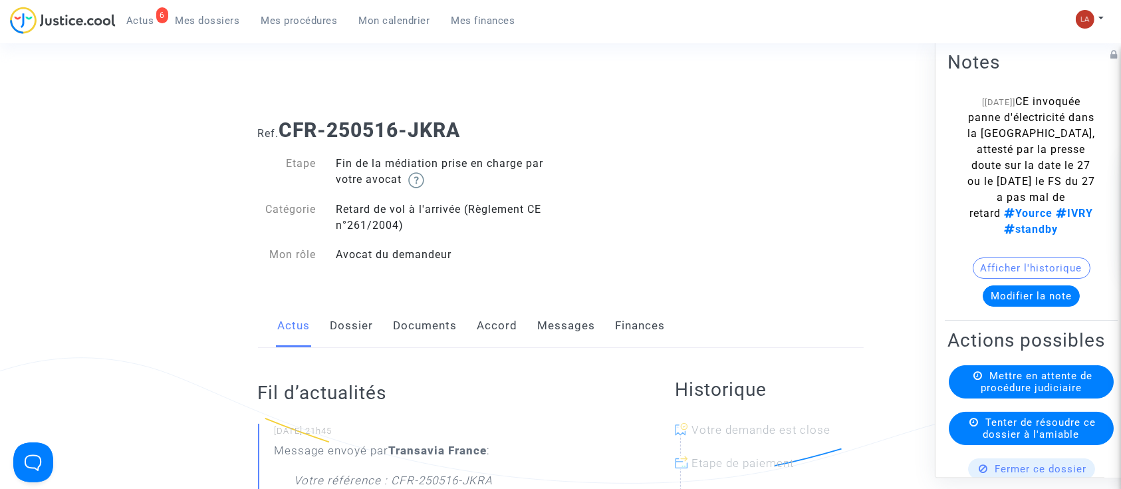
click at [553, 337] on link "Messages" at bounding box center [567, 326] width 58 height 44
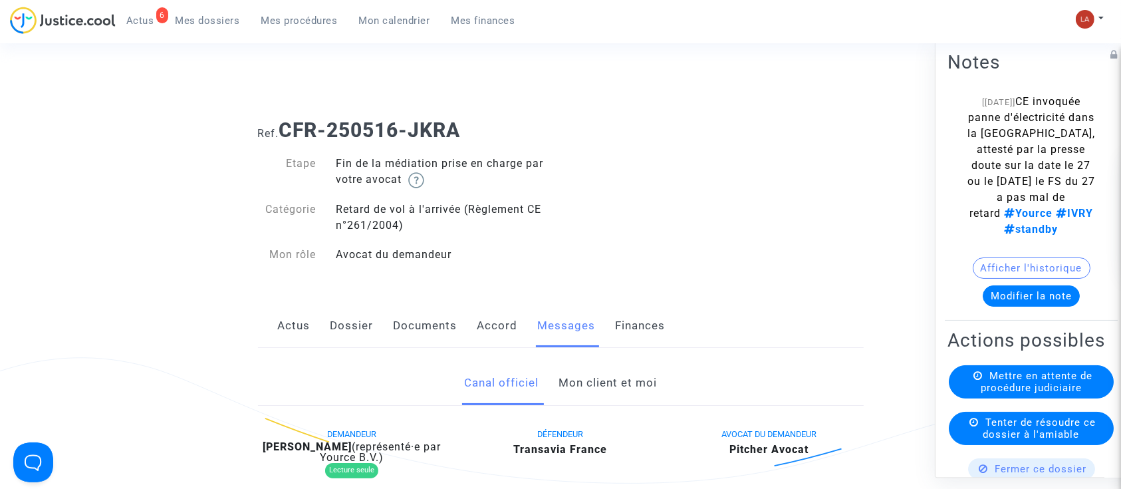
click at [593, 381] on link "Mon client et moi" at bounding box center [607, 383] width 98 height 44
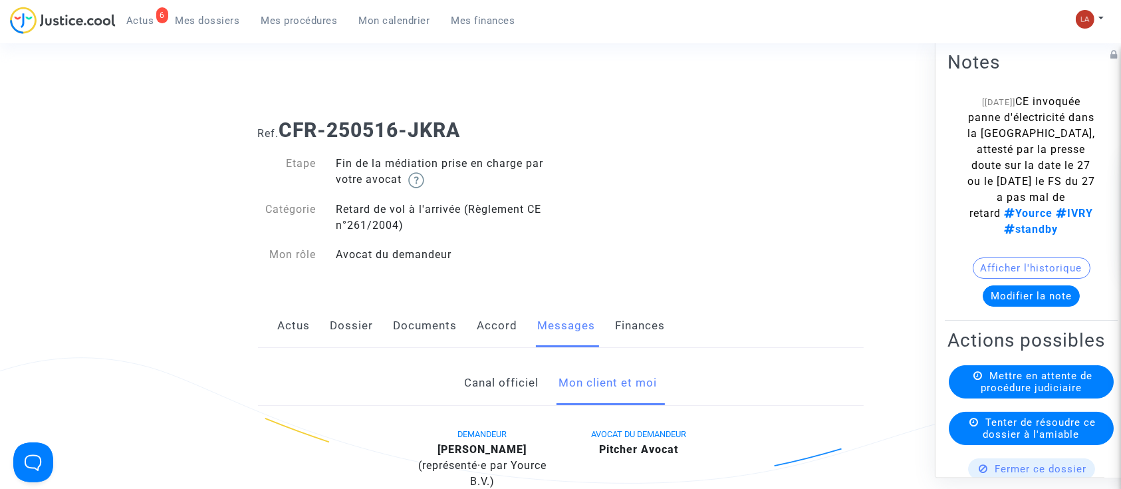
click at [400, 319] on link "Documents" at bounding box center [425, 326] width 64 height 44
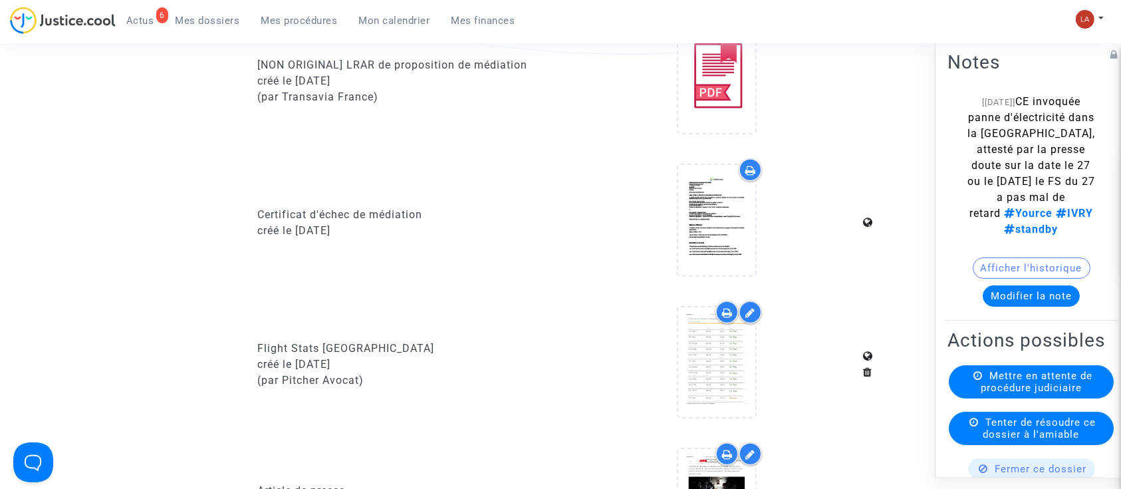
scroll to position [1054, 0]
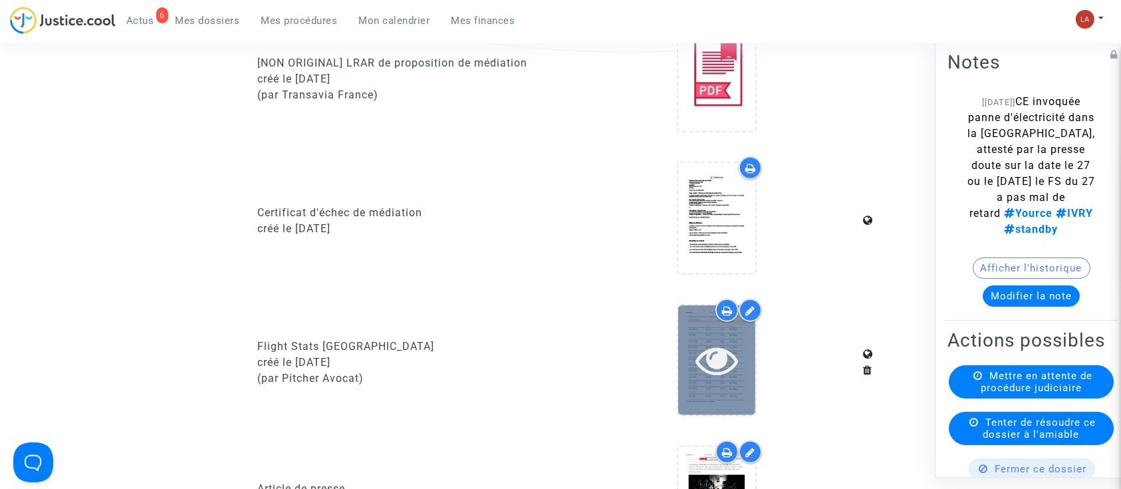
click at [703, 366] on icon at bounding box center [716, 359] width 43 height 43
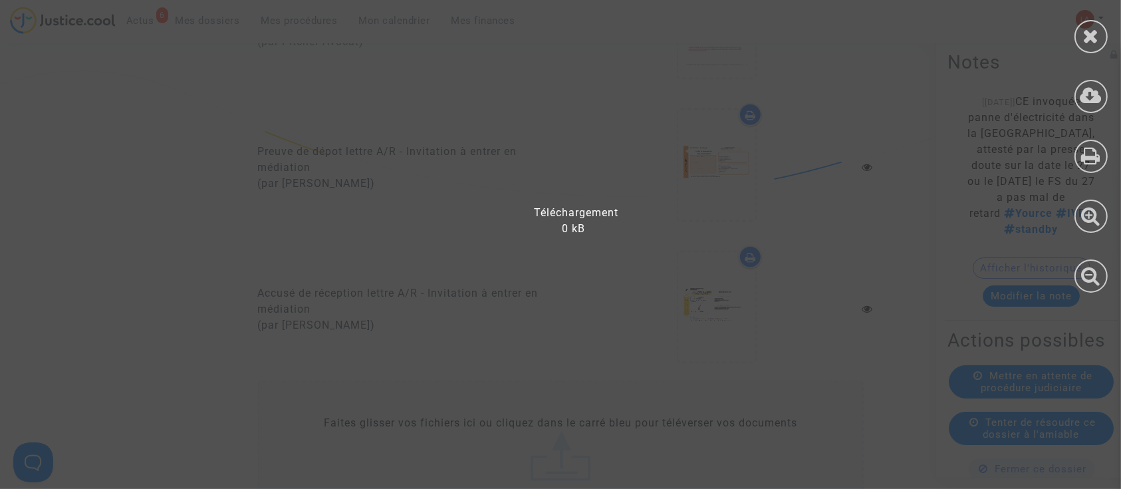
scroll to position [1531, 0]
click at [703, 366] on div at bounding box center [568, 250] width 1137 height 475
click at [1081, 51] on div at bounding box center [1090, 36] width 33 height 33
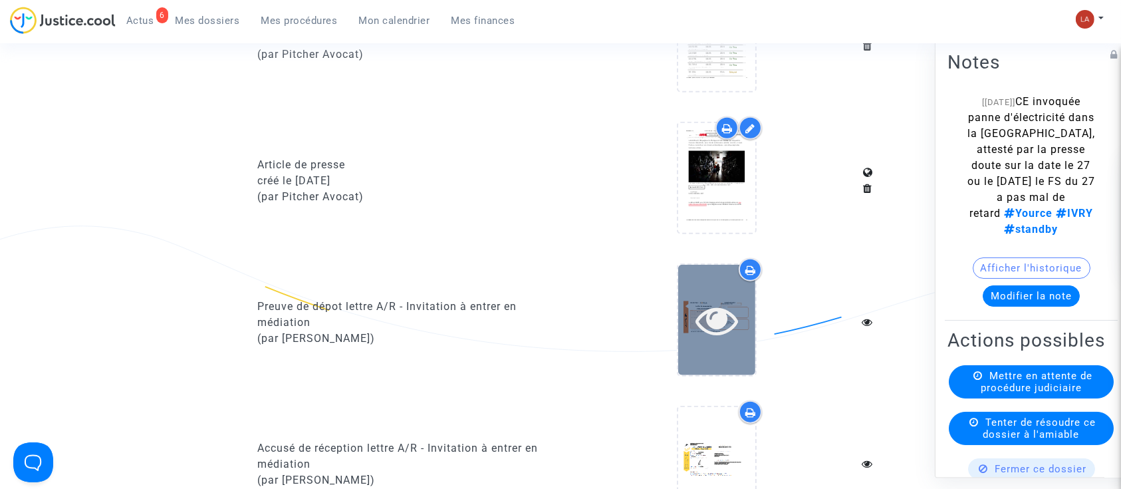
scroll to position [1356, 0]
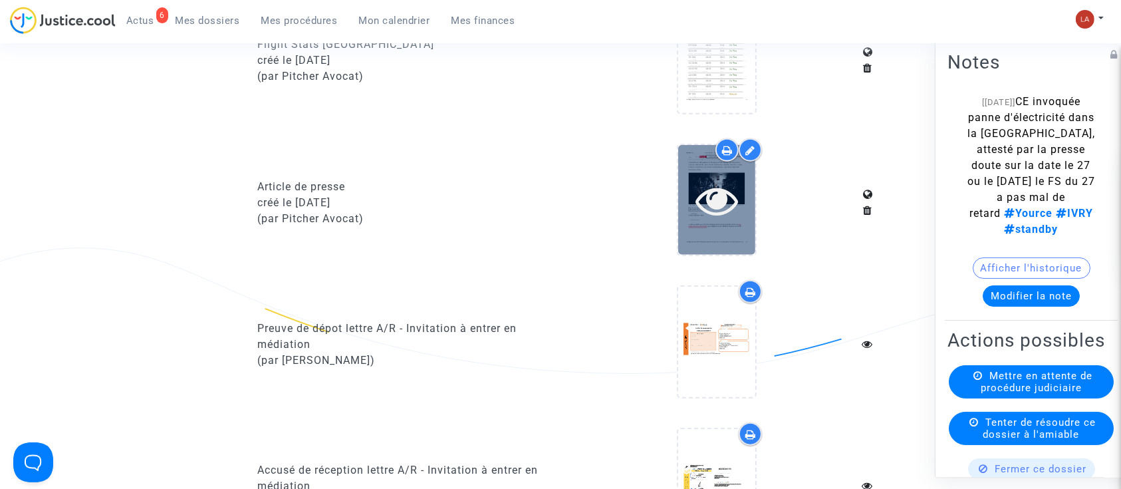
click at [715, 206] on icon at bounding box center [716, 200] width 43 height 43
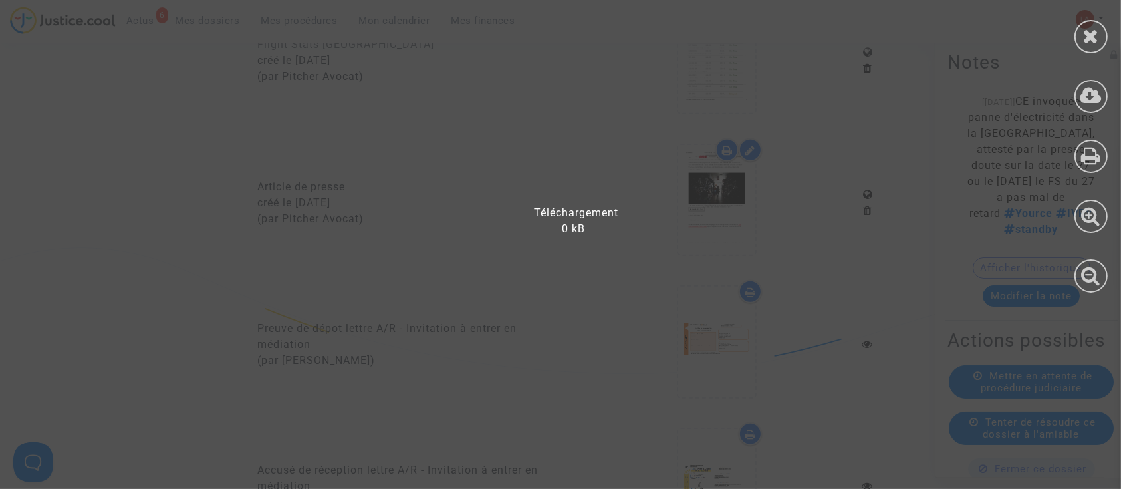
click at [732, 205] on div at bounding box center [568, 250] width 1137 height 475
click at [1074, 51] on div at bounding box center [1091, 153] width 60 height 306
click at [1119, 40] on div at bounding box center [1091, 153] width 60 height 306
click at [1090, 48] on div at bounding box center [1090, 36] width 33 height 33
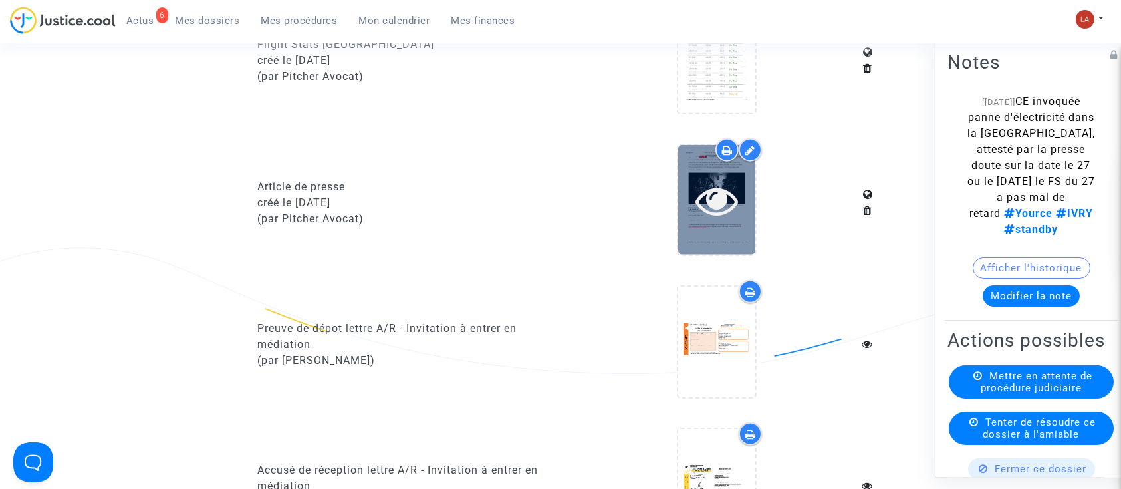
click at [717, 225] on div at bounding box center [716, 200] width 77 height 110
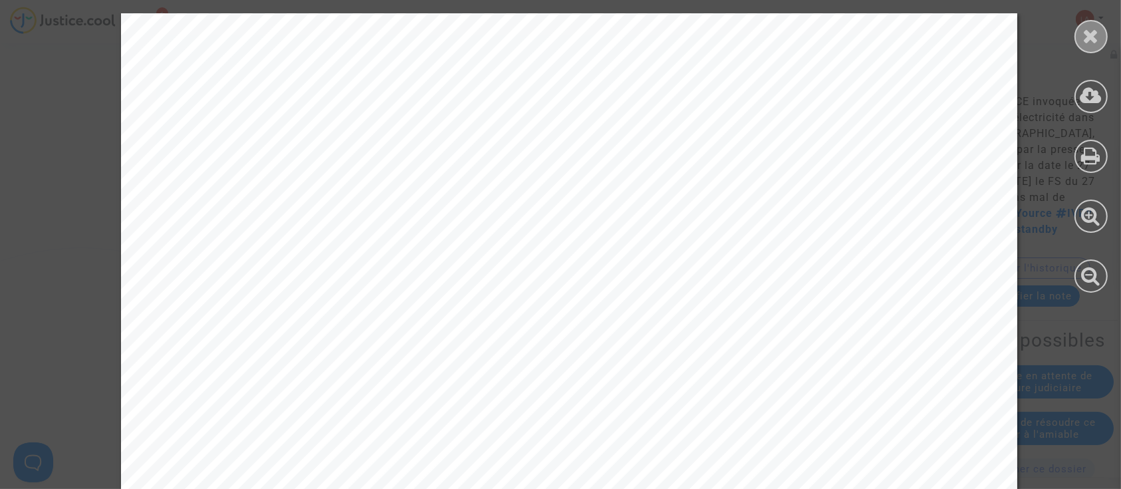
click at [1103, 29] on div at bounding box center [1090, 36] width 33 height 33
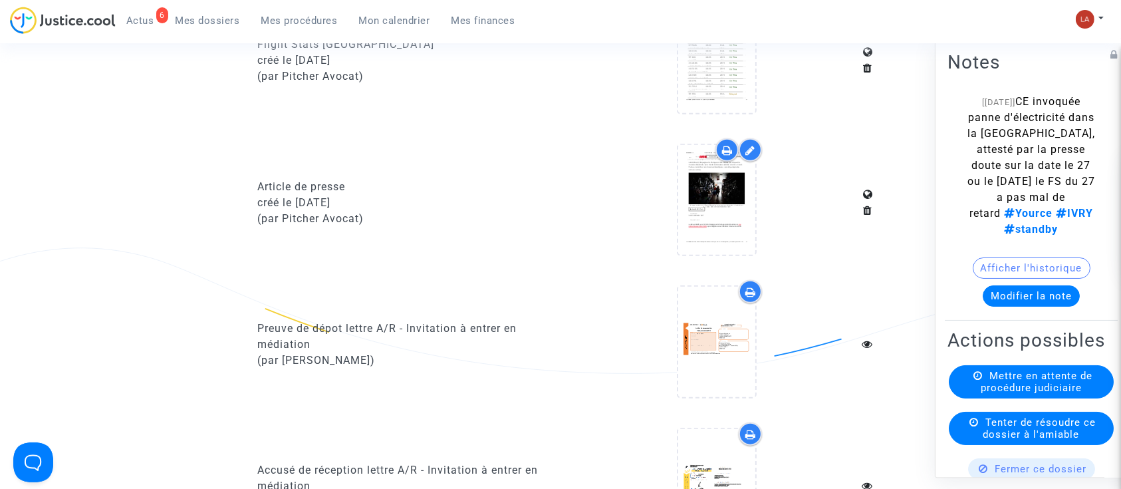
scroll to position [1085, 0]
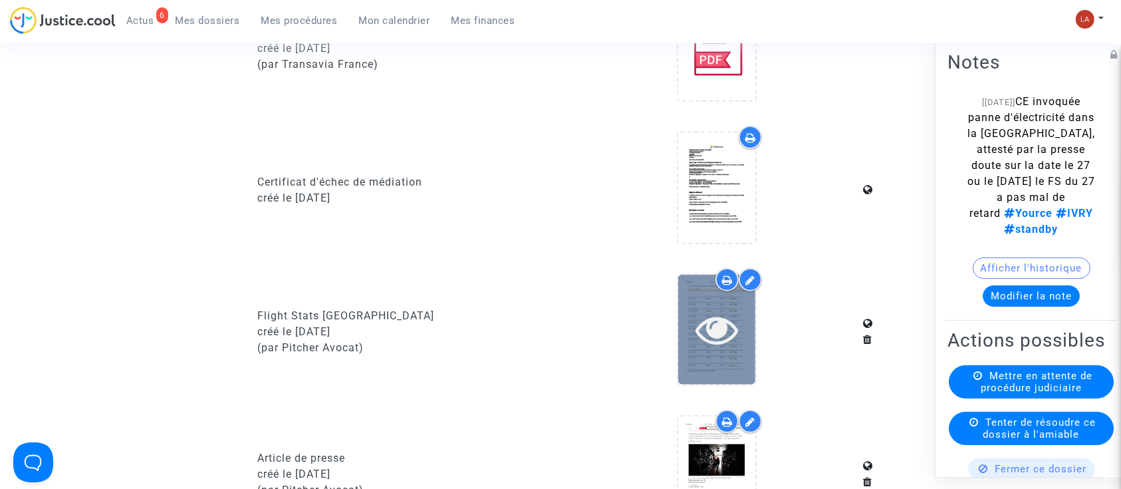
click at [713, 340] on icon at bounding box center [716, 329] width 43 height 43
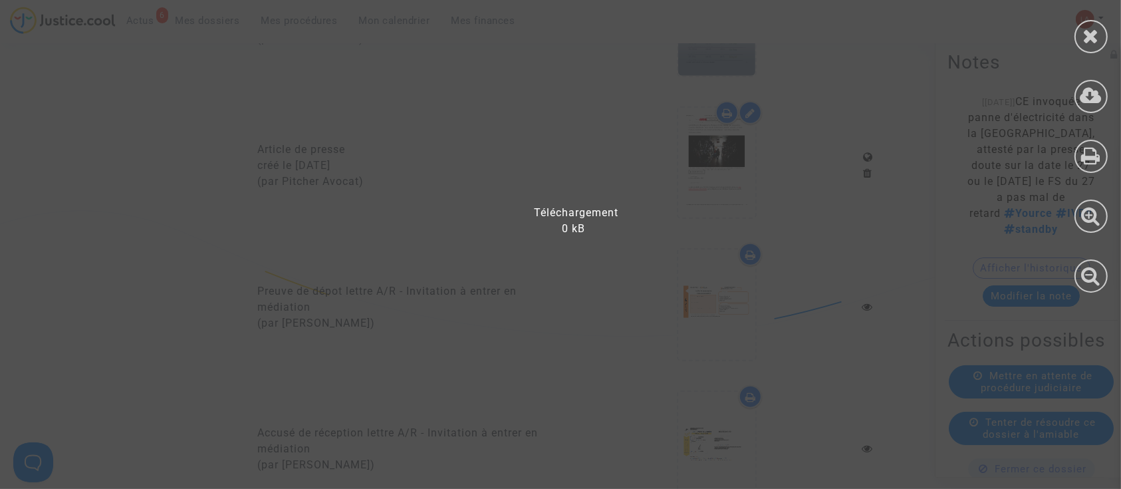
scroll to position [1471, 0]
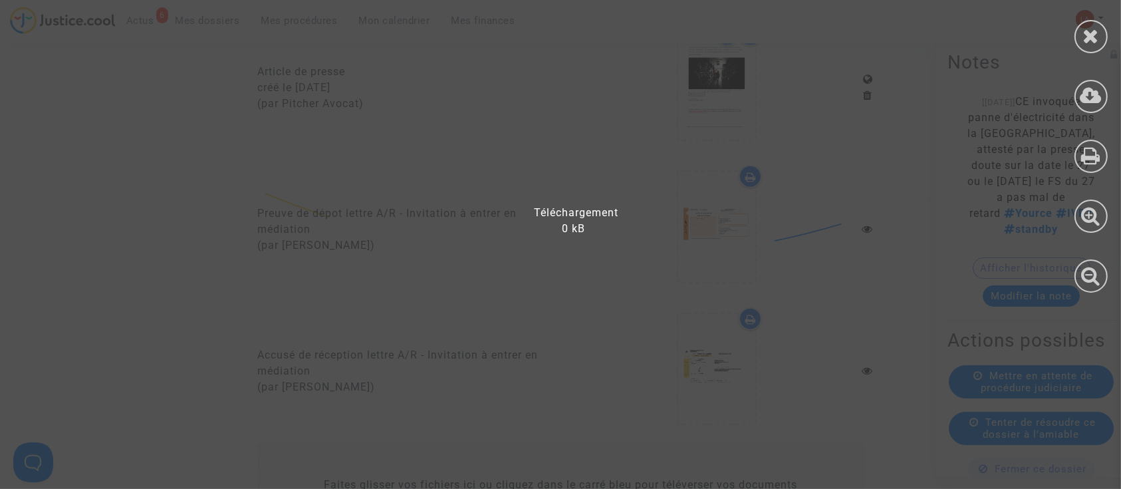
click at [1044, 130] on div at bounding box center [568, 250] width 1137 height 475
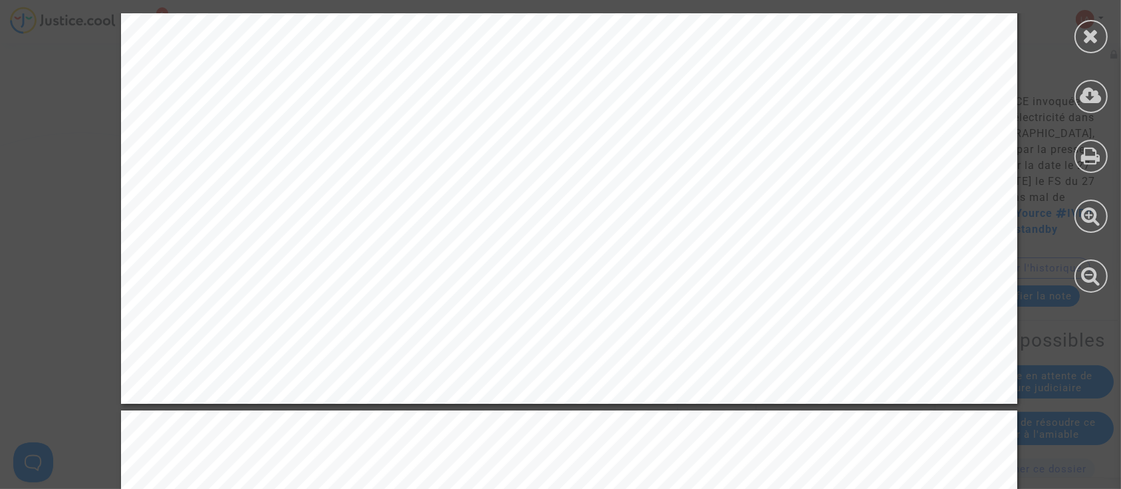
scroll to position [15065, 0]
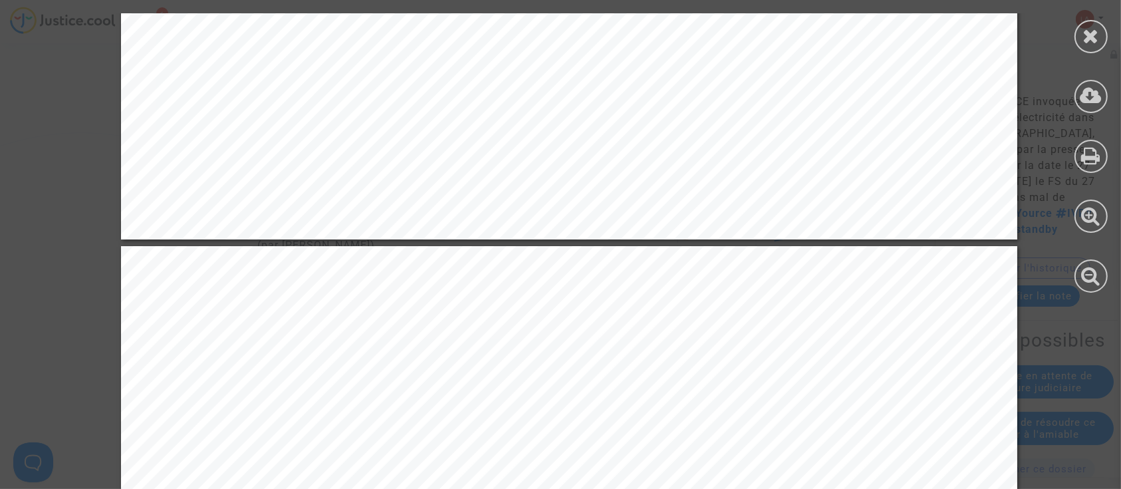
drag, startPoint x: 1090, startPoint y: 25, endPoint x: 1059, endPoint y: 37, distance: 32.8
click at [1091, 26] on icon at bounding box center [1091, 36] width 17 height 20
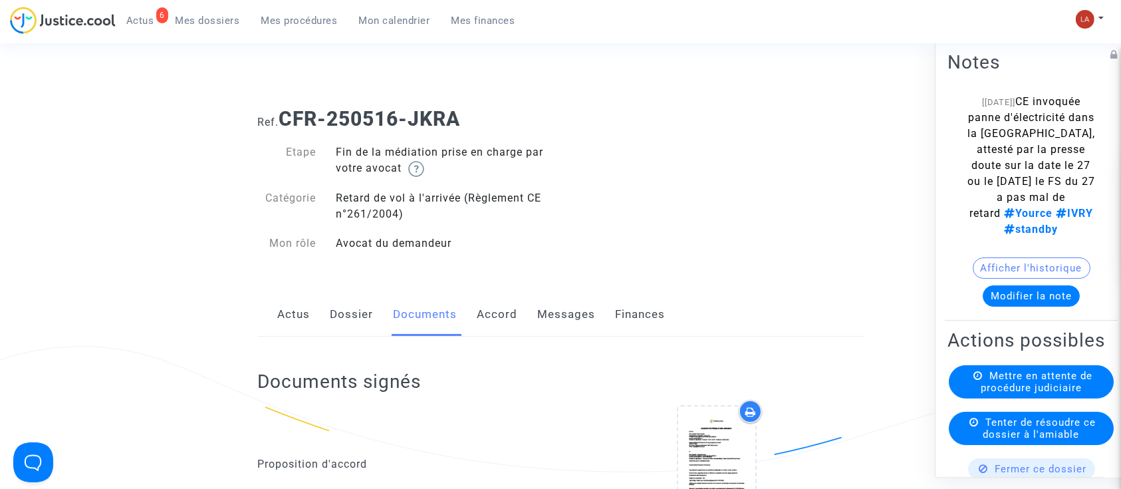
scroll to position [0, 0]
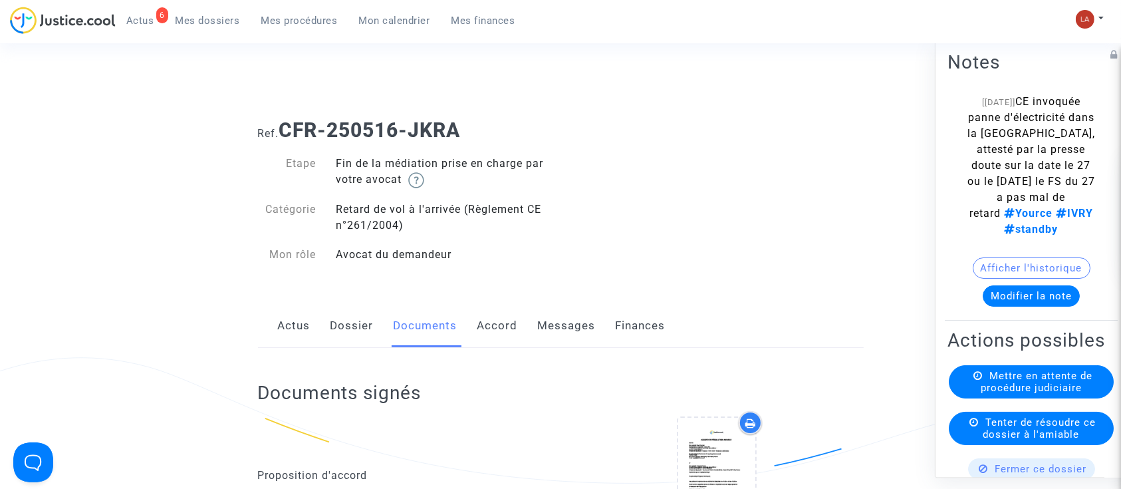
click at [371, 323] on div "Actus Dossier Documents Accord Messages Finances" at bounding box center [561, 326] width 606 height 45
click at [369, 323] on link "Dossier" at bounding box center [351, 326] width 43 height 44
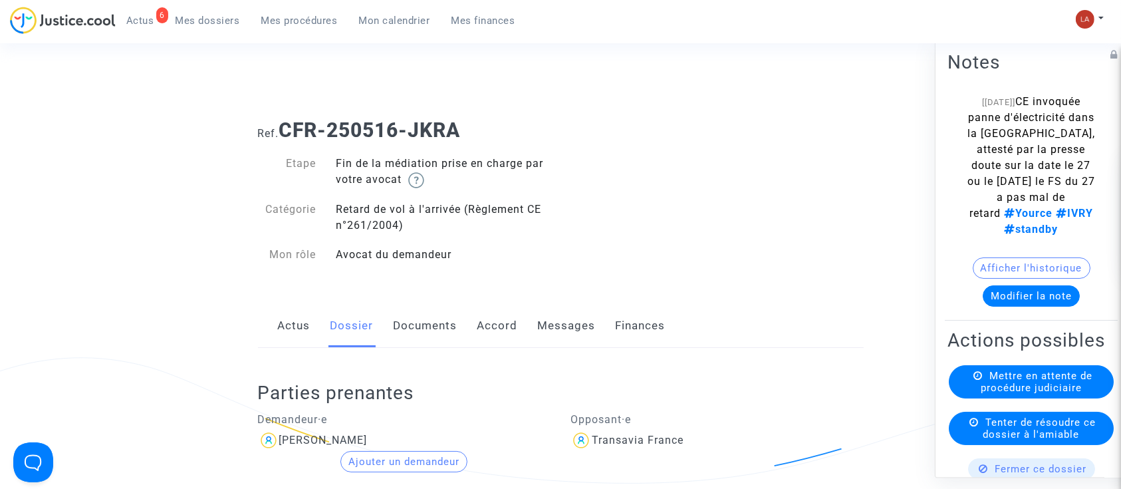
click at [431, 326] on link "Documents" at bounding box center [425, 326] width 64 height 44
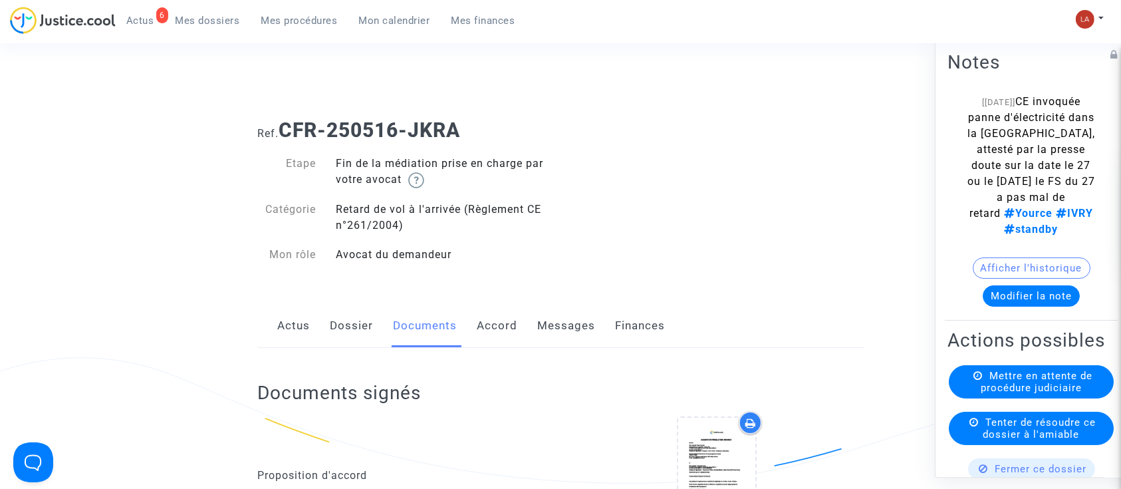
click at [356, 330] on link "Dossier" at bounding box center [351, 326] width 43 height 44
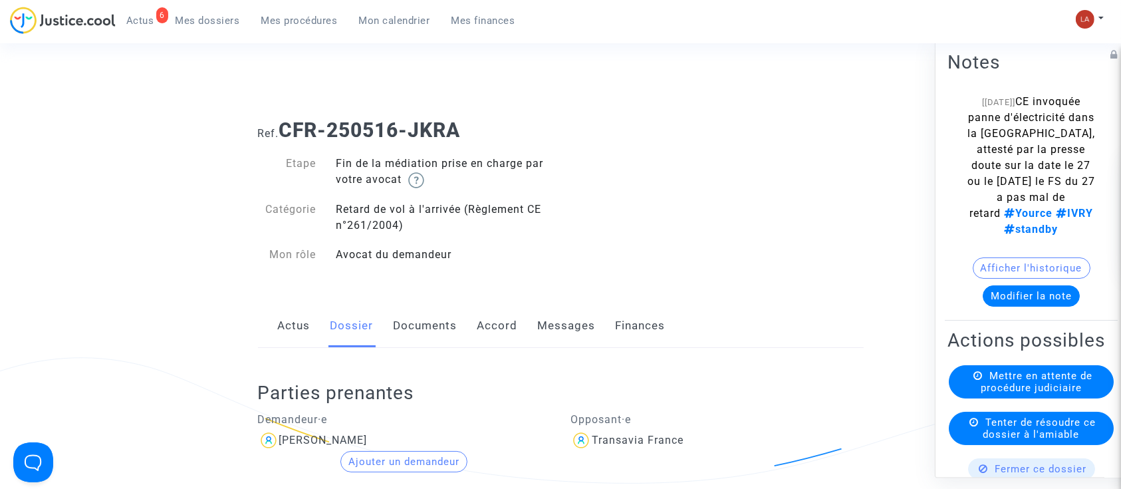
click at [562, 316] on link "Messages" at bounding box center [567, 326] width 58 height 44
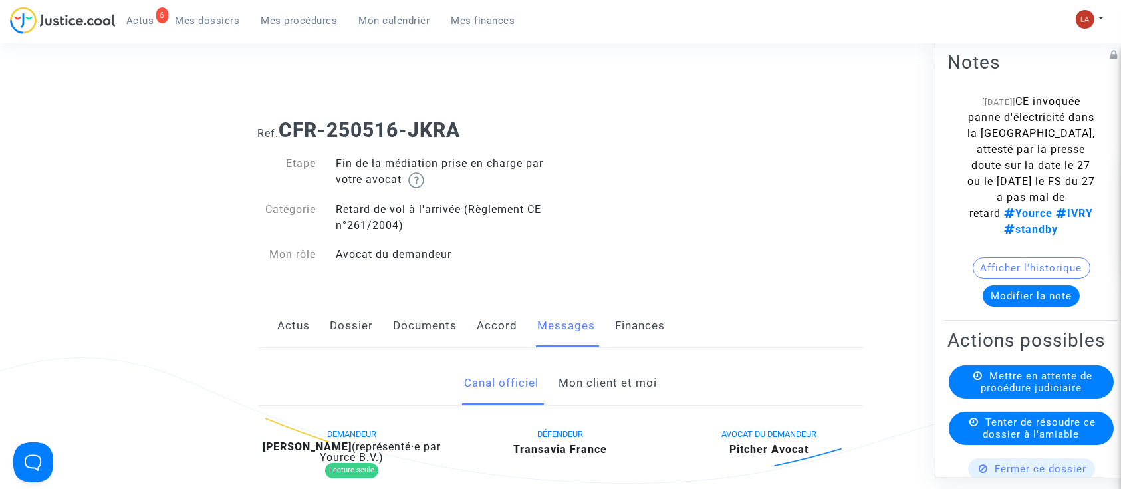
click at [588, 377] on link "Mon client et moi" at bounding box center [607, 383] width 98 height 44
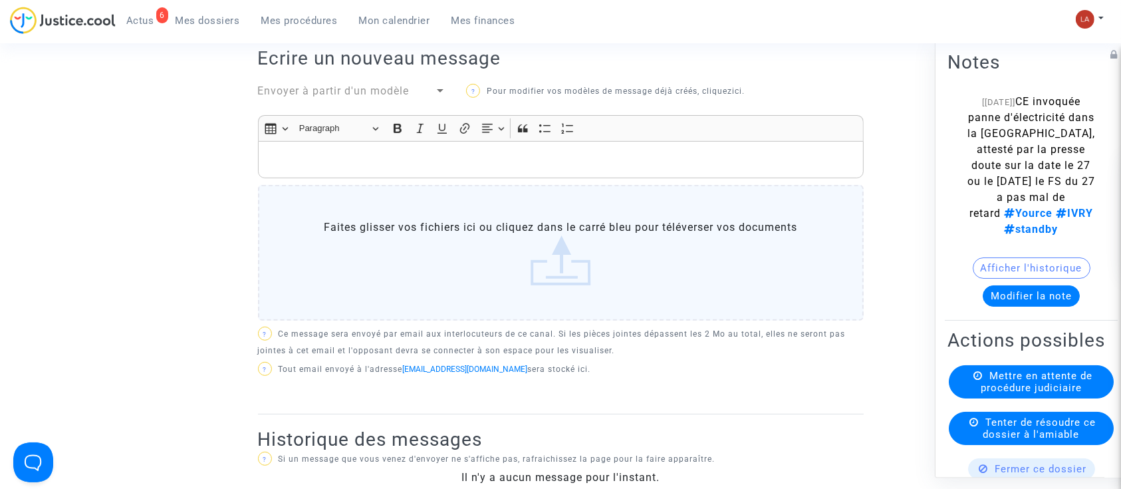
scroll to position [468, 0]
click at [459, 170] on div "Rich Text Editor, main" at bounding box center [561, 160] width 606 height 37
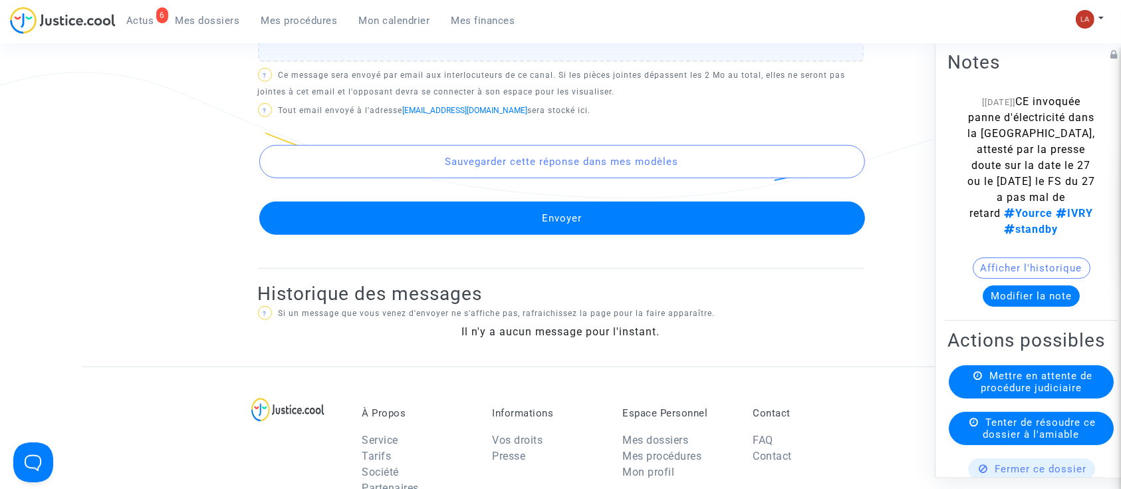
scroll to position [962, 0]
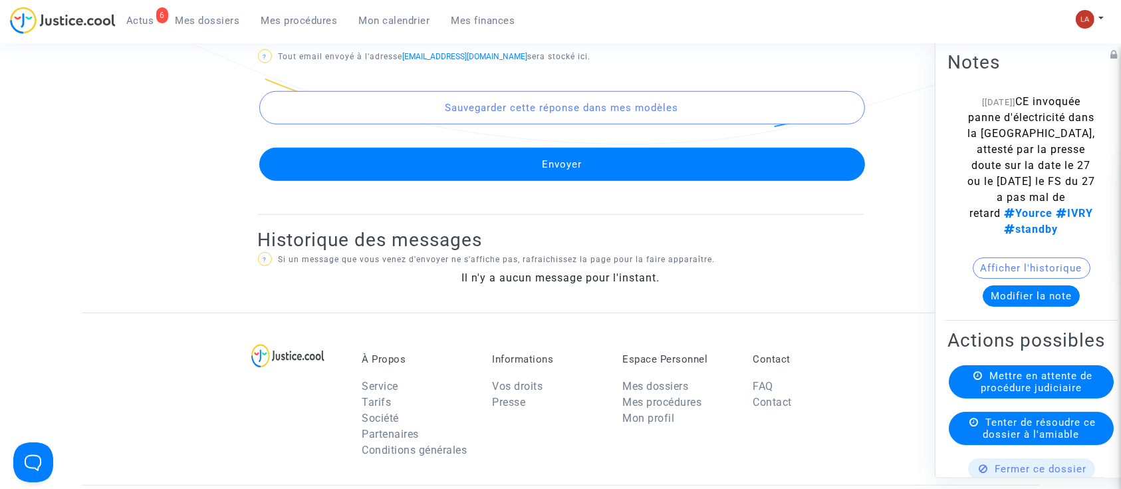
click at [439, 164] on button "Envoyer" at bounding box center [562, 164] width 606 height 33
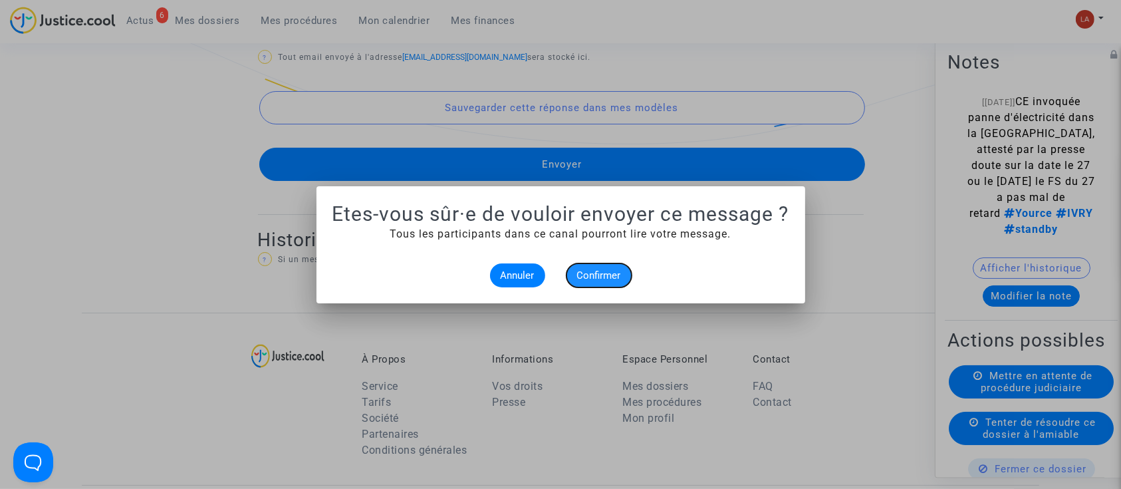
click at [617, 269] on span "Confirmer" at bounding box center [599, 275] width 44 height 12
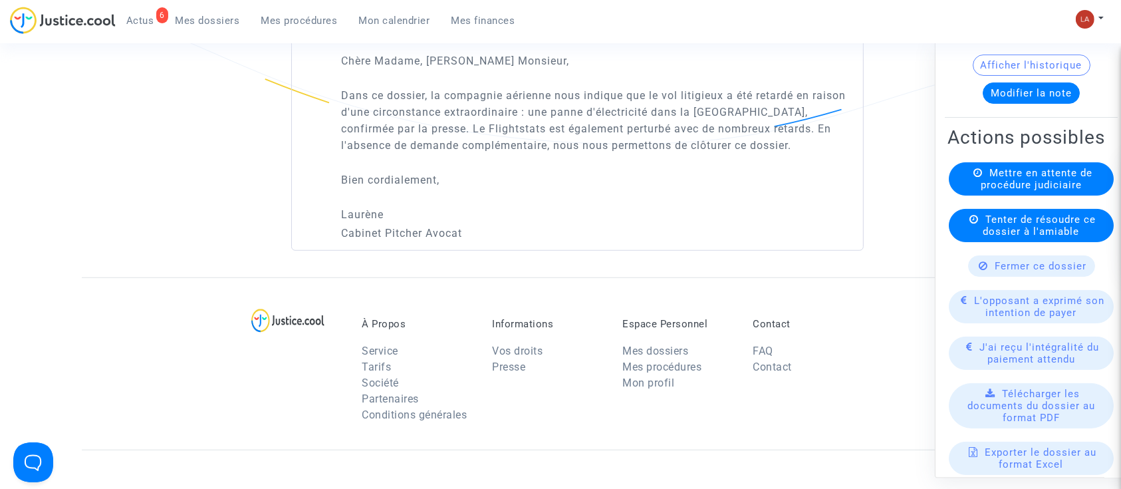
scroll to position [205, 0]
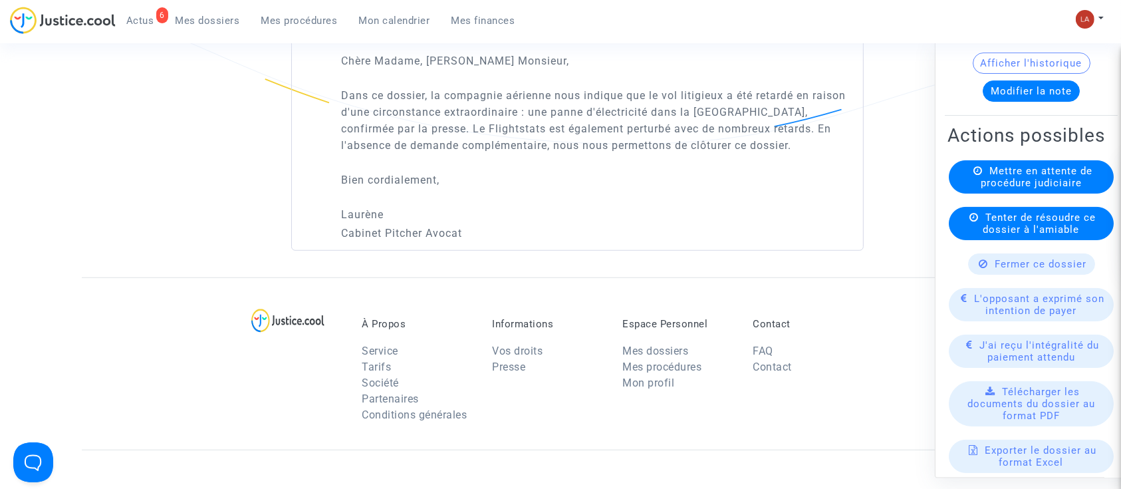
click at [999, 270] on span "Fermer ce dossier" at bounding box center [1041, 264] width 92 height 12
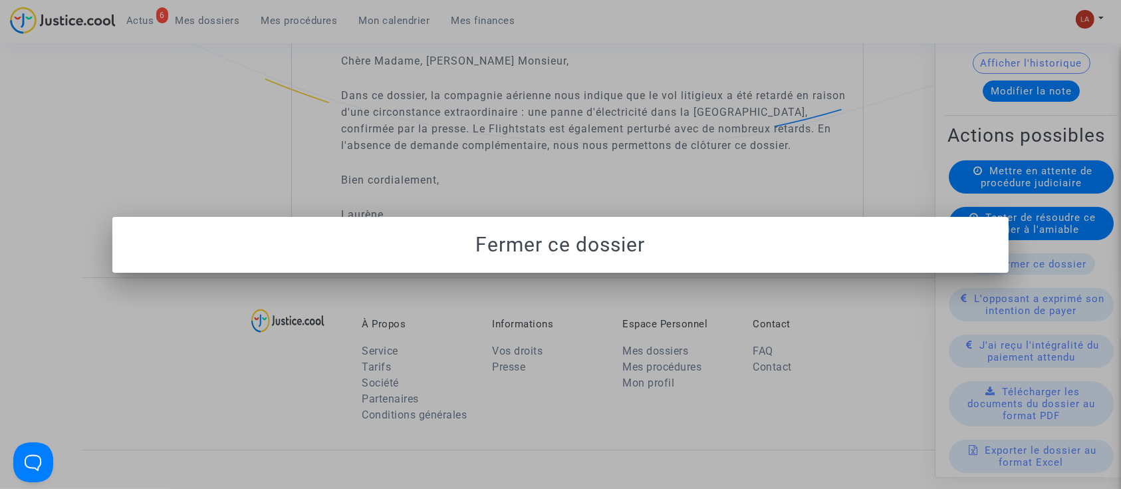
scroll to position [0, 0]
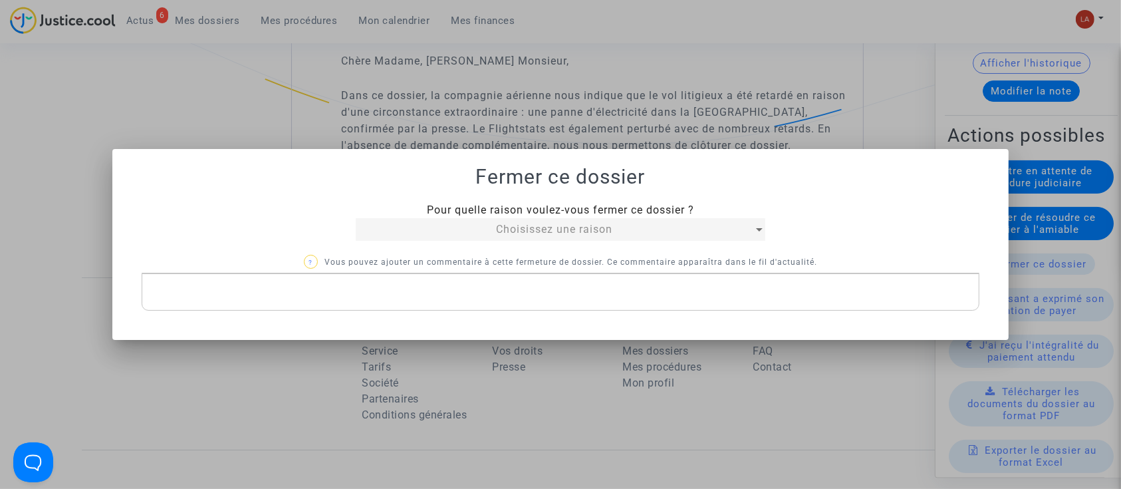
click at [597, 227] on span "Choisissez une raison" at bounding box center [554, 229] width 116 height 13
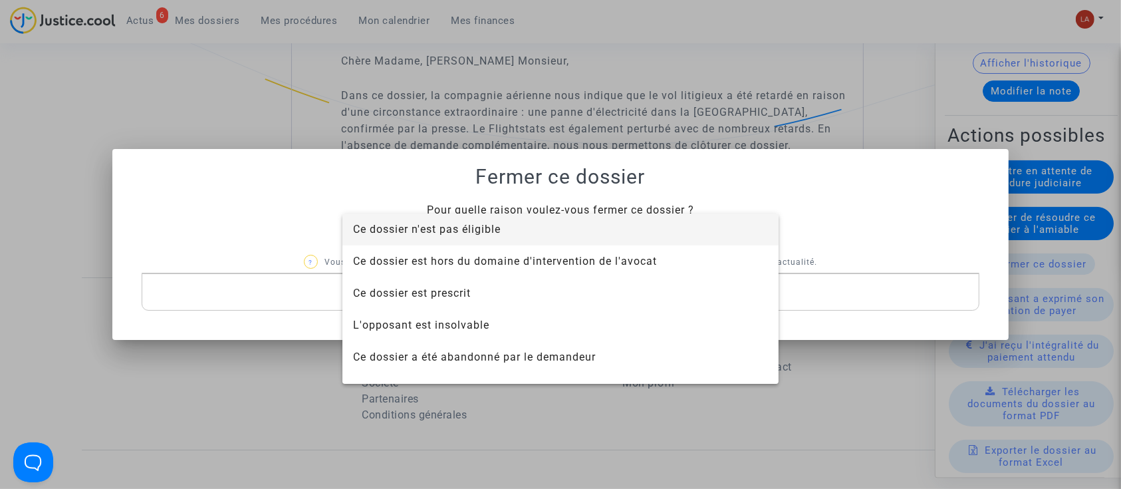
click at [485, 223] on span "Ce dossier n'est pas éligible" at bounding box center [427, 229] width 148 height 13
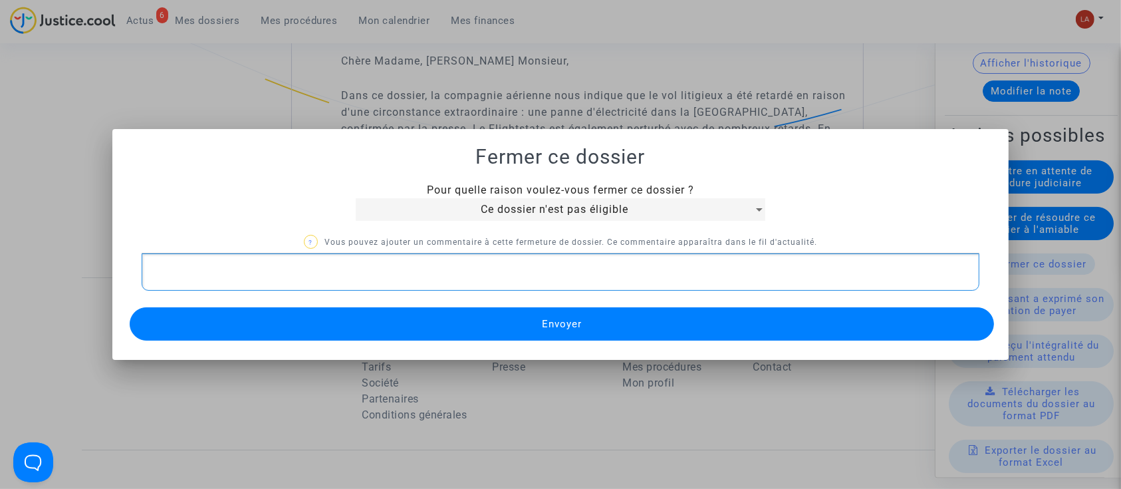
click at [389, 289] on div "Rich Text Editor, main" at bounding box center [561, 271] width 838 height 37
click at [389, 289] on div "CE -" at bounding box center [561, 271] width 838 height 37
click at [366, 336] on button "Envoyer" at bounding box center [562, 323] width 865 height 33
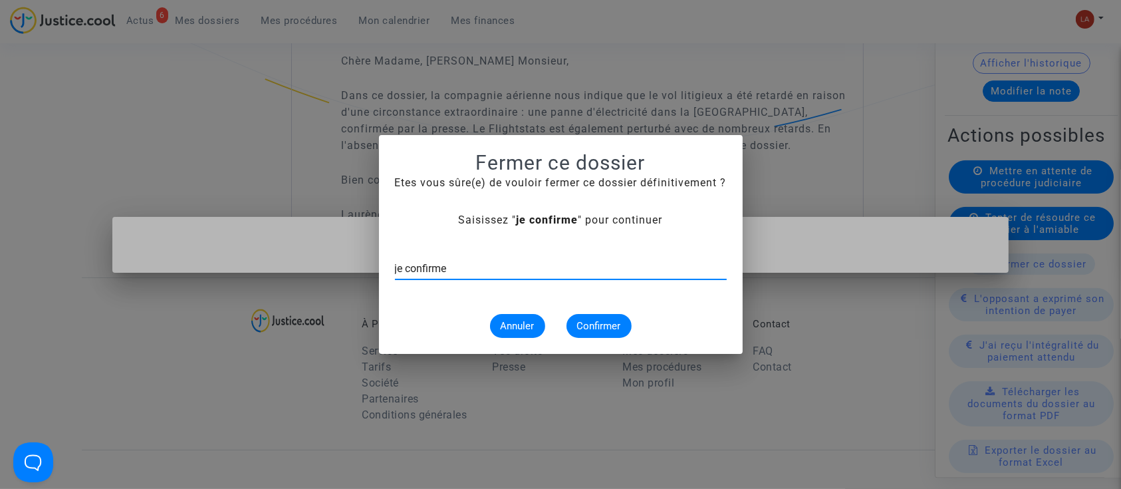
type input "je confirme"
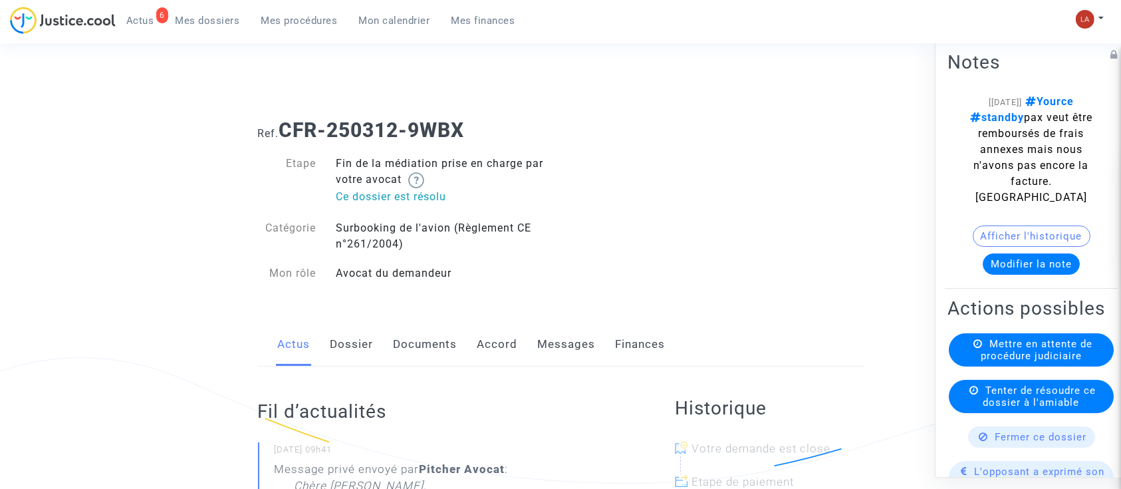
click at [564, 342] on link "Messages" at bounding box center [567, 344] width 58 height 44
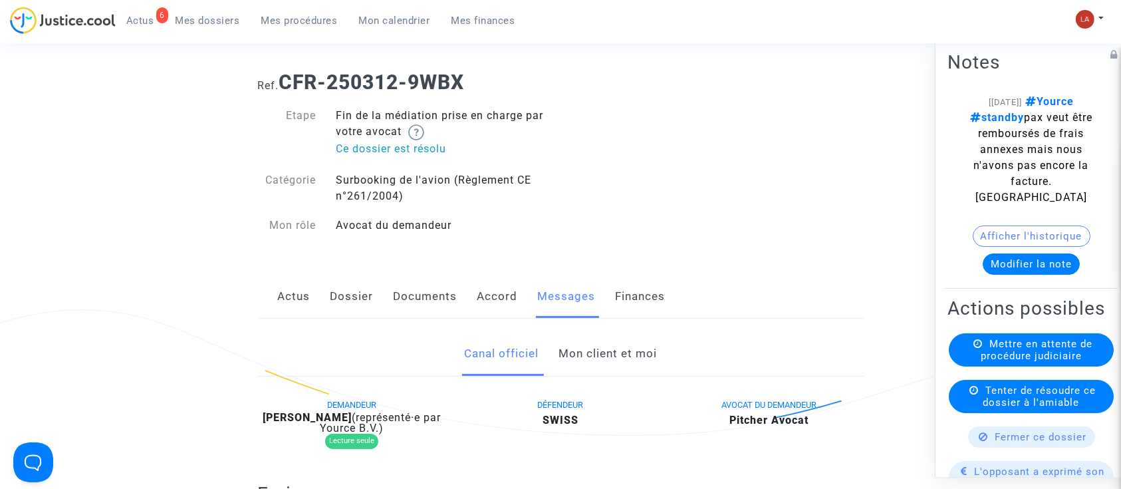
click at [585, 346] on link "Mon client et moi" at bounding box center [607, 354] width 98 height 44
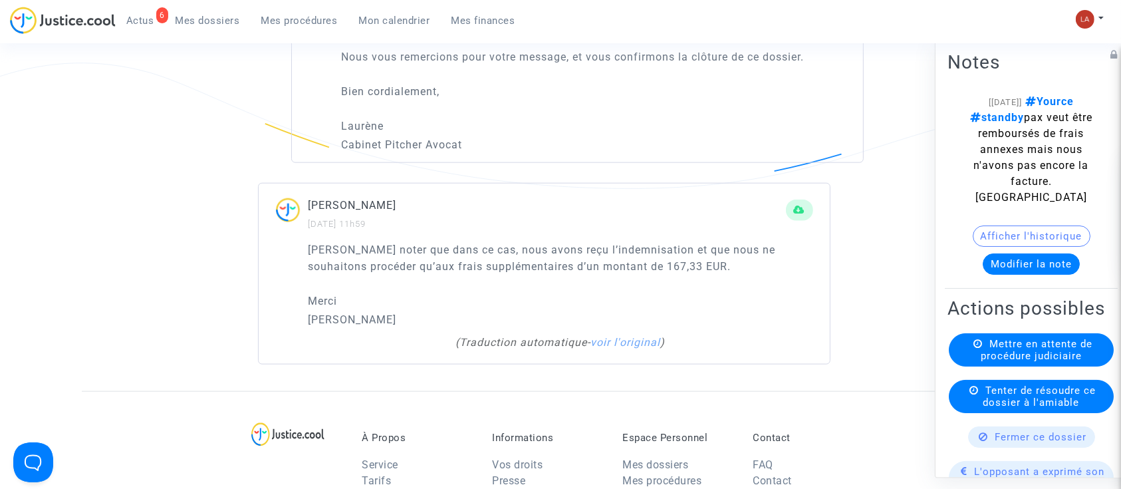
scroll to position [1542, 0]
drag, startPoint x: 640, startPoint y: 263, endPoint x: 518, endPoint y: 259, distance: 122.4
click at [518, 259] on p "[PERSON_NAME] noter que dans ce cas, nous avons reçu l’indemnisation et que nou…" at bounding box center [560, 256] width 504 height 33
